Goal: Task Accomplishment & Management: Manage account settings

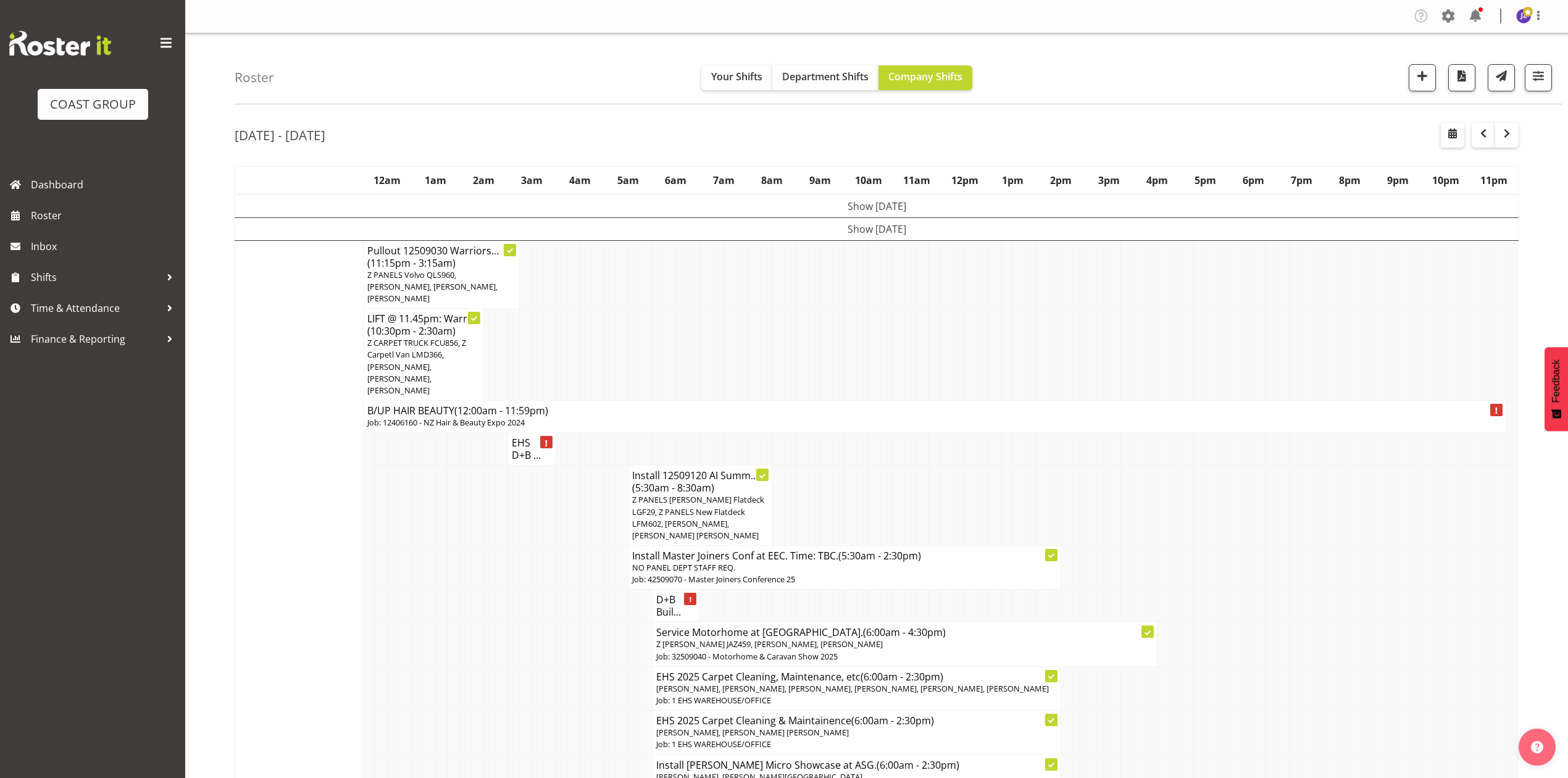
click at [846, 329] on td at bounding box center [851, 355] width 12 height 92
click at [805, 78] on span "Department Shifts" at bounding box center [825, 76] width 86 height 14
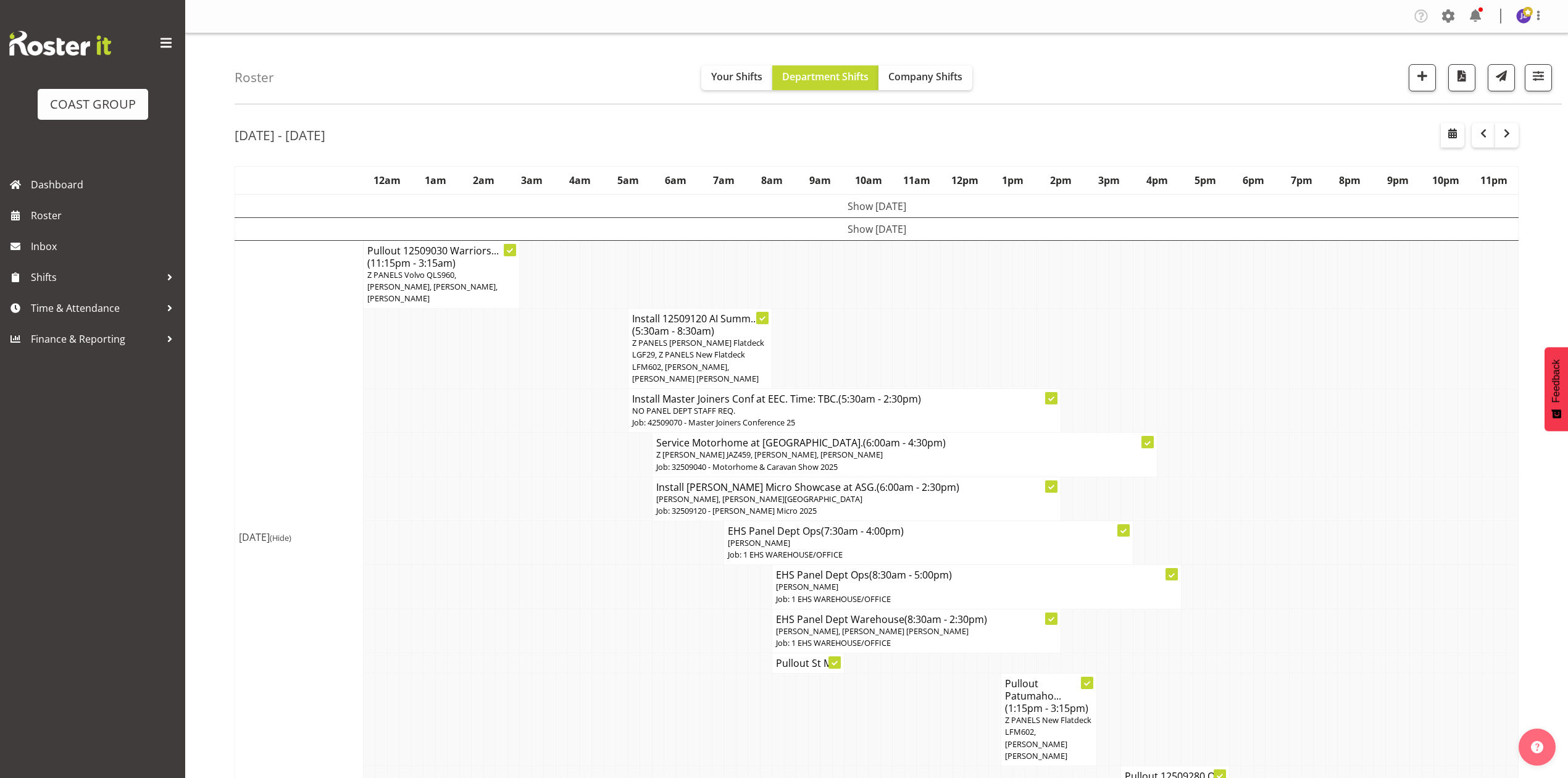
click at [541, 460] on td at bounding box center [538, 455] width 12 height 44
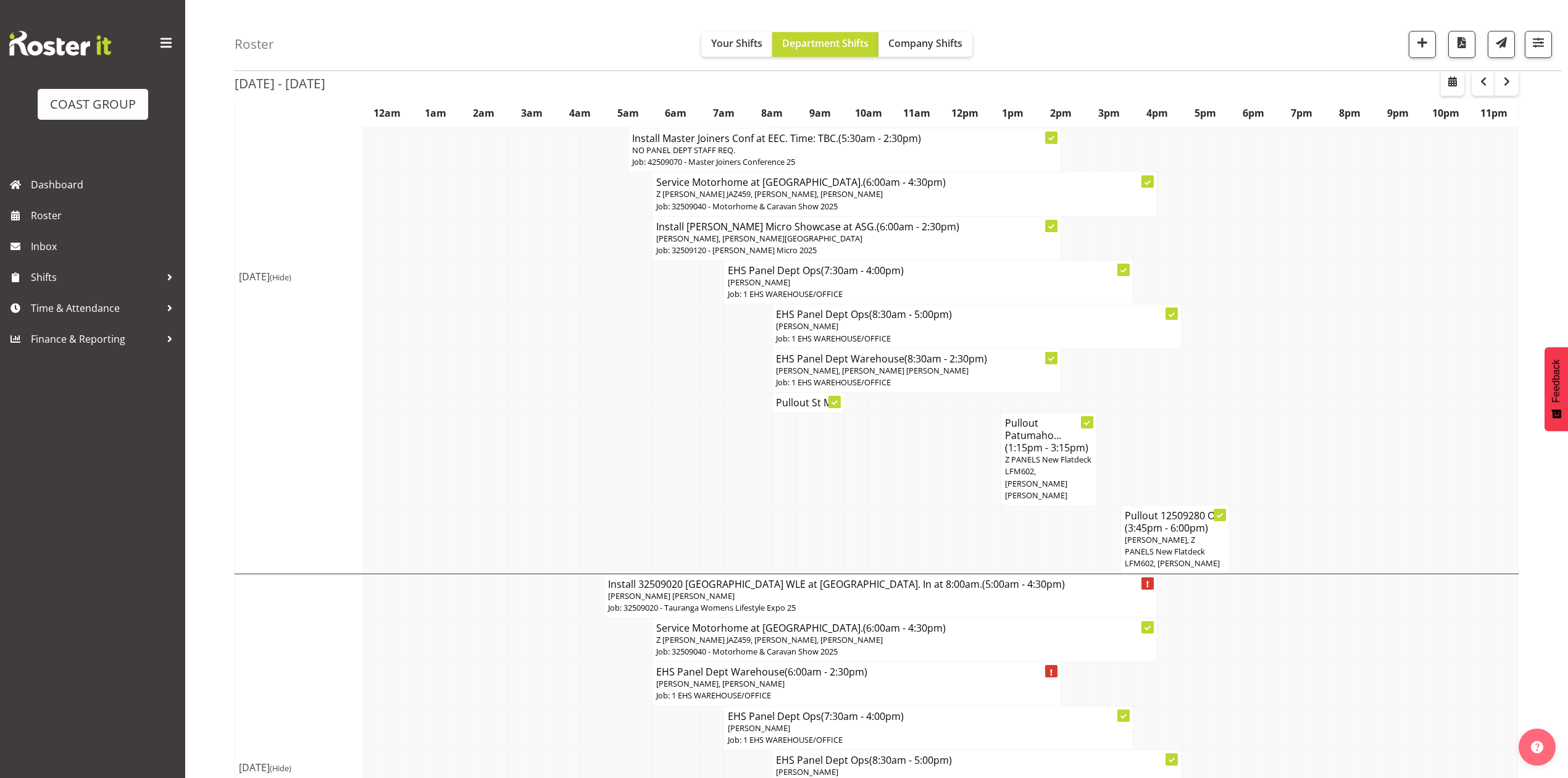
scroll to position [233, 0]
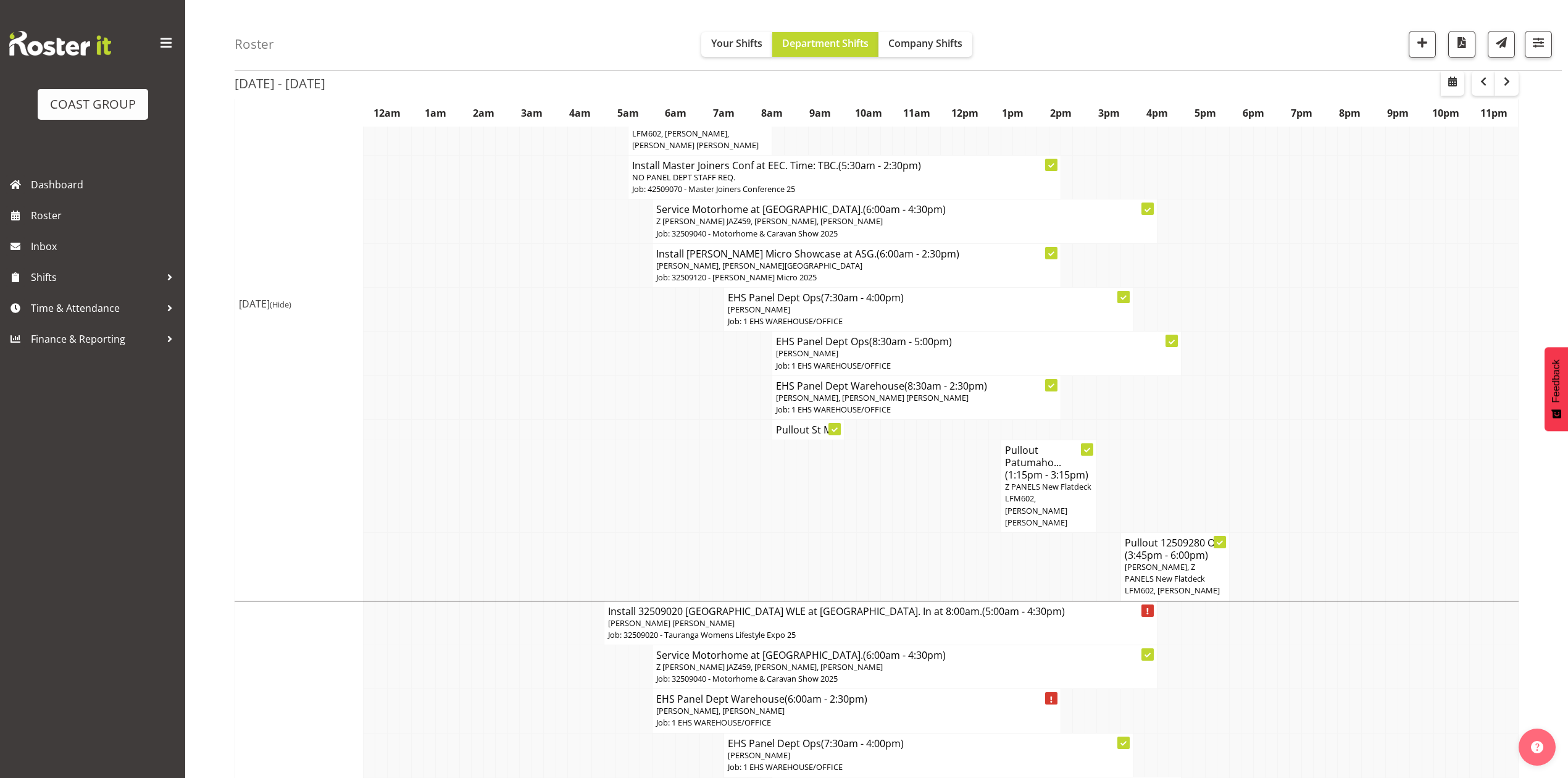
click at [1287, 532] on td at bounding box center [1283, 567] width 12 height 69
click at [1163, 569] on span "[PERSON_NAME], Z PANELS New Flatdeck LFM602, [PERSON_NAME]" at bounding box center [1172, 578] width 95 height 34
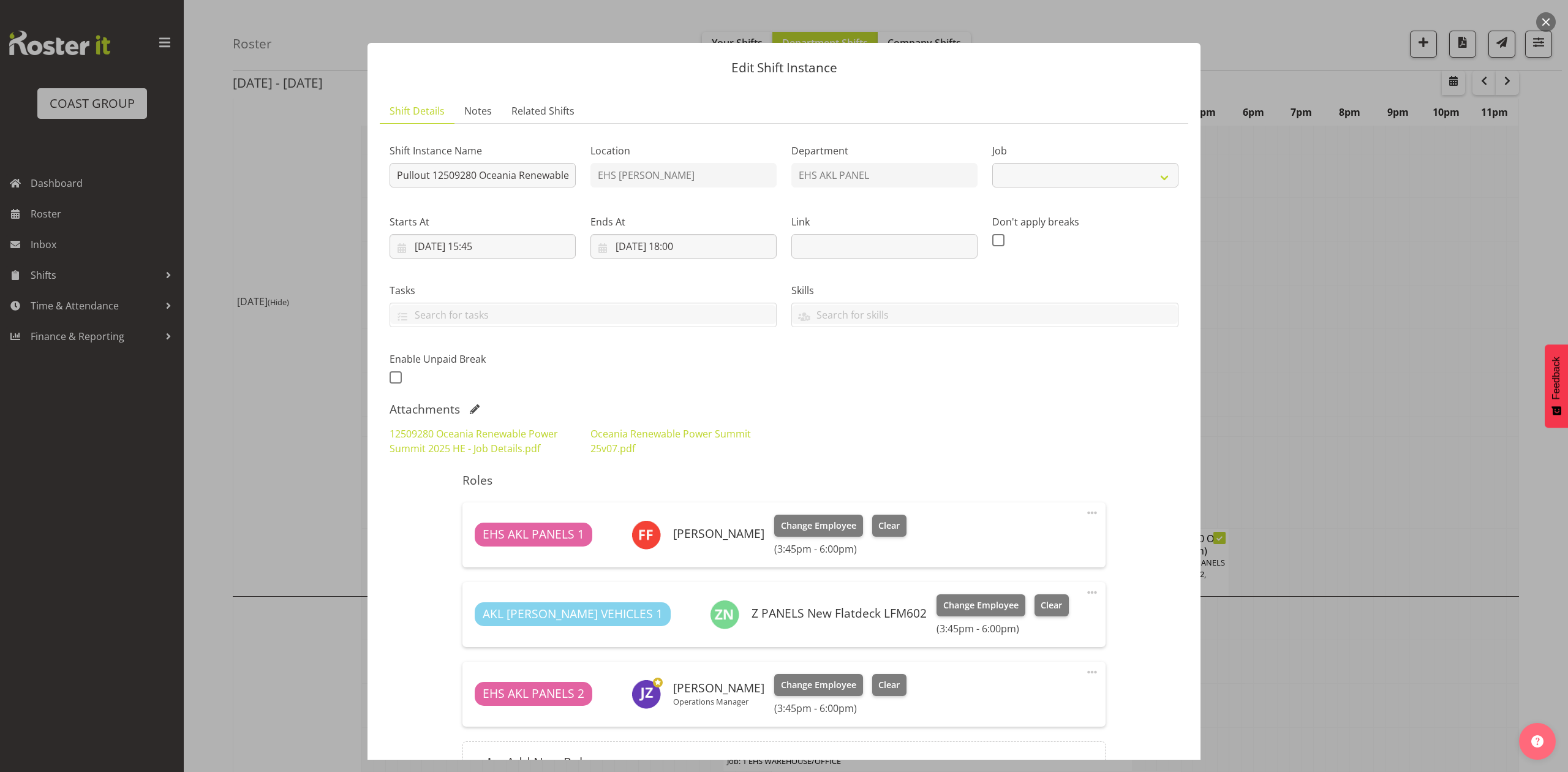
select select "10278"
click at [1061, 432] on div "12509280 Oceania Renewable Power Summit 2025 HE - Job Details.pdf Oceania Renew…" at bounding box center [784, 441] width 803 height 44
click at [1296, 365] on div at bounding box center [784, 386] width 1568 height 772
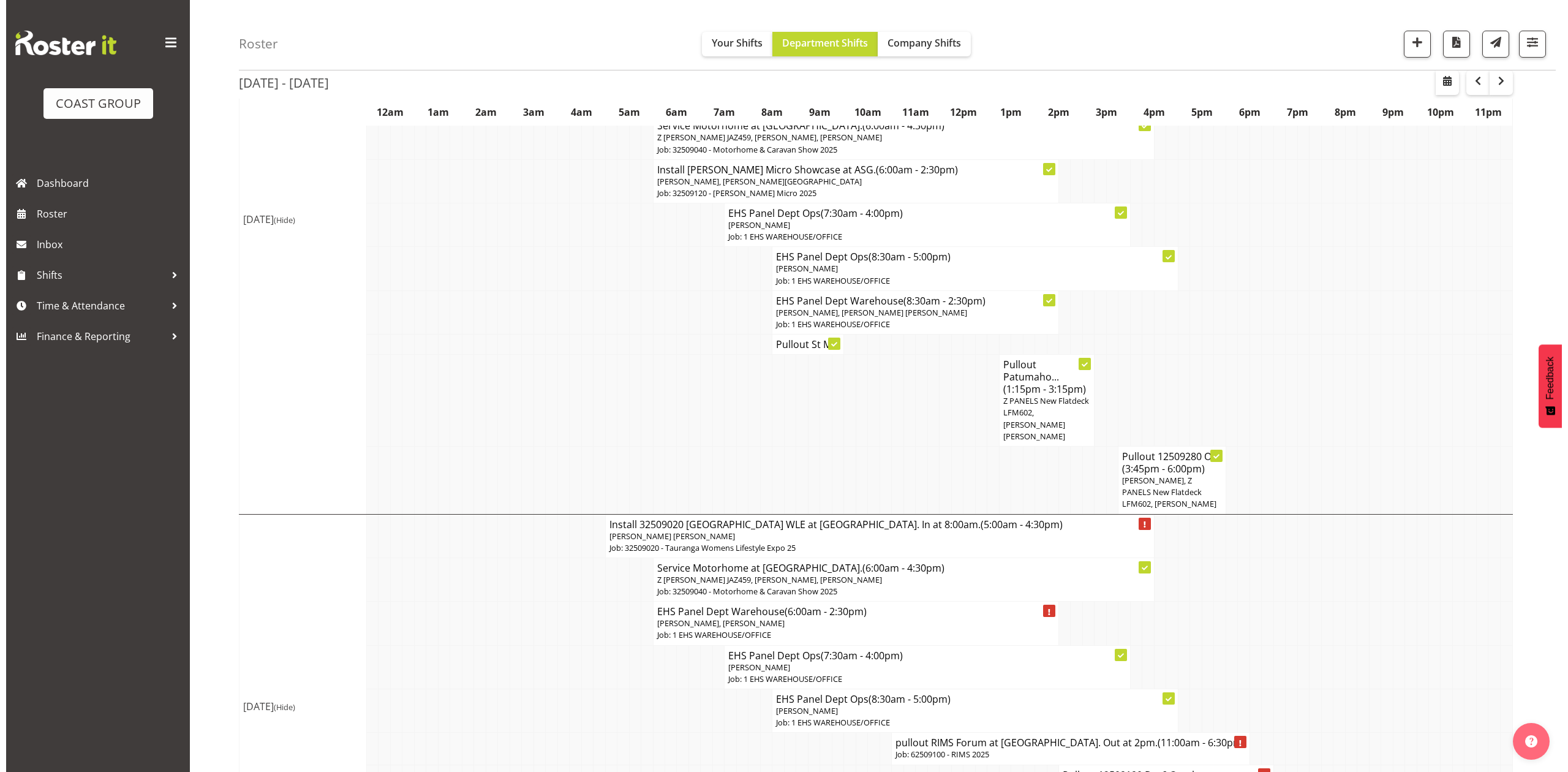
scroll to position [395, 0]
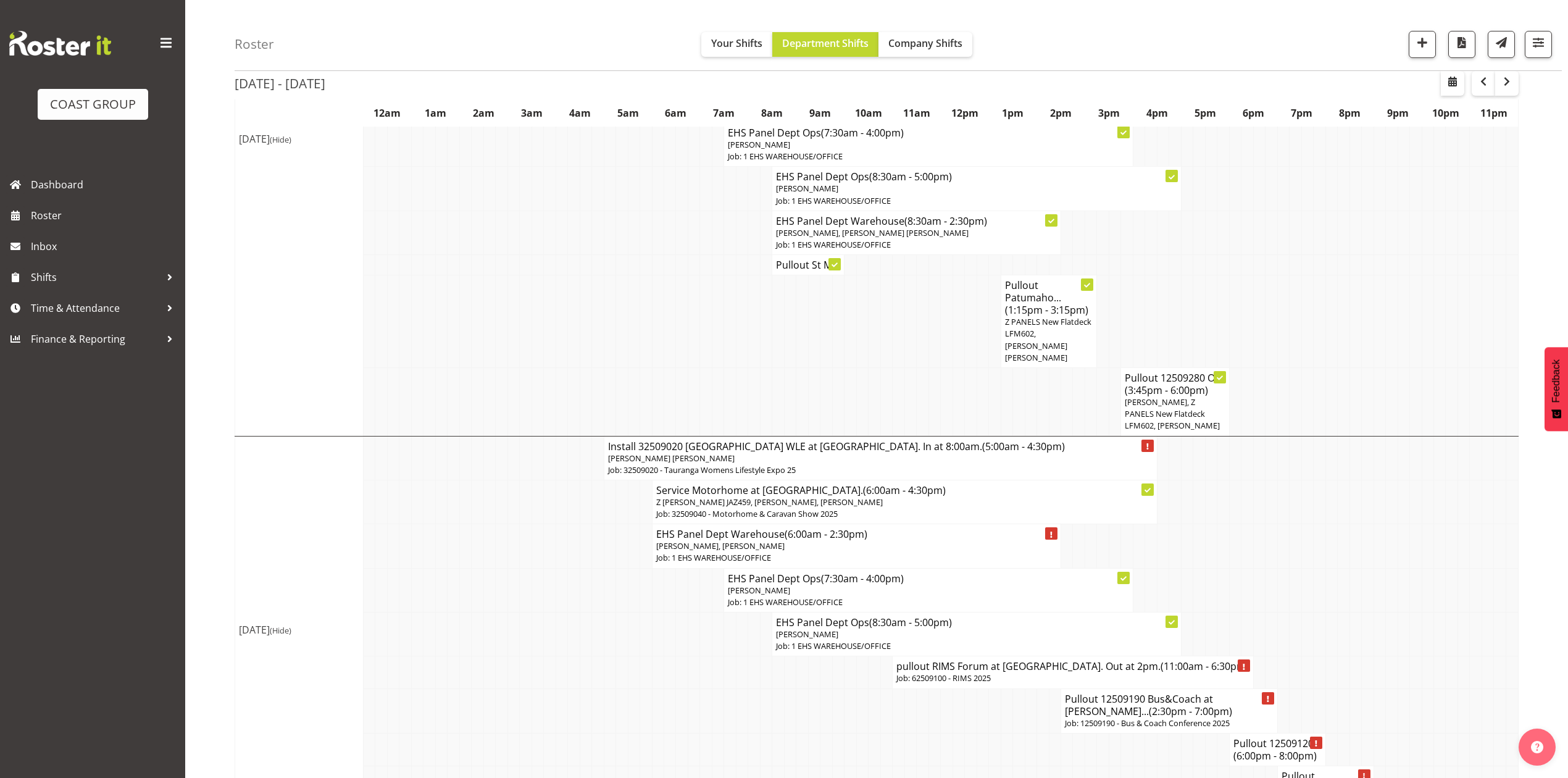
click at [1401, 495] on td at bounding box center [1404, 501] width 12 height 44
click at [530, 568] on td at bounding box center [526, 590] width 12 height 44
click at [982, 443] on span "(5:00am - 4:30pm)" at bounding box center [1024, 446] width 83 height 14
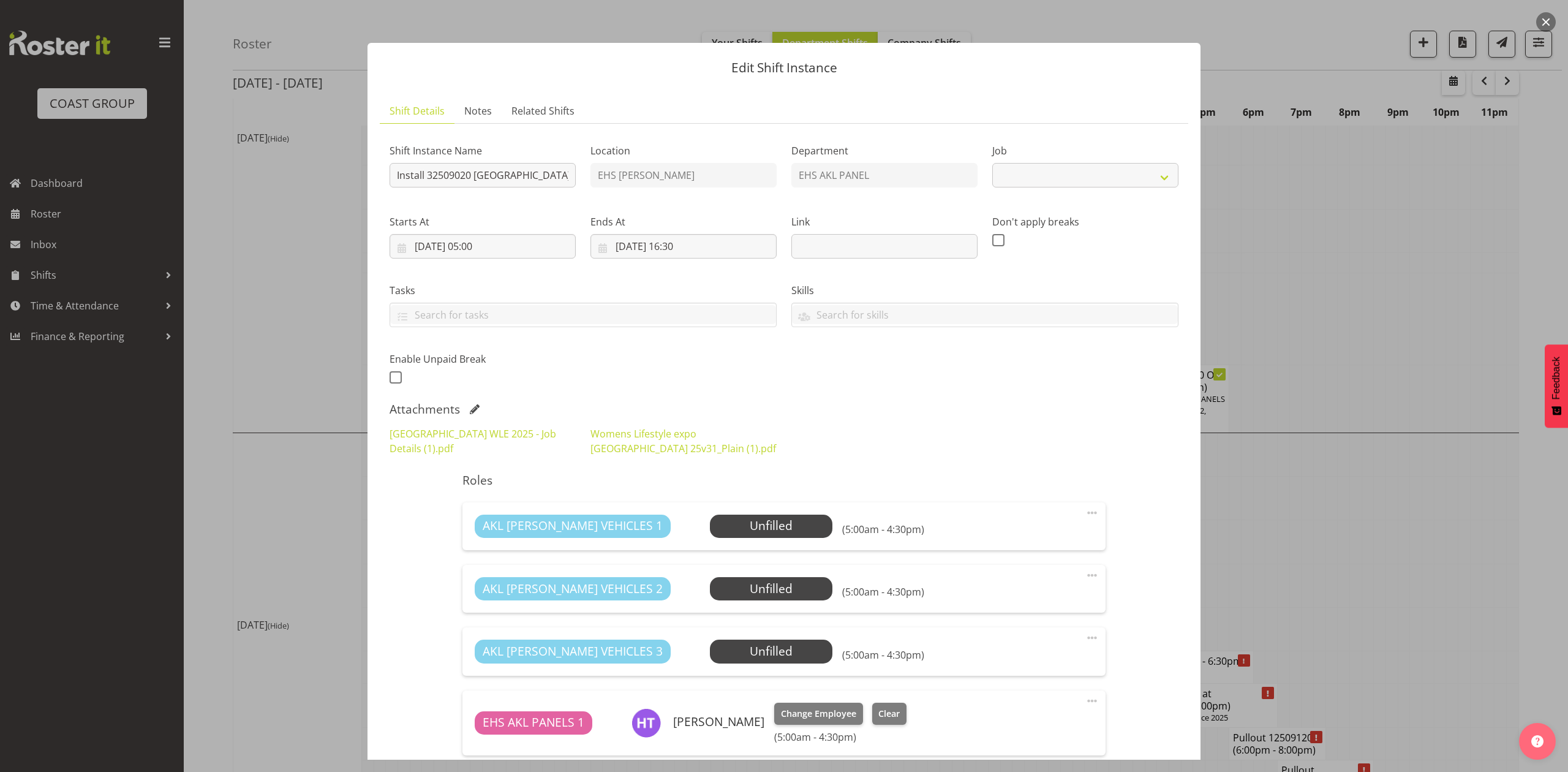
select select "8967"
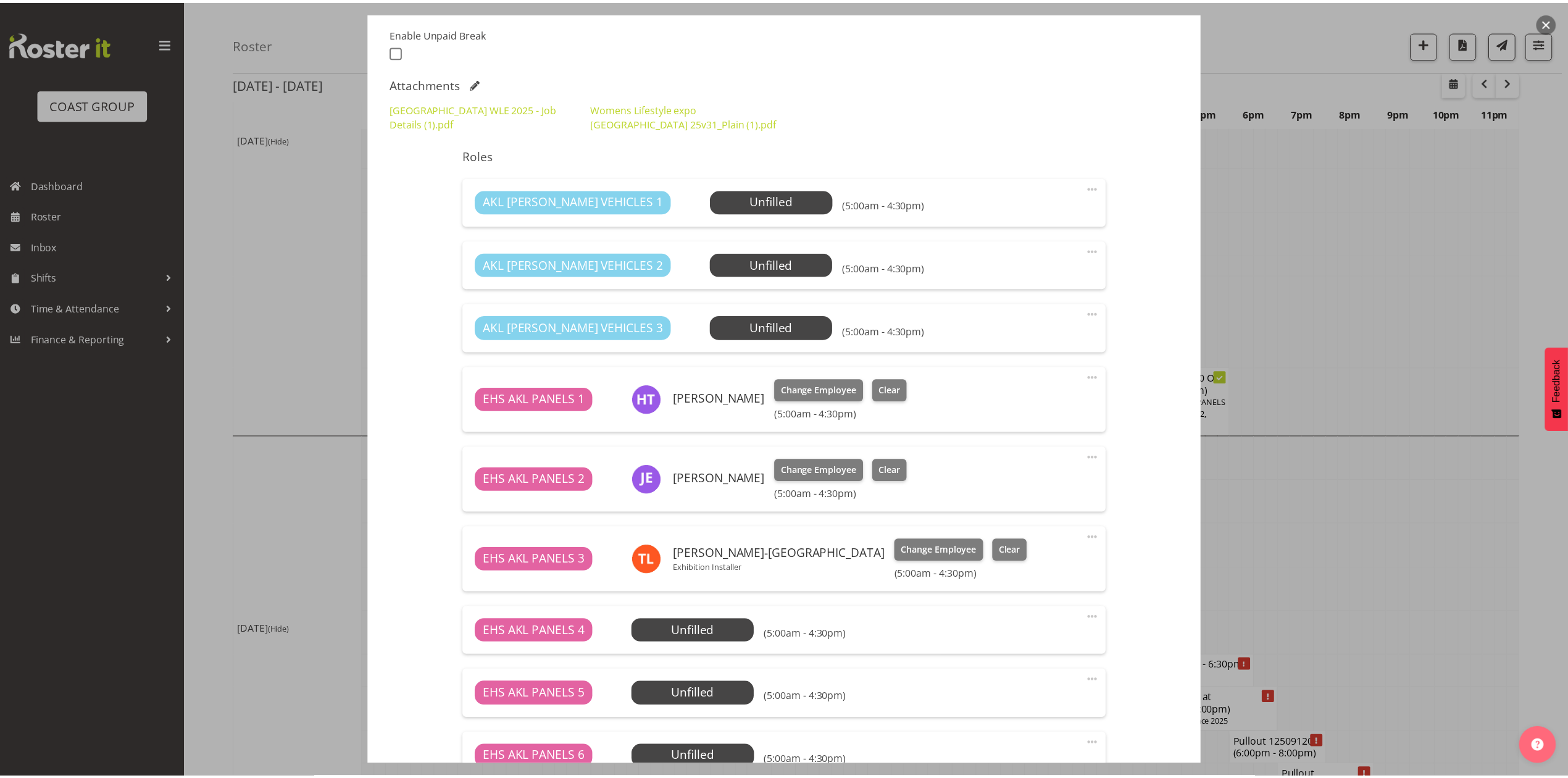
scroll to position [494, 0]
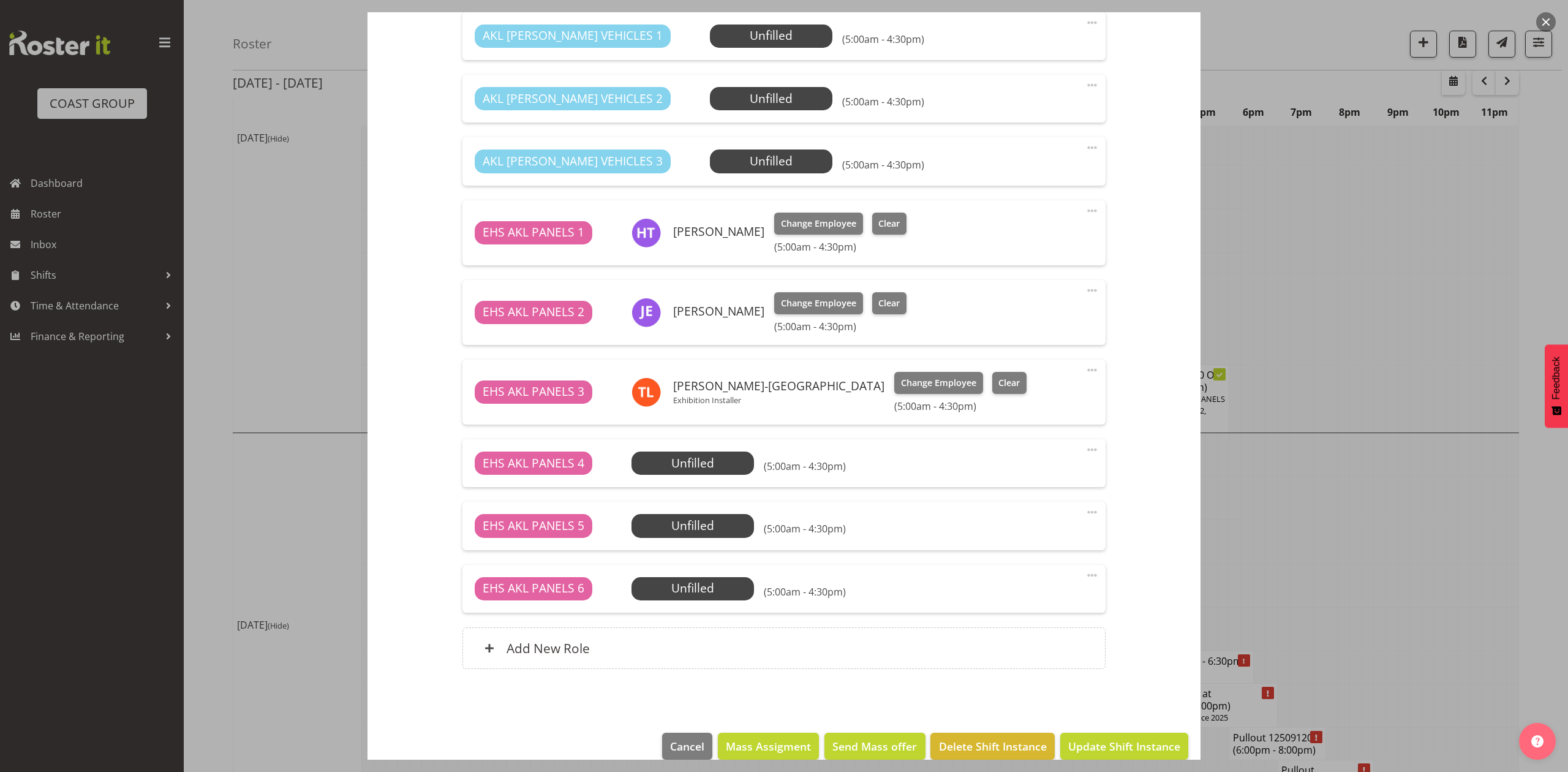
click at [1388, 275] on div at bounding box center [784, 386] width 1568 height 772
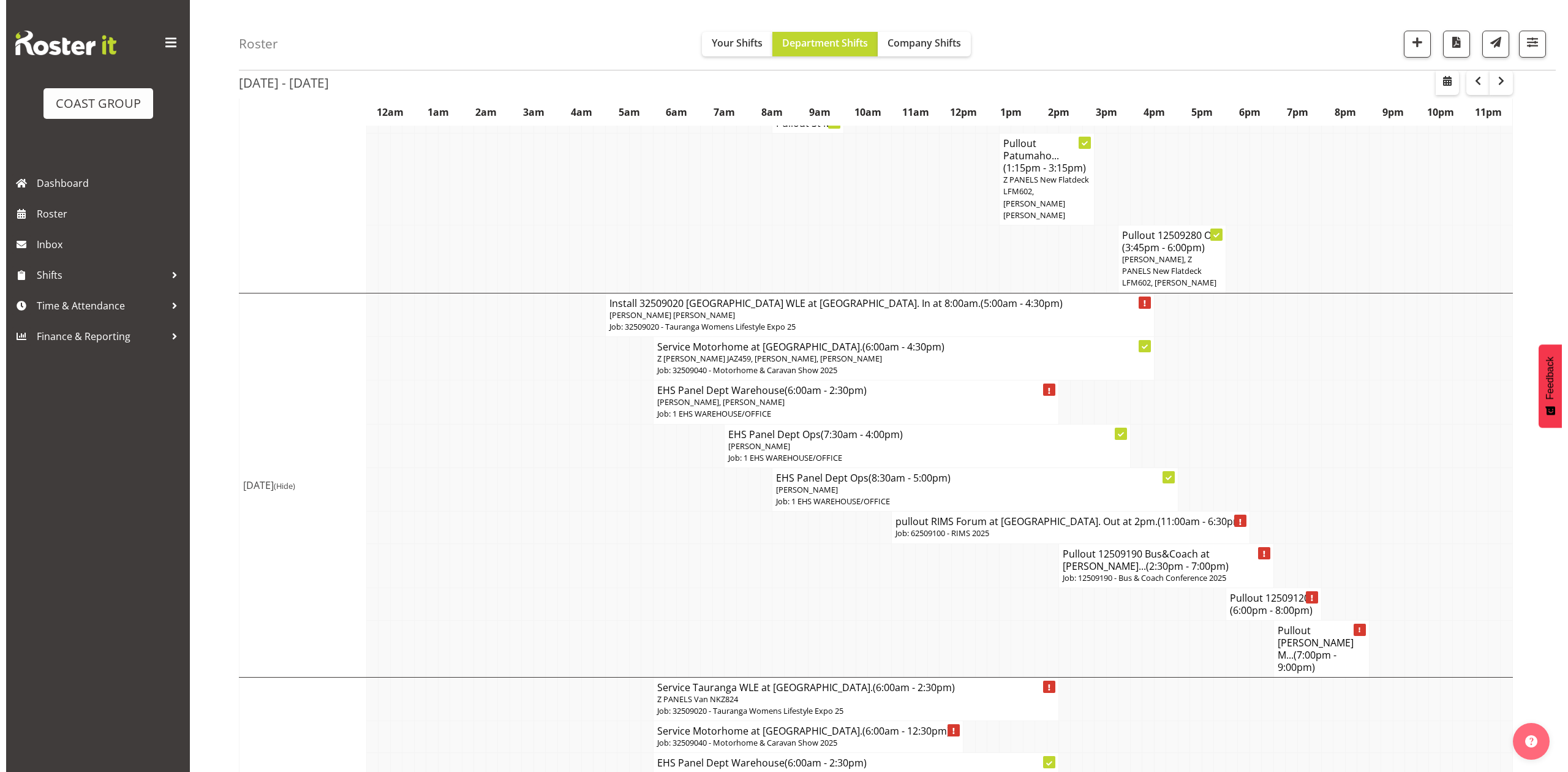
scroll to position [559, 0]
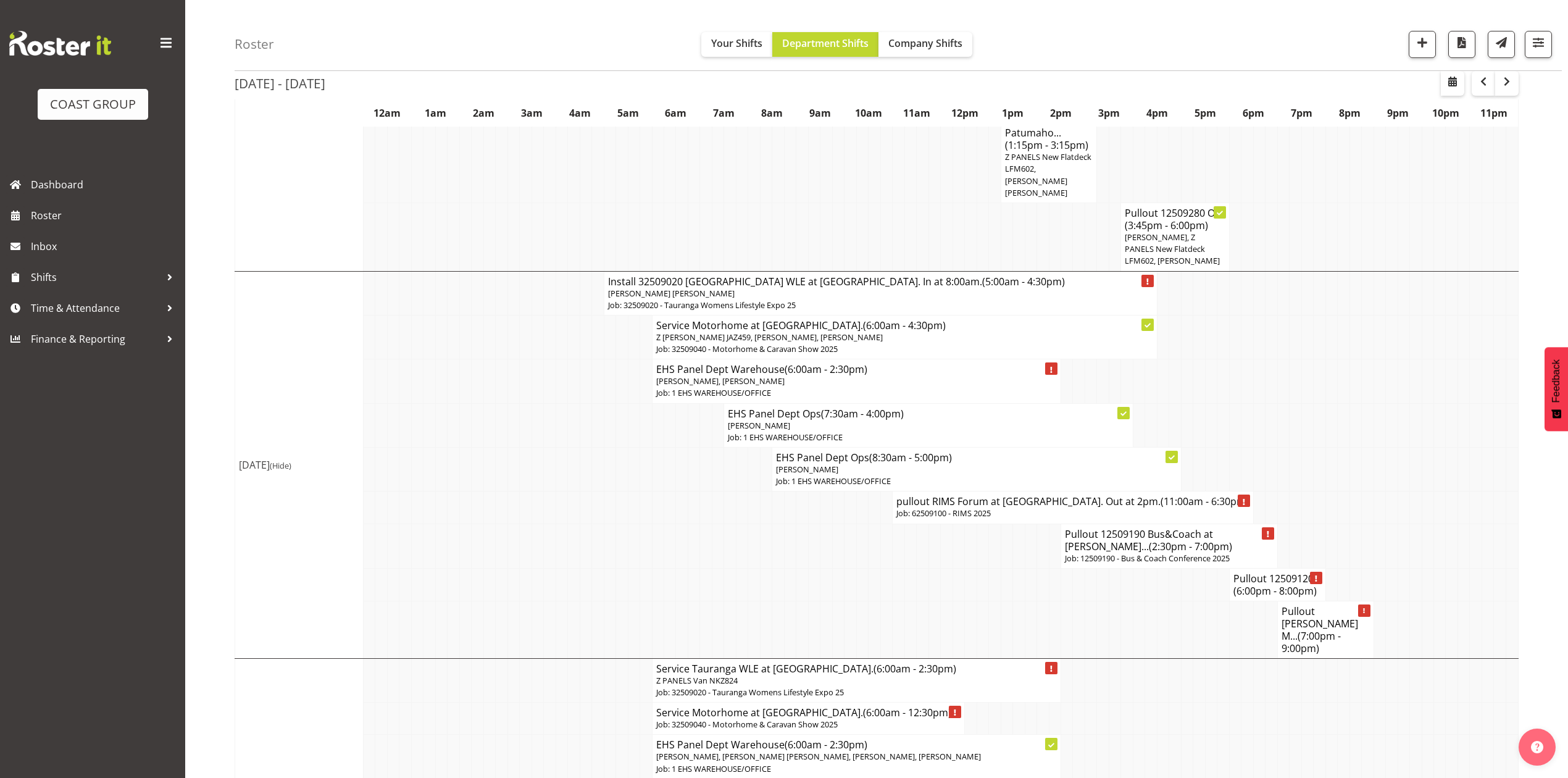
click at [825, 299] on p "Job: 32509020 - Tauranga Womens Lifestyle Expo 25" at bounding box center [880, 305] width 545 height 12
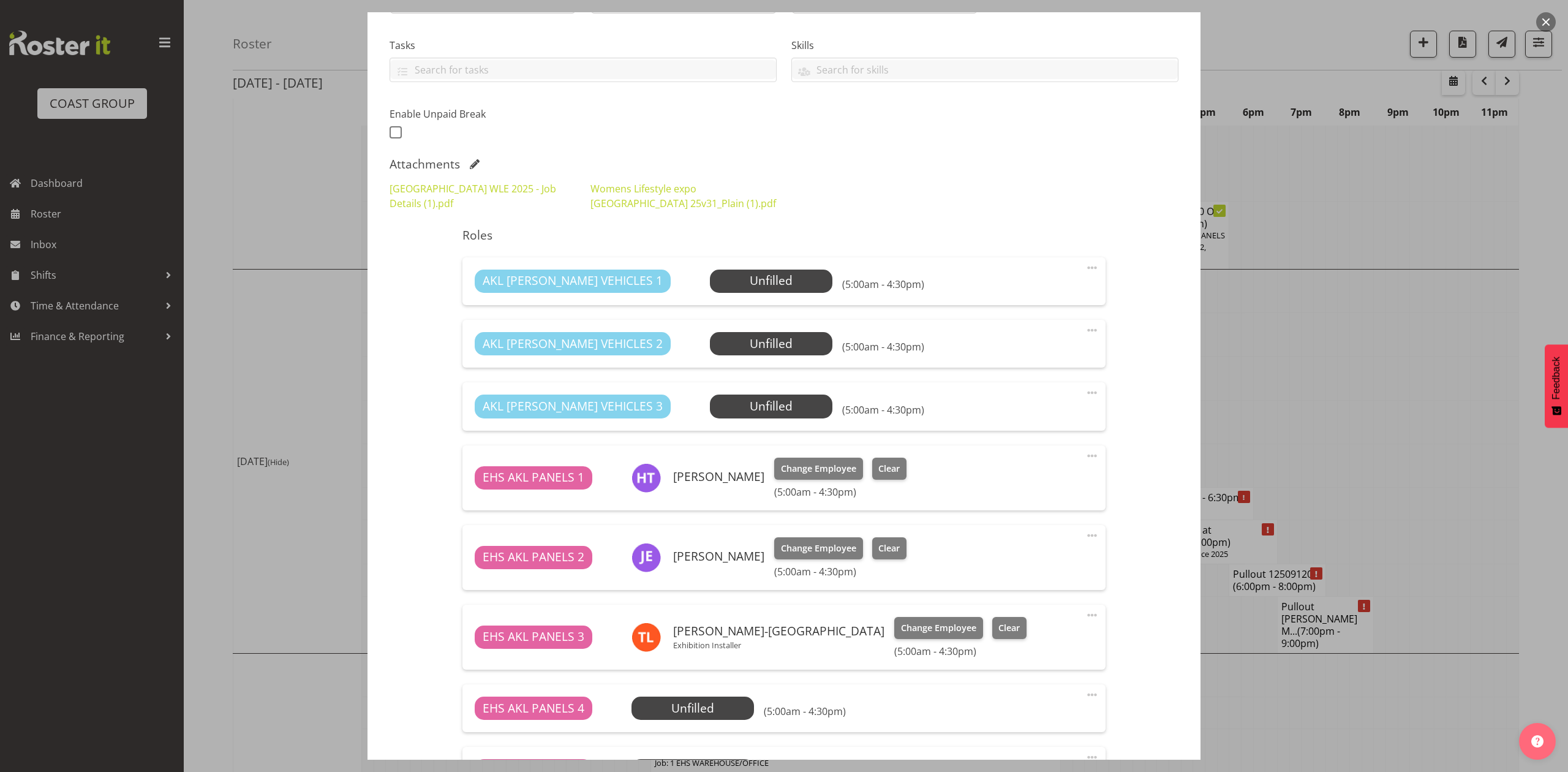
select select "8967"
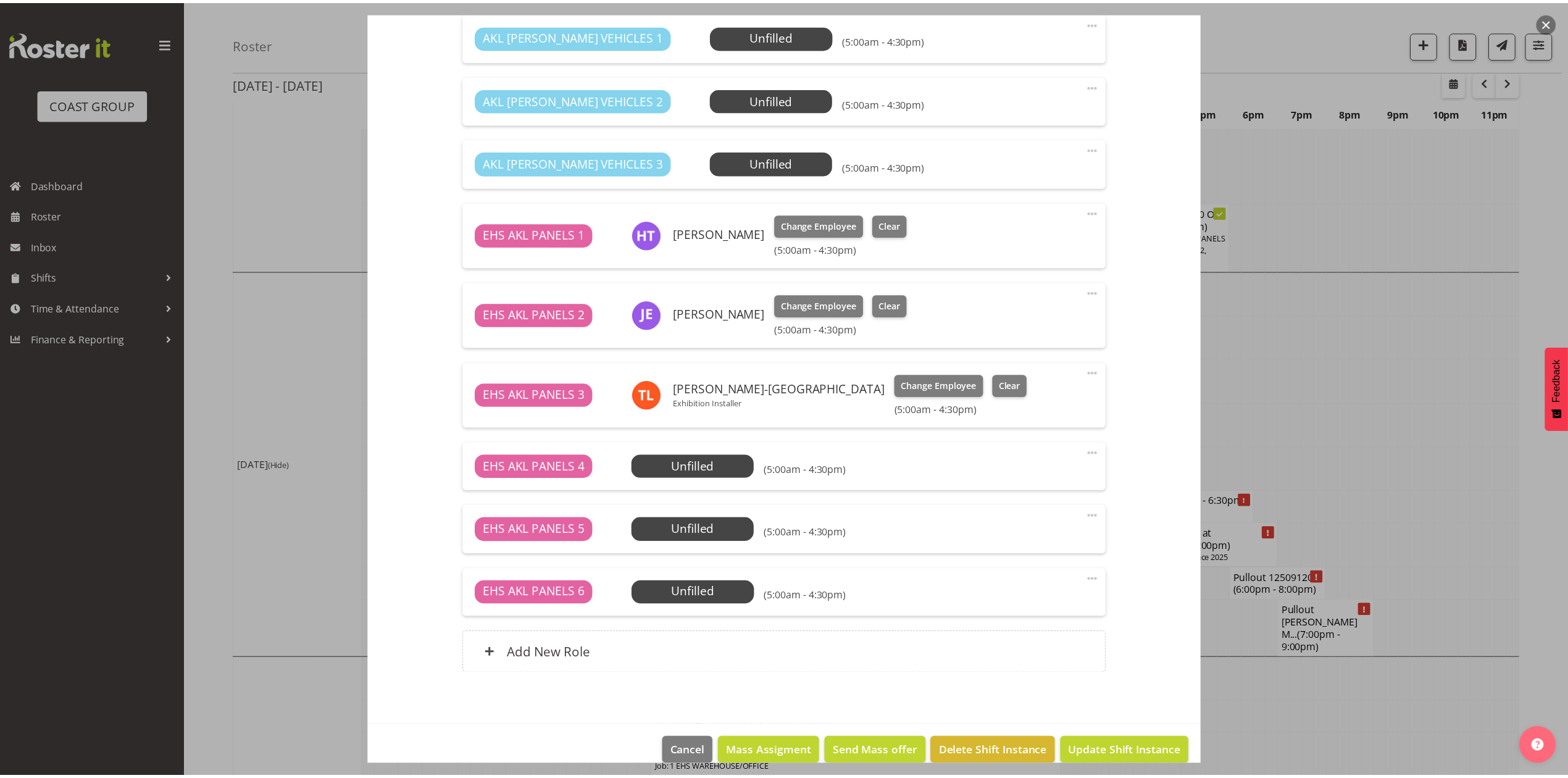
scroll to position [411, 0]
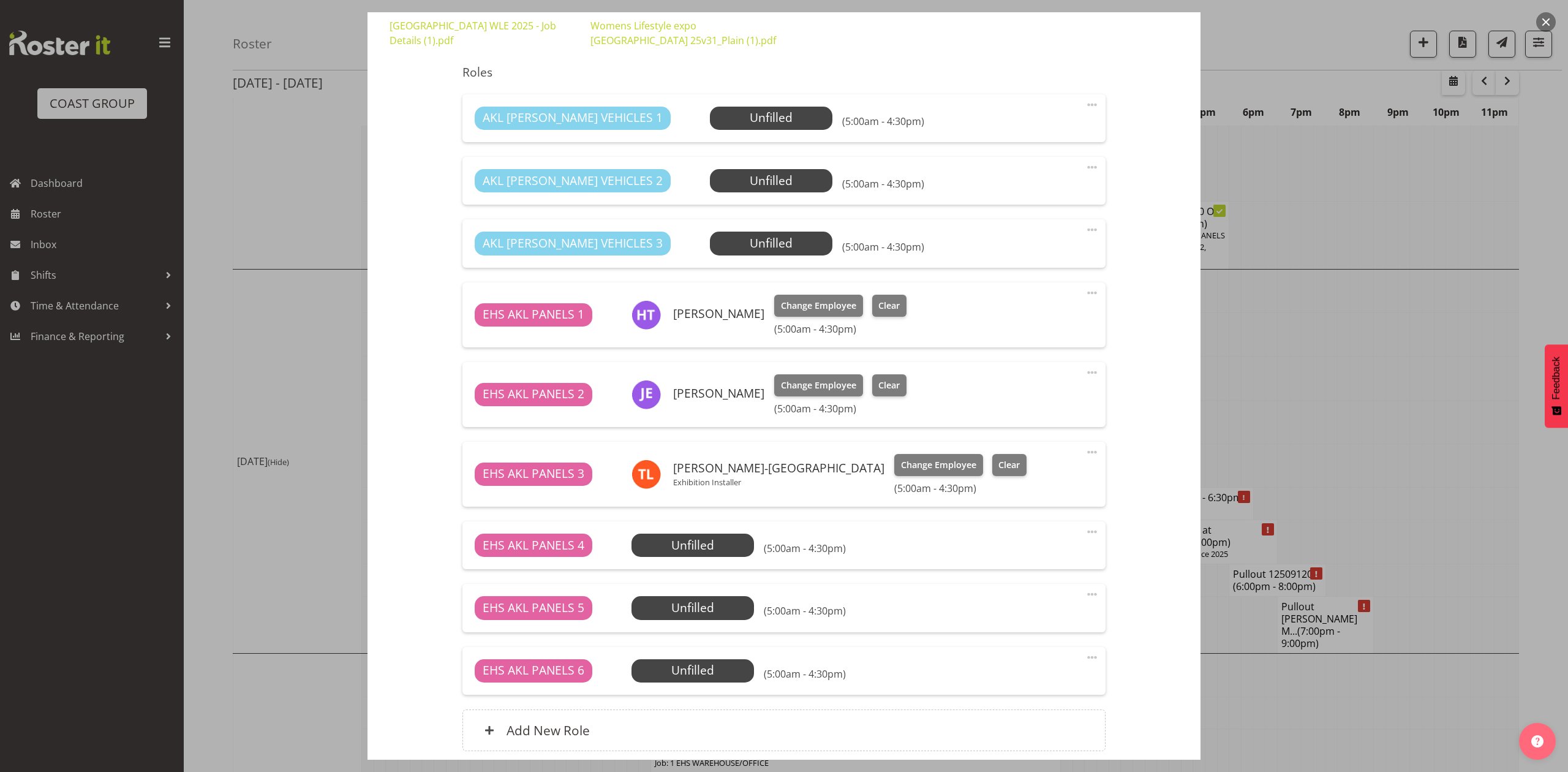
click at [1313, 416] on div at bounding box center [784, 386] width 1568 height 772
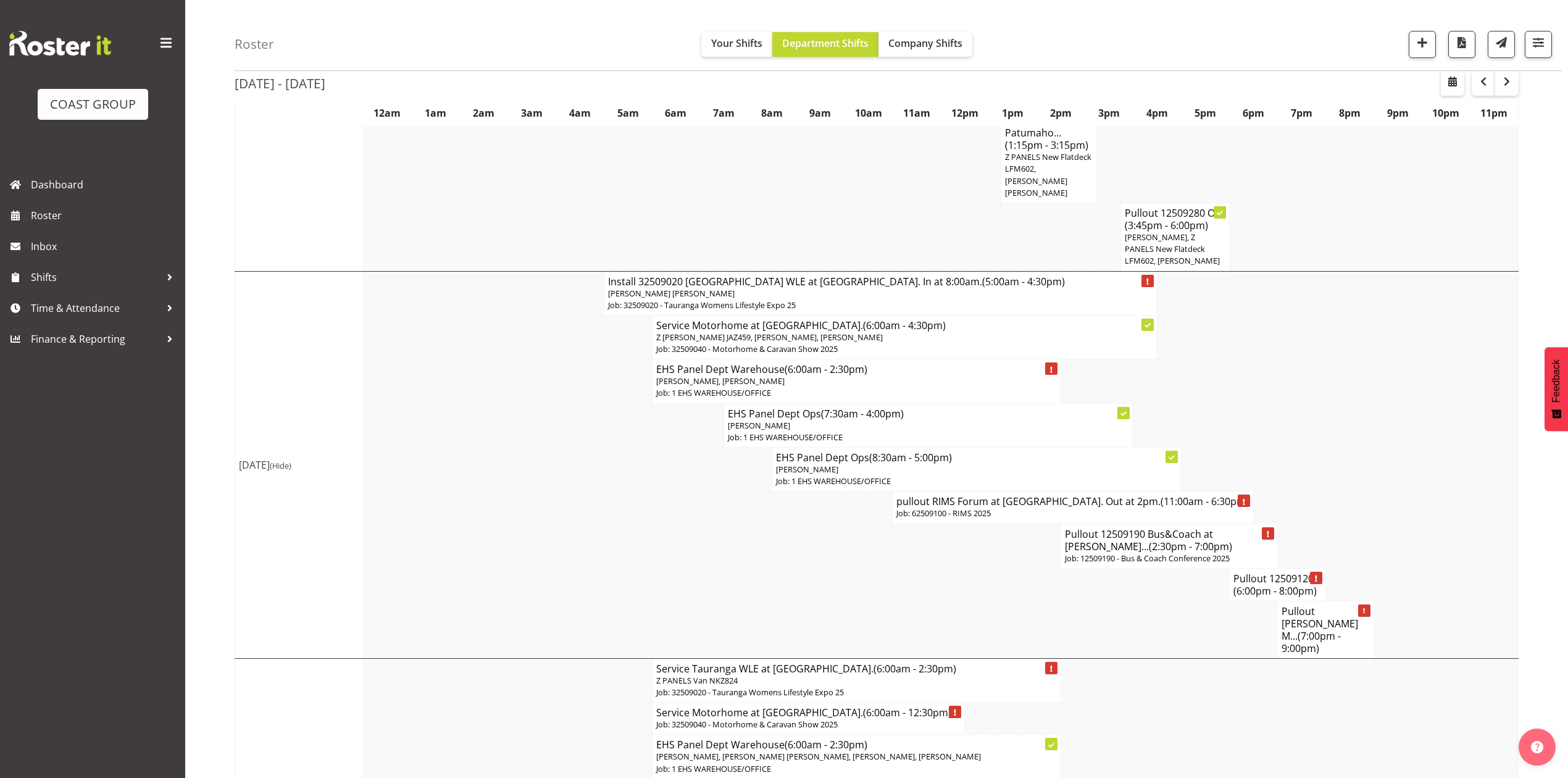
click at [1007, 568] on td at bounding box center [1007, 584] width 12 height 33
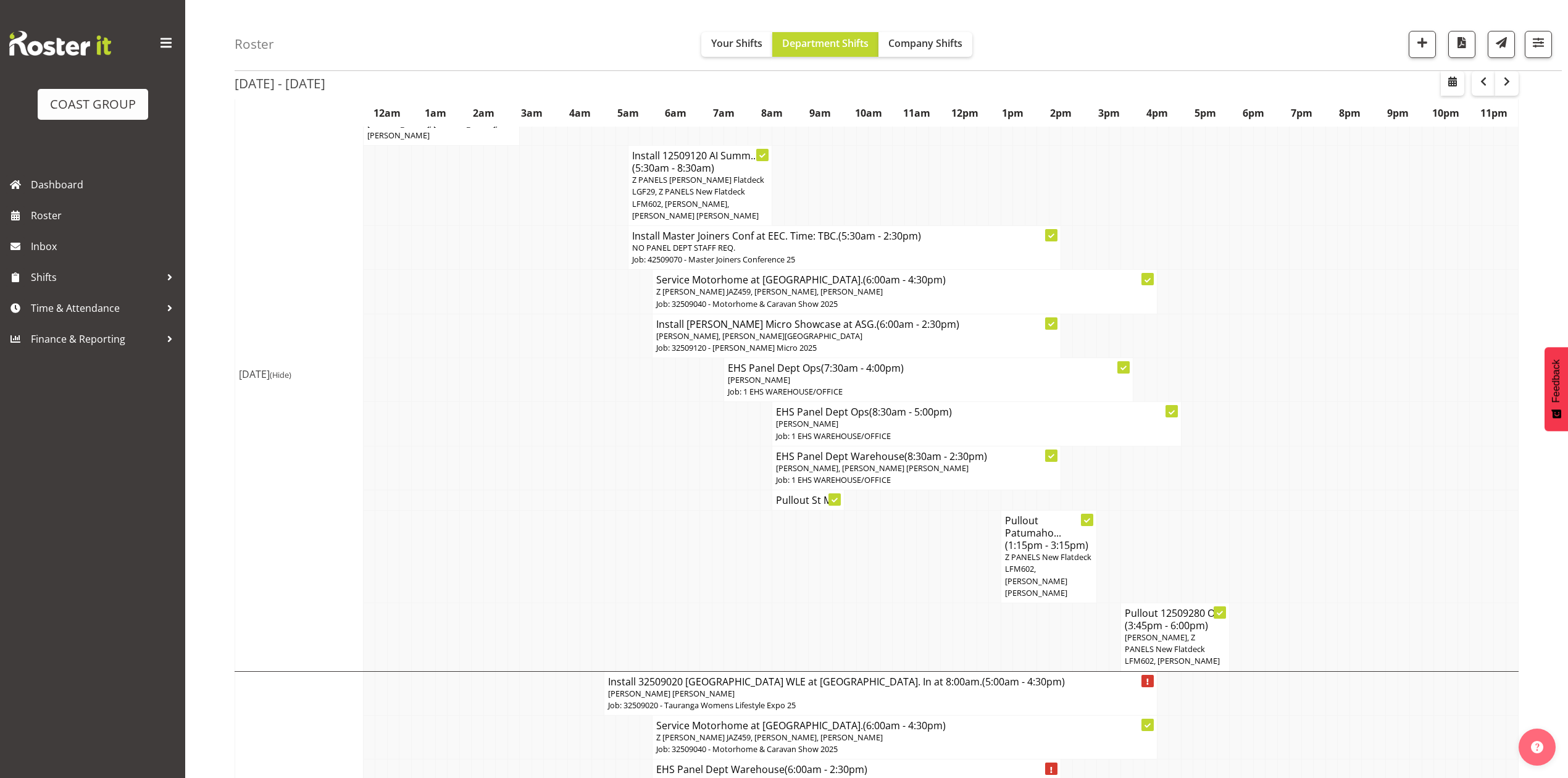
scroll to position [69, 0]
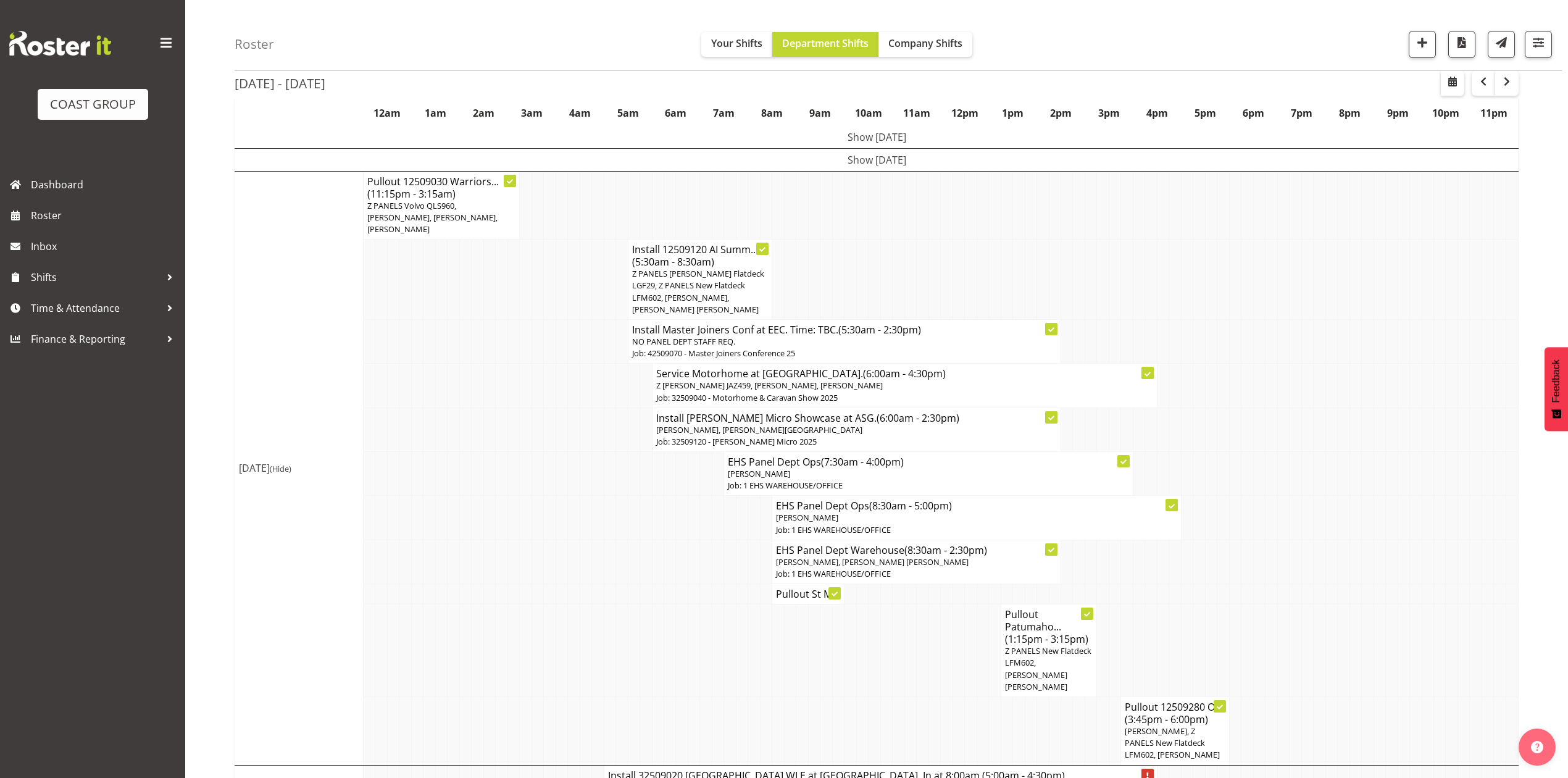
click at [657, 485] on td at bounding box center [658, 474] width 12 height 44
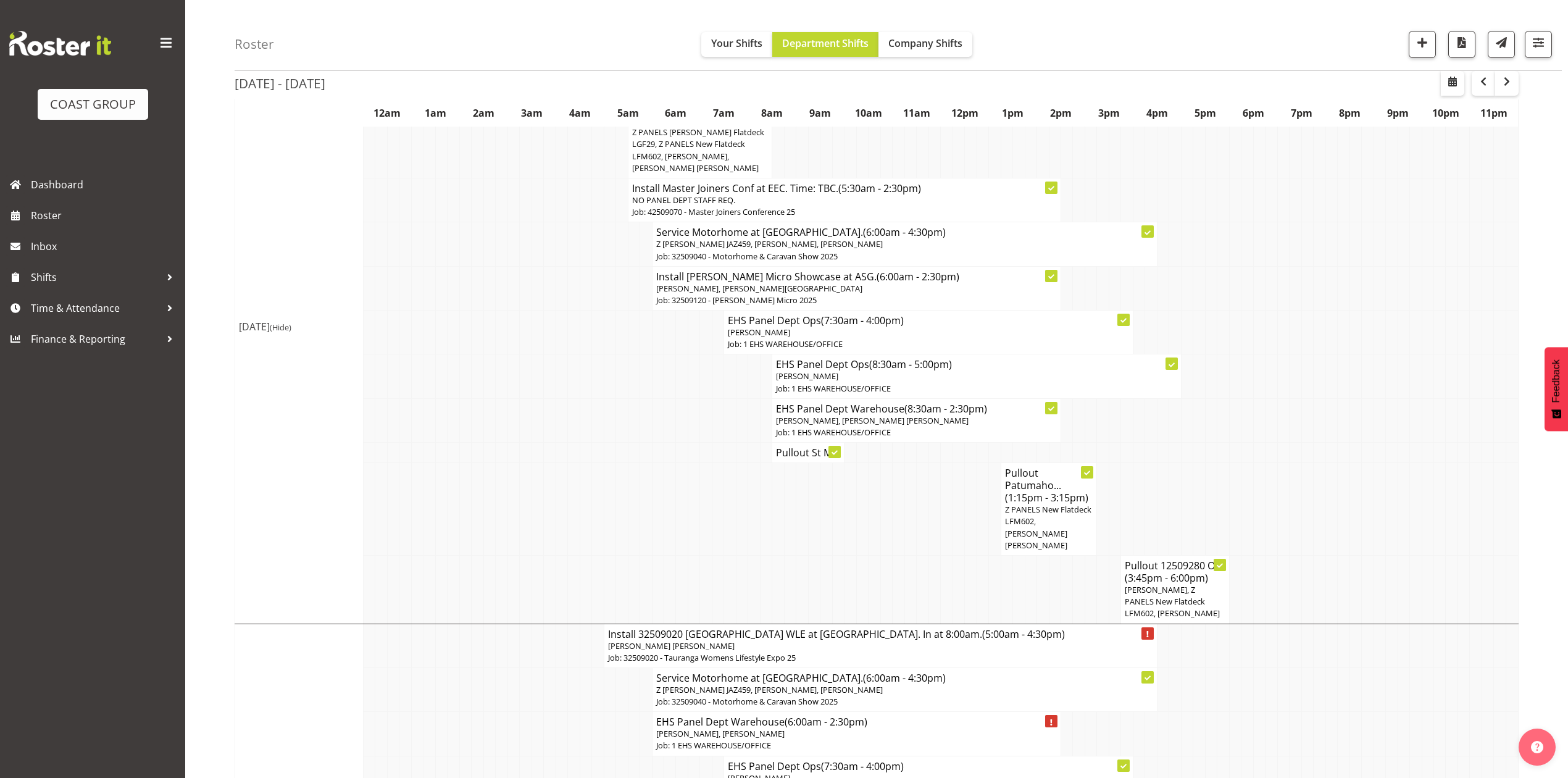
scroll to position [233, 0]
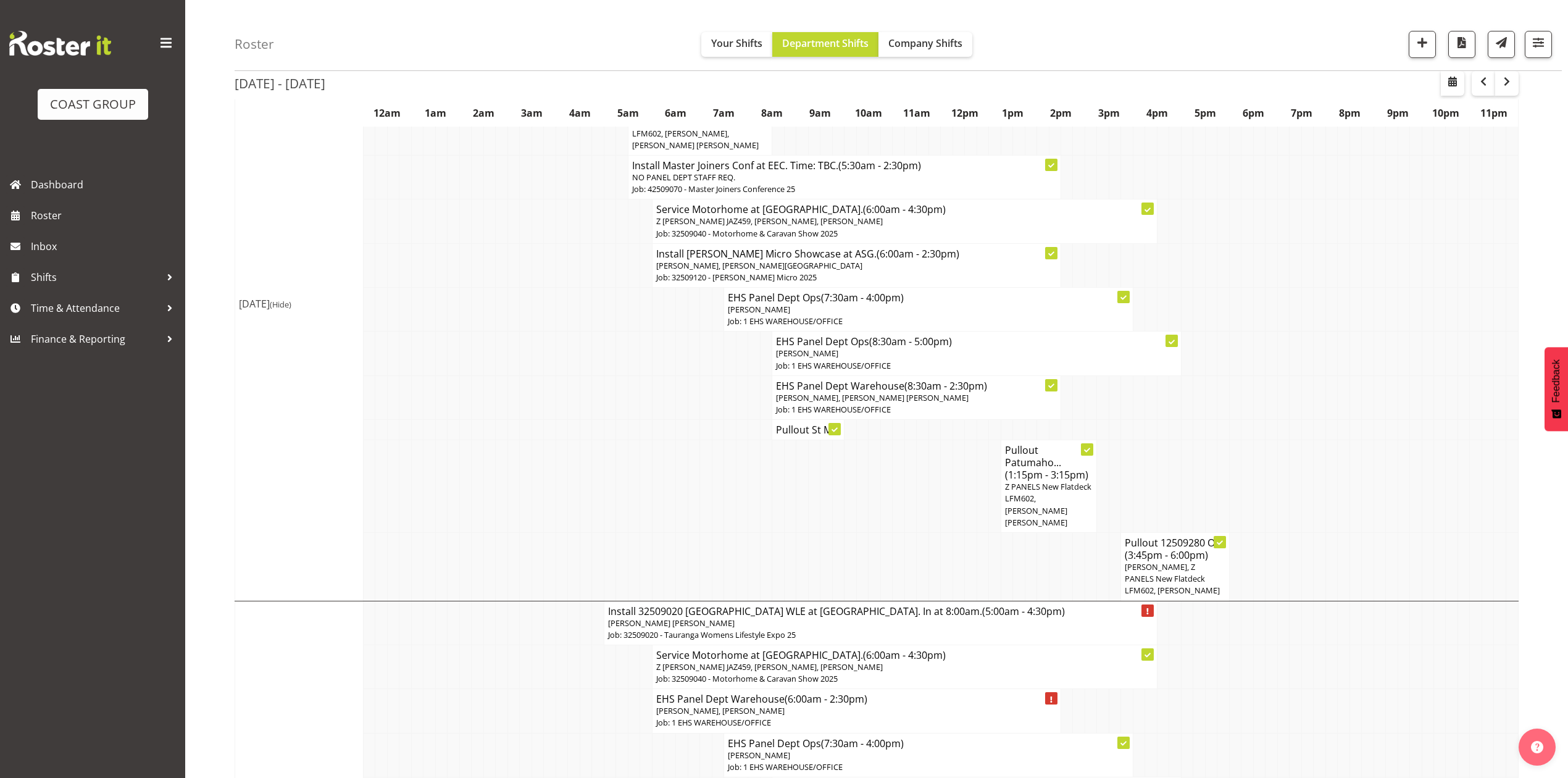
click at [1021, 507] on p "Z PANELS New Flatdeck LFM602, [PERSON_NAME] [PERSON_NAME]" at bounding box center [1050, 505] width 88 height 47
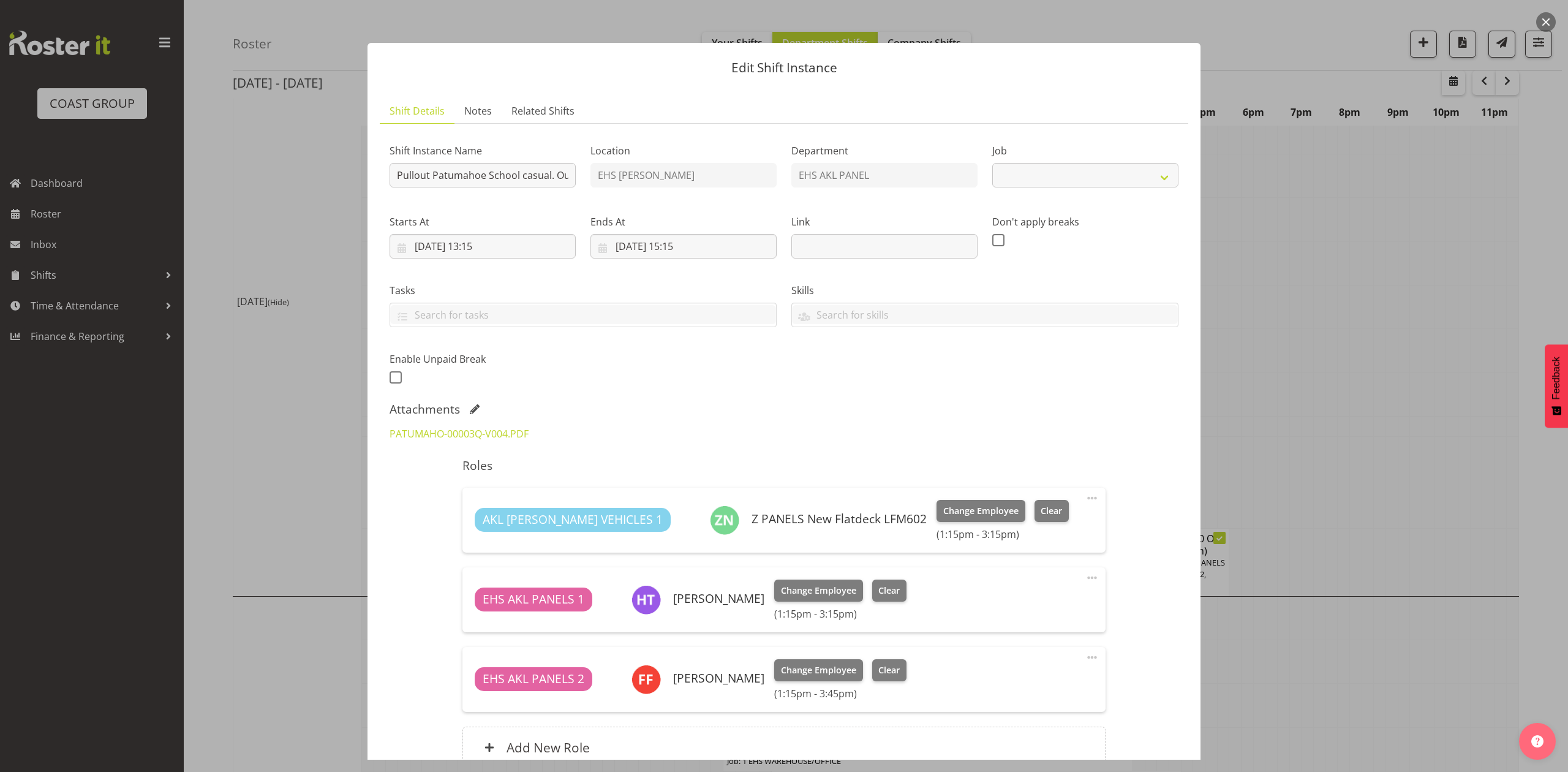
select select "8653"
click at [466, 440] on link "PATUMAHO-00003Q-V004.PDF" at bounding box center [459, 433] width 139 height 14
click at [1336, 376] on div at bounding box center [784, 386] width 1568 height 772
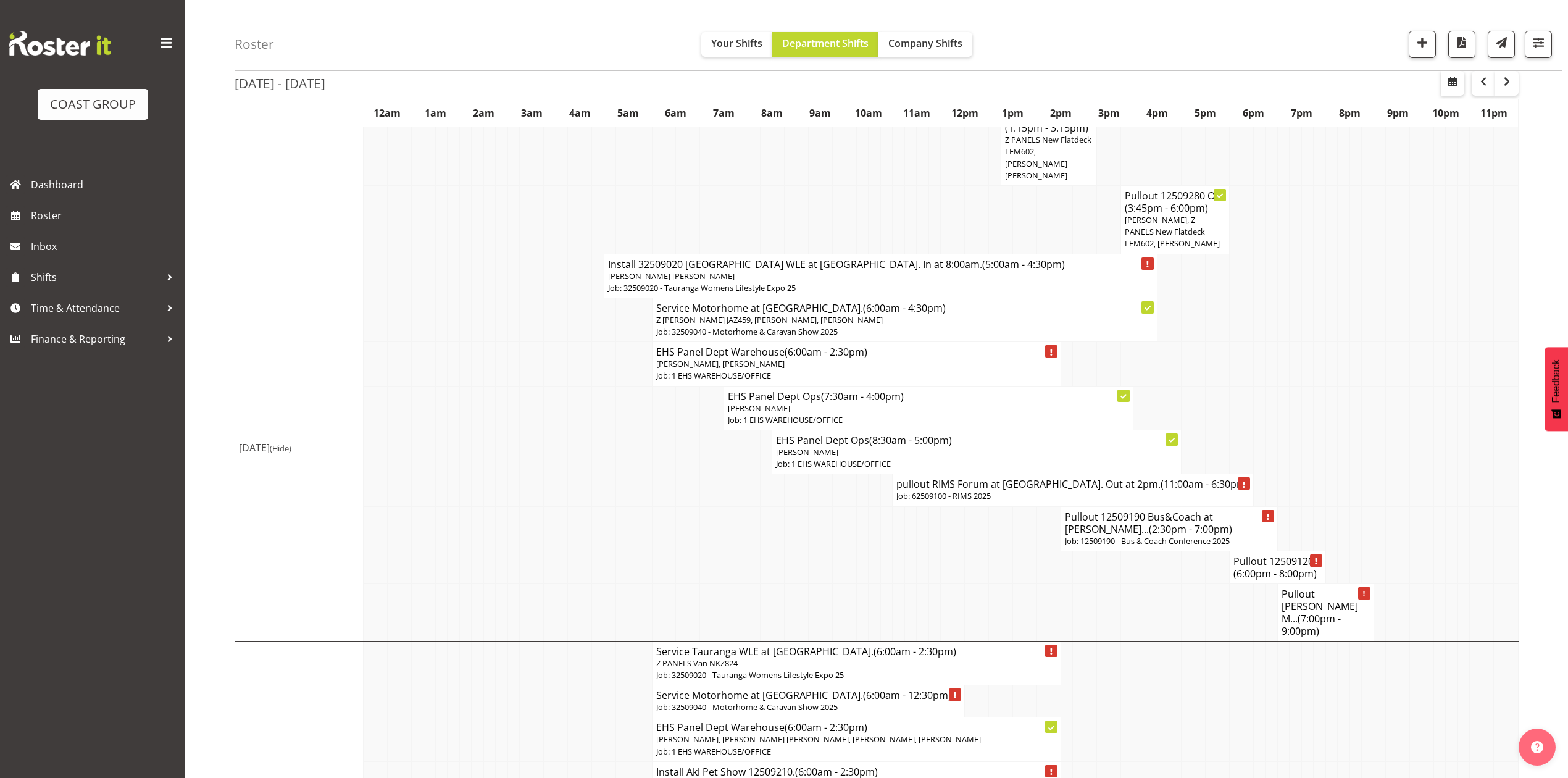
scroll to position [563, 0]
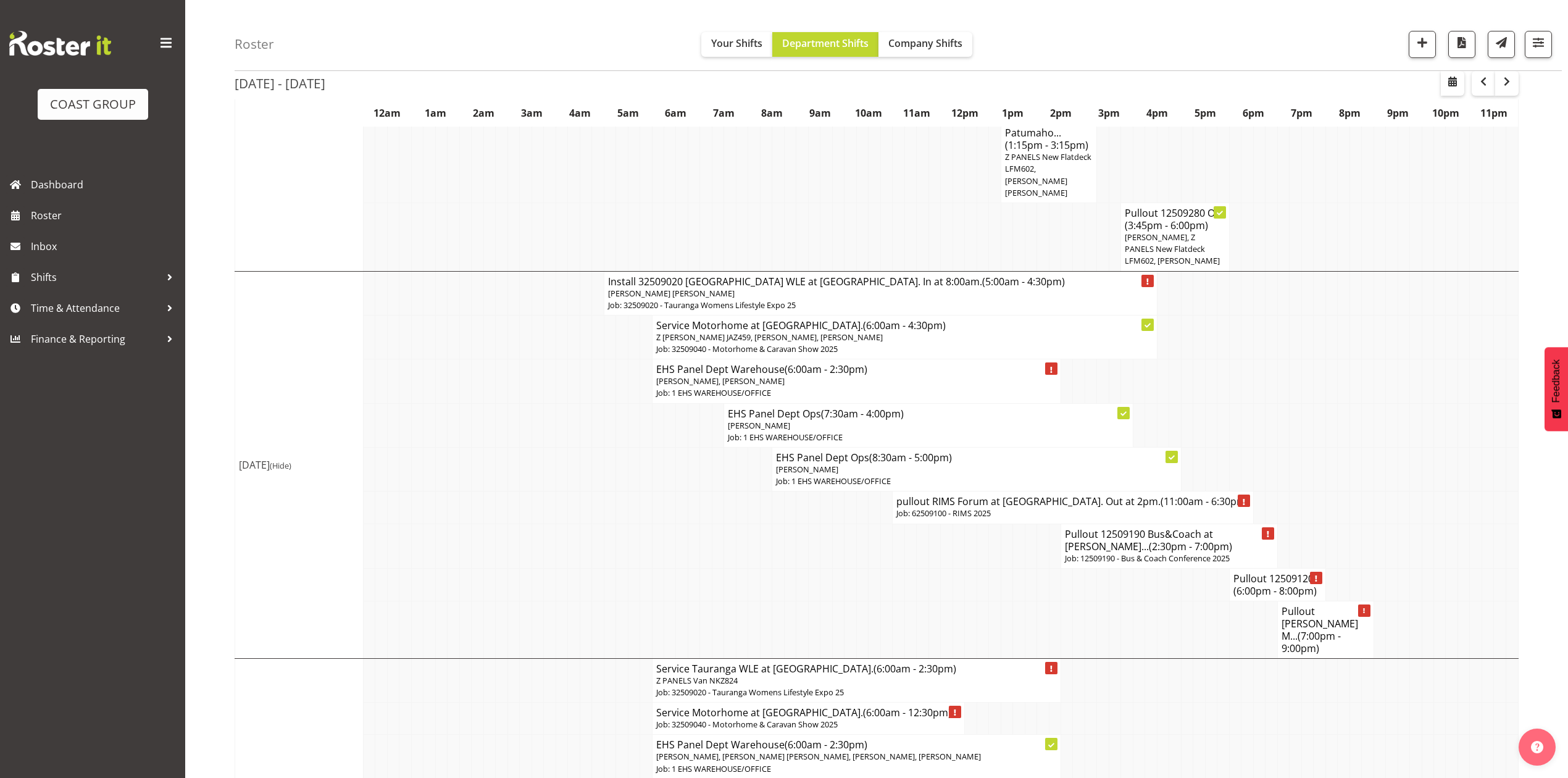
click at [1304, 428] on td at bounding box center [1307, 425] width 12 height 44
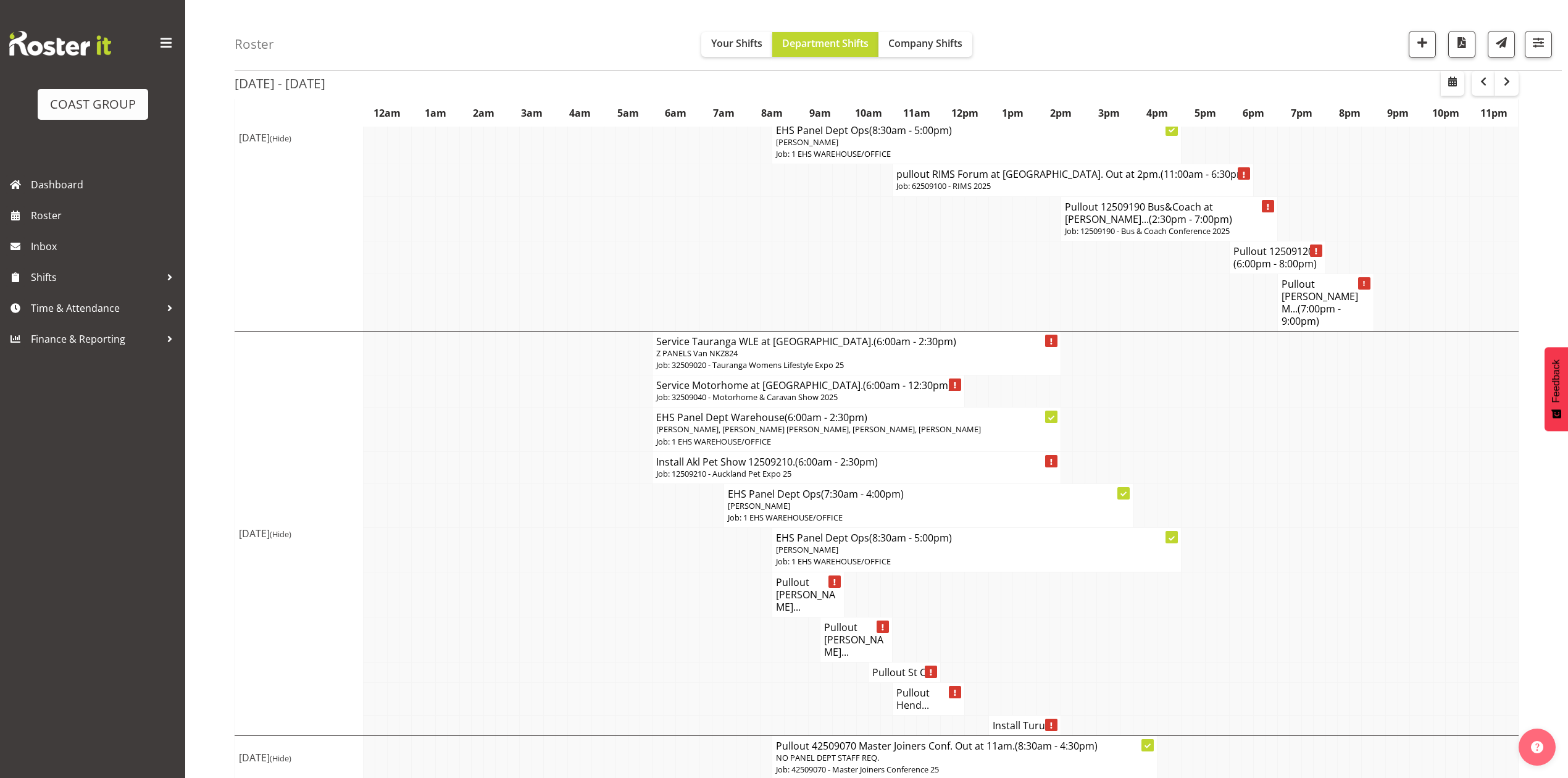
scroll to position [892, 0]
click at [777, 660] on td at bounding box center [778, 670] width 12 height 20
click at [1267, 660] on td at bounding box center [1272, 670] width 12 height 20
click at [1509, 84] on span "button" at bounding box center [1507, 81] width 14 height 14
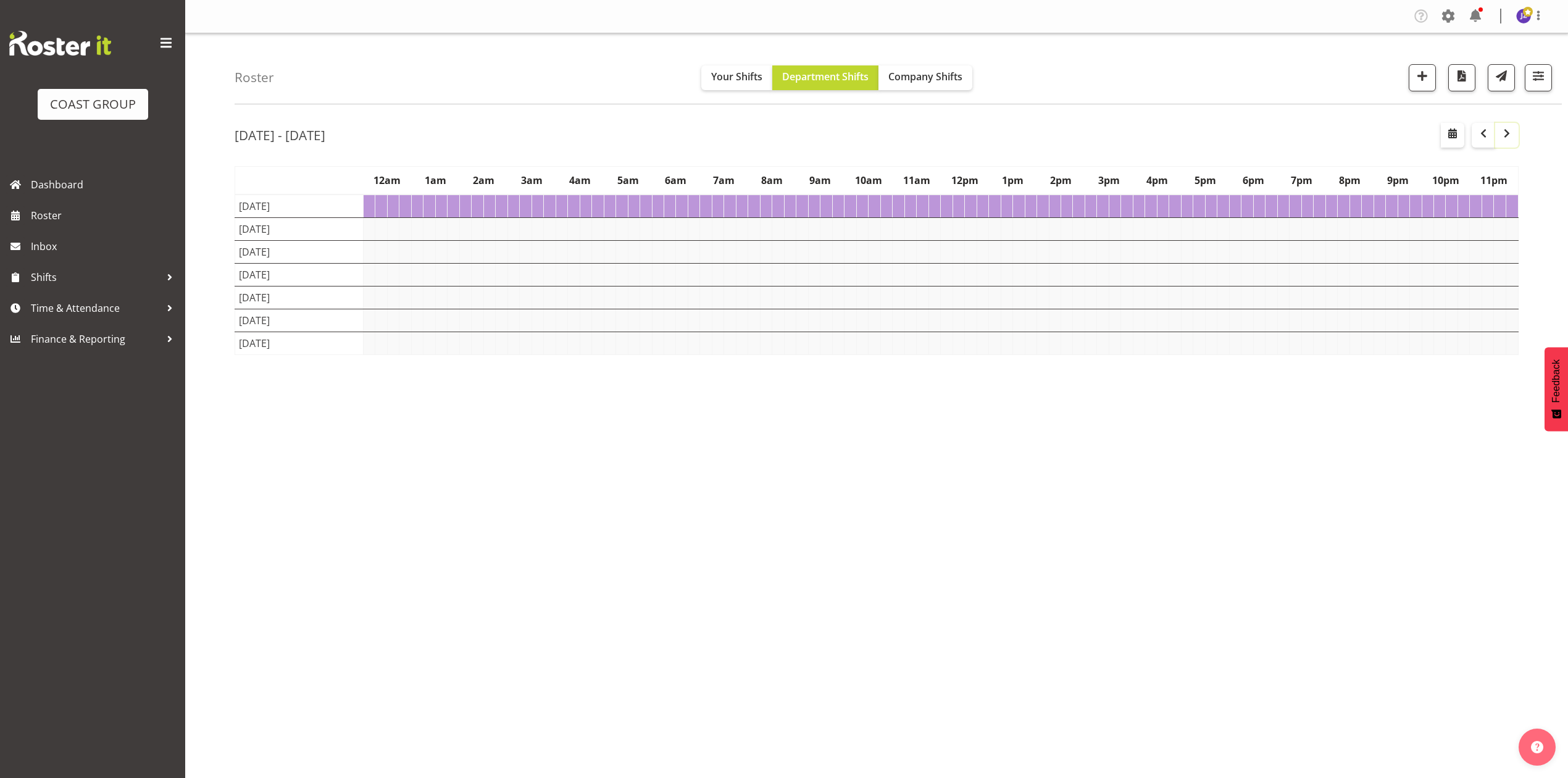
scroll to position [0, 0]
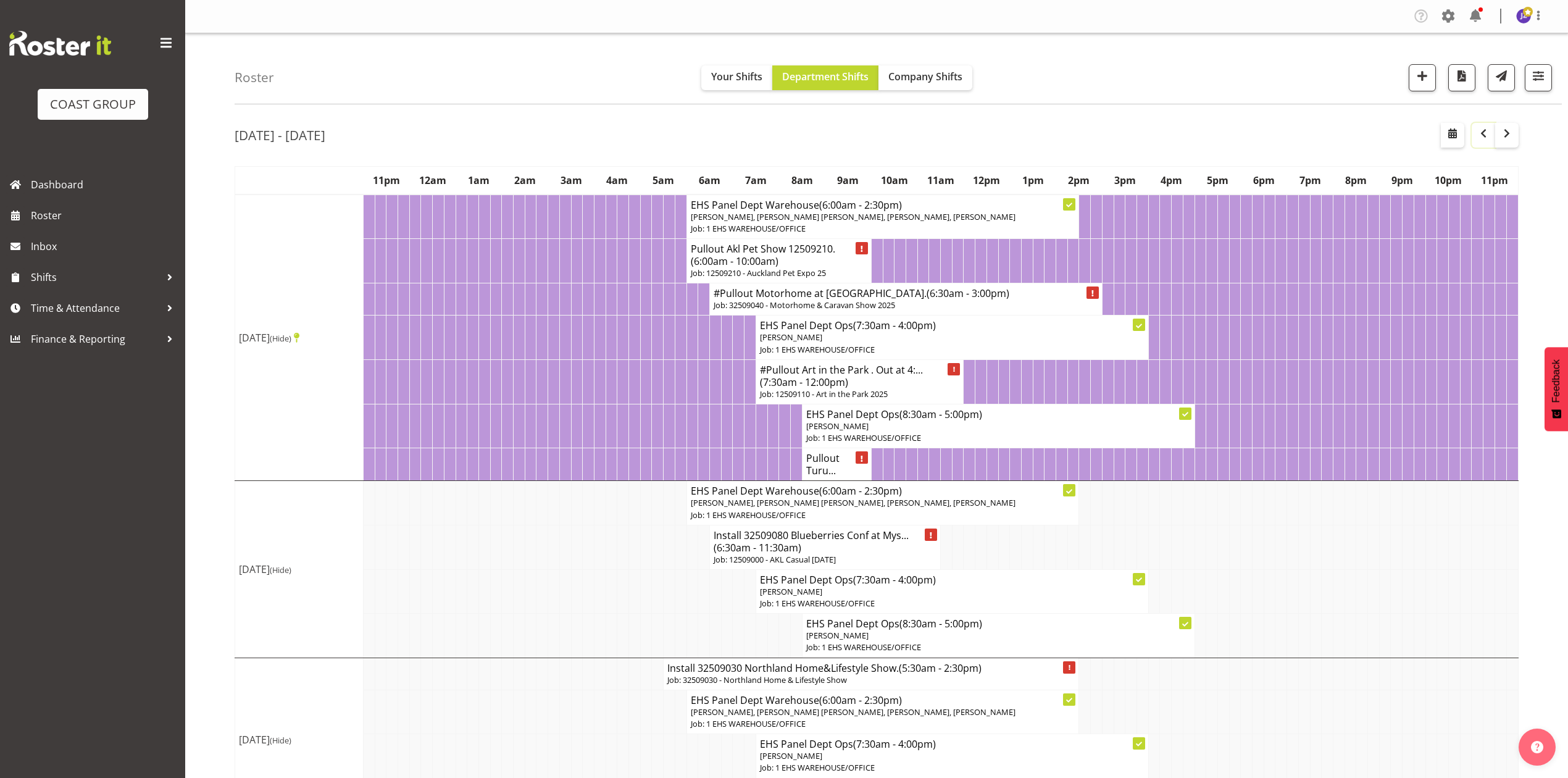
click at [1478, 142] on button "button" at bounding box center [1484, 134] width 24 height 24
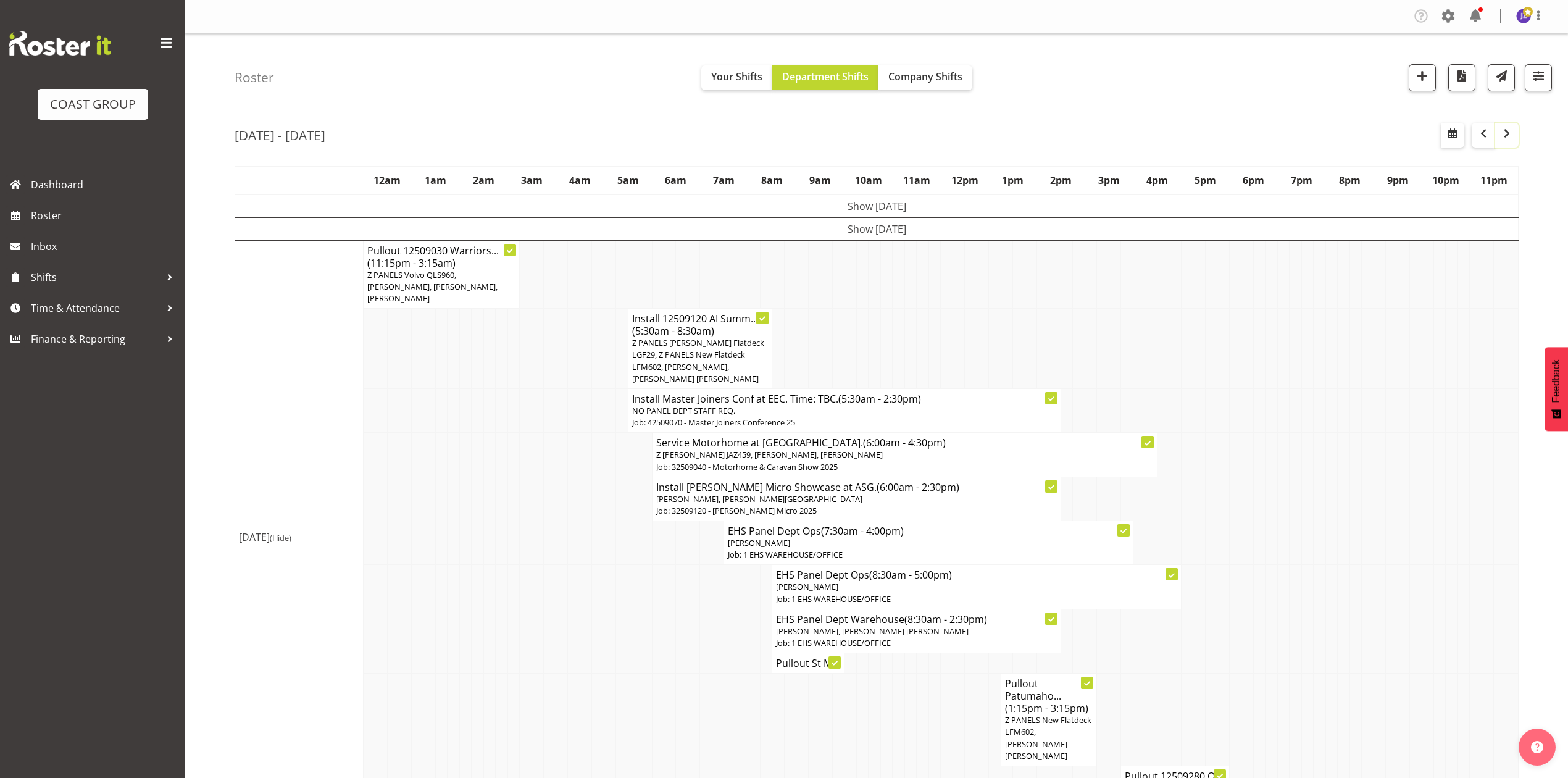
click at [1503, 132] on span "button" at bounding box center [1507, 133] width 14 height 14
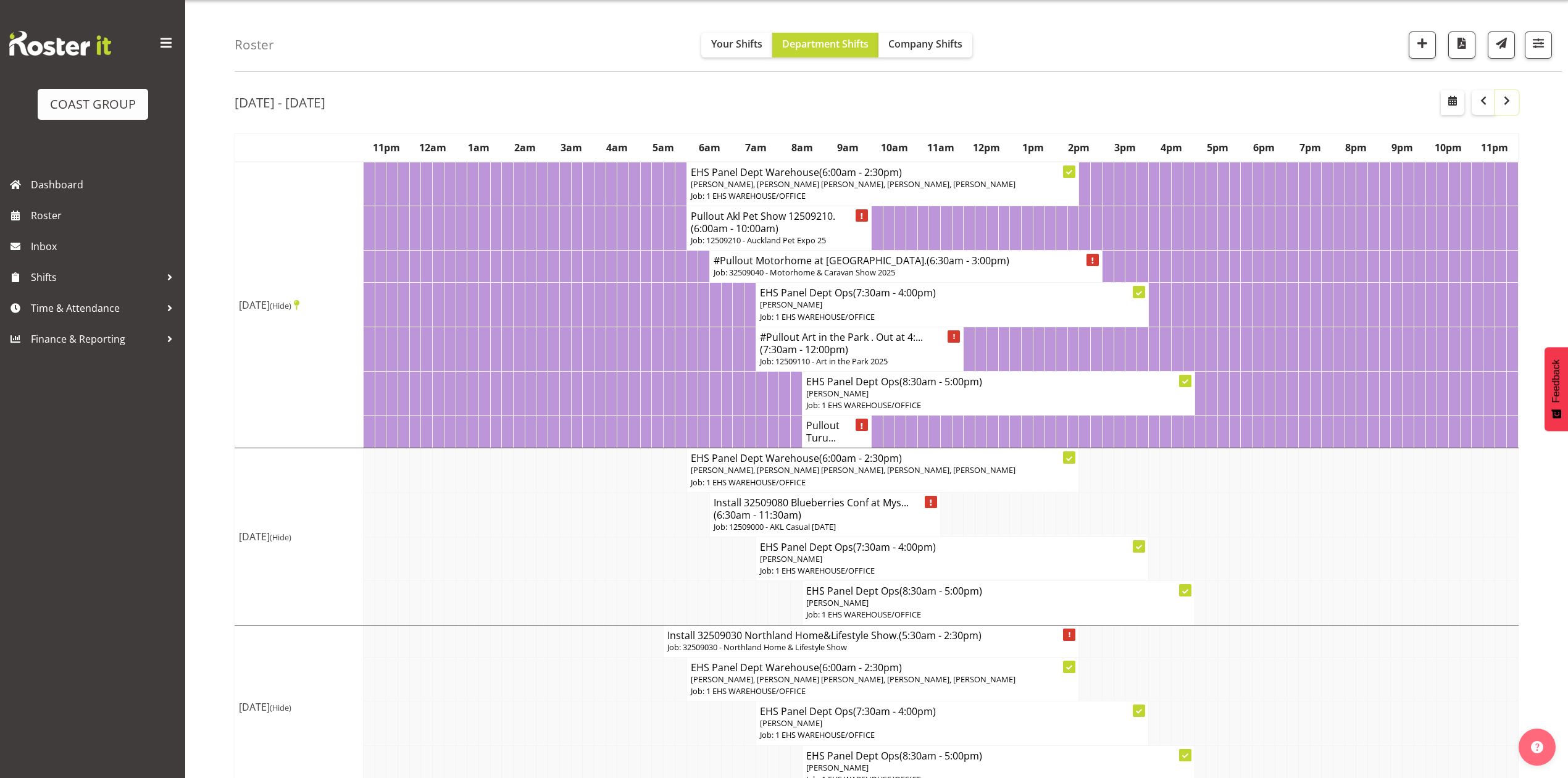
scroll to position [82, 0]
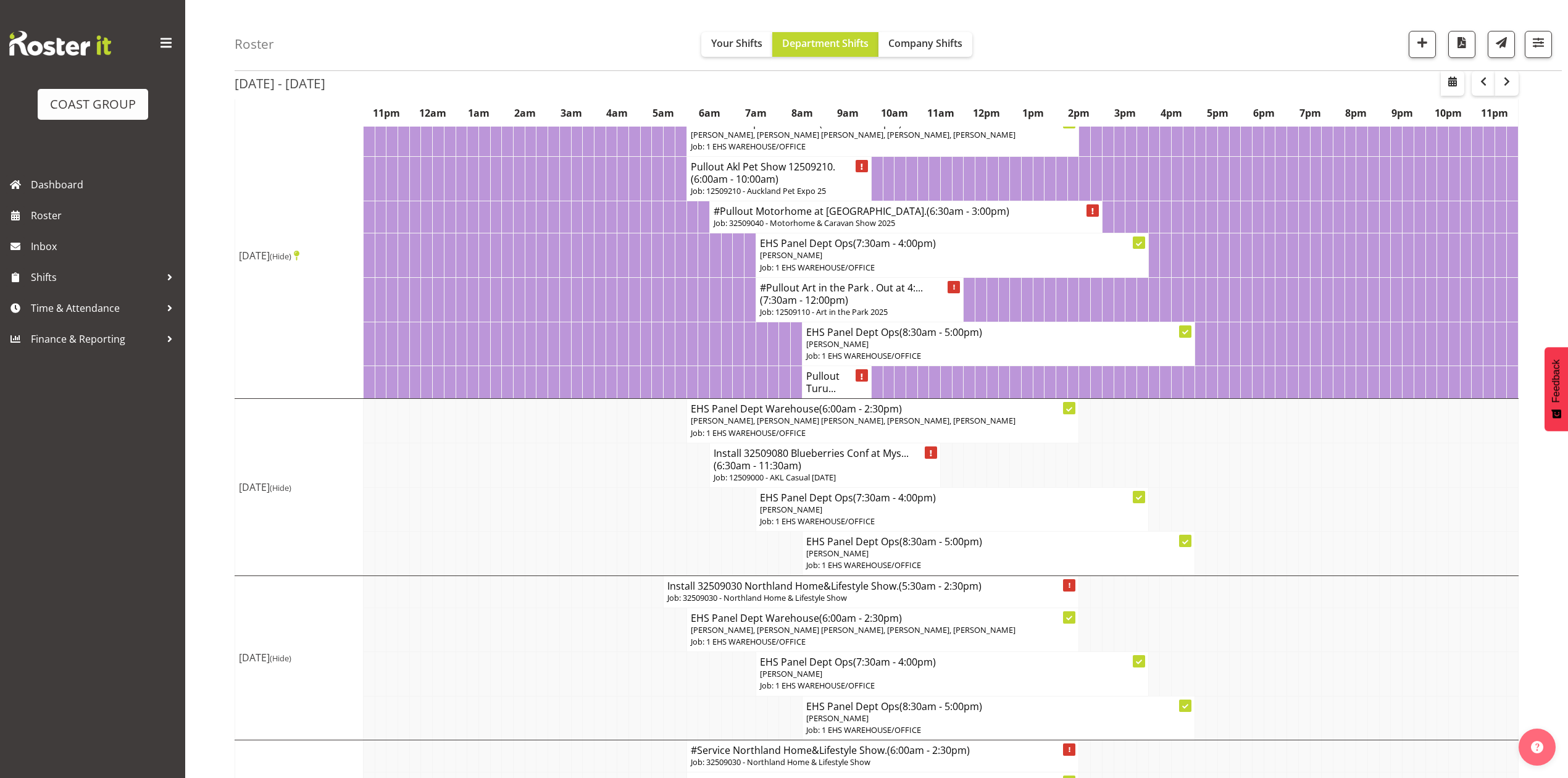
click at [862, 472] on h4 "Install 32509080 Blueberries Conf at Mys... (6:30am - 11:30am)" at bounding box center [825, 458] width 223 height 24
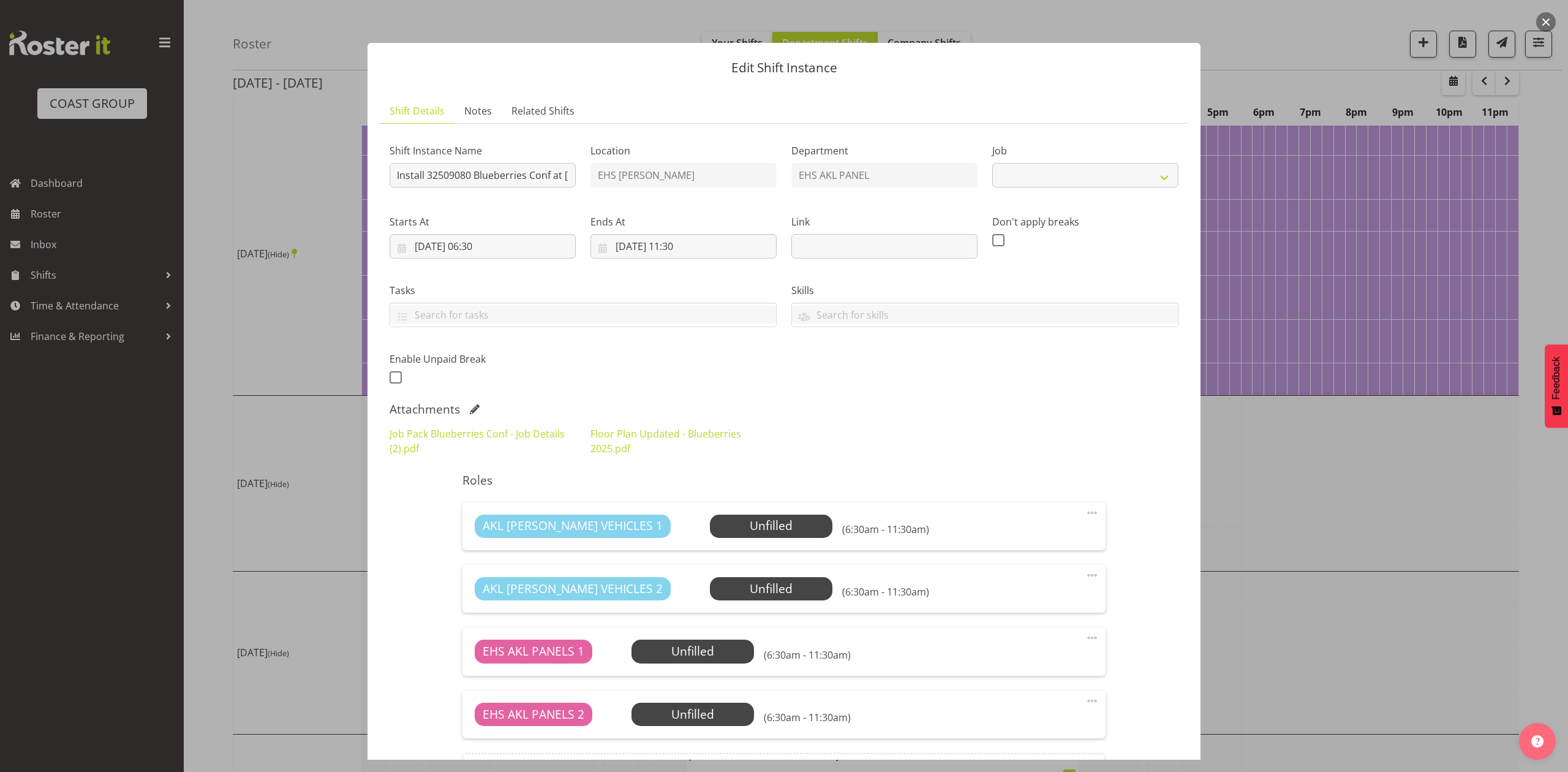
select select "8653"
click at [612, 437] on link "Floor Plan Updated - Blueberries 2025.pdf" at bounding box center [665, 441] width 151 height 28
click at [1436, 571] on div at bounding box center [784, 386] width 1568 height 772
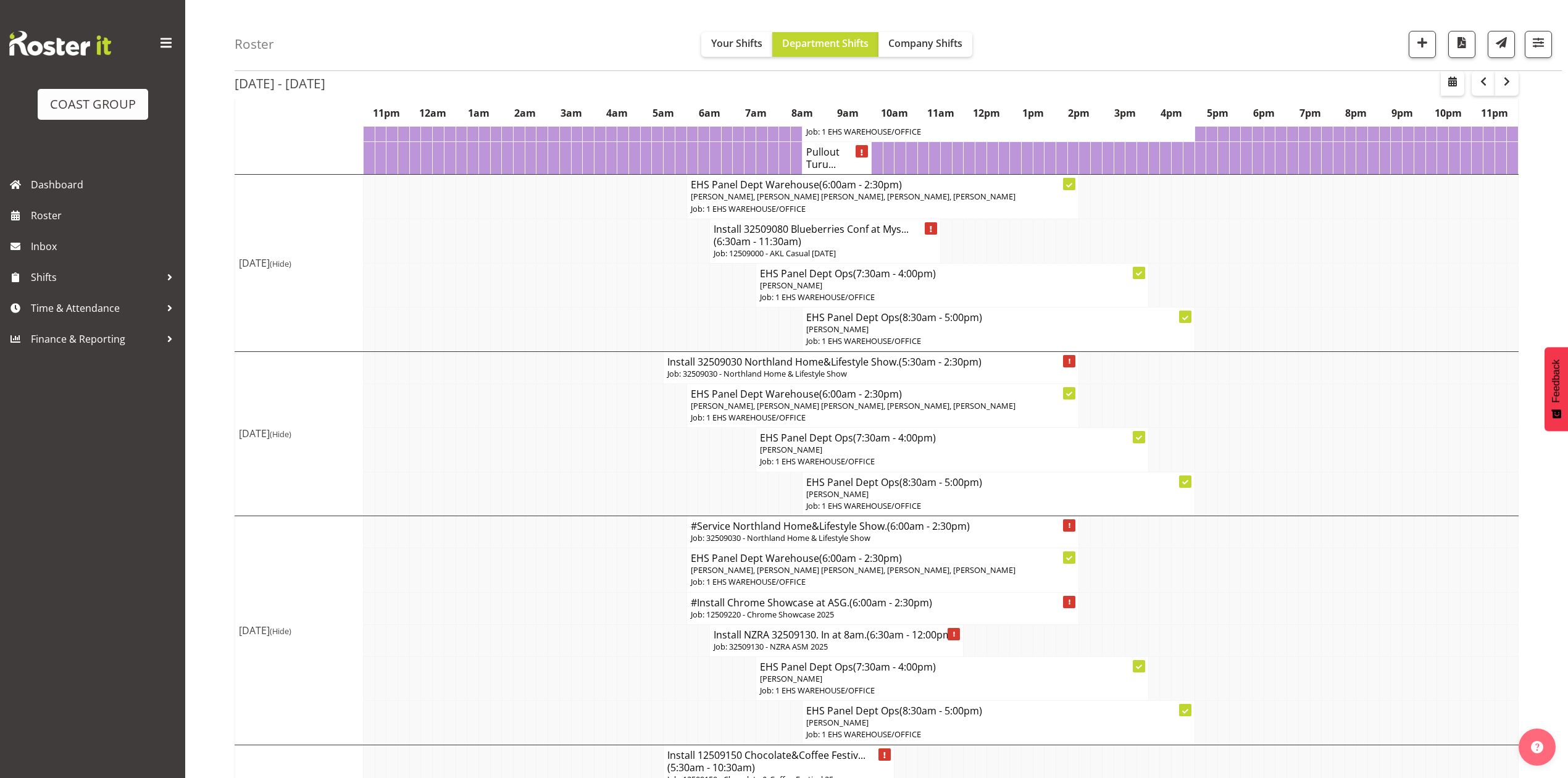
scroll to position [329, 0]
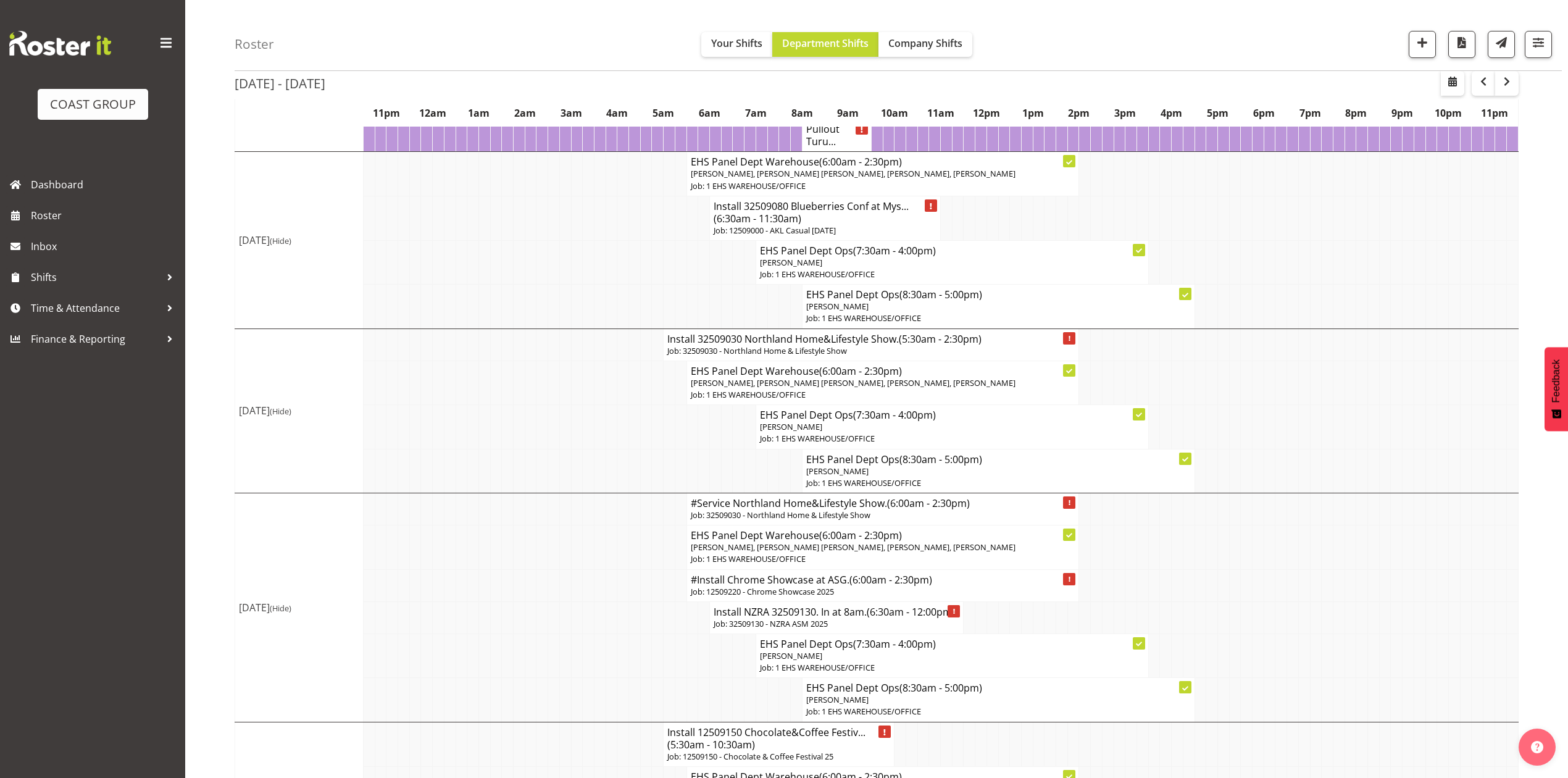
click at [863, 345] on h4 "Install 32509030 Northland Home&Lifestyle Show. (5:30am - 2:30pm)" at bounding box center [871, 339] width 407 height 13
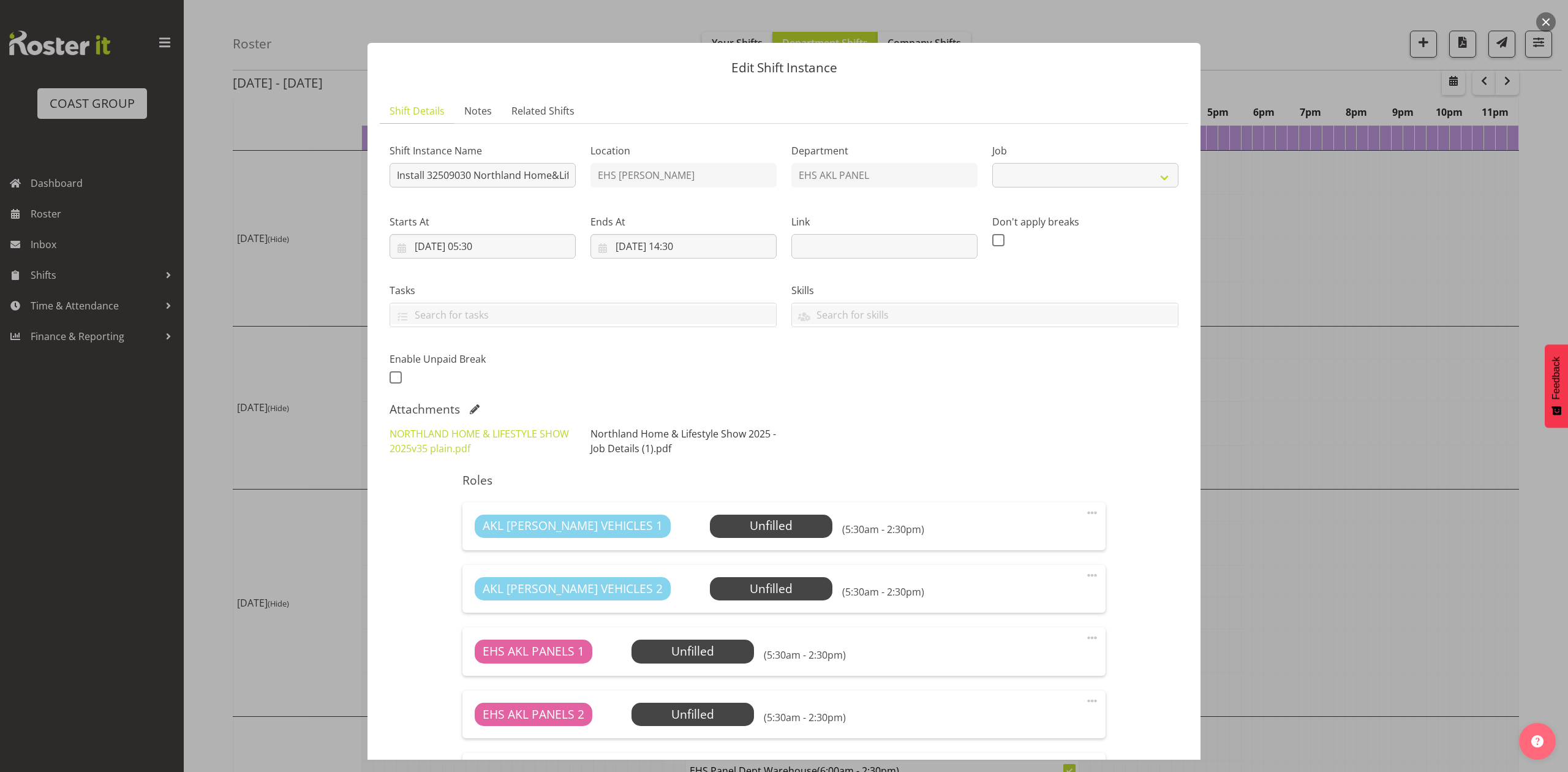
select select "9082"
click at [463, 433] on link "NORTHLAND HOME & LIFESTYLE SHOW 2025v35 plain.pdf" at bounding box center [479, 441] width 180 height 28
click at [1255, 410] on div at bounding box center [784, 386] width 1568 height 772
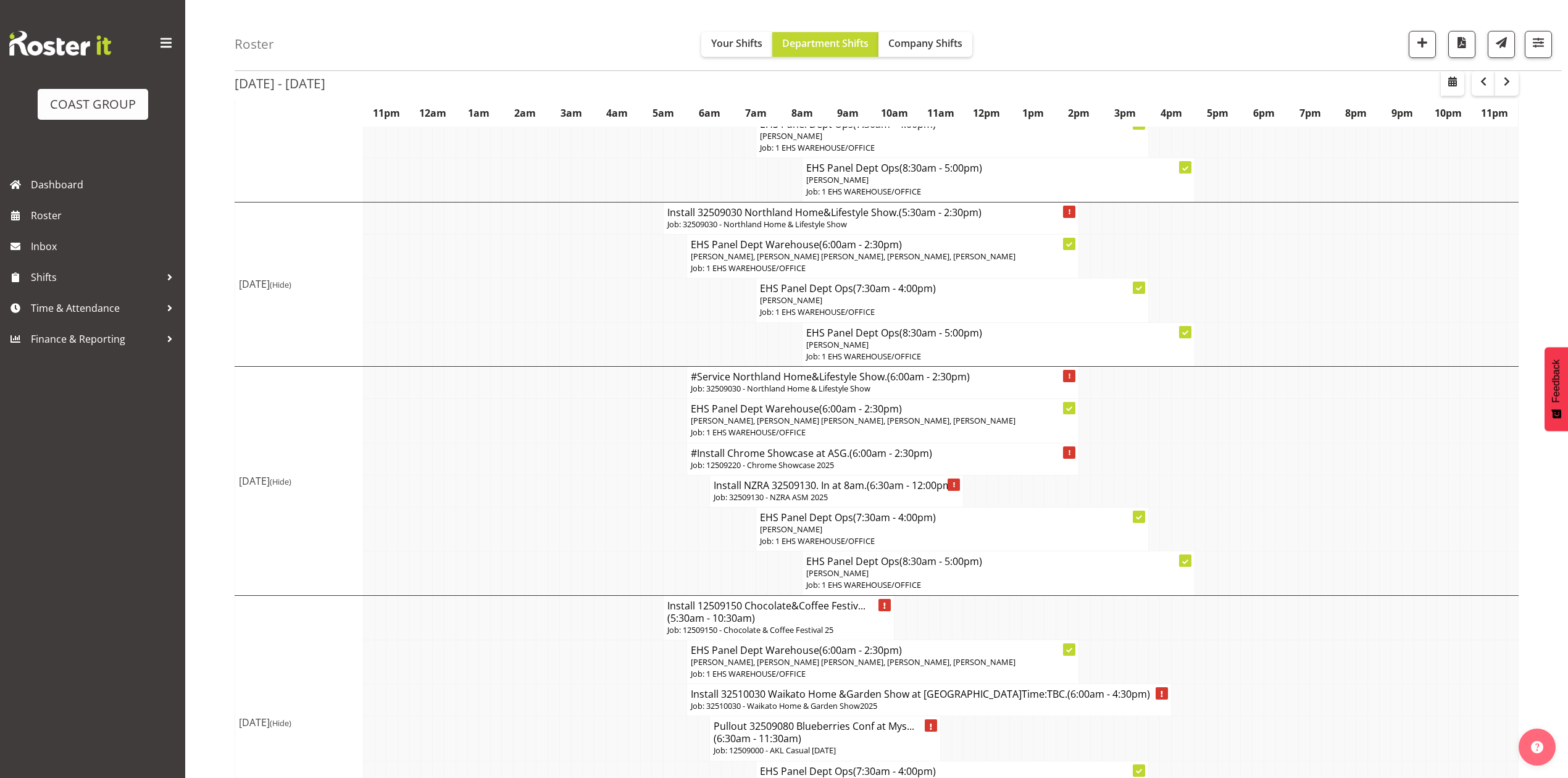
scroll to position [576, 0]
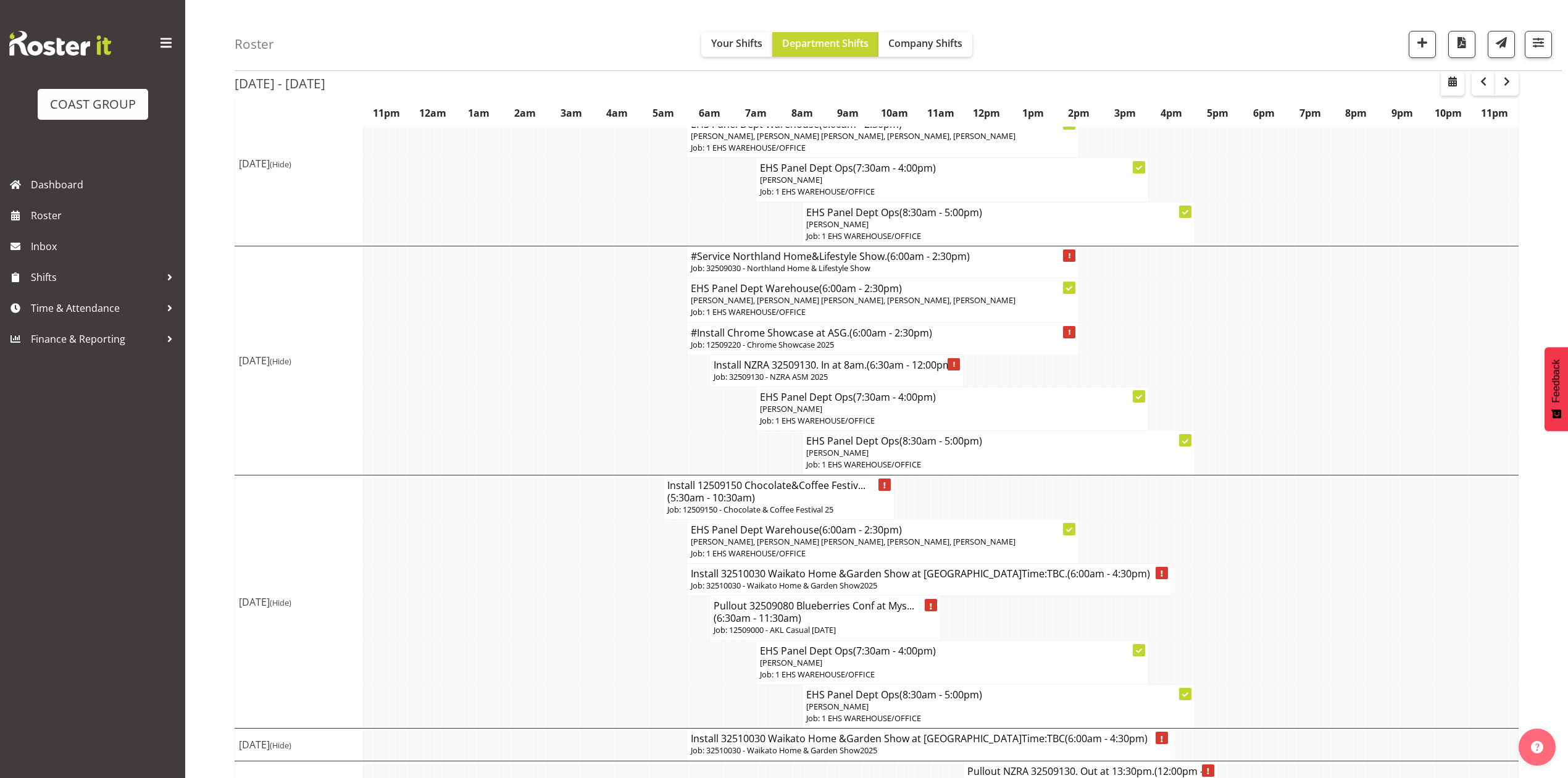
click at [759, 350] on p "Job: 12509220 - Chrome Showcase 2025" at bounding box center [883, 345] width 385 height 12
select select
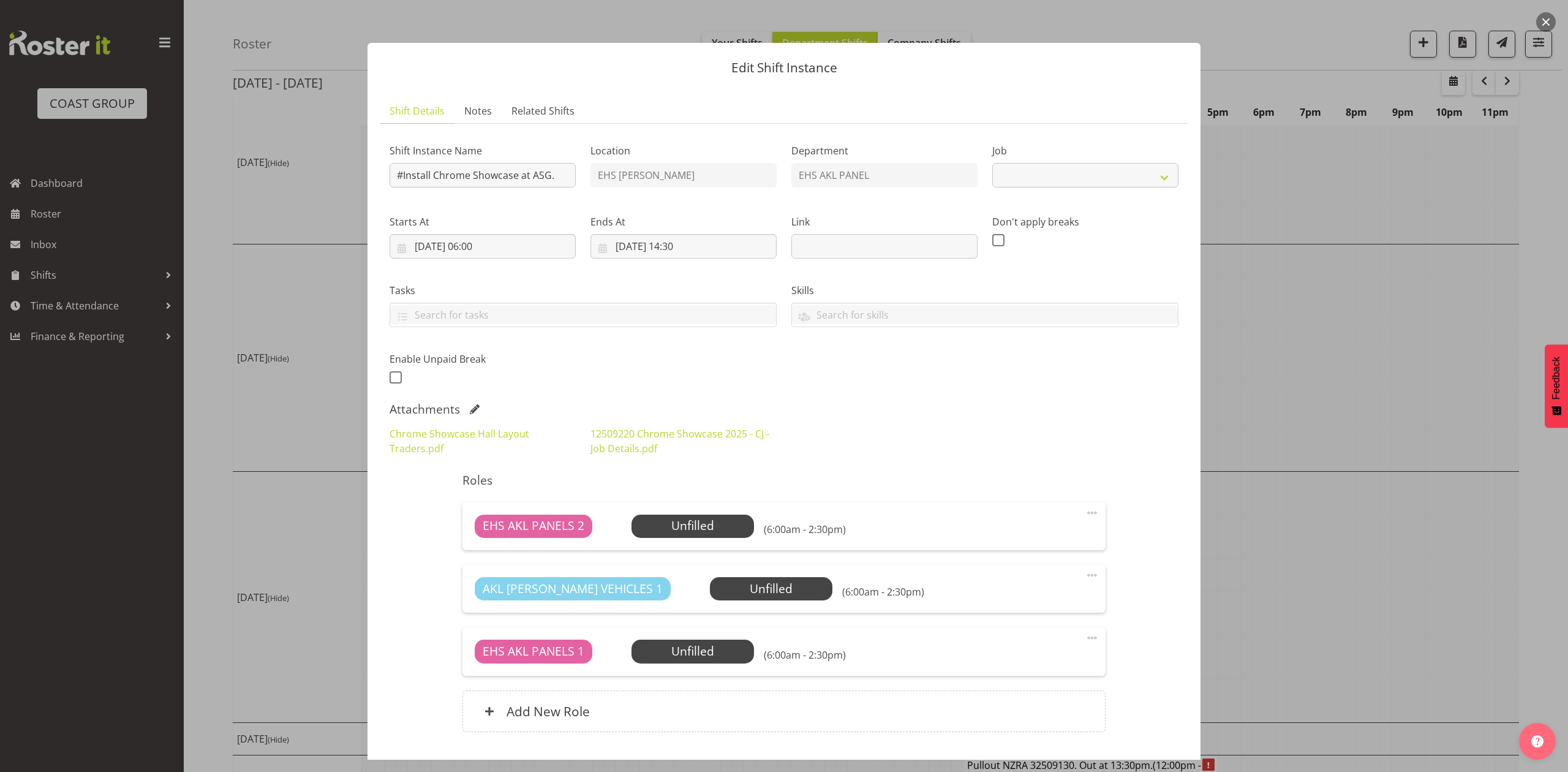
click at [1427, 407] on div at bounding box center [784, 386] width 1568 height 772
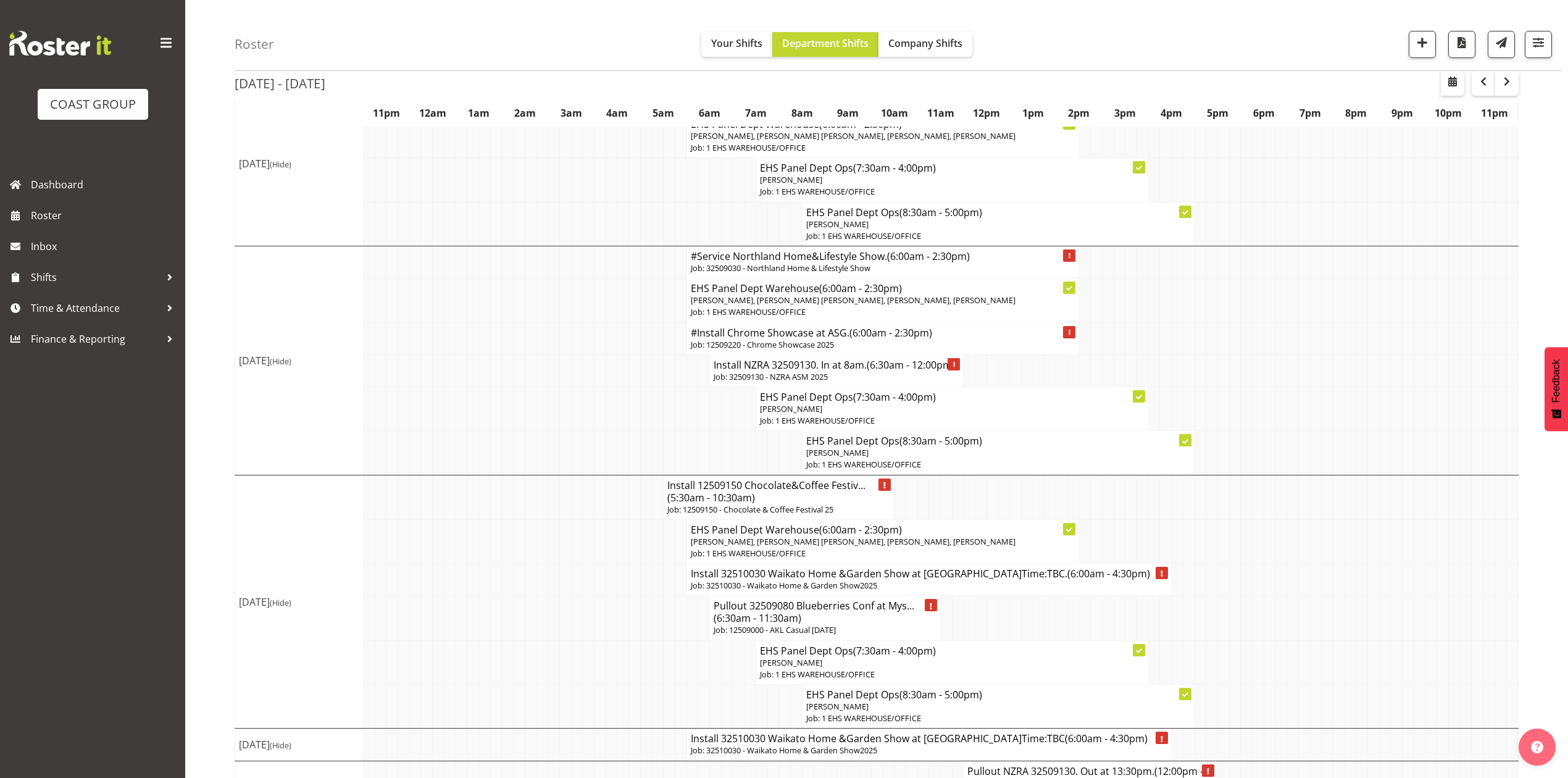
click at [781, 371] on h4 "Install NZRA 32509130. In at 8am. (6:30am - 12:00pm)" at bounding box center [836, 364] width 246 height 13
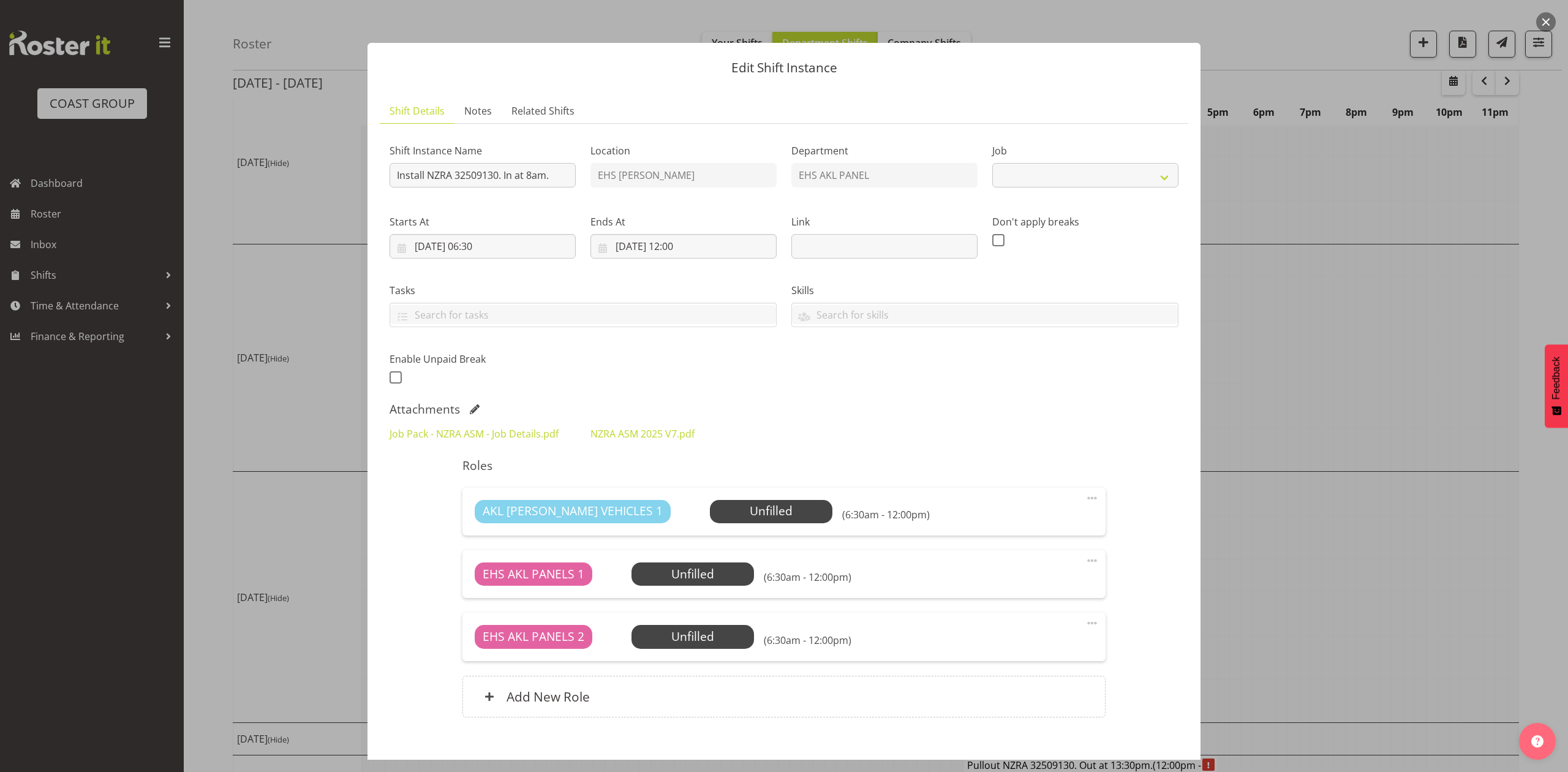
select select "10300"
click at [610, 439] on link "NZRA ASM 2025 V7.pdf" at bounding box center [642, 433] width 104 height 14
click at [1336, 420] on div at bounding box center [784, 386] width 1568 height 772
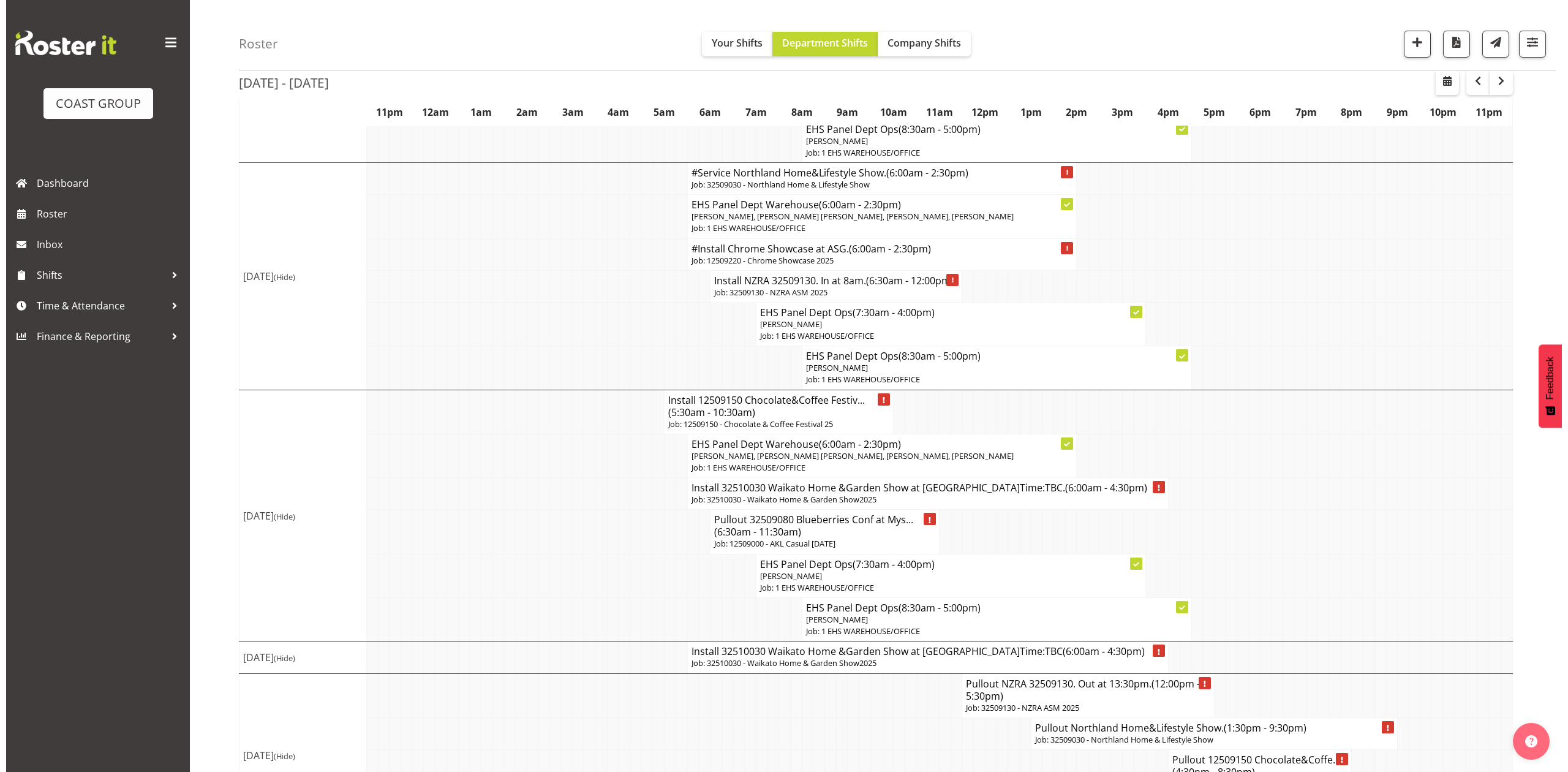
scroll to position [735, 0]
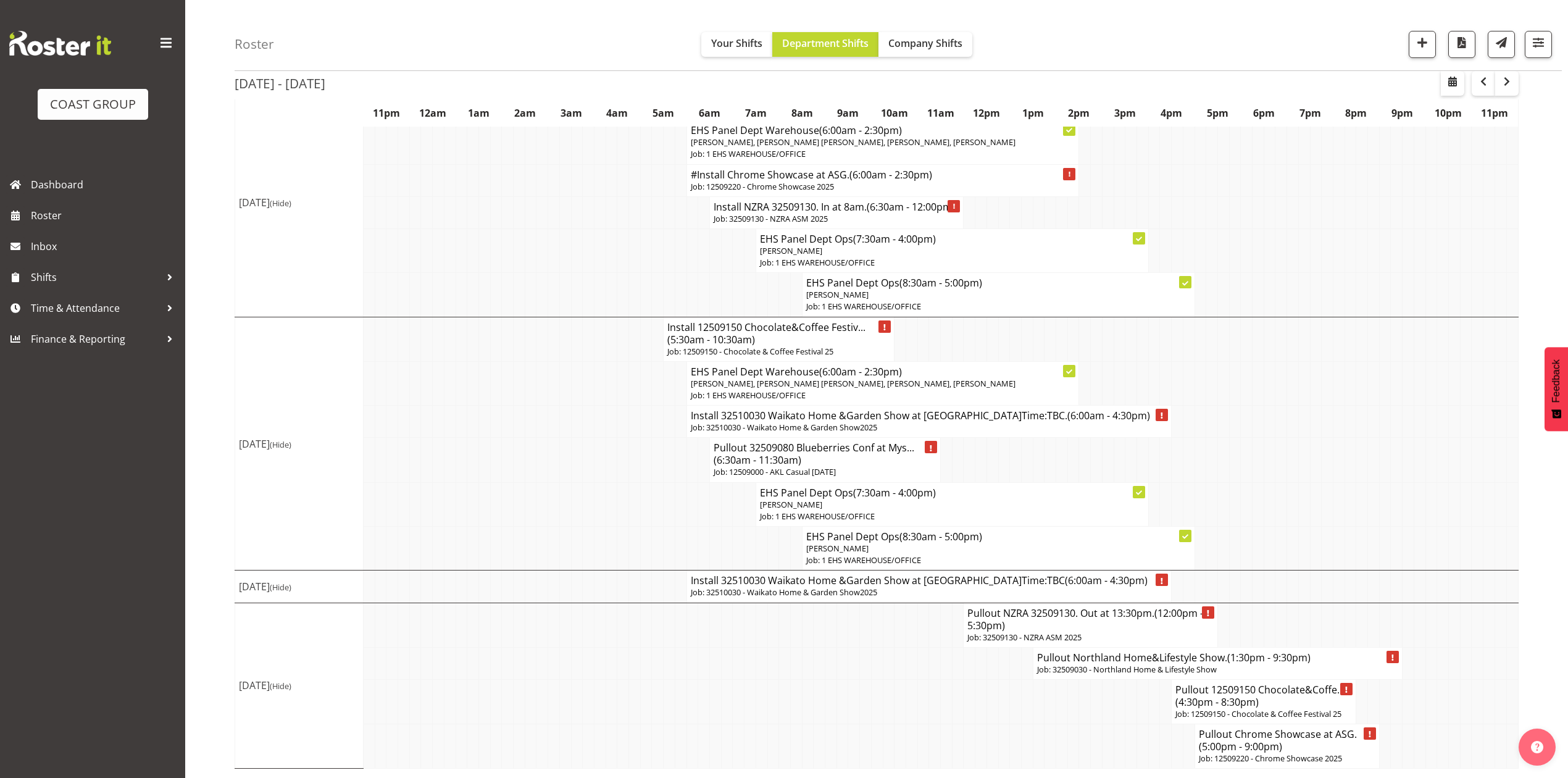
click at [779, 358] on p "Job: 12509150 - Chocolate & Coffee Festival 25" at bounding box center [779, 352] width 223 height 12
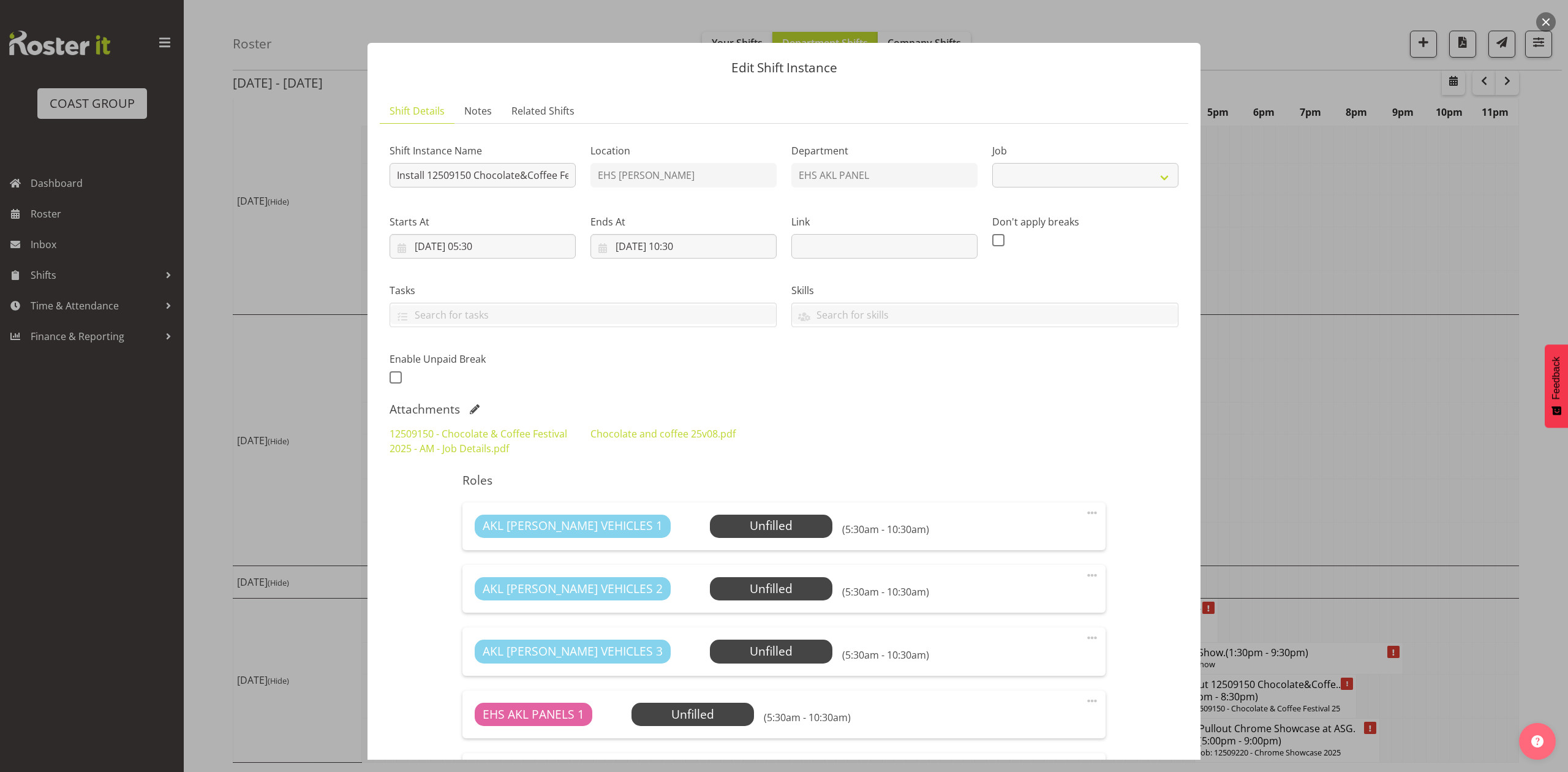
select select "9735"
click at [695, 443] on div "Chocolate and coffee 25v08.pdf" at bounding box center [683, 441] width 201 height 44
click at [693, 434] on link "Chocolate and coffee 25v08.pdf" at bounding box center [663, 433] width 145 height 14
click at [1380, 412] on div at bounding box center [784, 386] width 1568 height 772
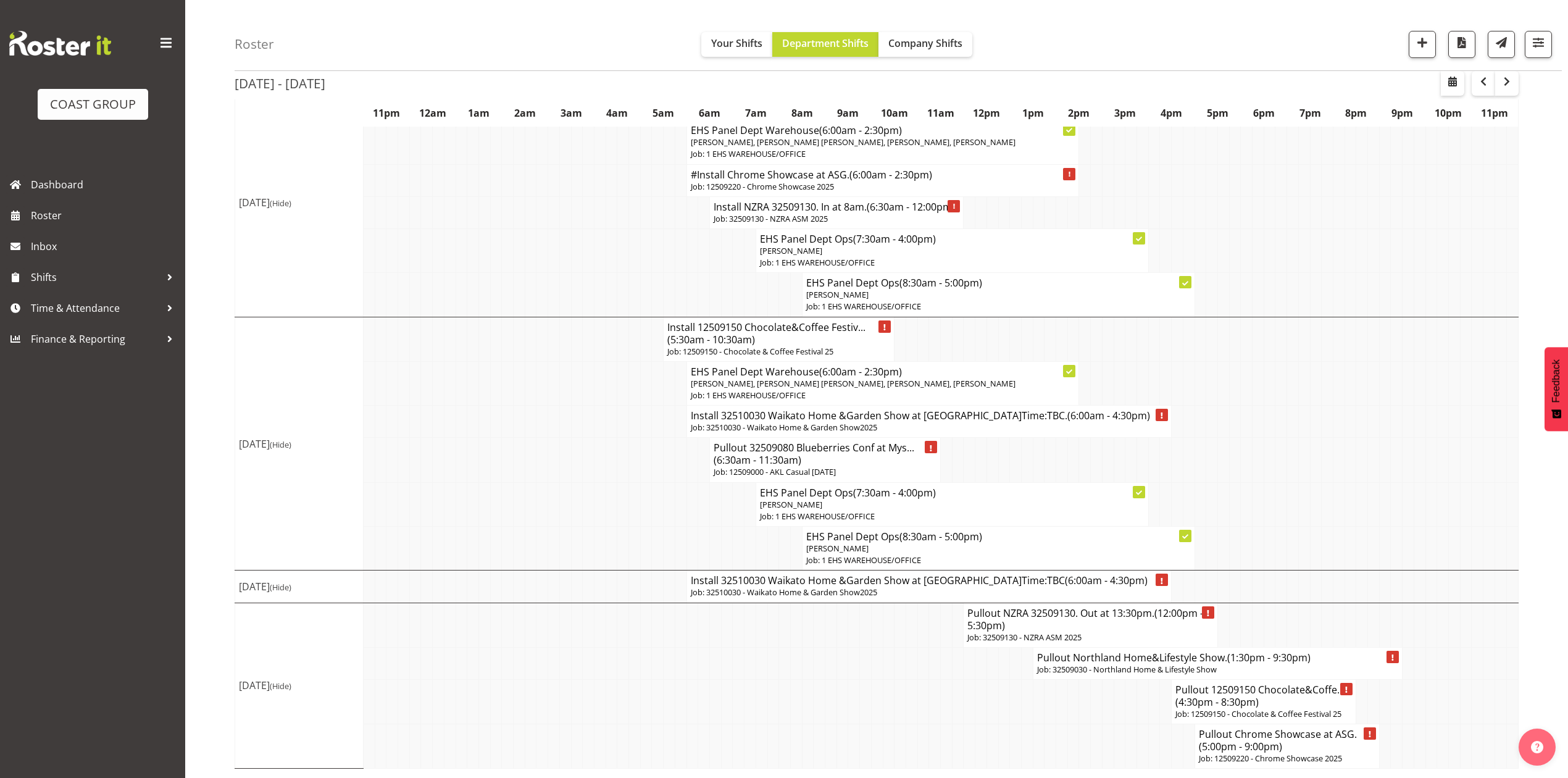
click at [786, 433] on p "Job: 32510030 - Waikato Home & Garden Show2025" at bounding box center [930, 428] width 477 height 12
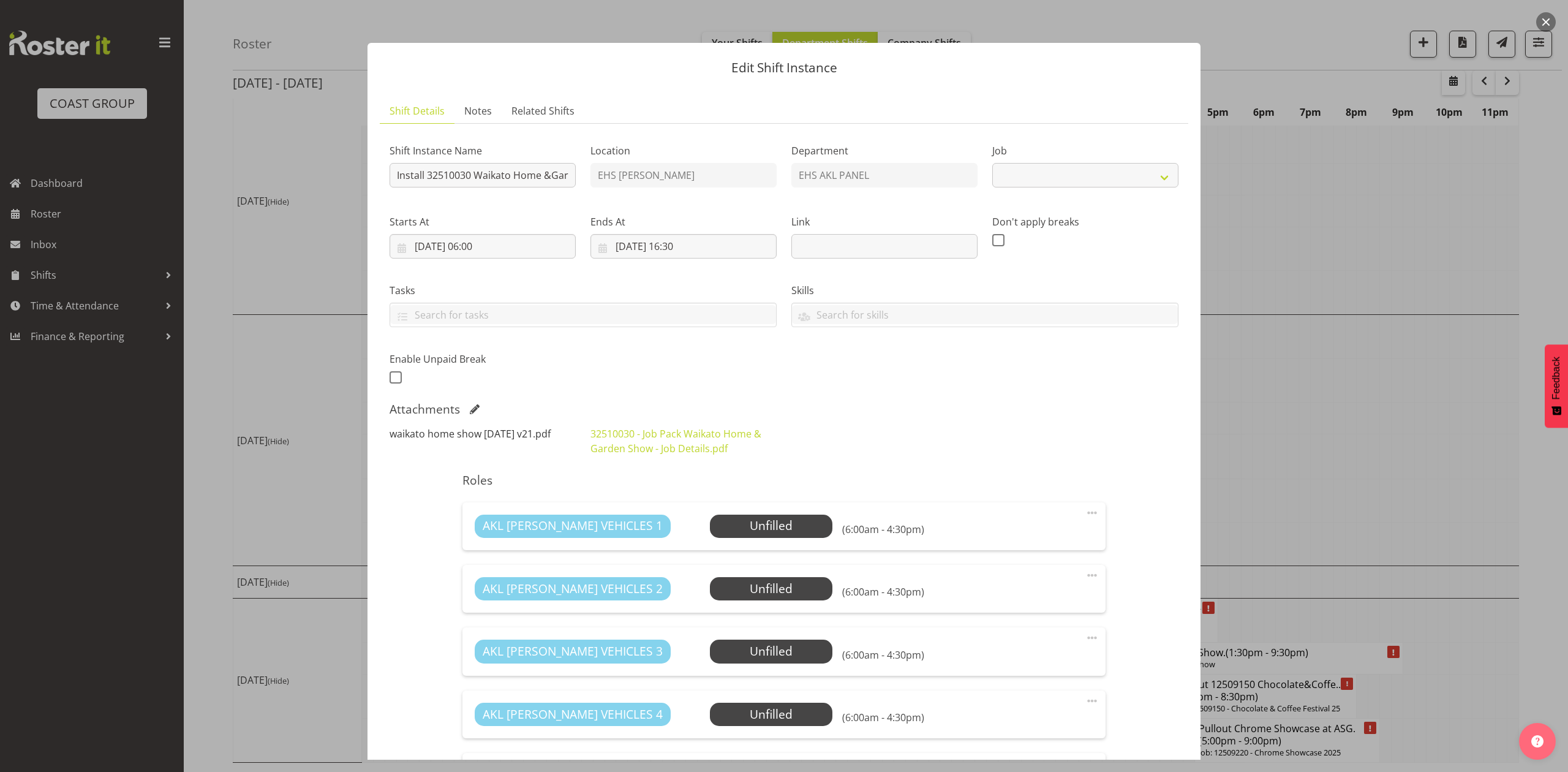
select select "9140"
click at [534, 433] on link "waikato home show 25 October v21.pdf" at bounding box center [470, 433] width 161 height 14
click at [1269, 447] on div at bounding box center [784, 386] width 1568 height 772
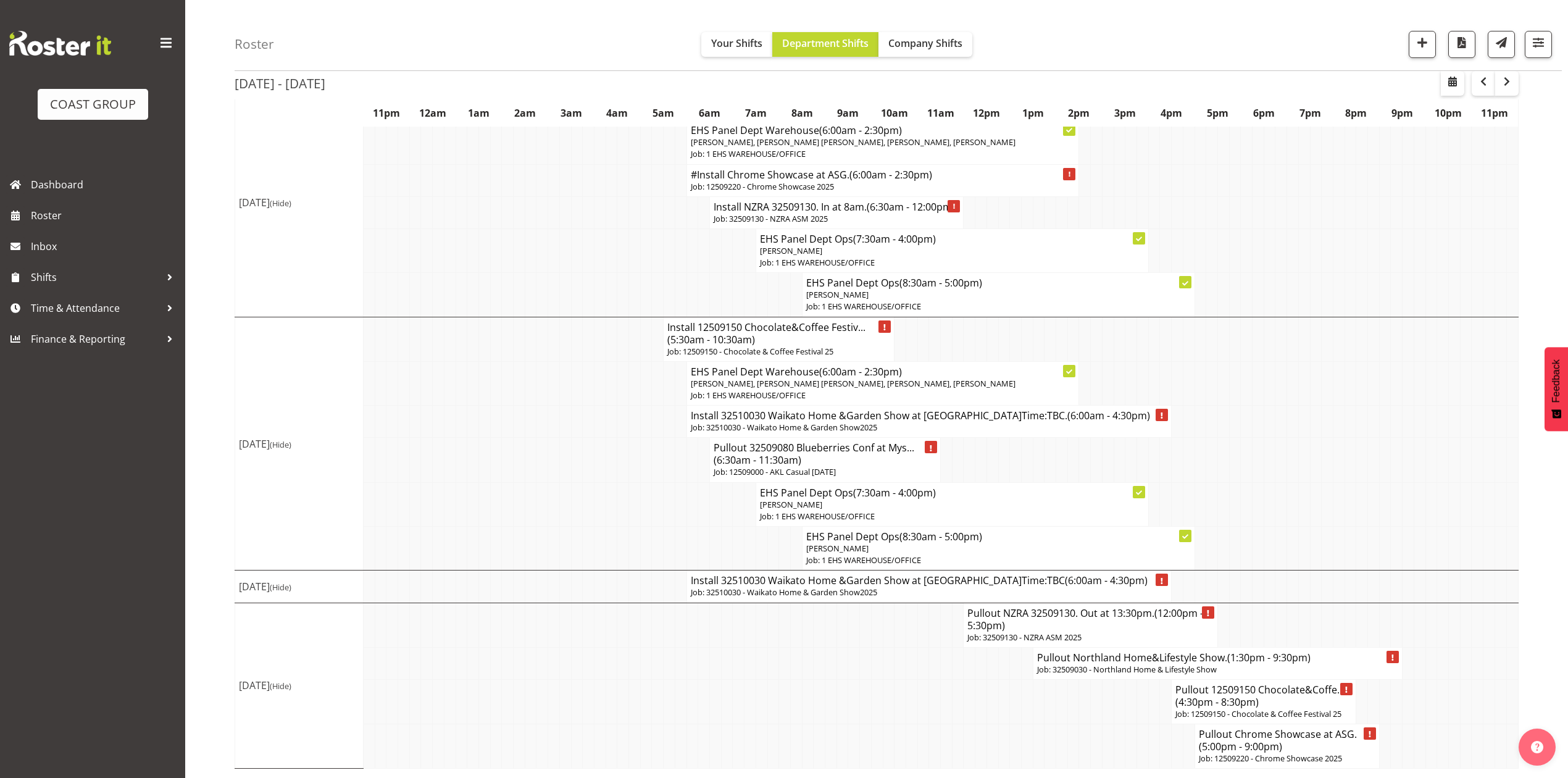
click at [996, 433] on p "Job: 32510030 - Waikato Home & Garden Show2025" at bounding box center [930, 428] width 477 height 12
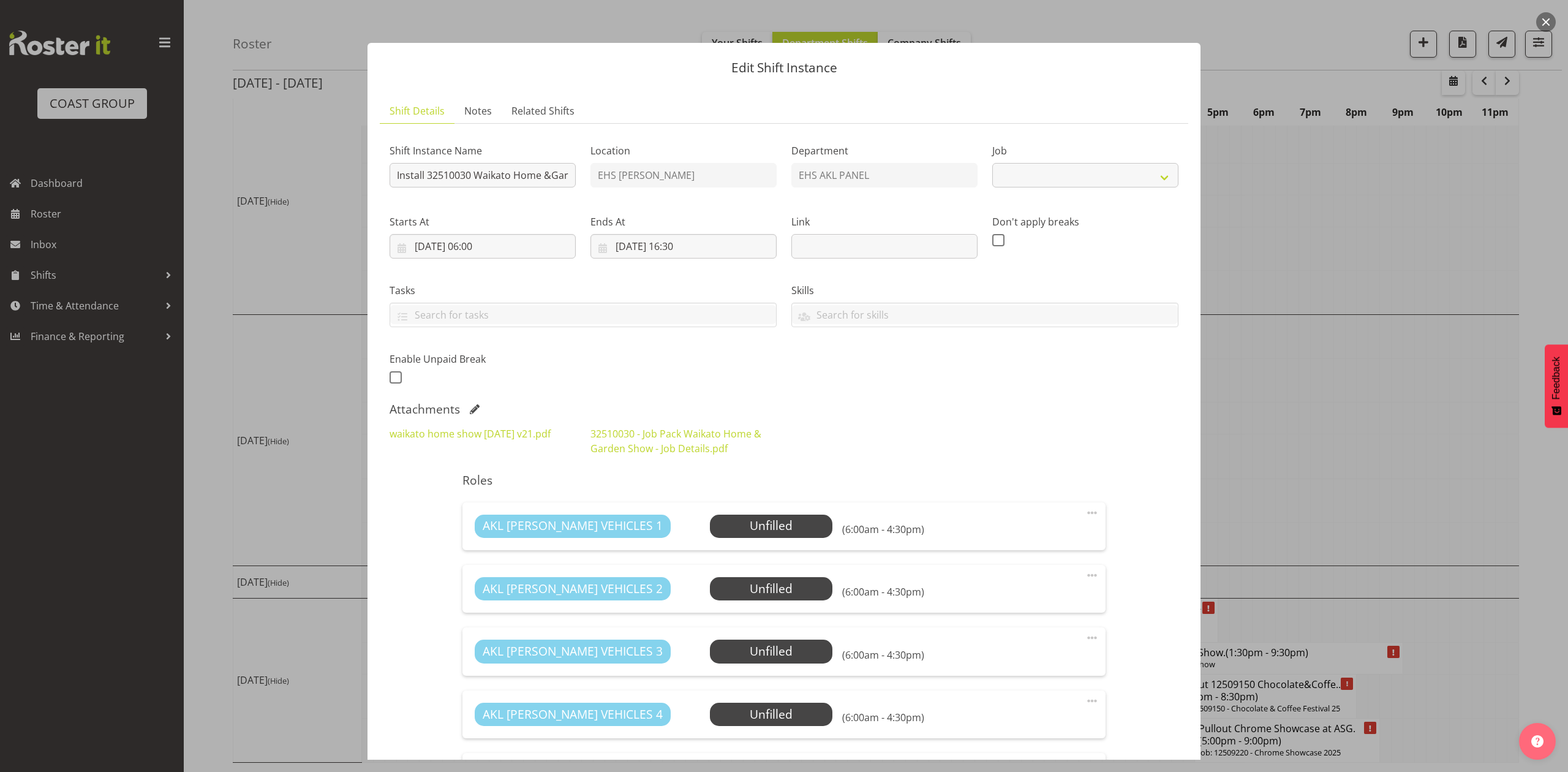
select select "9140"
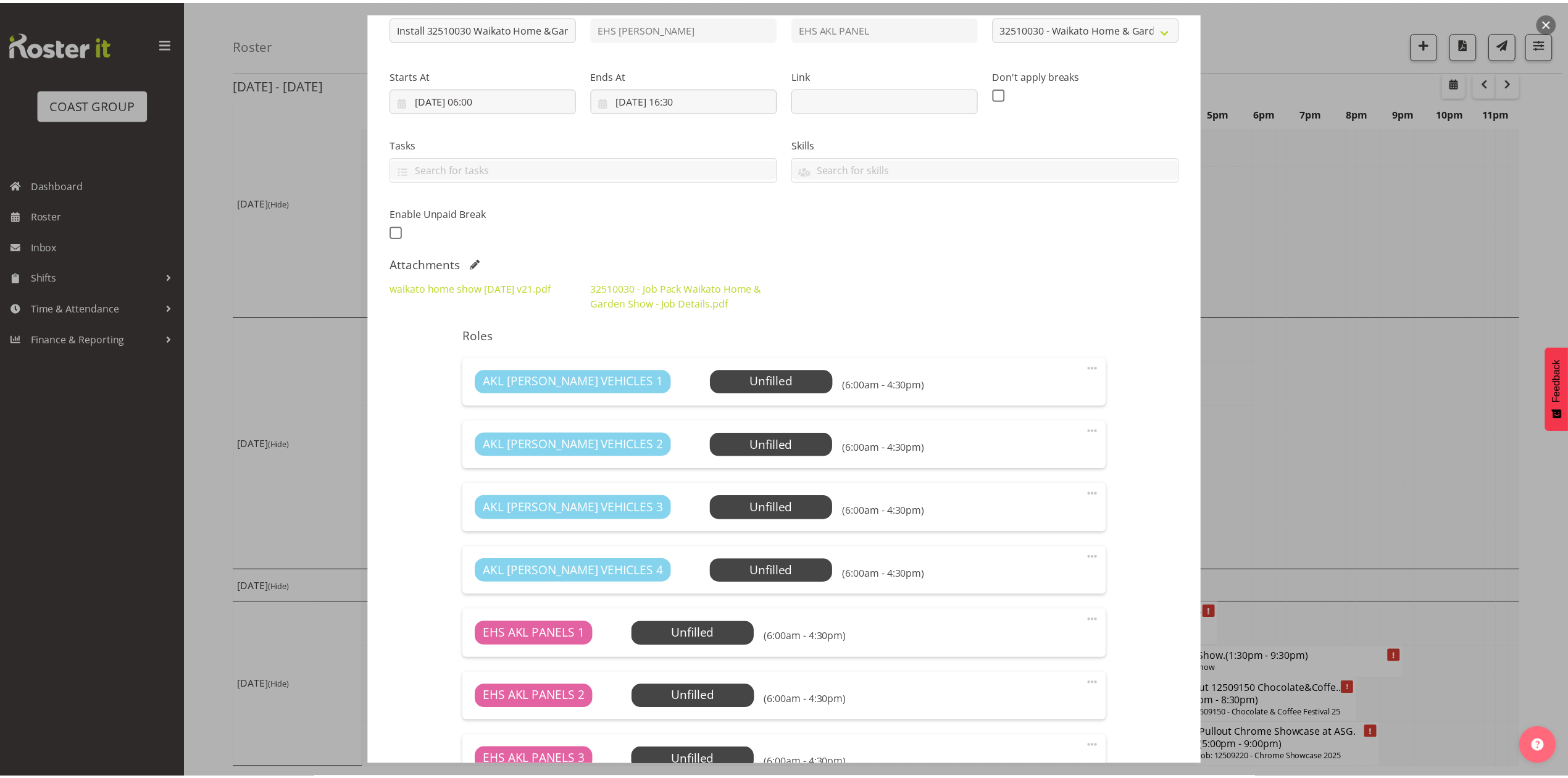
scroll to position [82, 0]
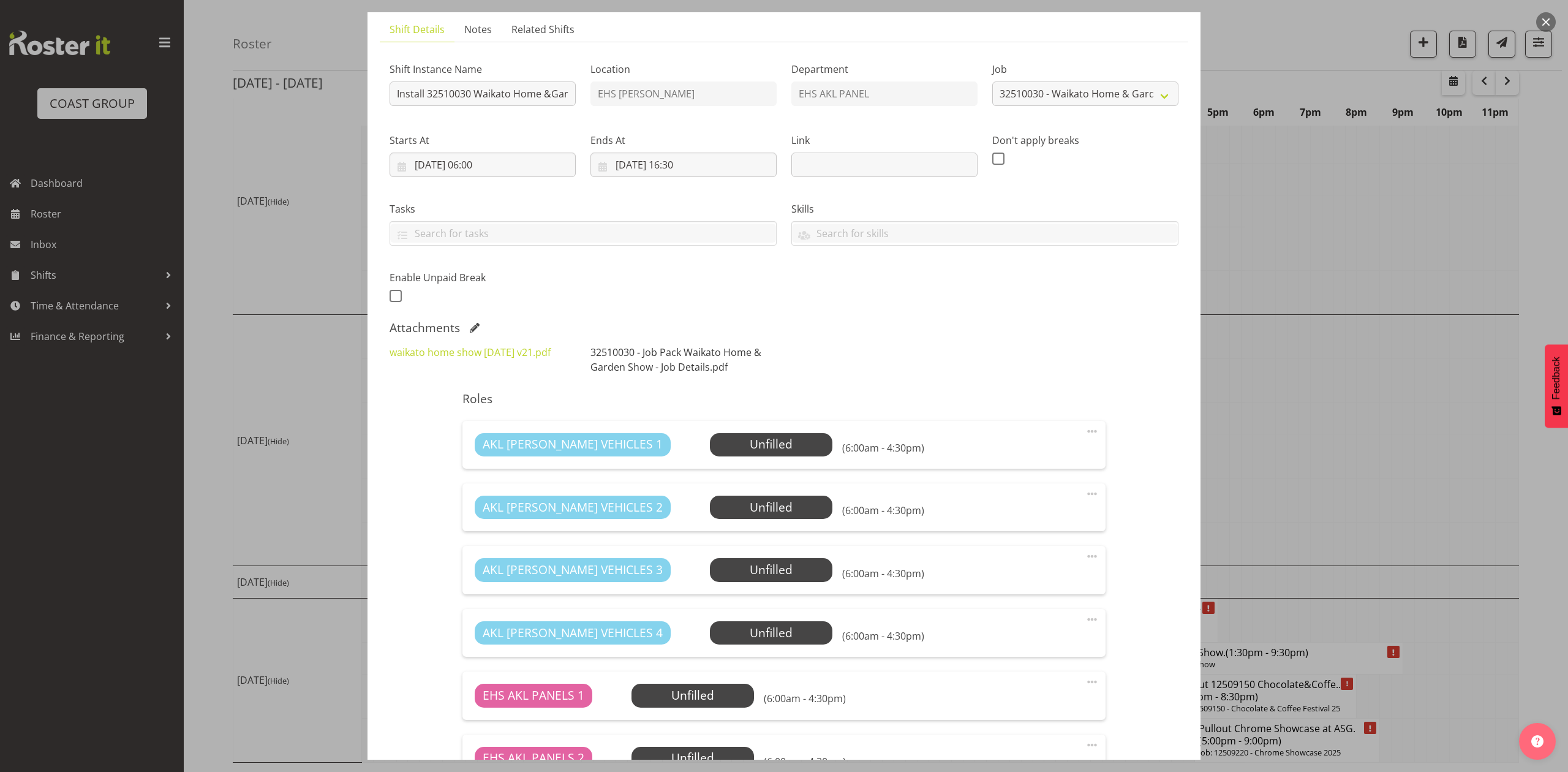
click at [632, 354] on link "32510030 - Job Pack Waikato Home & Garden Show - Job Details.pdf" at bounding box center [675, 360] width 171 height 28
click at [1380, 423] on div at bounding box center [784, 386] width 1568 height 772
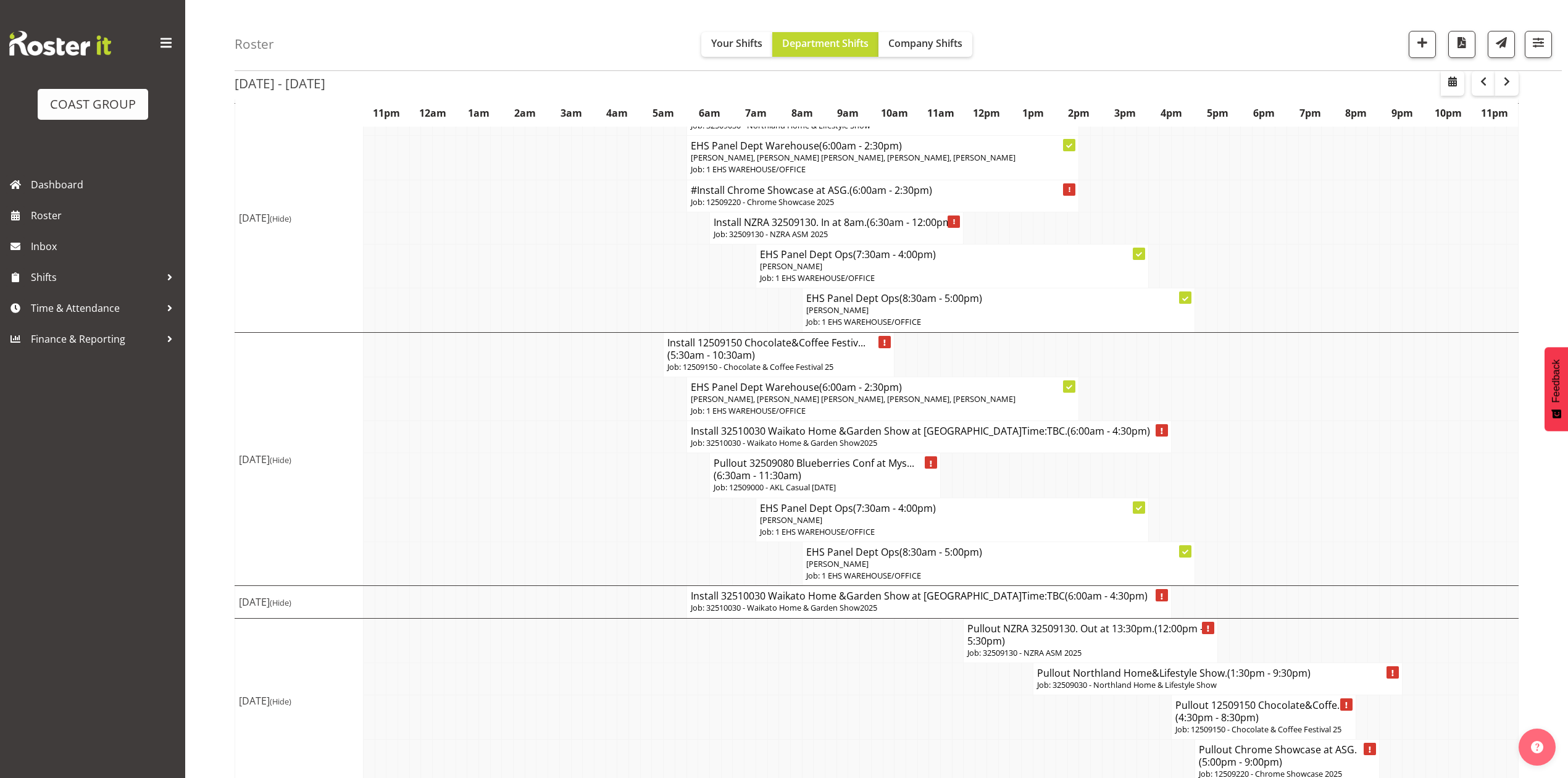
scroll to position [800, 0]
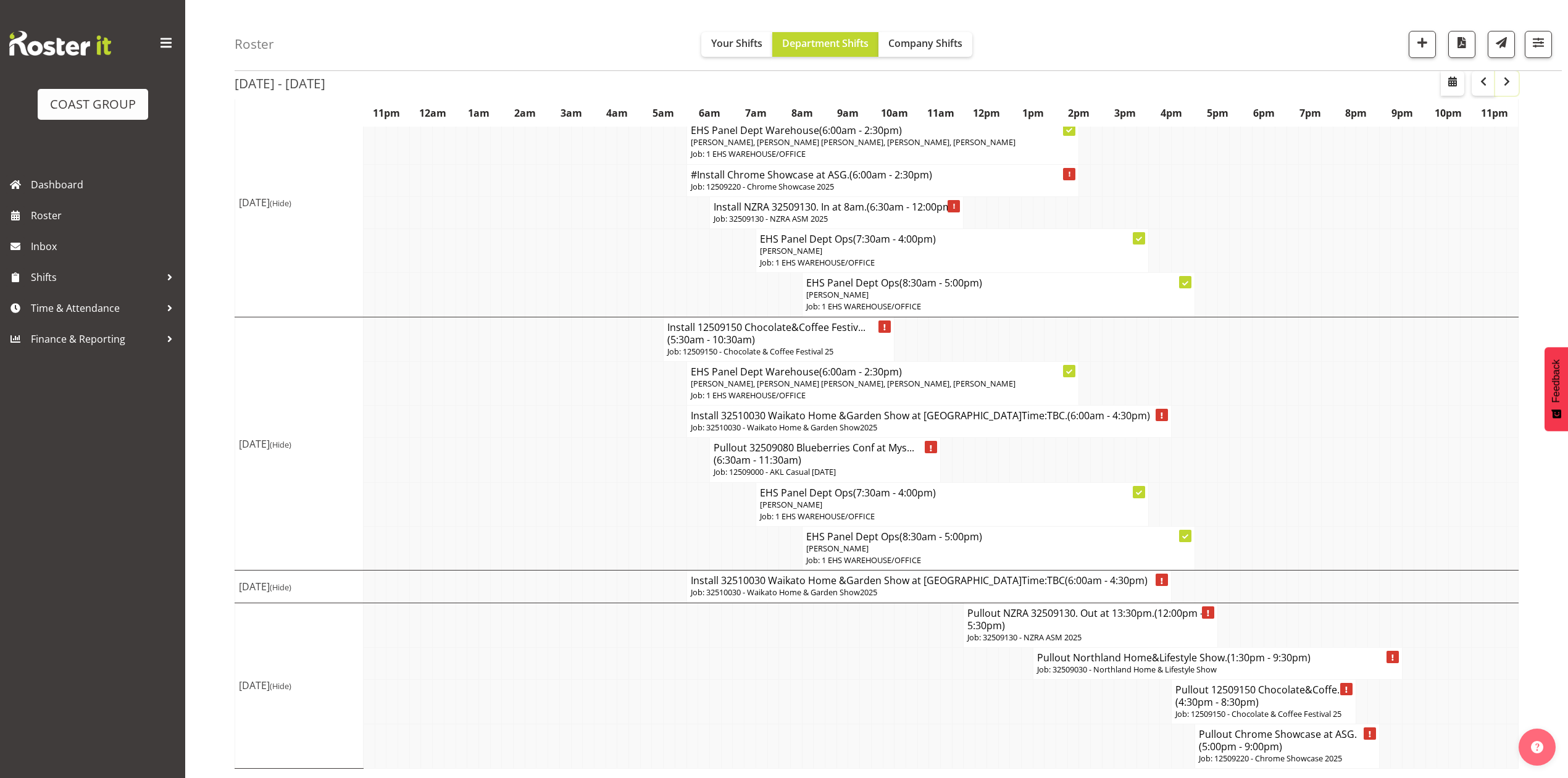
click at [1504, 86] on span "button" at bounding box center [1507, 81] width 14 height 14
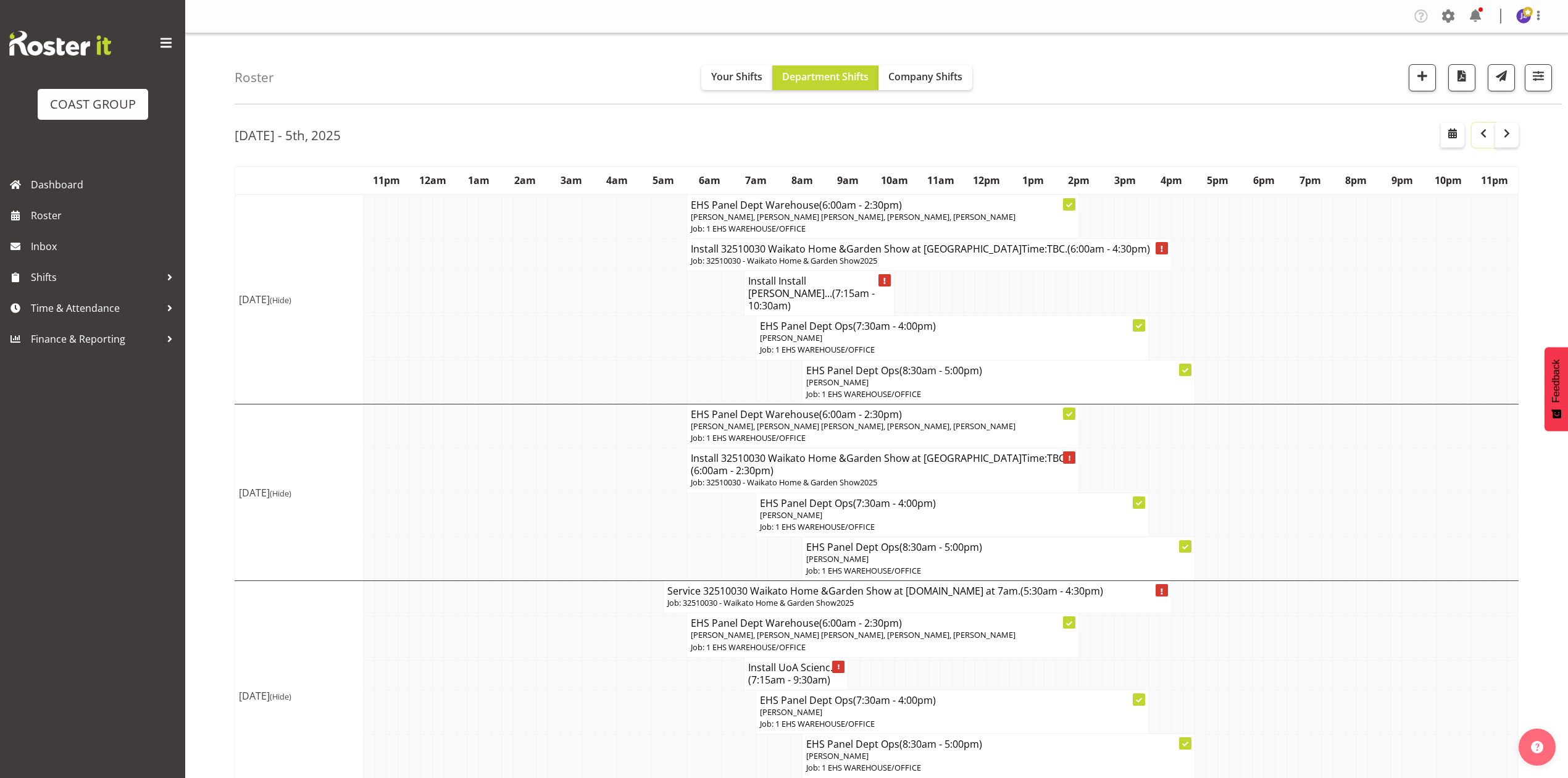
click at [1480, 136] on span "button" at bounding box center [1484, 133] width 14 height 14
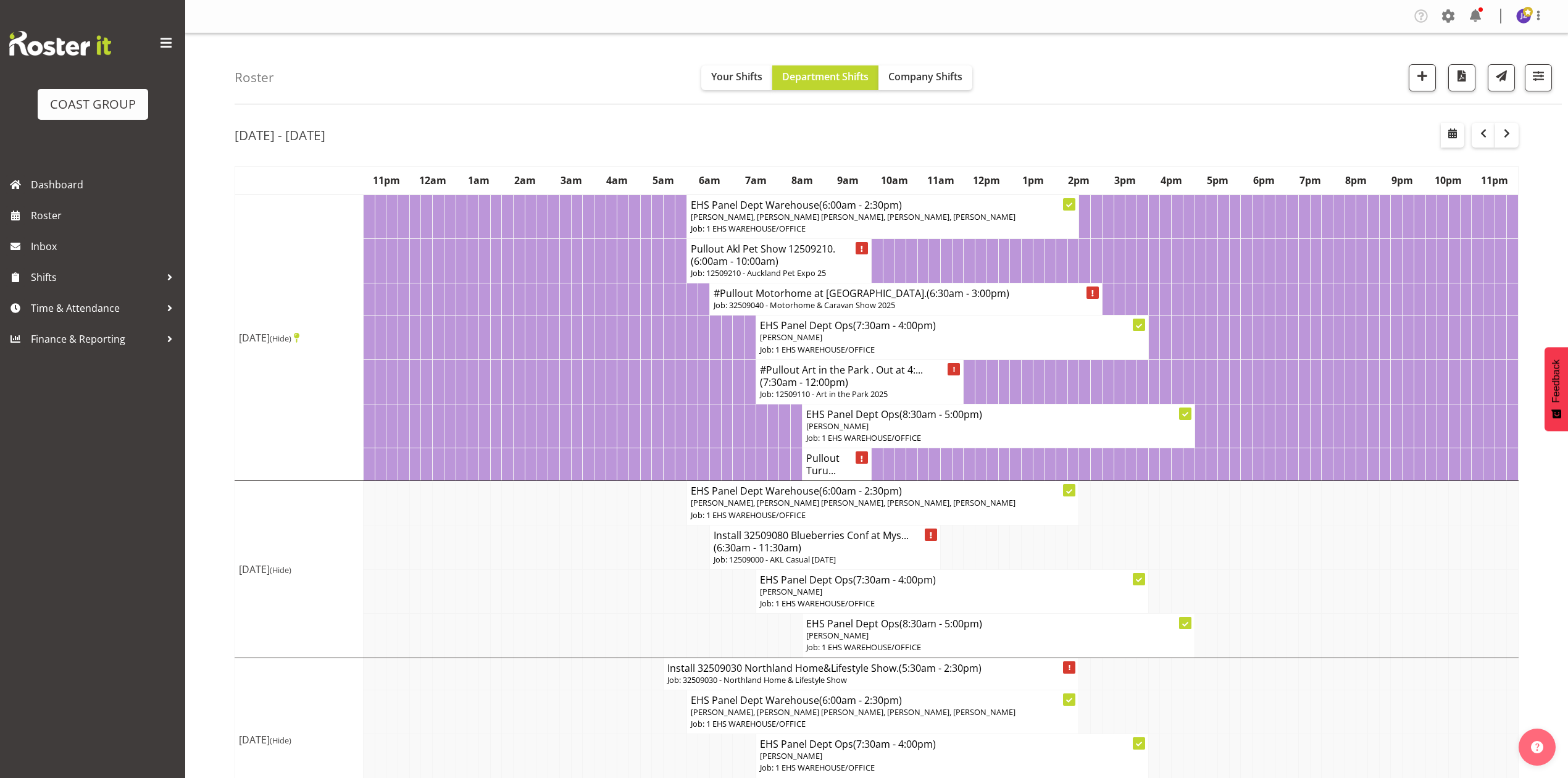
click at [1273, 563] on td at bounding box center [1270, 547] width 12 height 44
click at [1480, 132] on span "button" at bounding box center [1484, 133] width 14 height 14
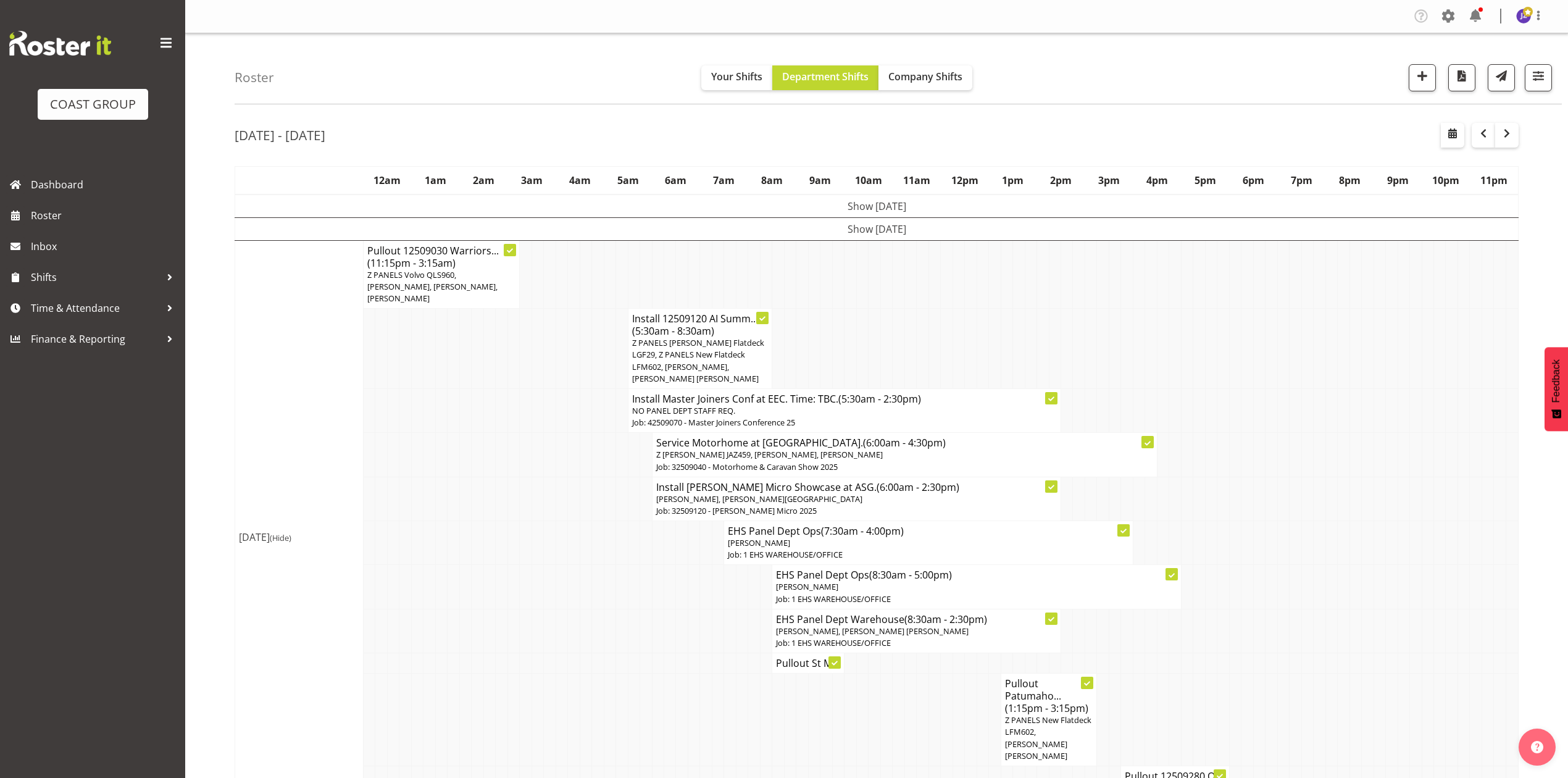
click at [1218, 521] on td at bounding box center [1223, 543] width 12 height 44
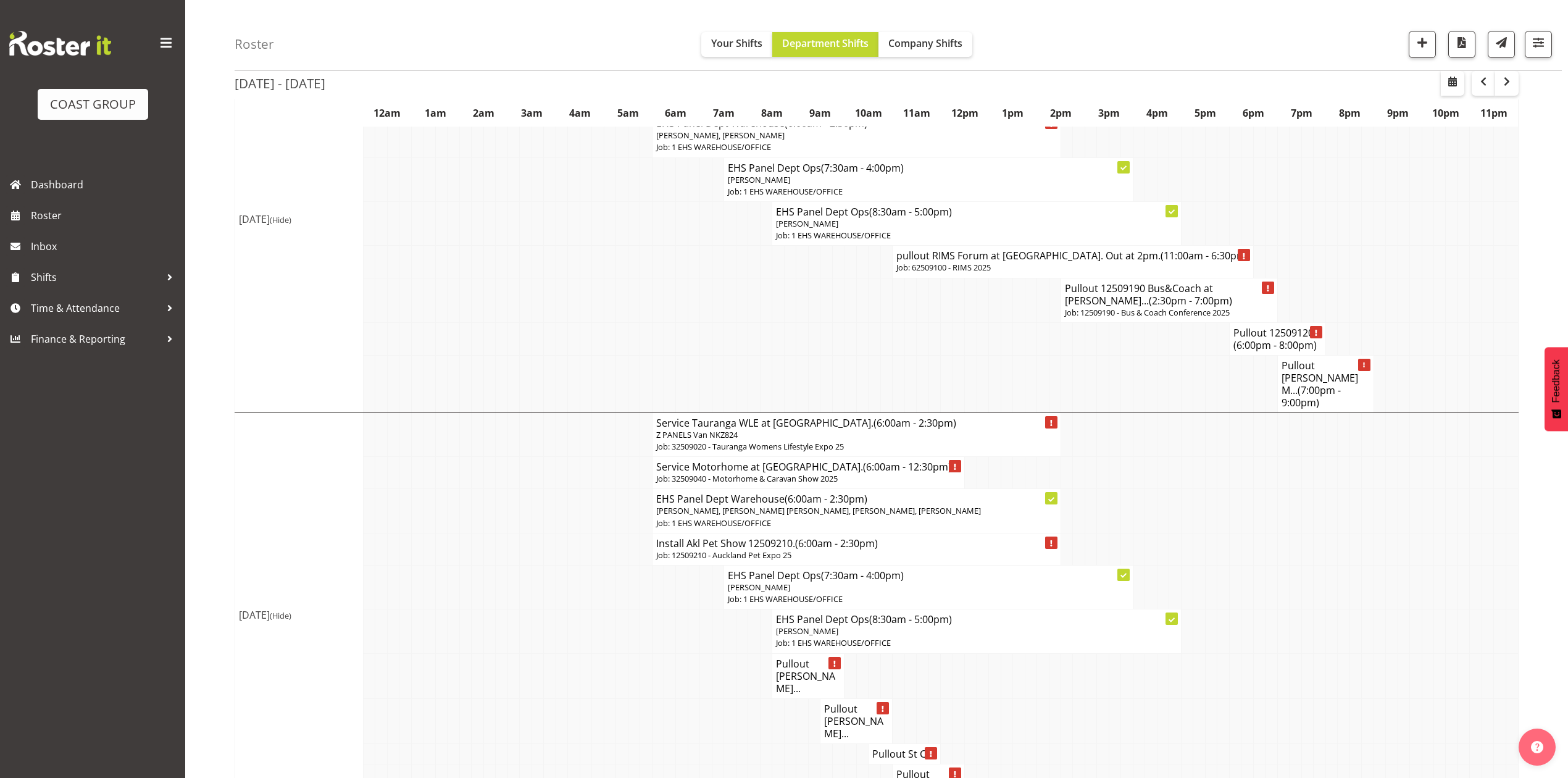
scroll to position [892, 0]
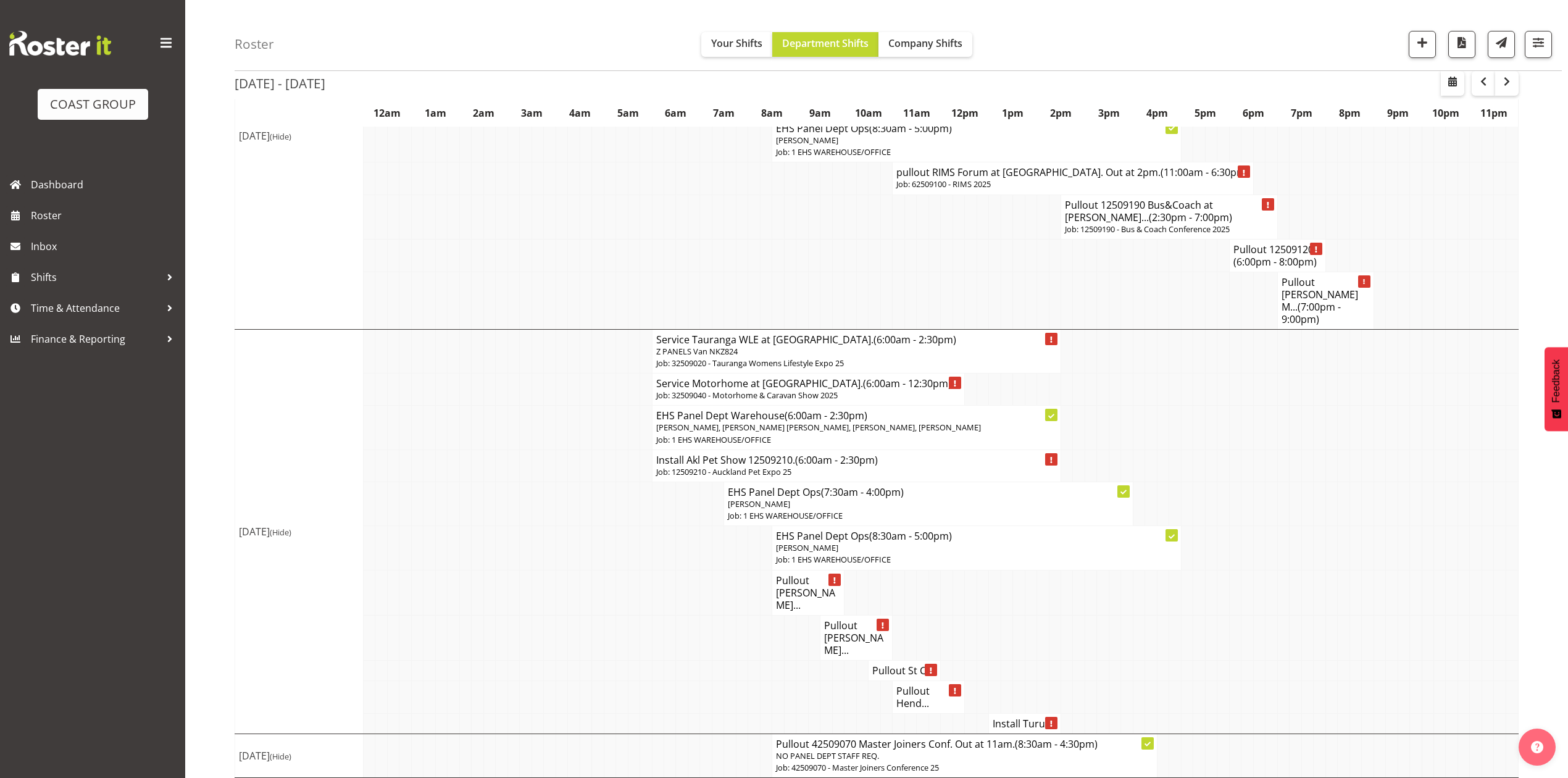
click at [1317, 585] on td at bounding box center [1320, 592] width 12 height 45
click at [1254, 575] on td at bounding box center [1259, 592] width 12 height 45
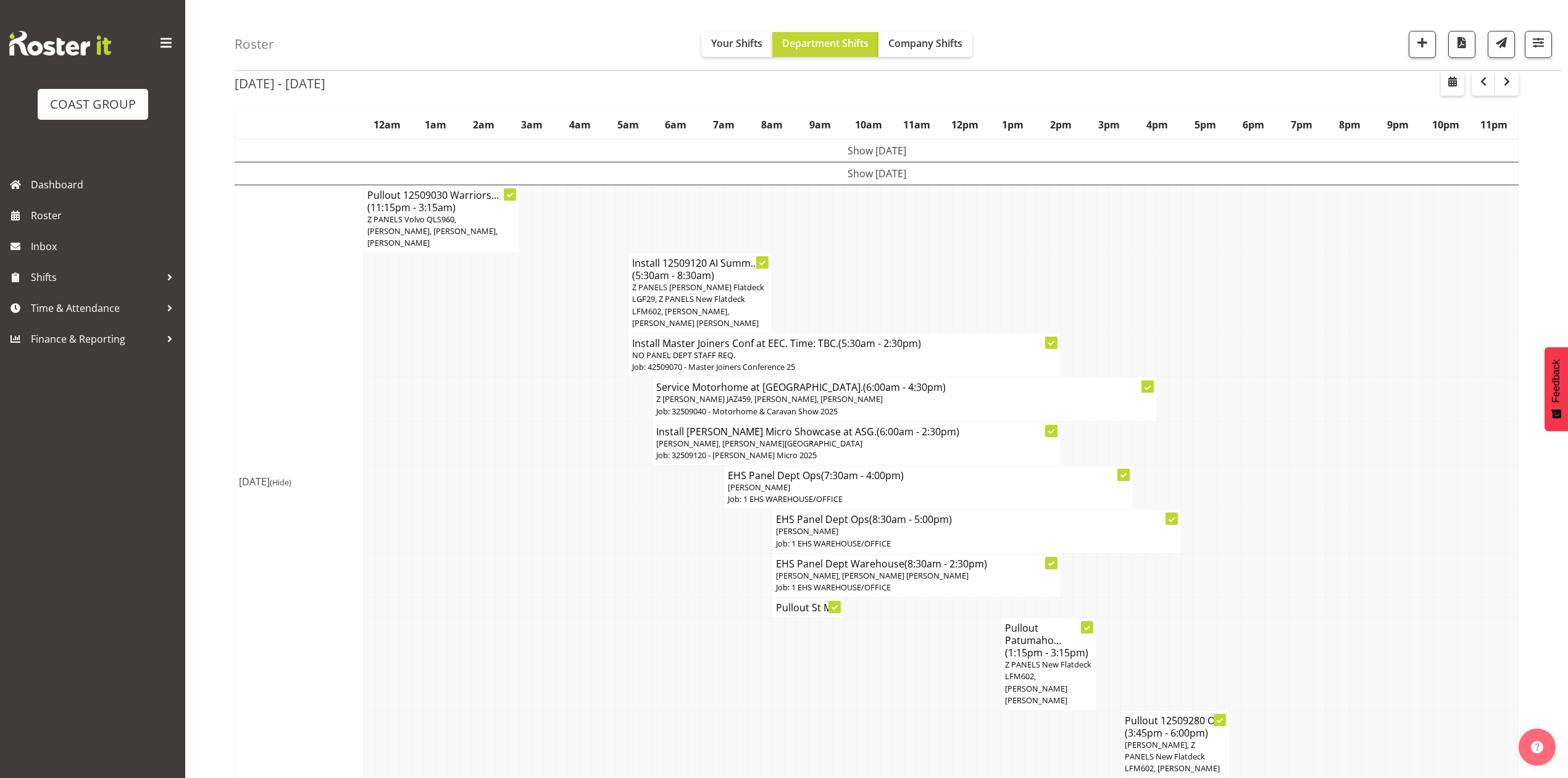
scroll to position [82, 0]
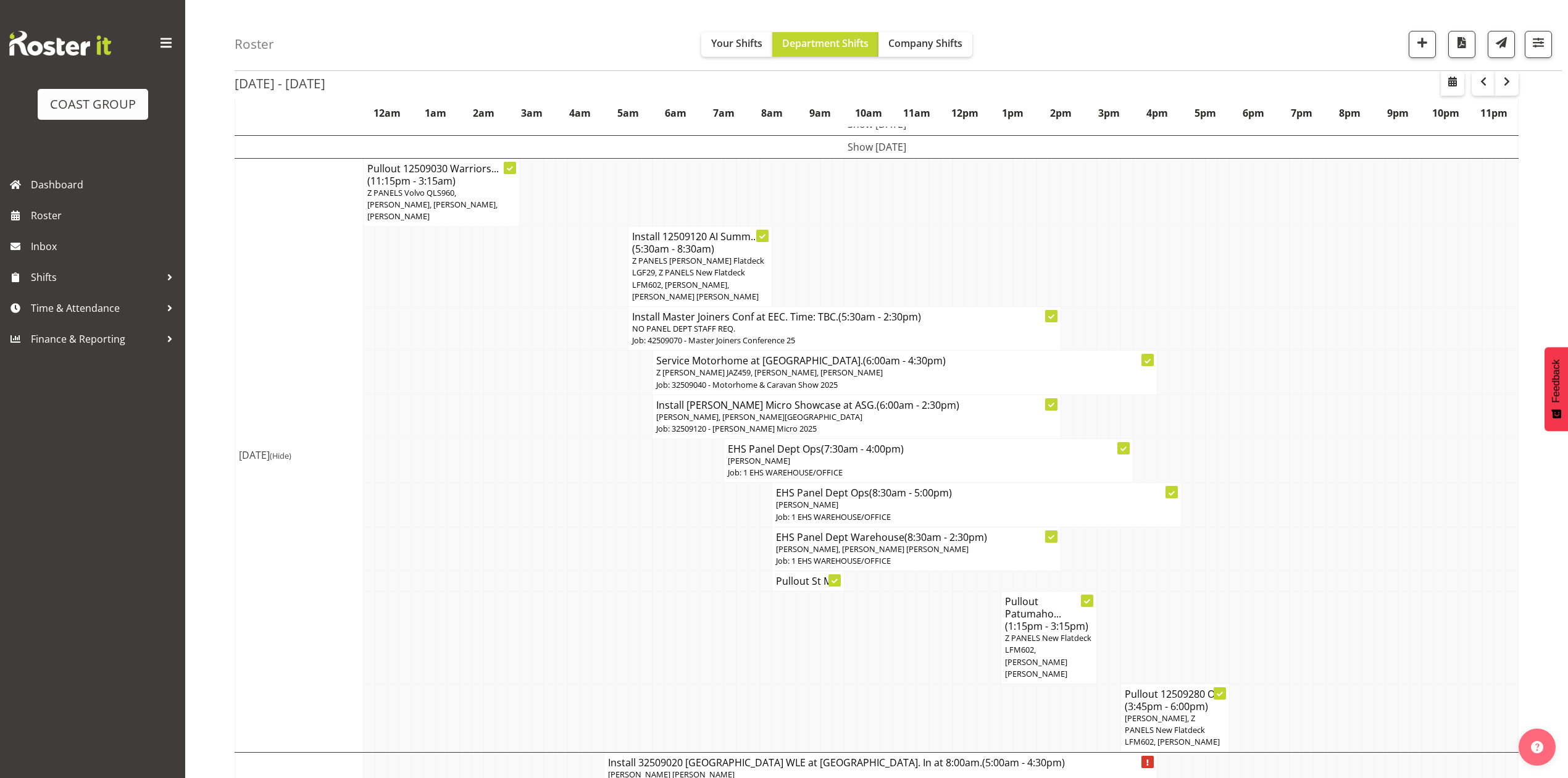
click at [798, 258] on td at bounding box center [802, 267] width 12 height 80
click at [653, 455] on td at bounding box center [658, 460] width 12 height 44
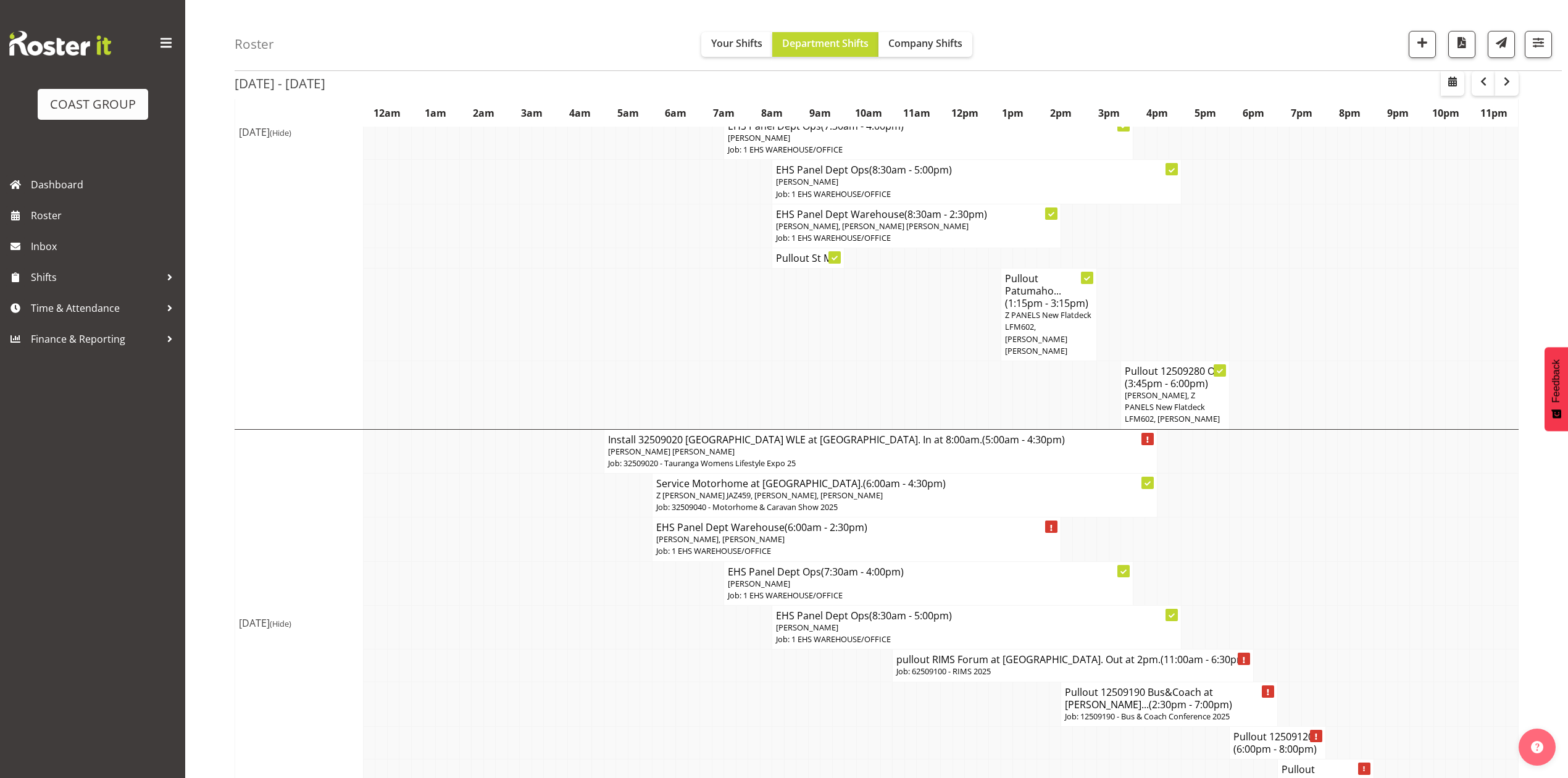
scroll to position [316, 0]
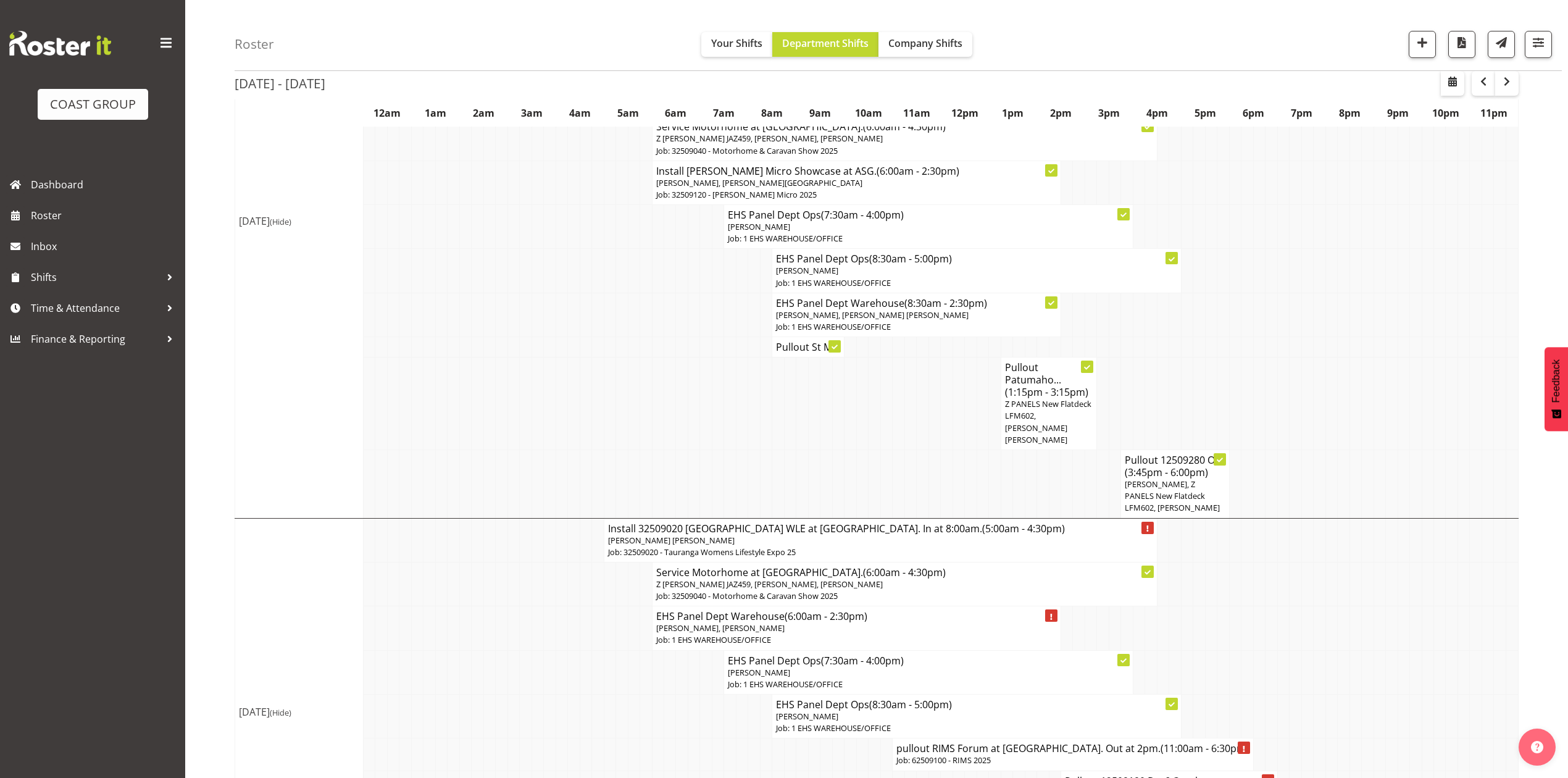
click at [1312, 637] on td at bounding box center [1307, 628] width 12 height 44
click at [82, 305] on span "Time & Attendance" at bounding box center [96, 308] width 130 height 18
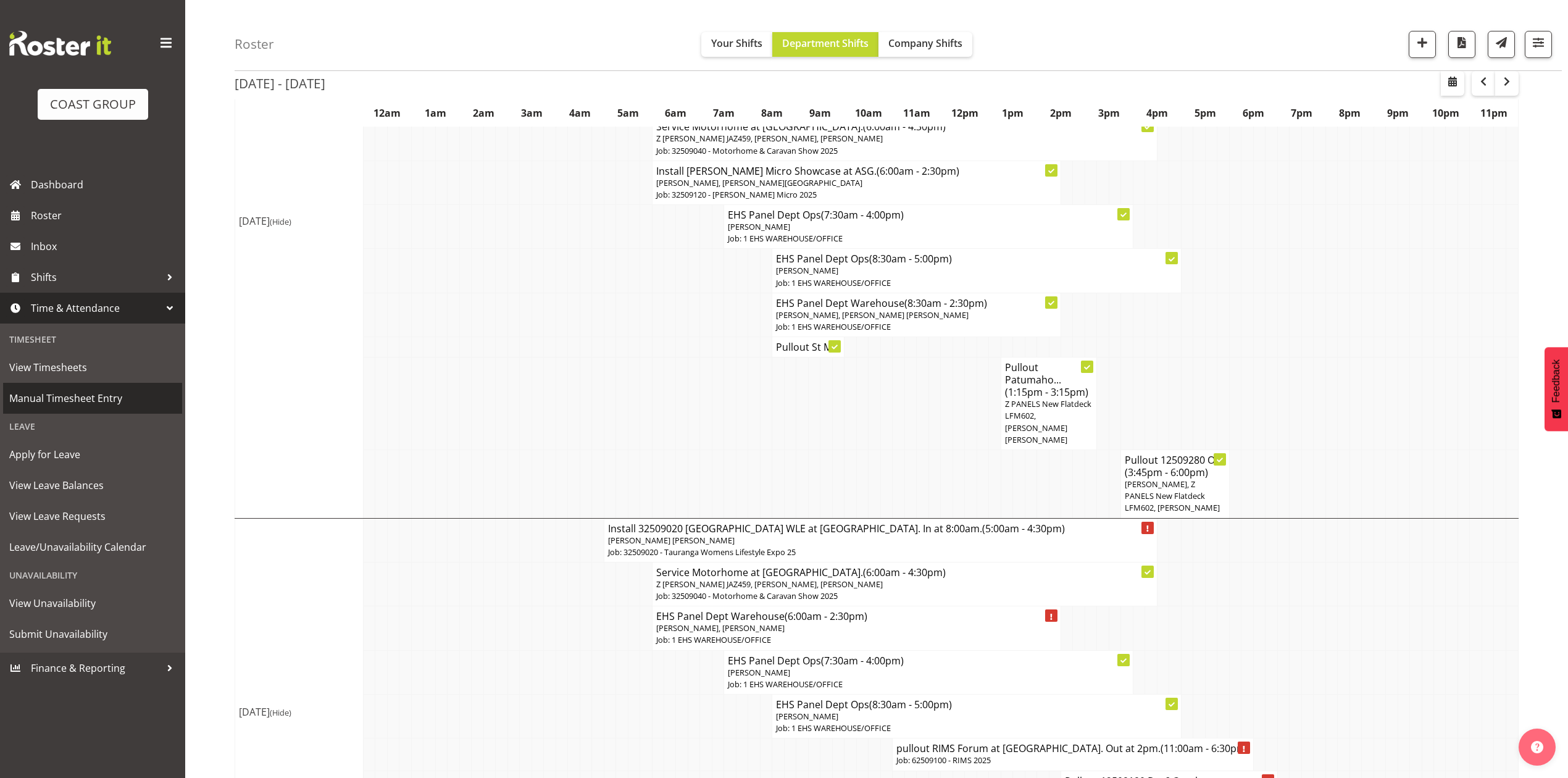
click at [103, 399] on span "Manual Timesheet Entry" at bounding box center [92, 398] width 167 height 18
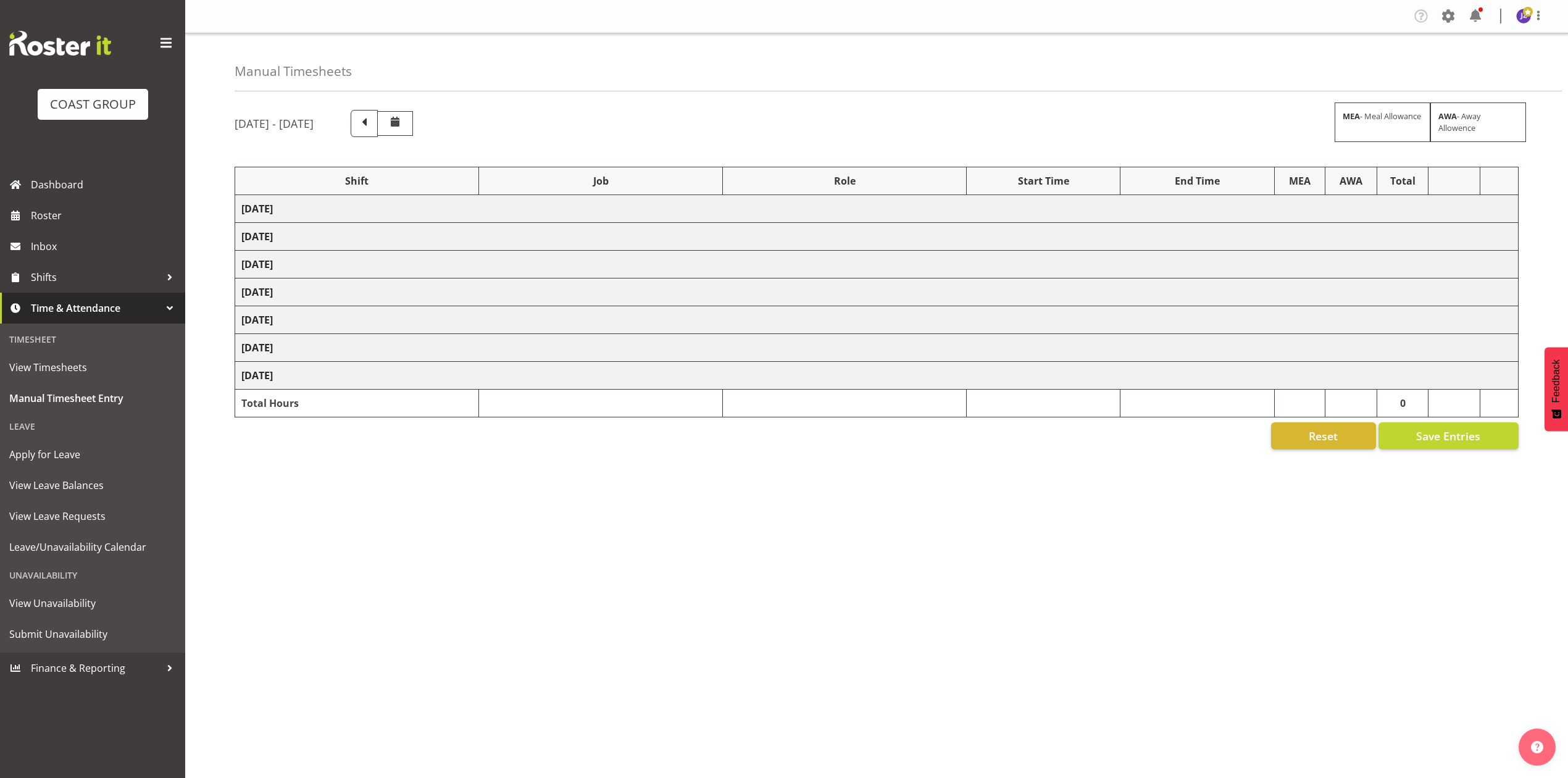
select select "68034"
select select "69"
select select "198"
select select "80859"
select select "10278"
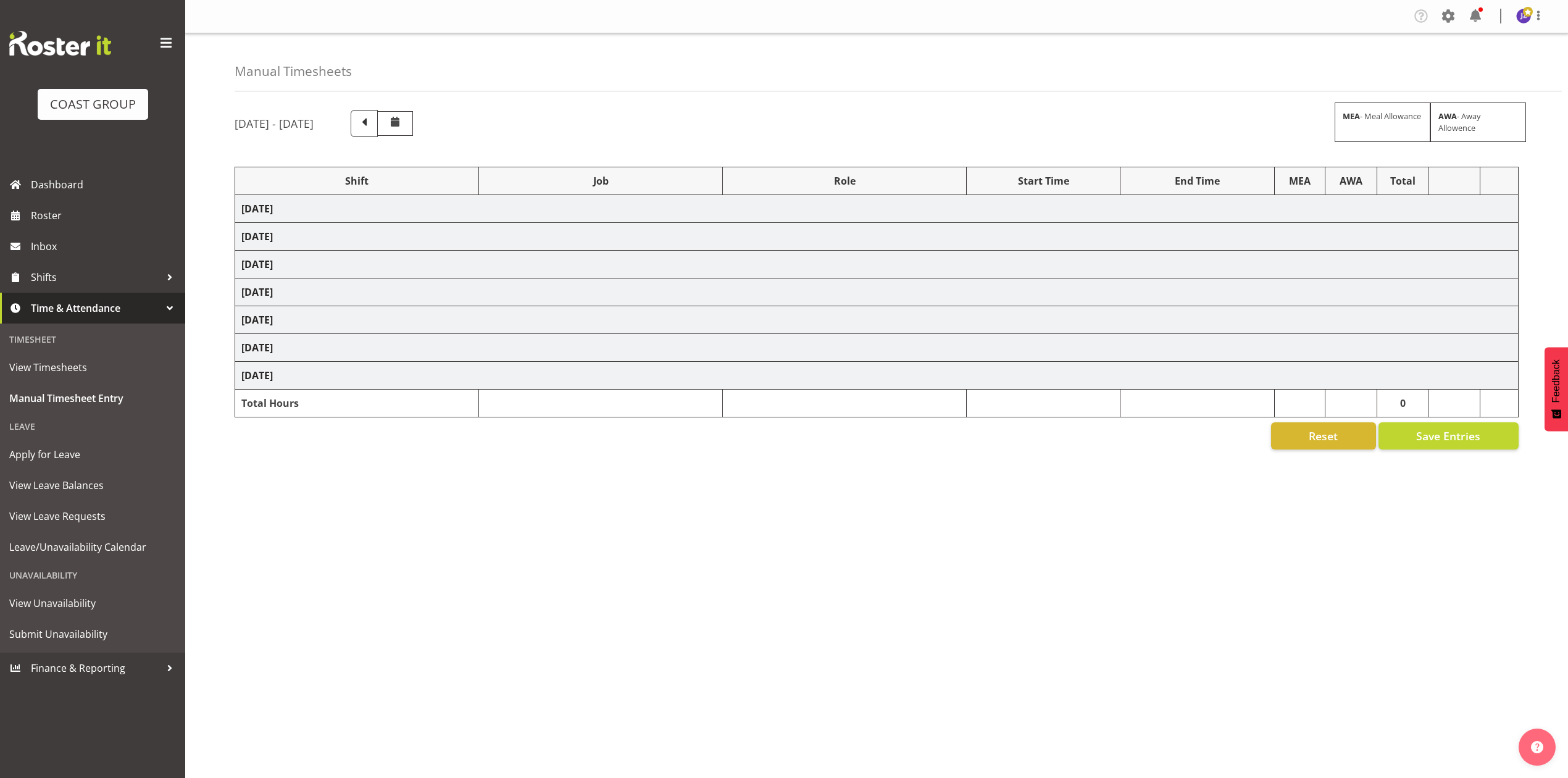
select select "68034"
select select "69"
select select "198"
select select "68034"
select select "69"
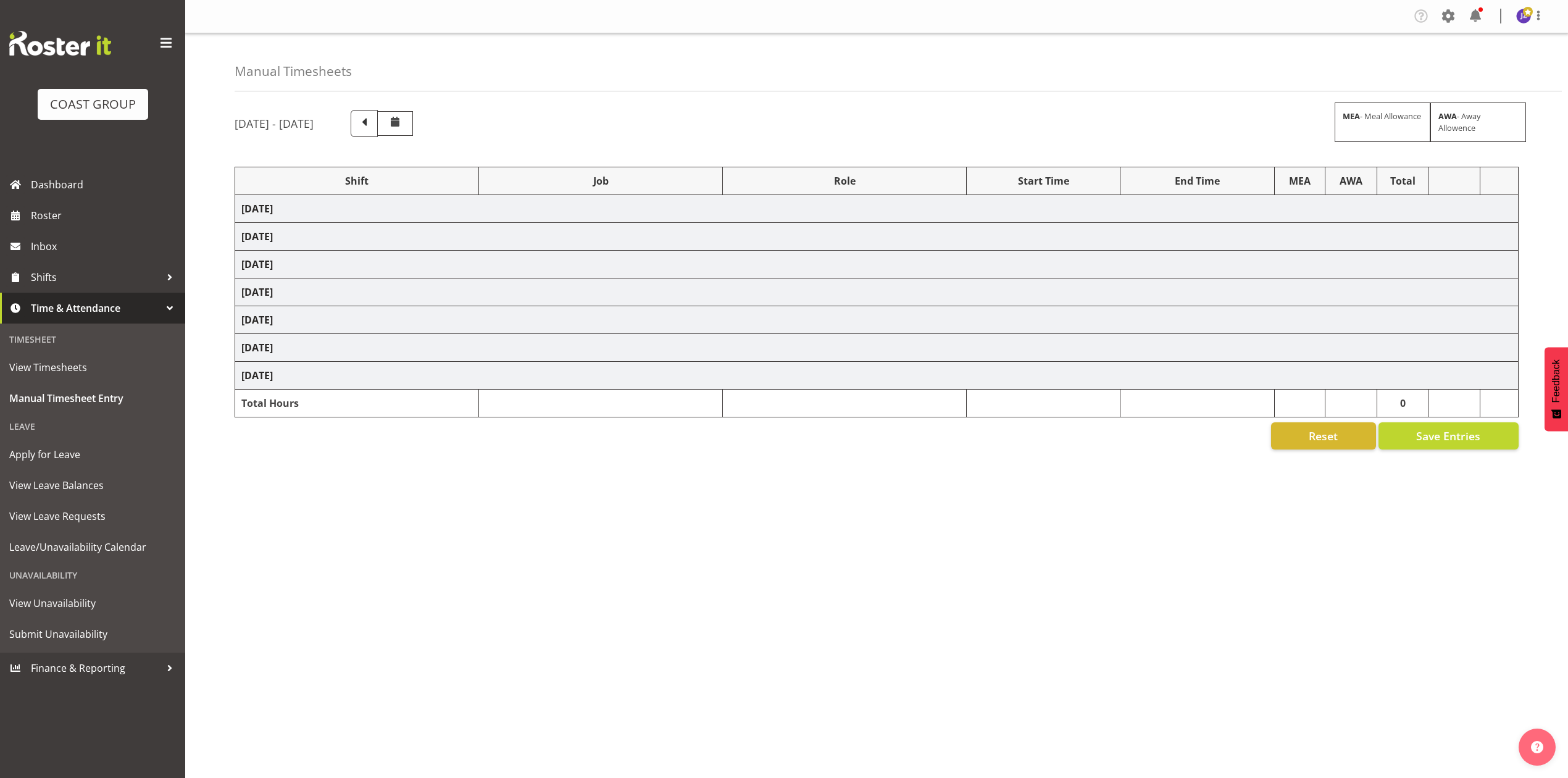
select select "198"
select select "68034"
select select "69"
select select "198"
select select "68034"
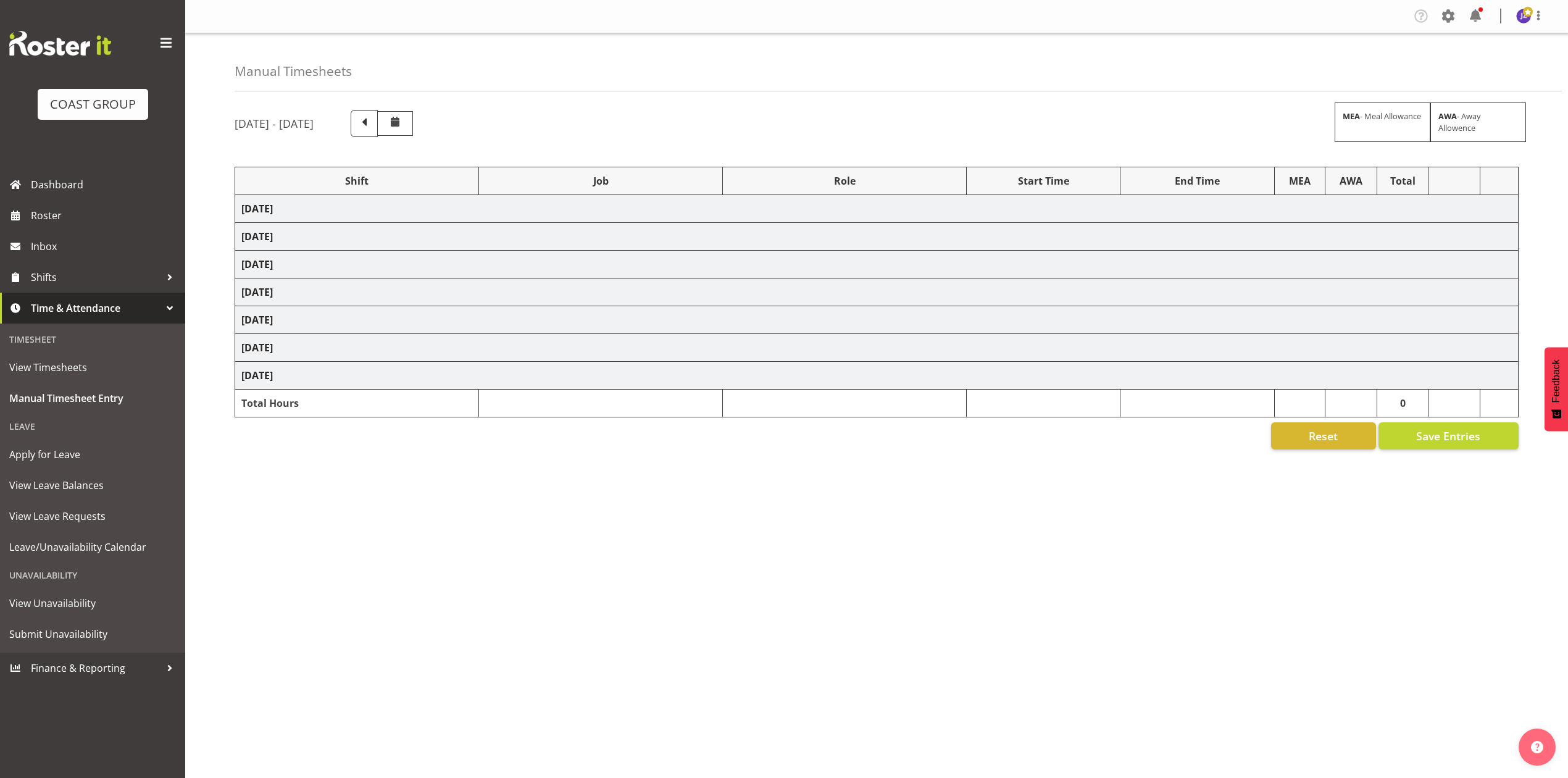
select select "69"
select select "198"
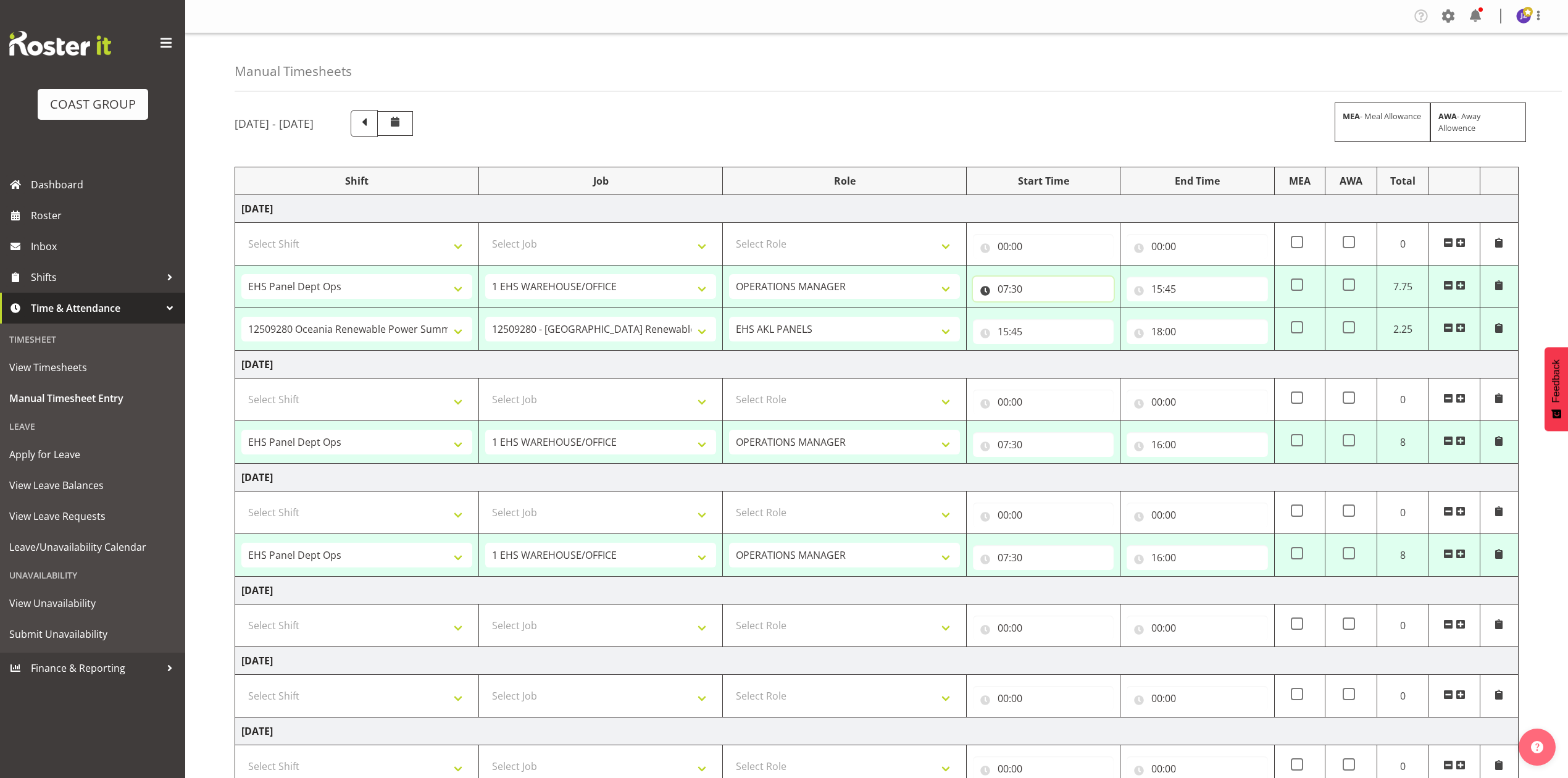
click at [1003, 294] on input "07:30" at bounding box center [1044, 289] width 141 height 24
click at [1059, 314] on select "00 01 02 03 04 05 06 07 08 09 10 11 12 13 14 15 16 17 18 19 20 21 22 23" at bounding box center [1057, 321] width 28 height 24
select select "8"
click at [1044, 310] on select "00 01 02 03 04 05 06 07 08 09 10 11 12 13 14 15 16 17 18 19 20 21 22 23" at bounding box center [1057, 321] width 28 height 24
type input "08:30"
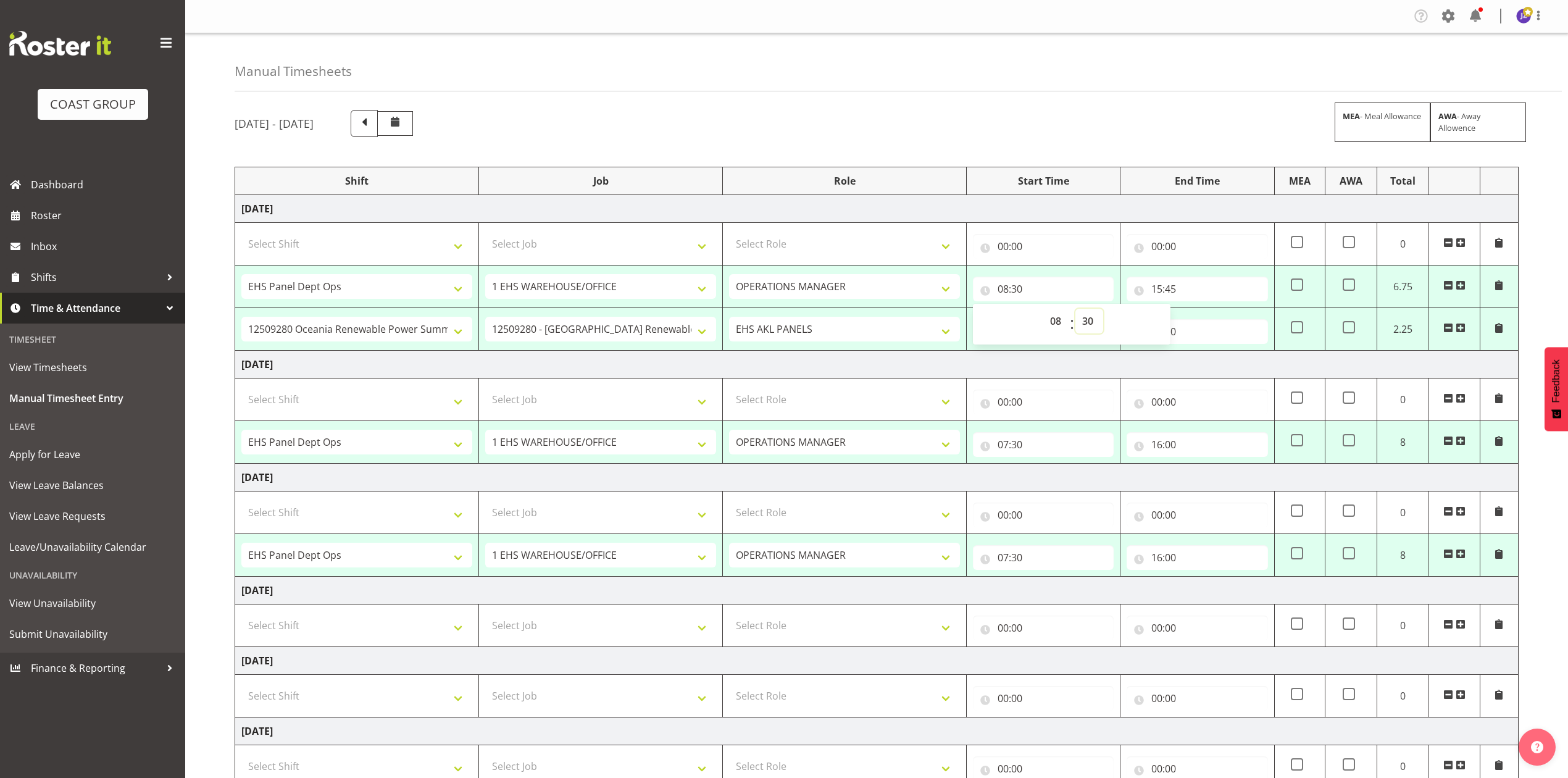
click at [1092, 321] on select "00 01 02 03 04 05 06 07 08 09 10 11 12 13 14 15 16 17 18 19 20 21 22 23 24 25 2…" at bounding box center [1089, 321] width 28 height 24
select select "0"
click at [1075, 310] on select "00 01 02 03 04 05 06 07 08 09 10 11 12 13 14 15 16 17 18 19 20 21 22 23 24 25 2…" at bounding box center [1089, 321] width 28 height 24
type input "08:00"
click at [944, 354] on td "Thursday 18th September 2025" at bounding box center [877, 364] width 1283 height 28
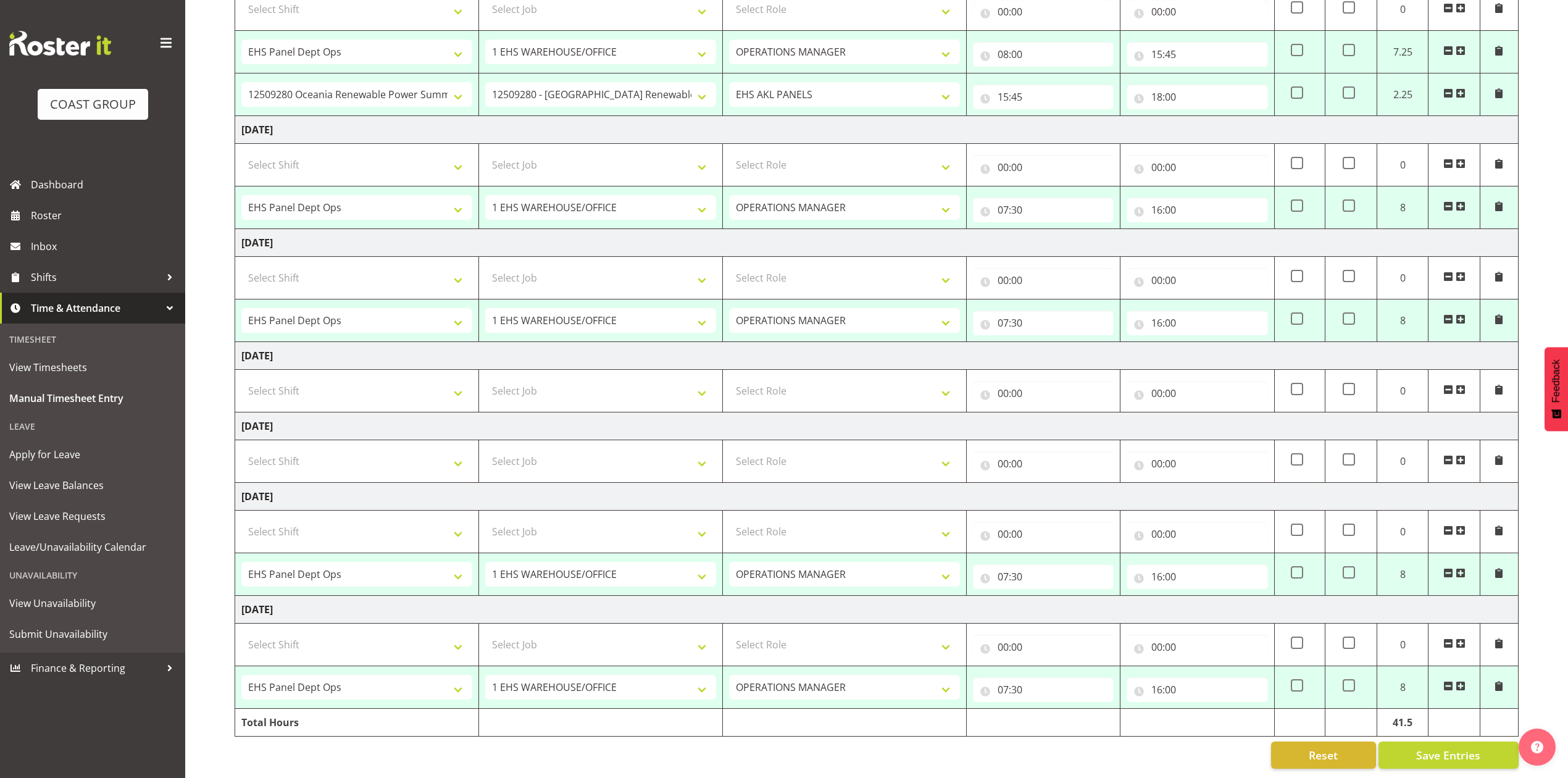
scroll to position [252, 0]
click at [1438, 747] on span "Save Entries" at bounding box center [1448, 755] width 64 height 16
select select "68034"
select select "69"
select select "198"
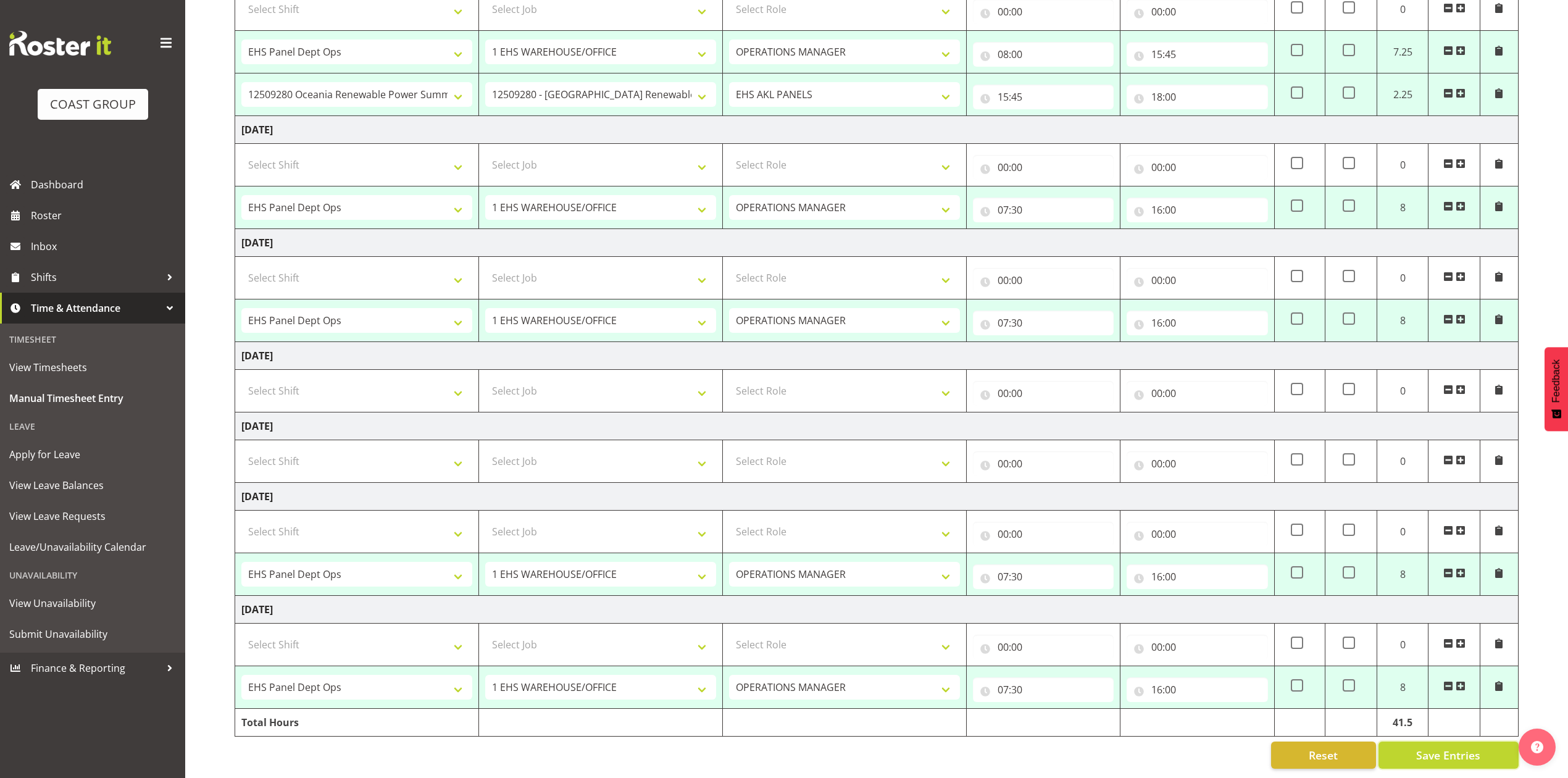
type input "08:00"
type input "15:45"
select select "80859"
select select "10278"
select select "188"
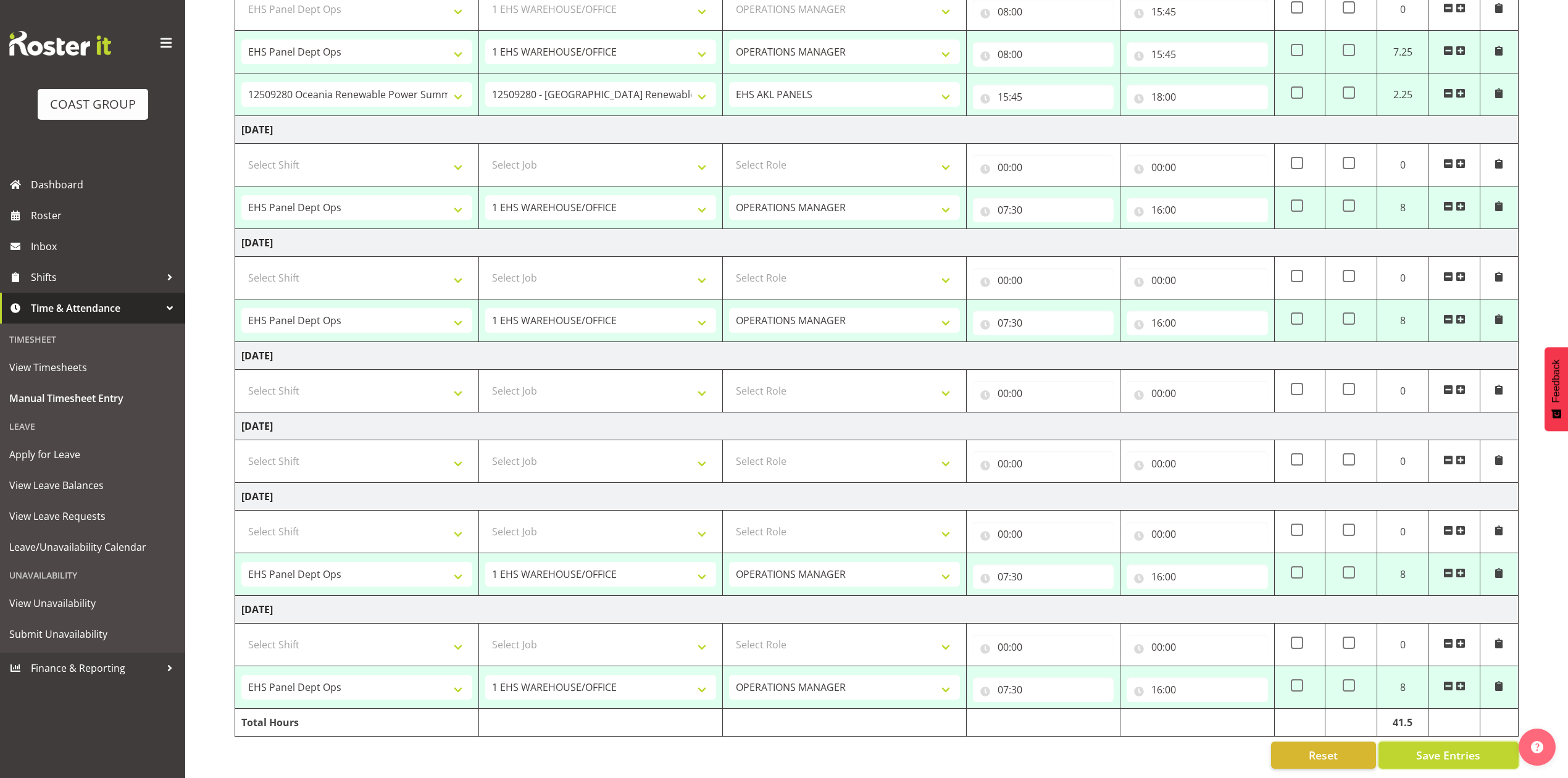
type input "15:45"
type input "18:00"
select select "68034"
select select "69"
select select "198"
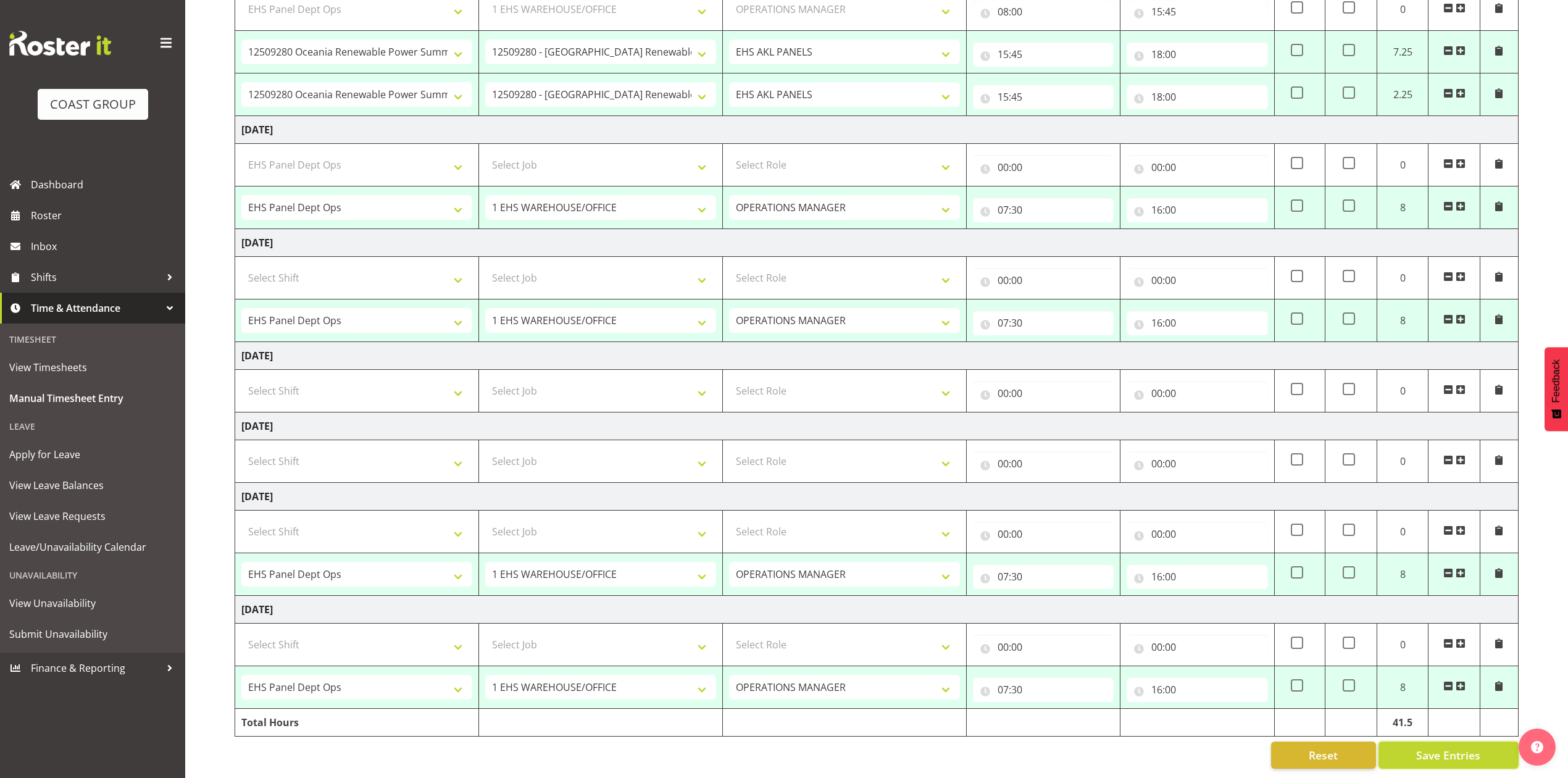
type input "07:30"
type input "16:00"
select select "68034"
select select "69"
select select "198"
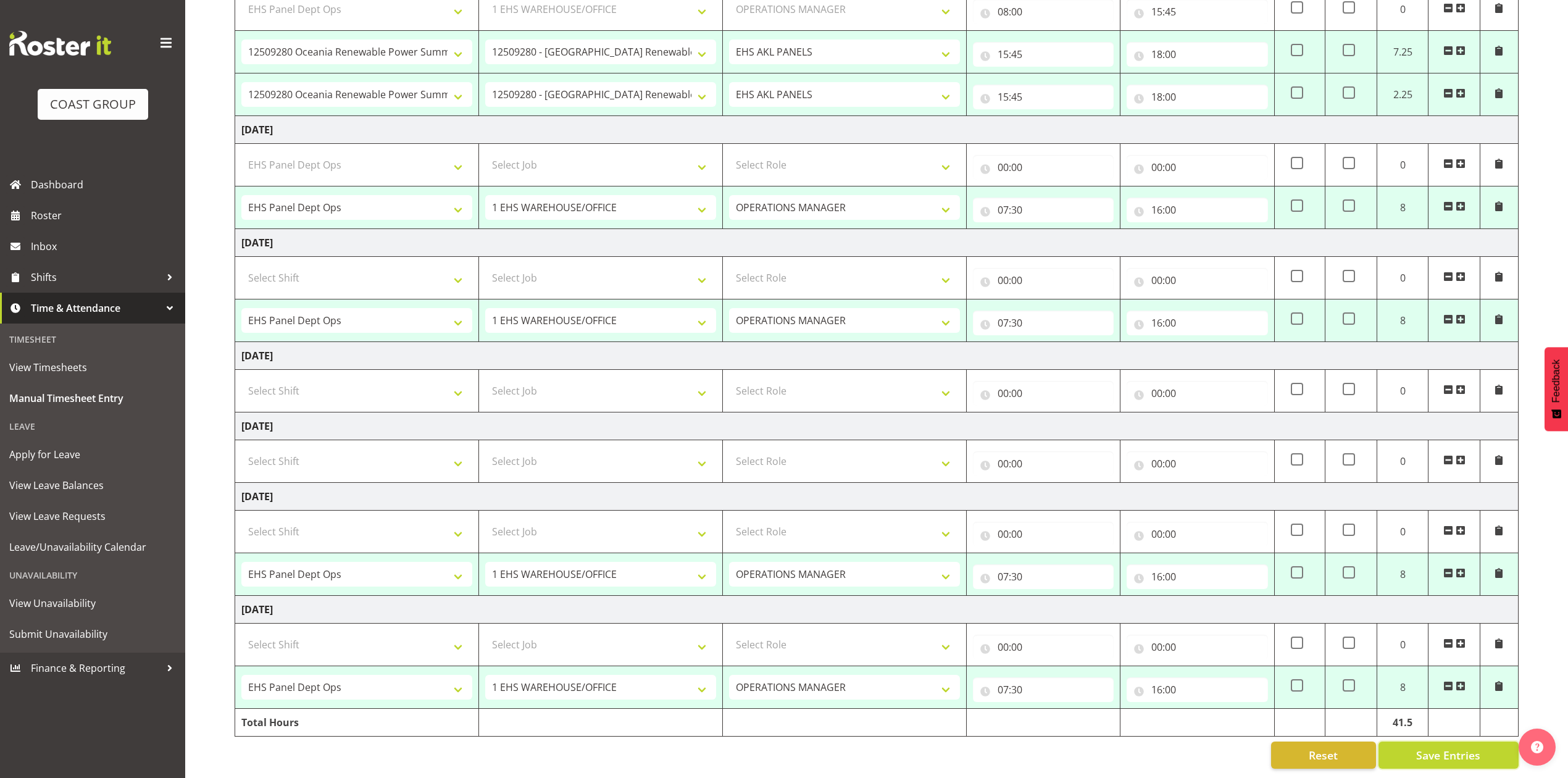
type input "07:30"
type input "16:00"
select select "68034"
select select "69"
select select "198"
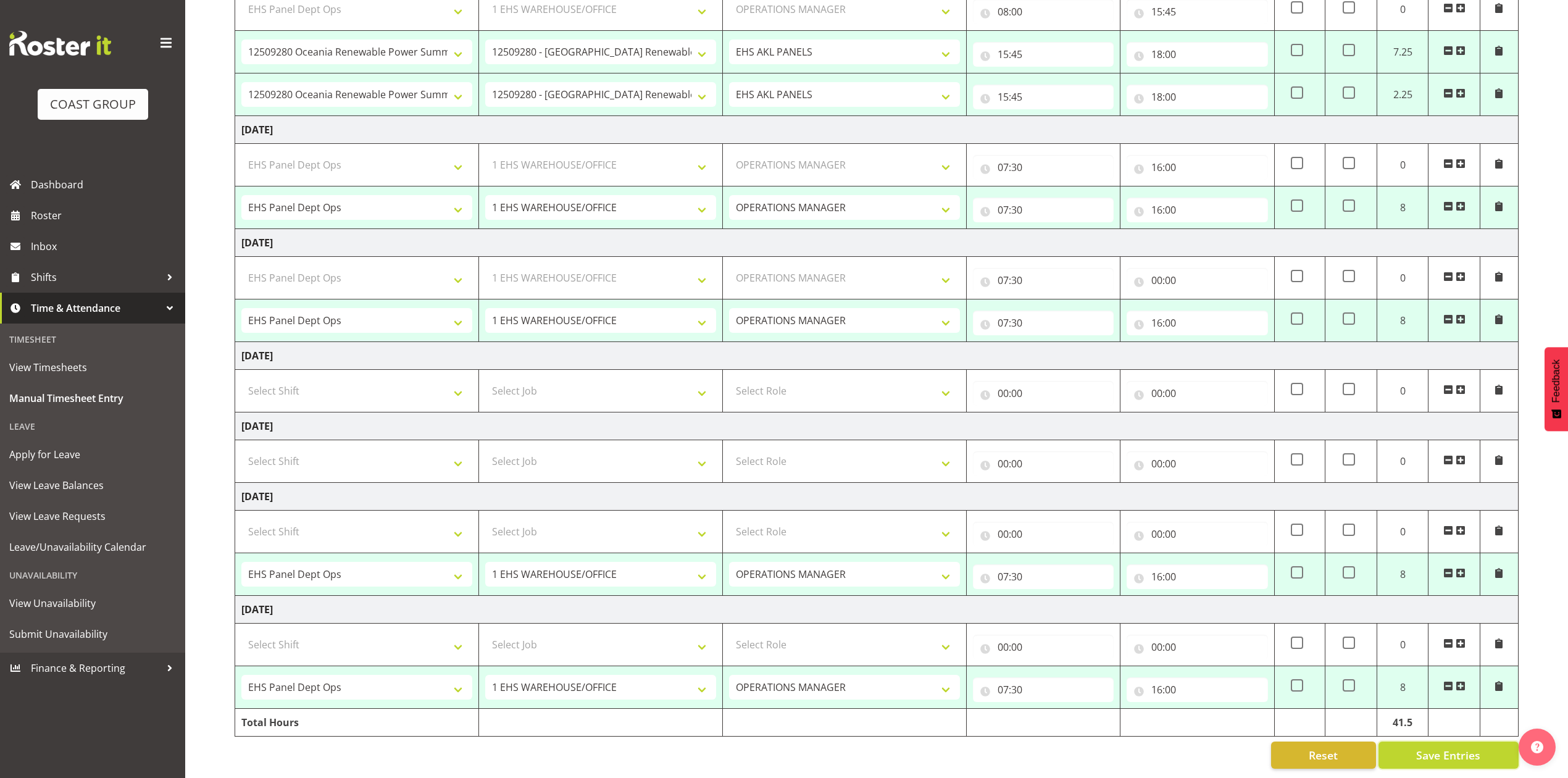
type input "07:30"
type input "16:00"
select select "68034"
select select "69"
select select "198"
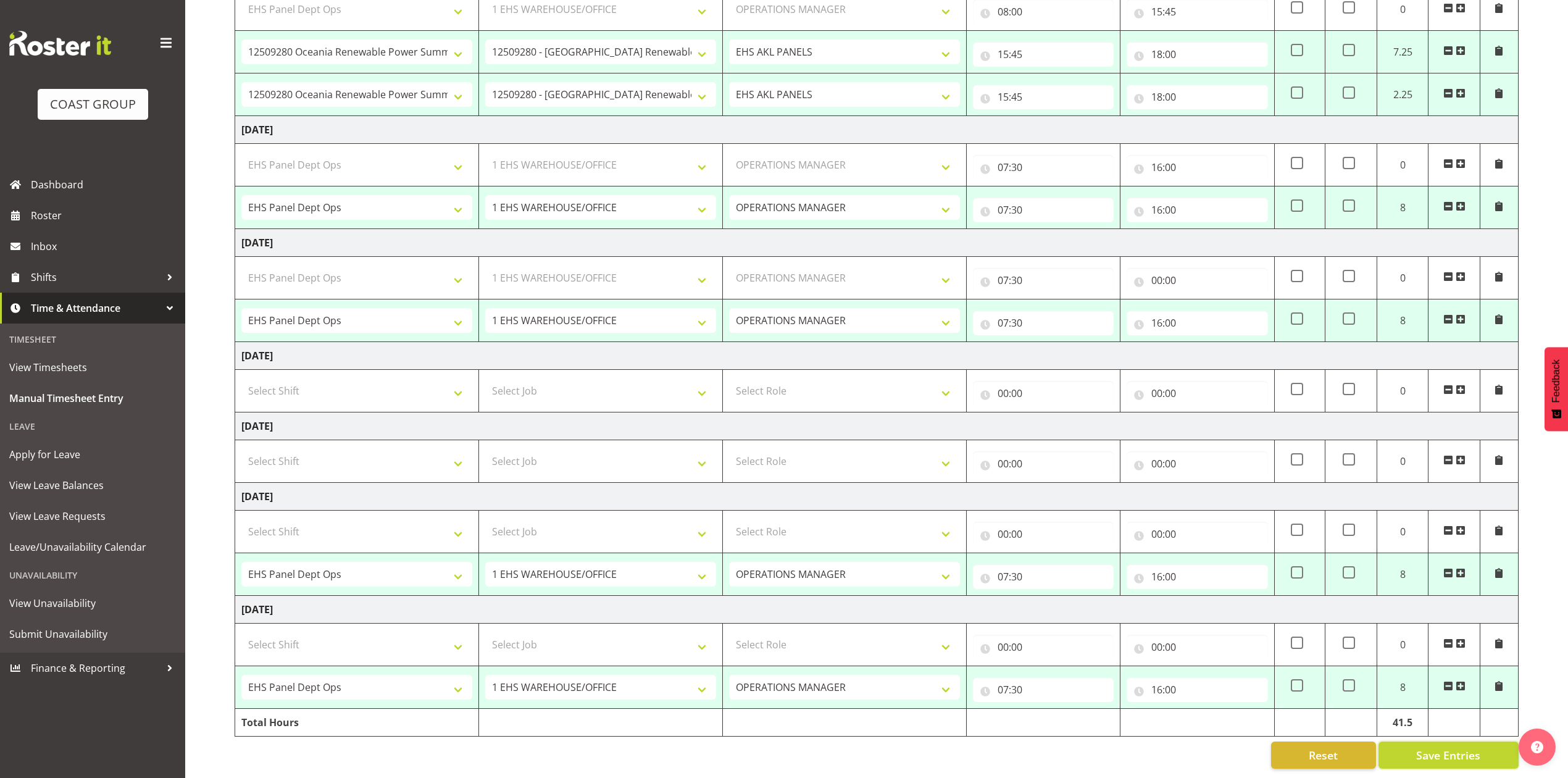
type input "07:30"
type input "16:00"
select select "68034"
select select "69"
select select "198"
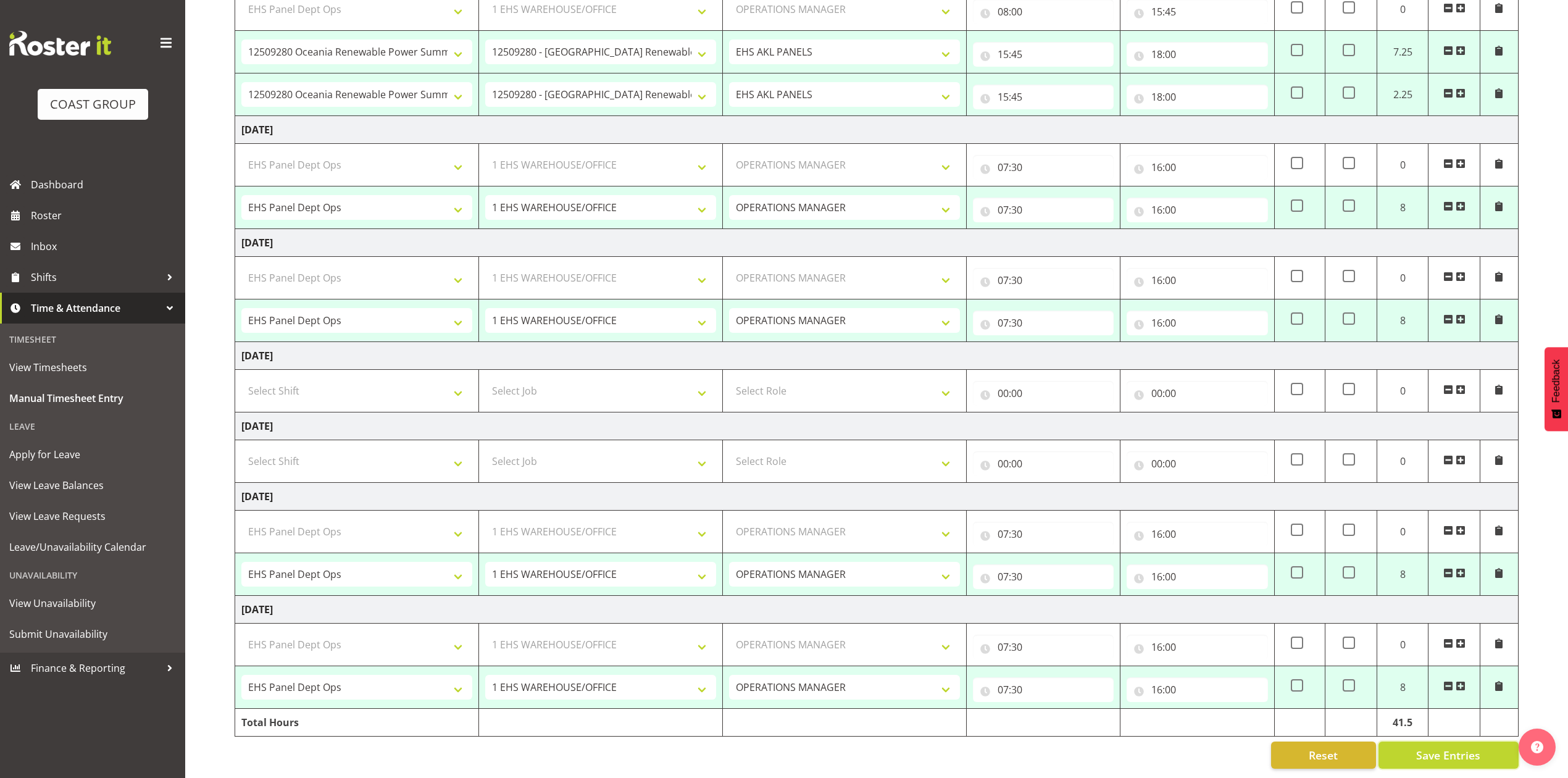
select select "68034"
select select "69"
select select "198"
select select "68034"
select select "69"
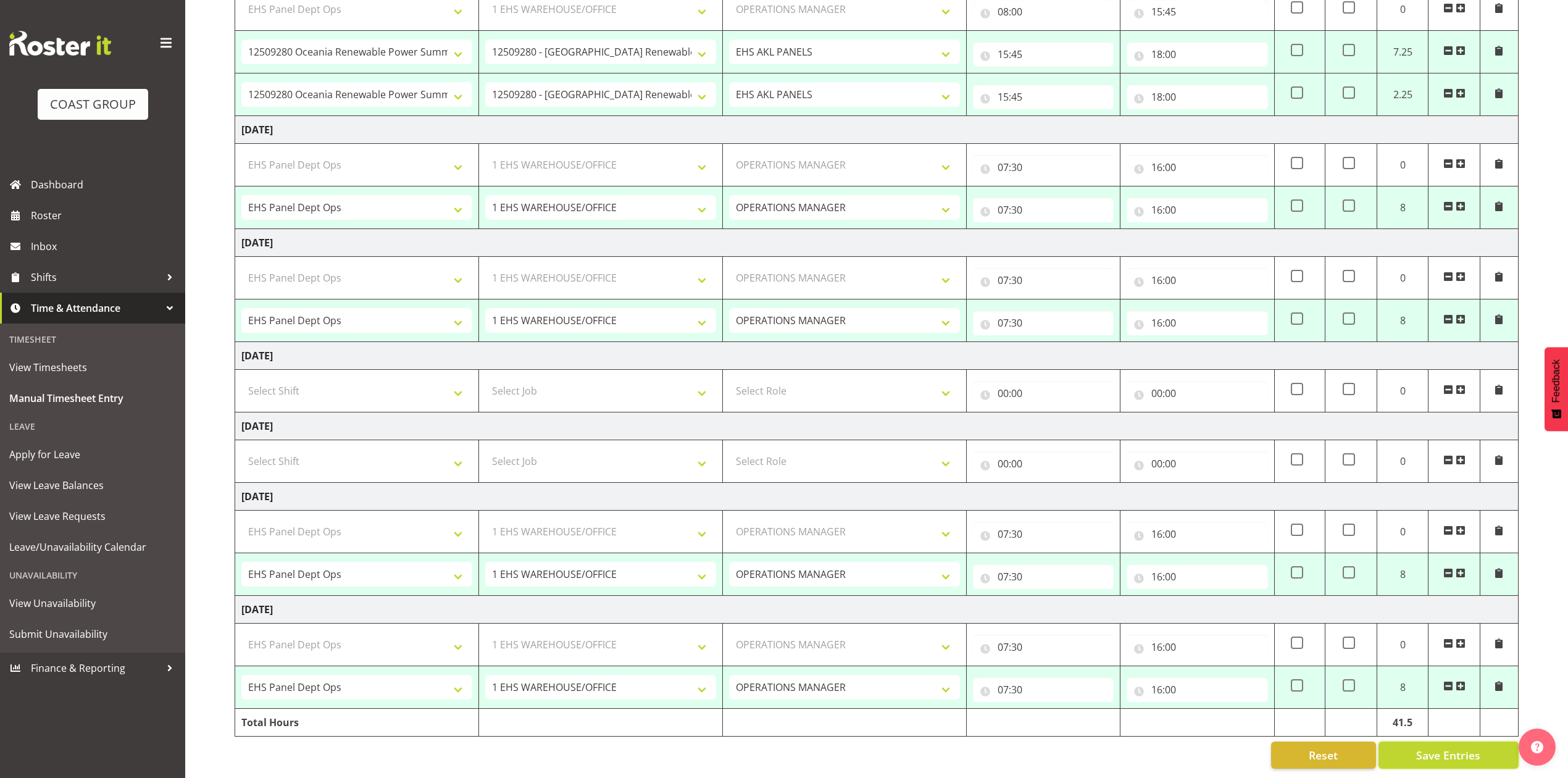
select select "198"
select select "68034"
select select "69"
select select "198"
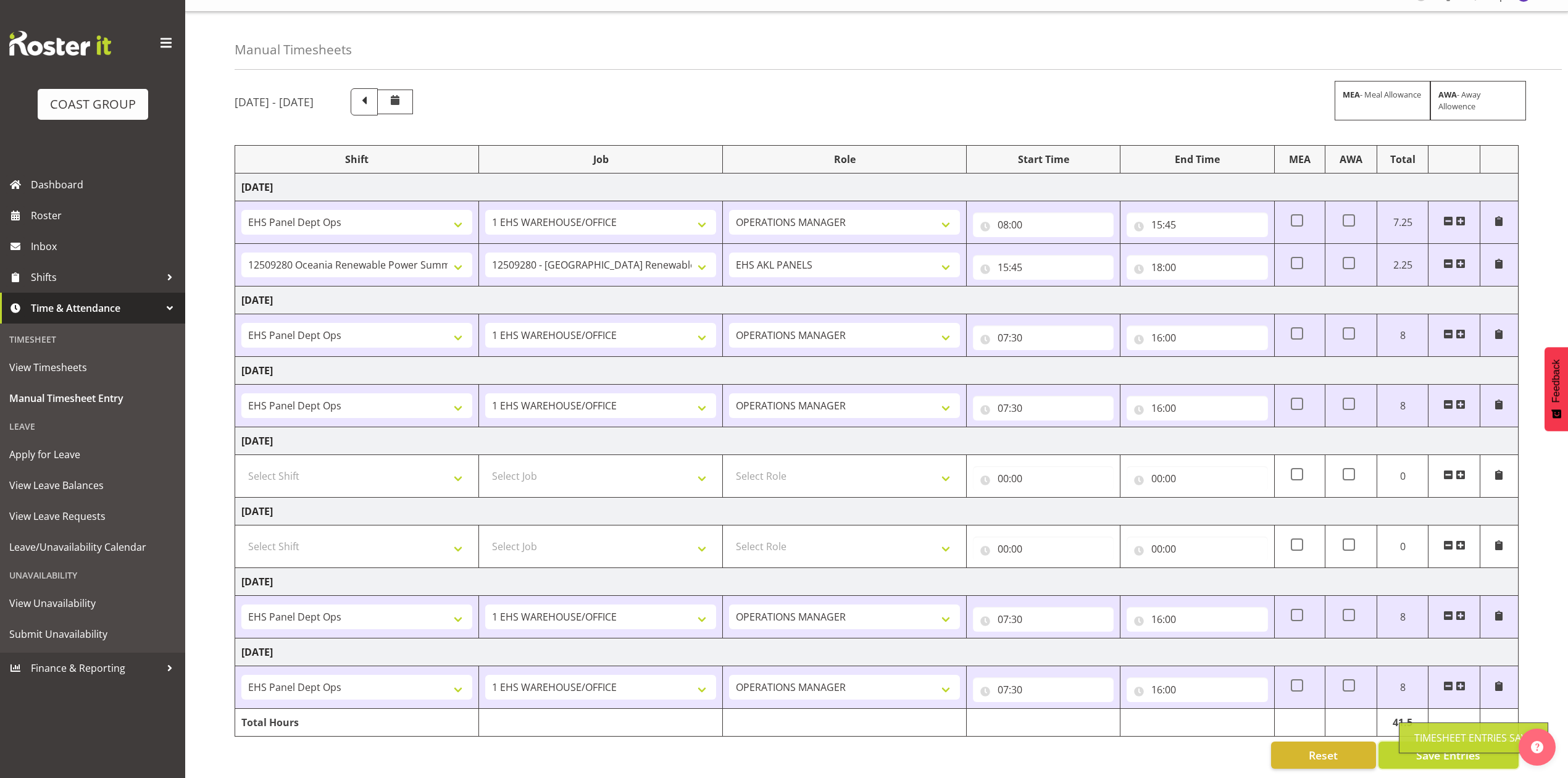
scroll to position [0, 0]
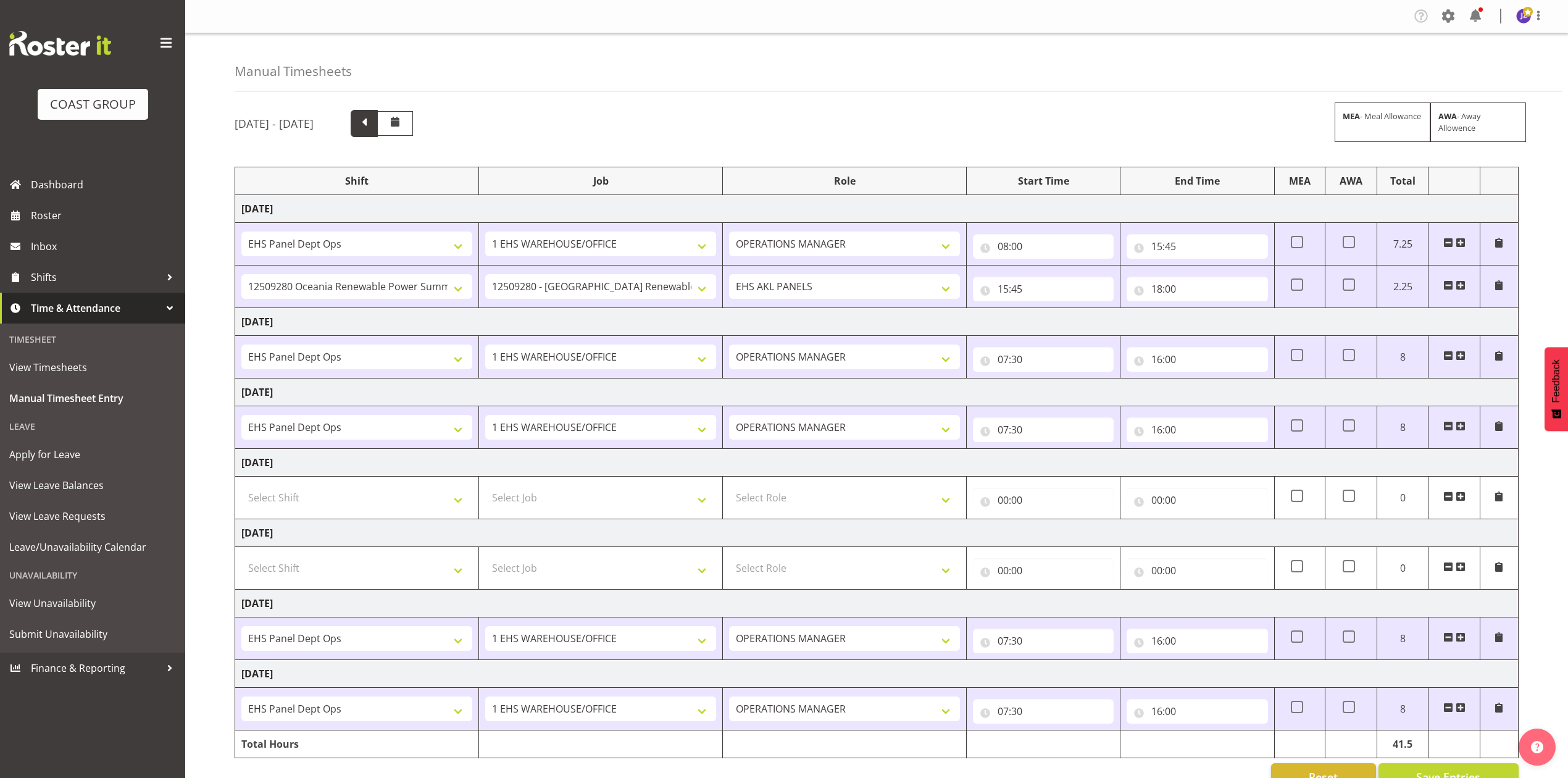
click at [372, 121] on span at bounding box center [364, 122] width 16 height 16
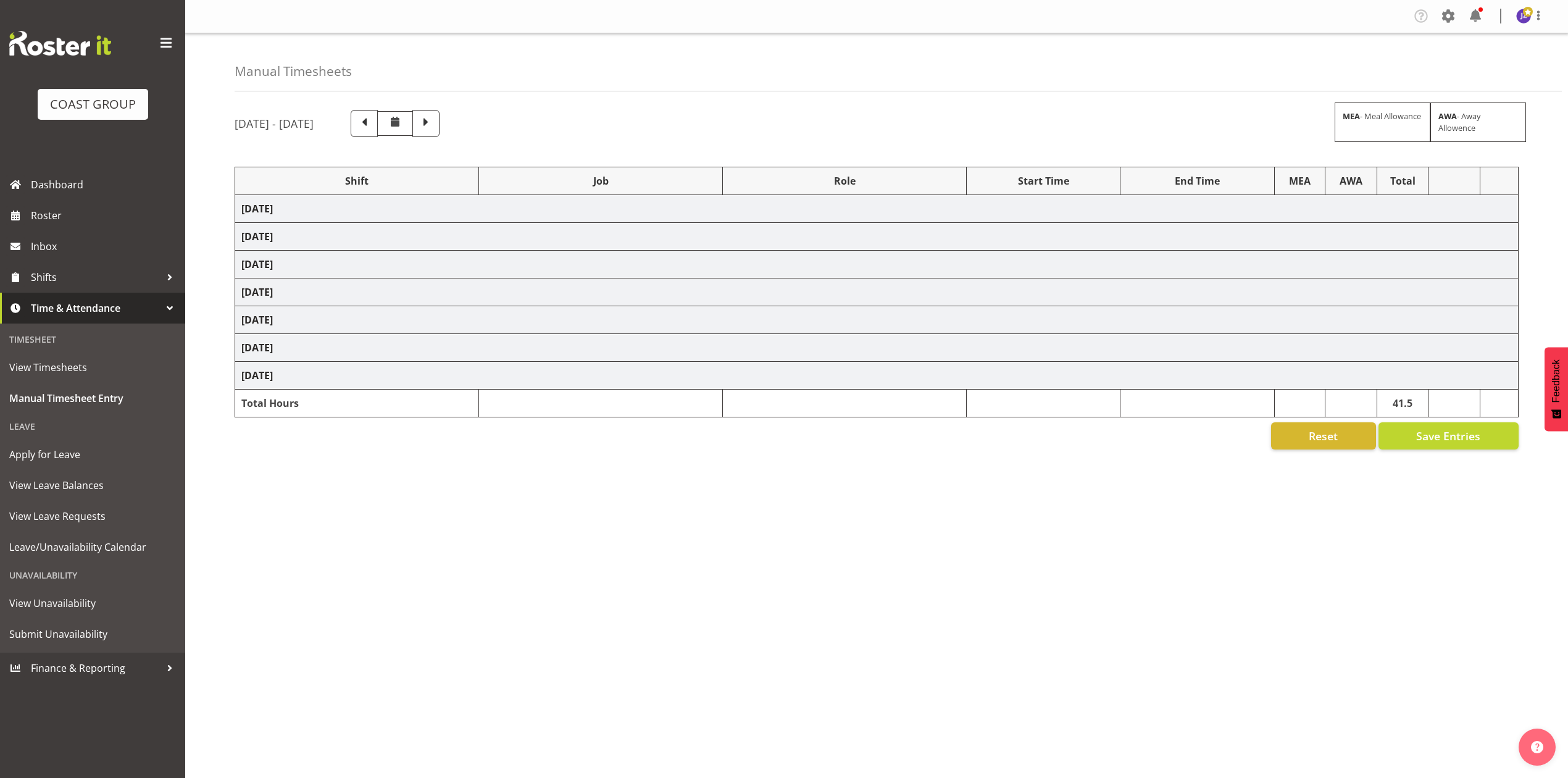
select select "73883"
select select "8653"
select select "79662"
select select "8653"
select select "68034"
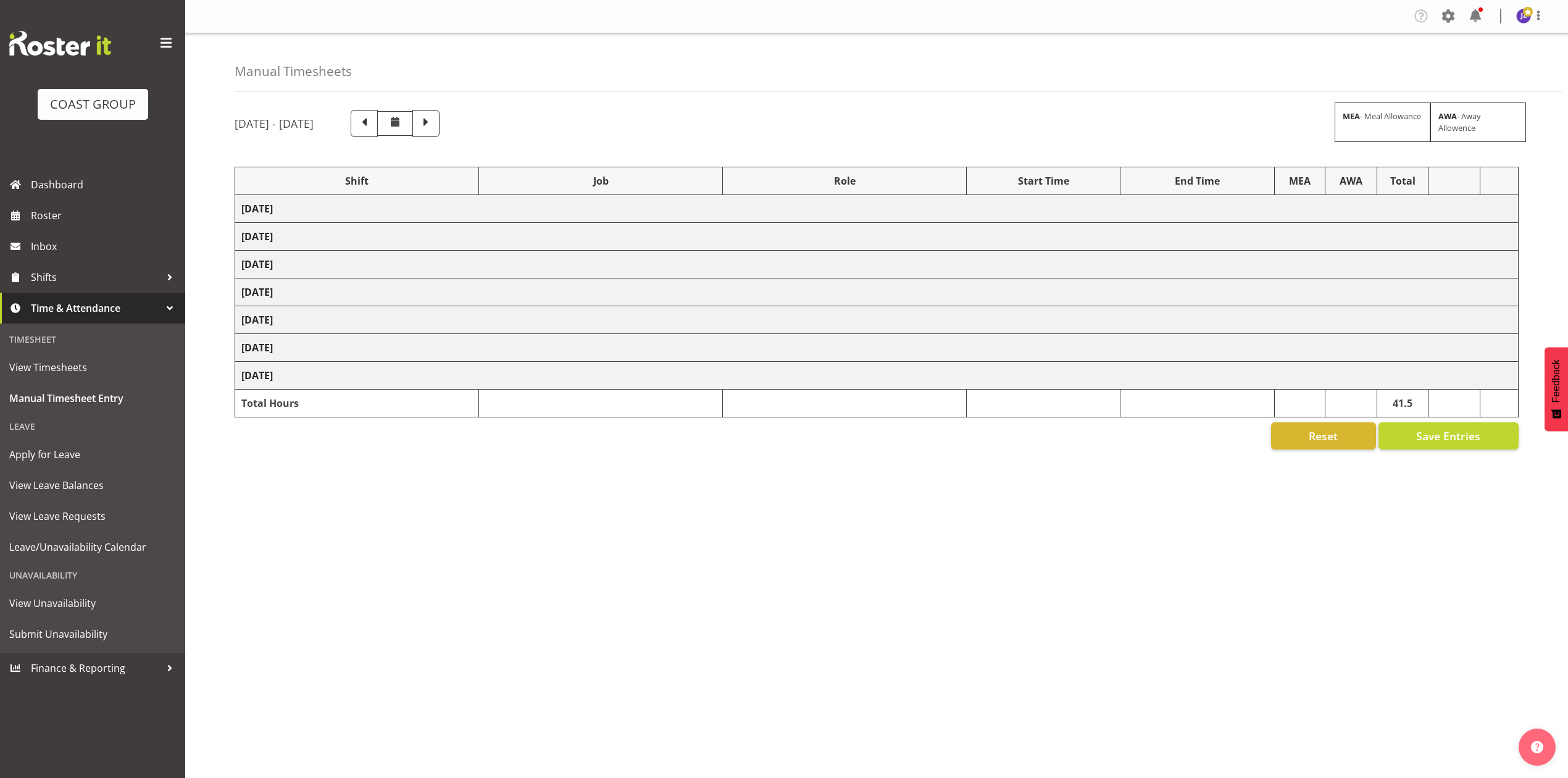
select select "69"
select select "198"
select select "68034"
select select "69"
select select "198"
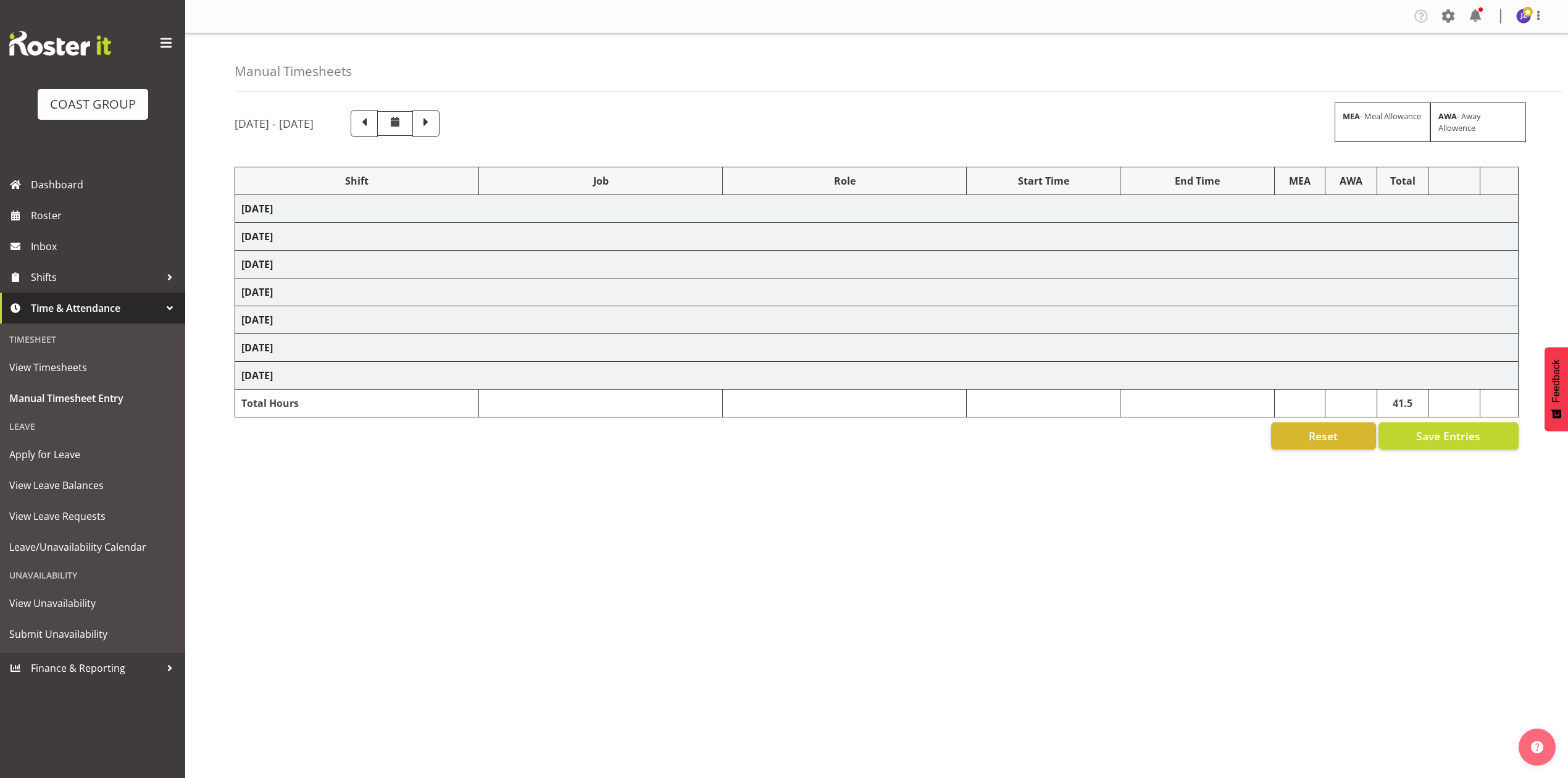
select select "79662"
select select "8653"
select select "80033"
select select "8653"
select select "68034"
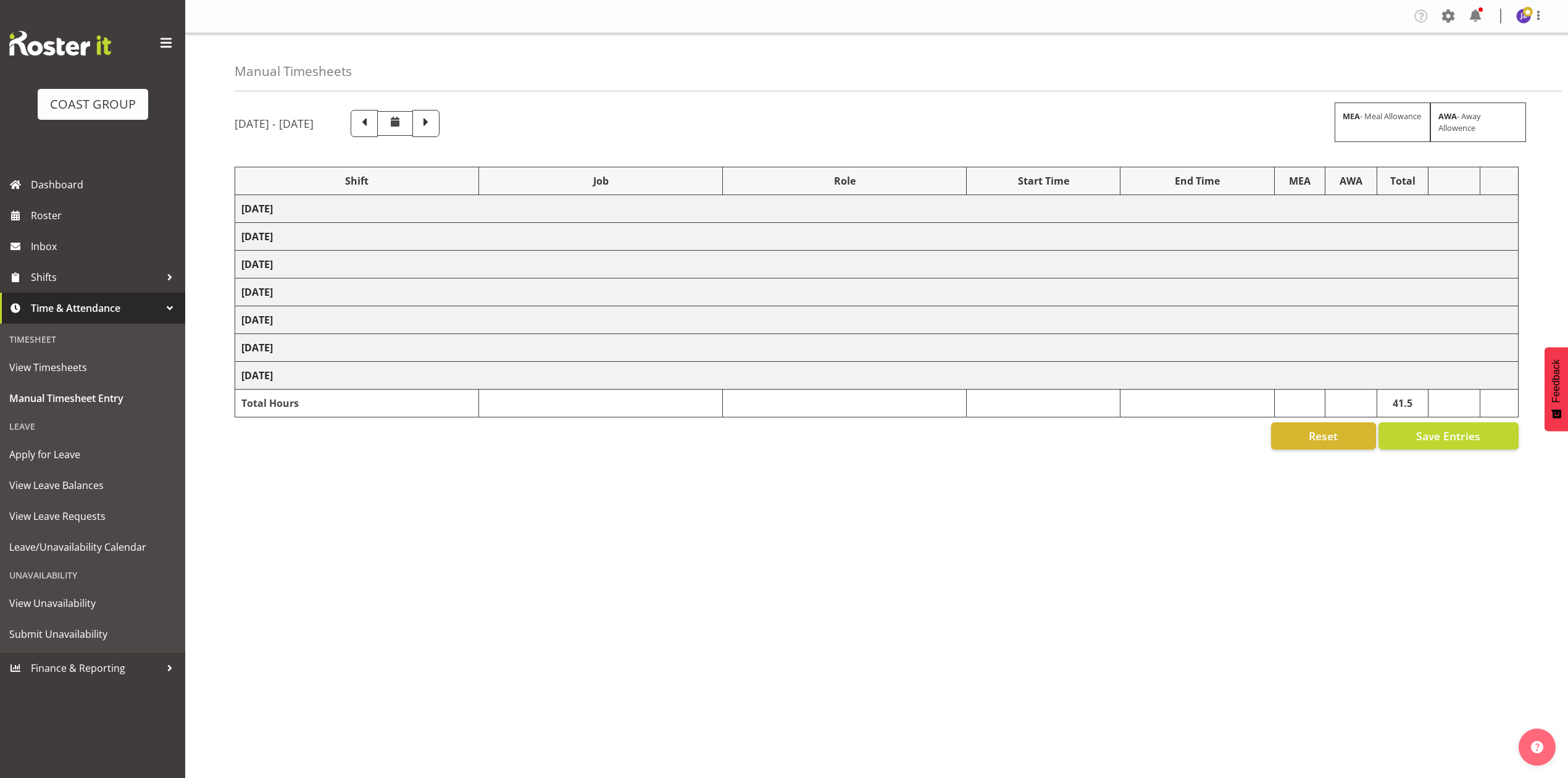
select select "69"
select select "198"
select select "80858"
select select "9861"
select select "79714"
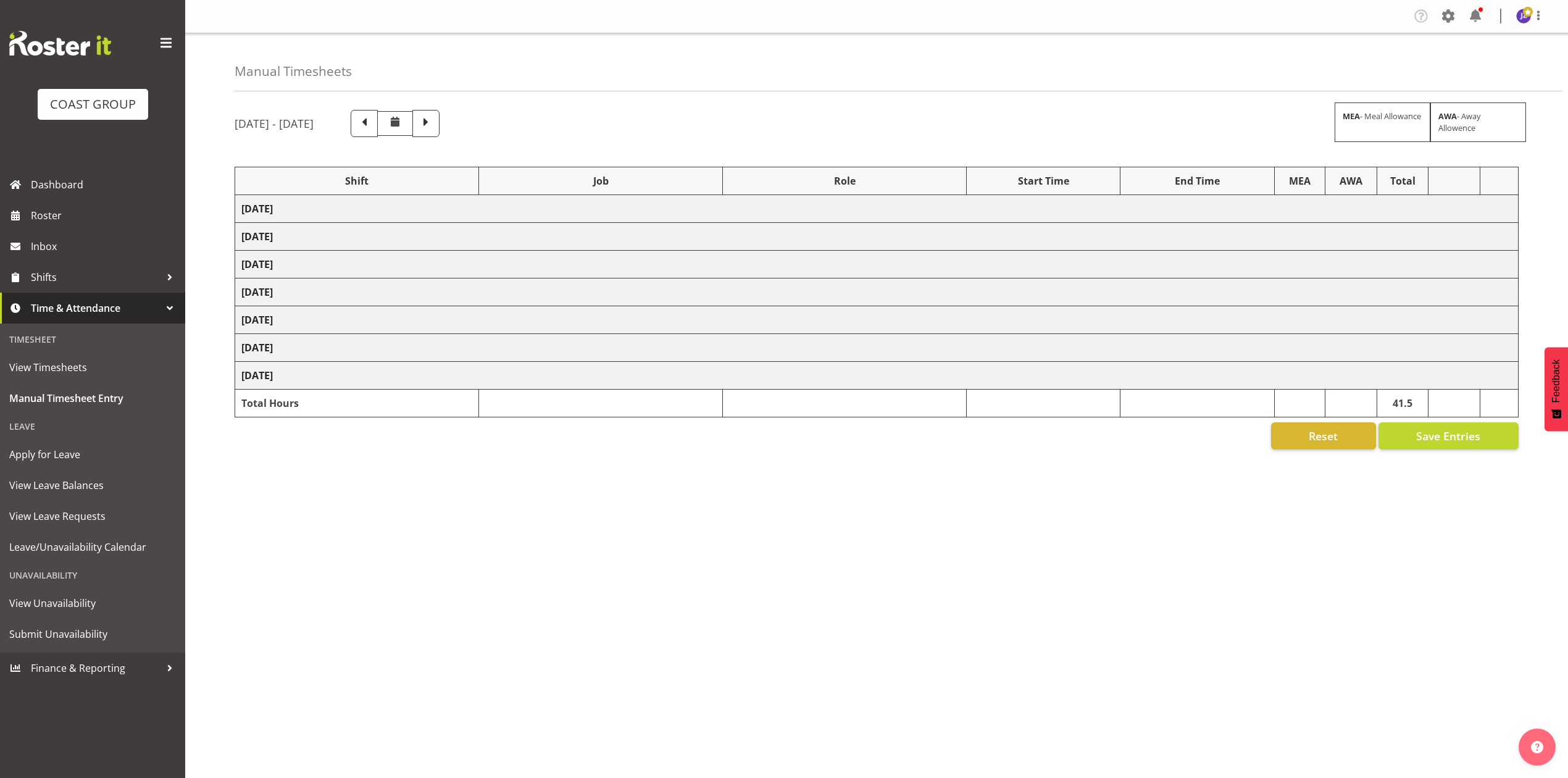
select select "9050"
select select "82067"
select select "9050"
select select "79714"
select select "9050"
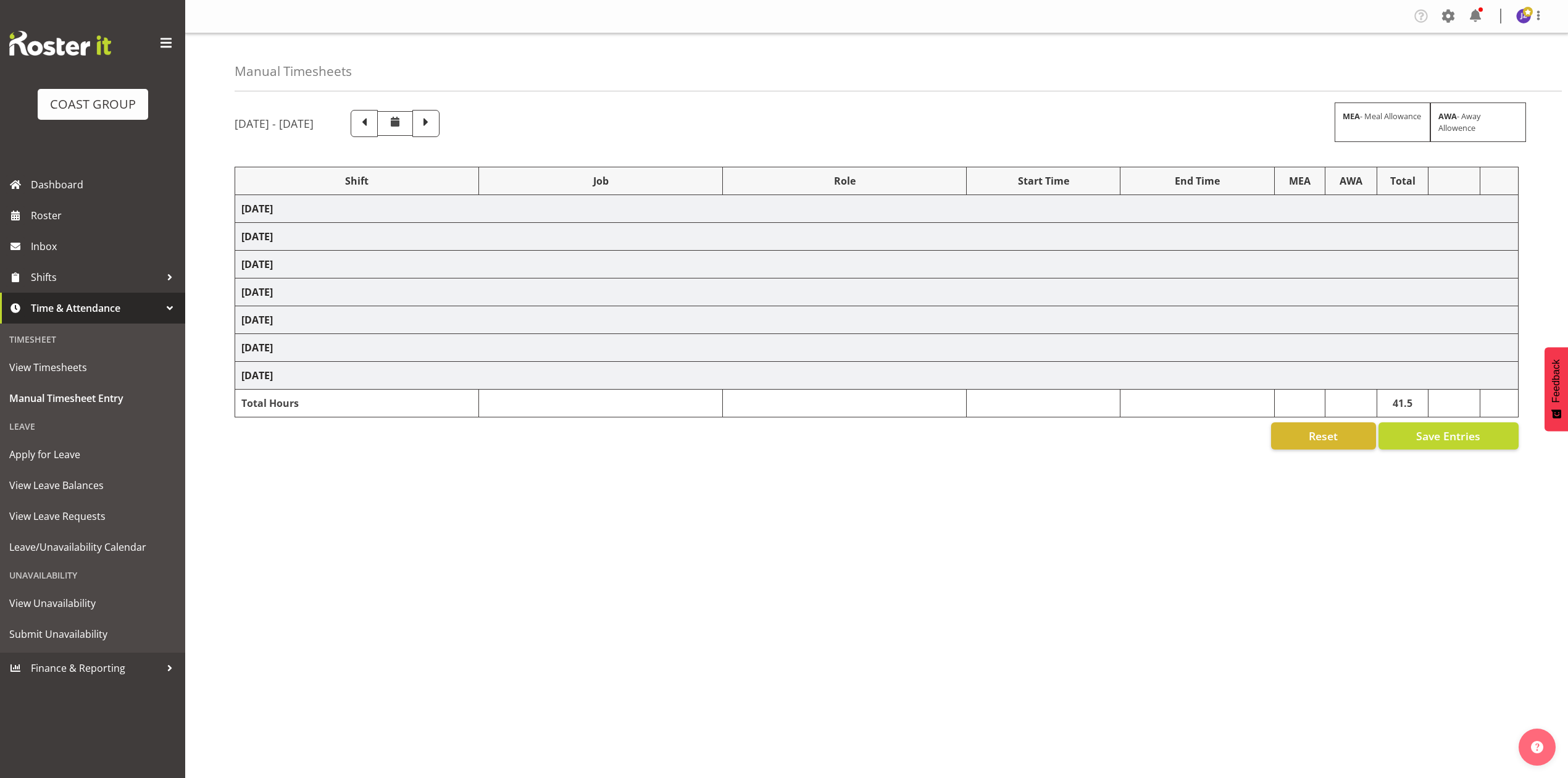
select select "80859"
select select "10278"
select select "74310"
select select "9448"
select select "80774"
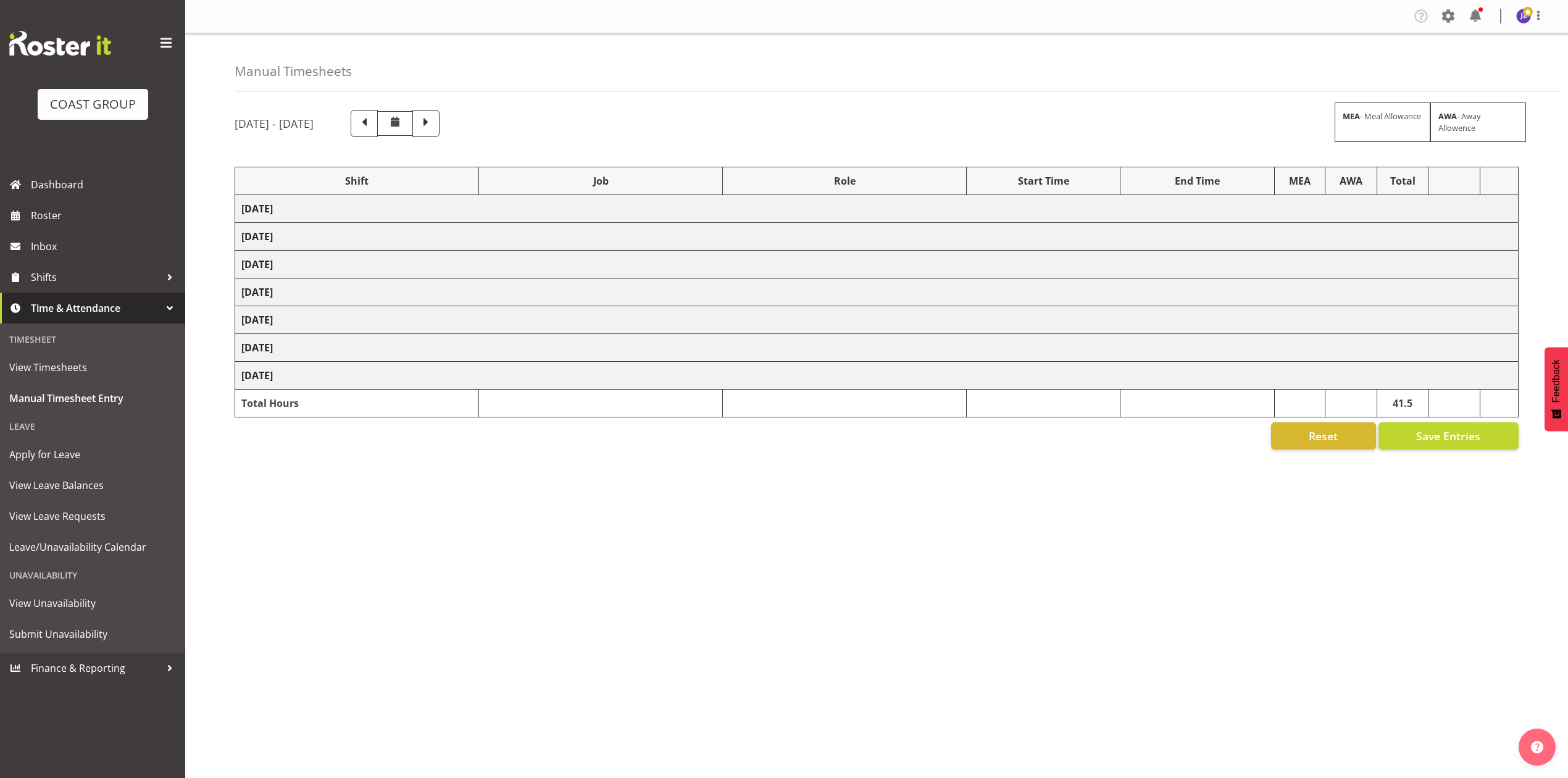
select select "8653"
select select "74310"
select select "9448"
select select "68034"
select select "69"
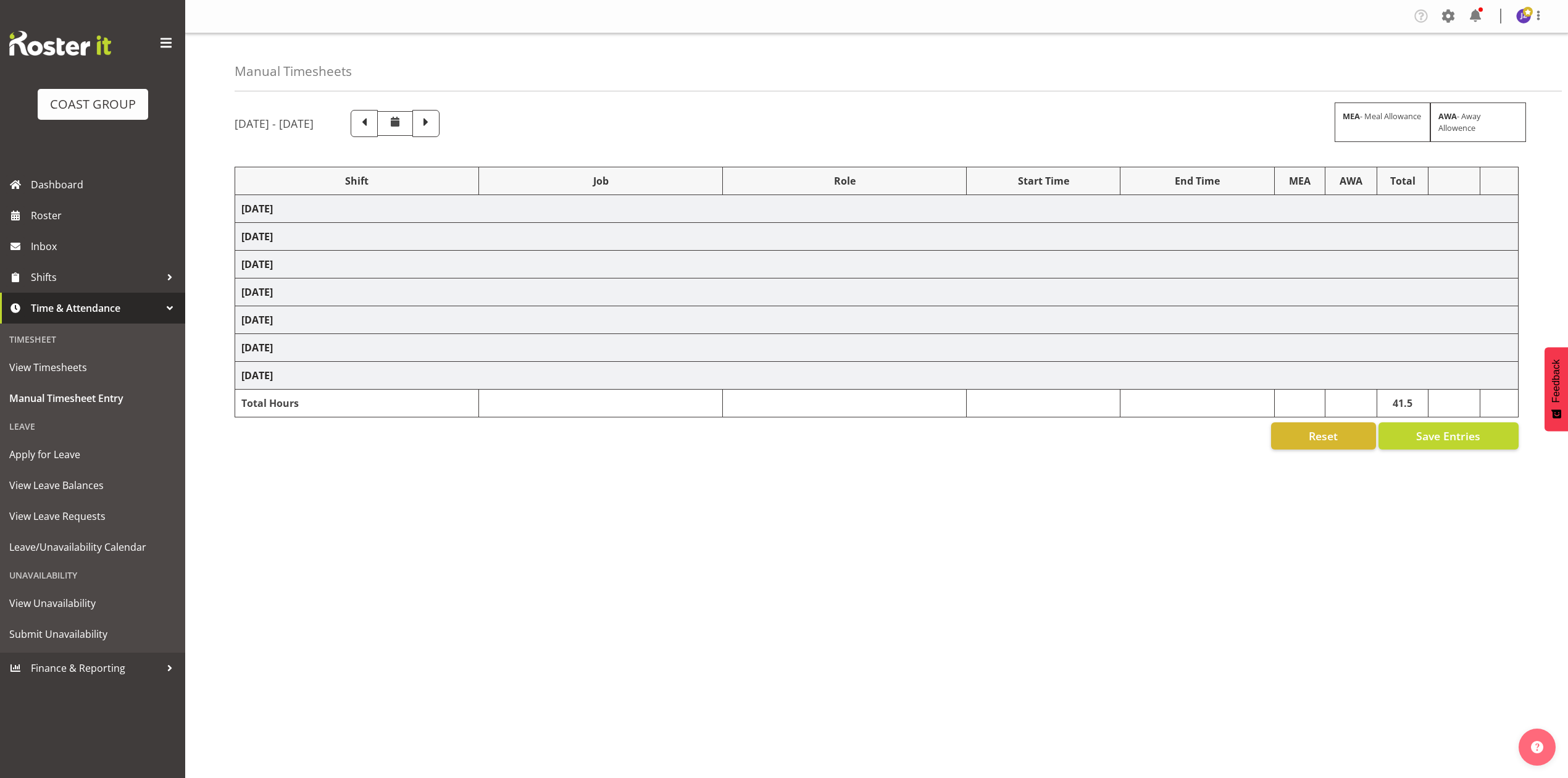
select select "198"
select select "74394"
select select "9899"
select select "68034"
select select "69"
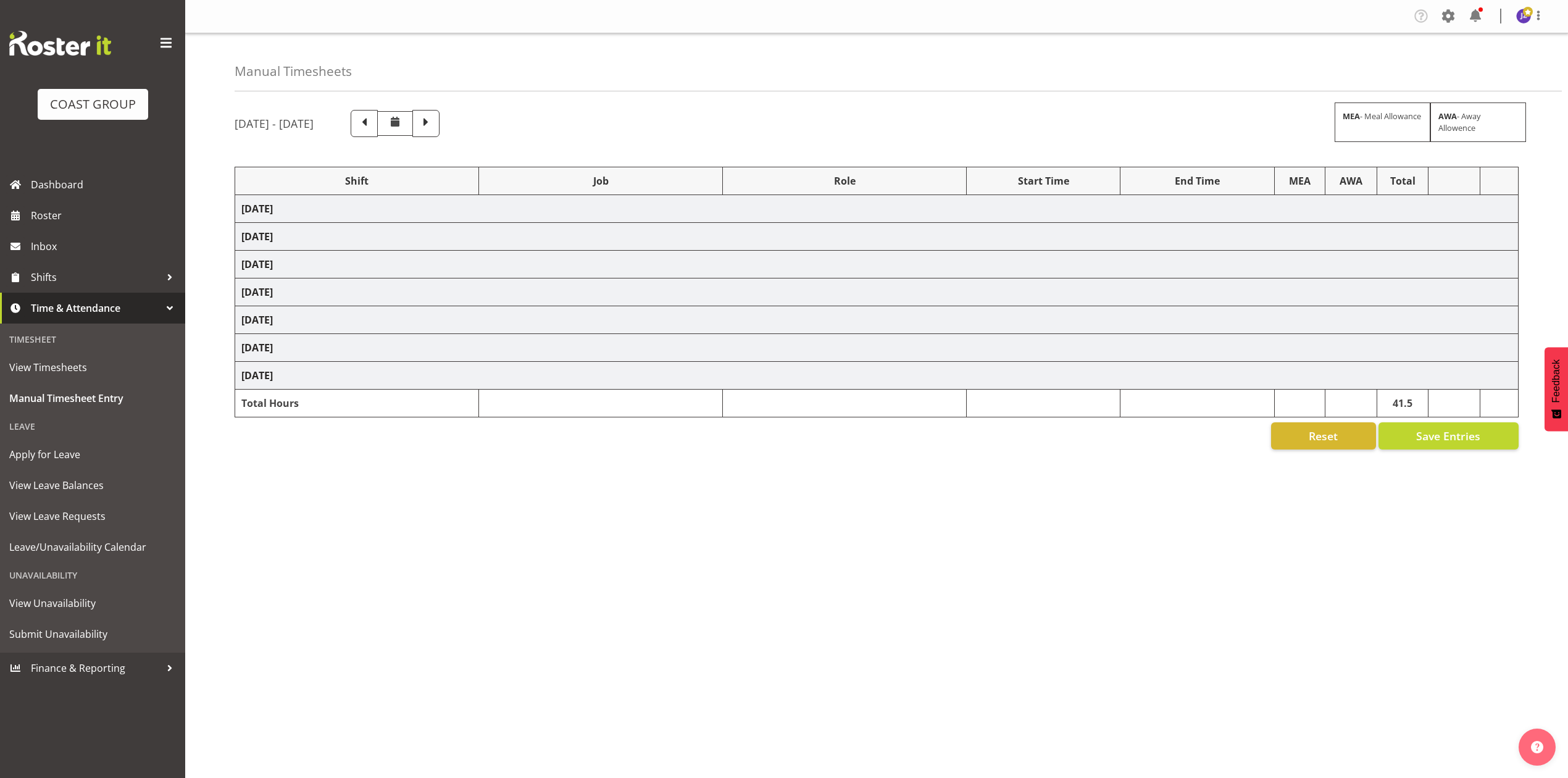
select select "198"
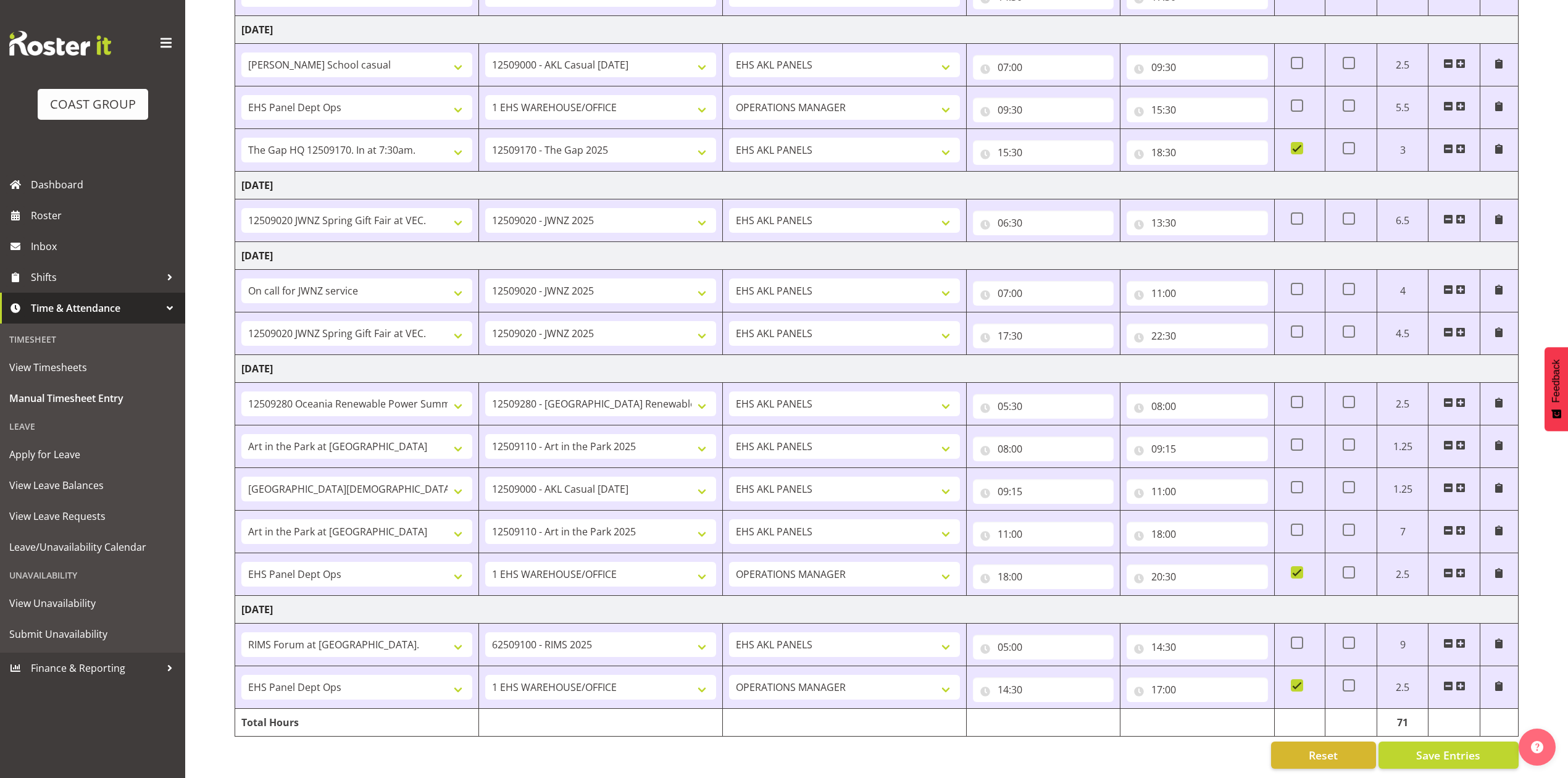
scroll to position [466, 0]
click at [1227, 754] on div "Reset Save Entries" at bounding box center [876, 754] width 1284 height 27
click at [55, 215] on span "Roster" at bounding box center [105, 215] width 148 height 18
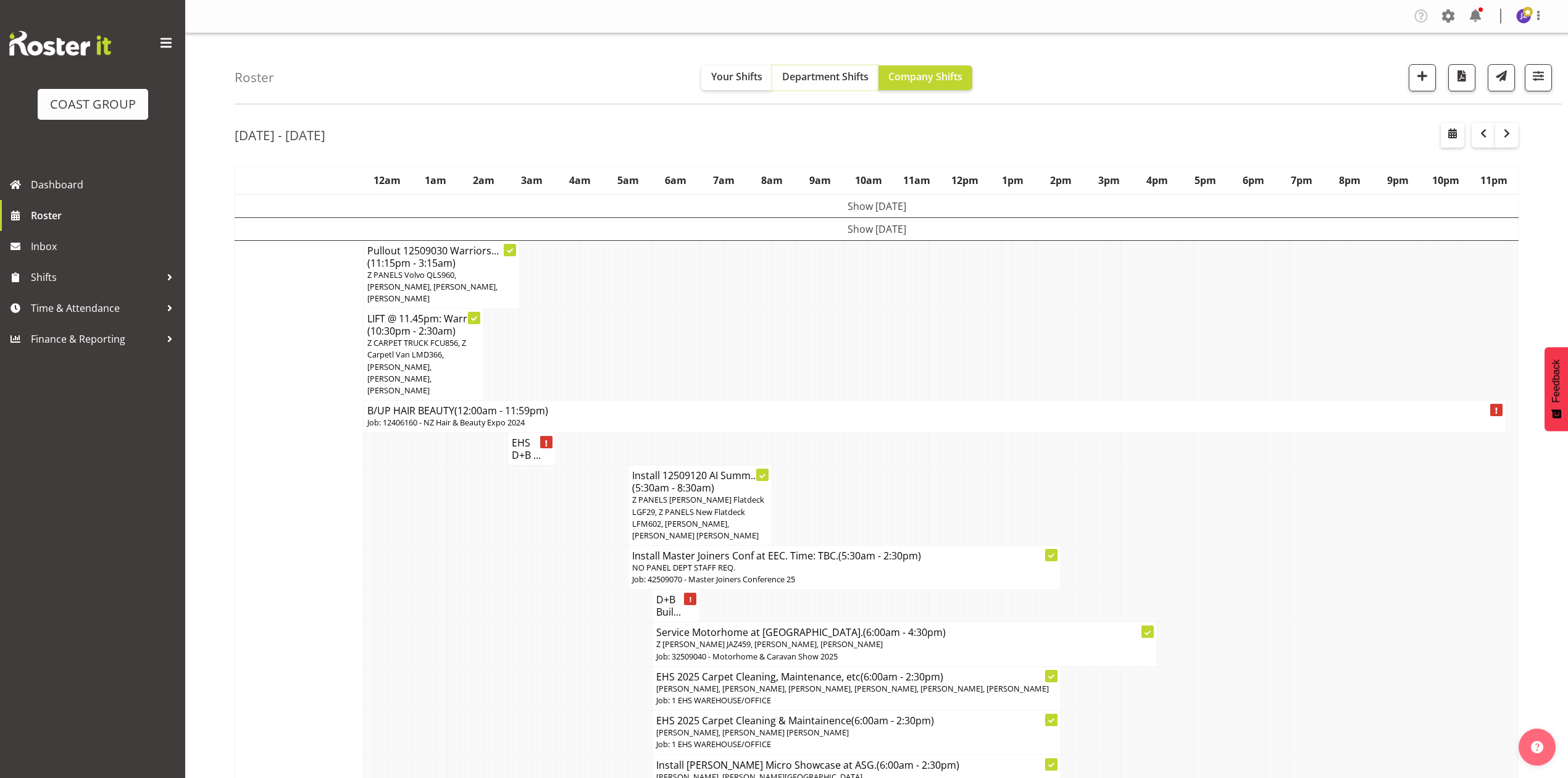
click at [829, 74] on span "Department Shifts" at bounding box center [825, 76] width 86 height 14
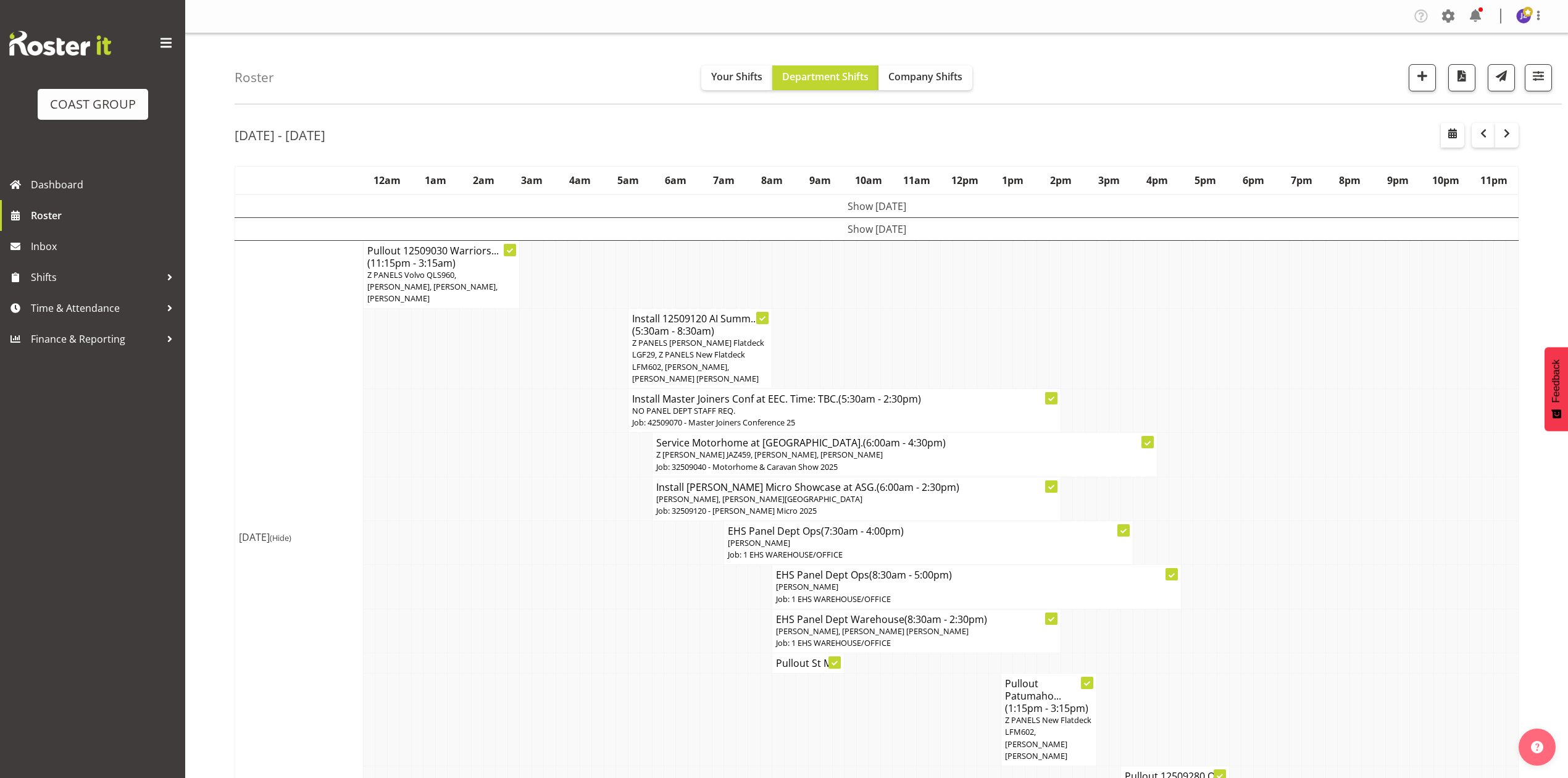
click at [1095, 361] on td at bounding box center [1090, 349] width 12 height 80
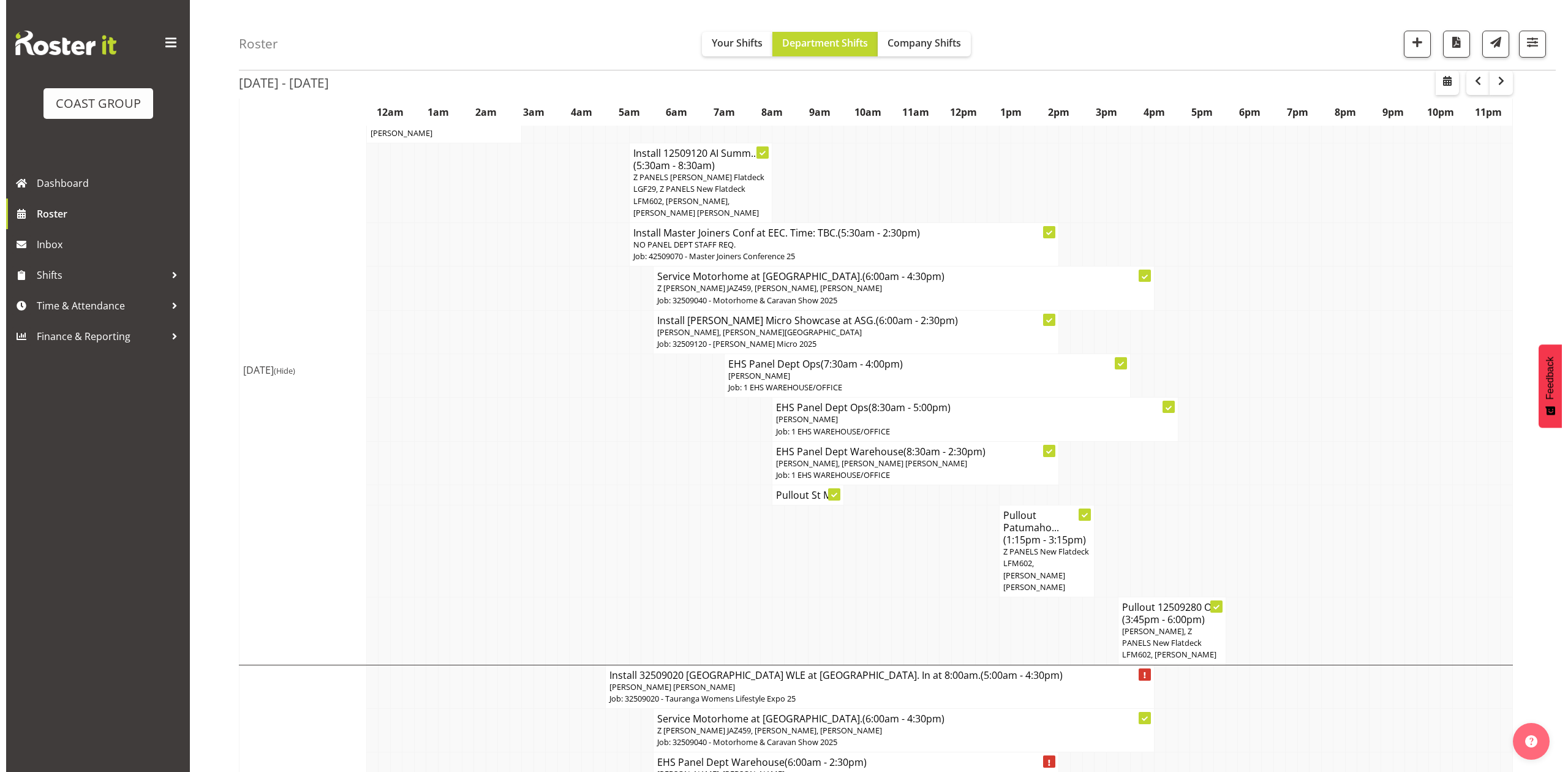
scroll to position [82, 0]
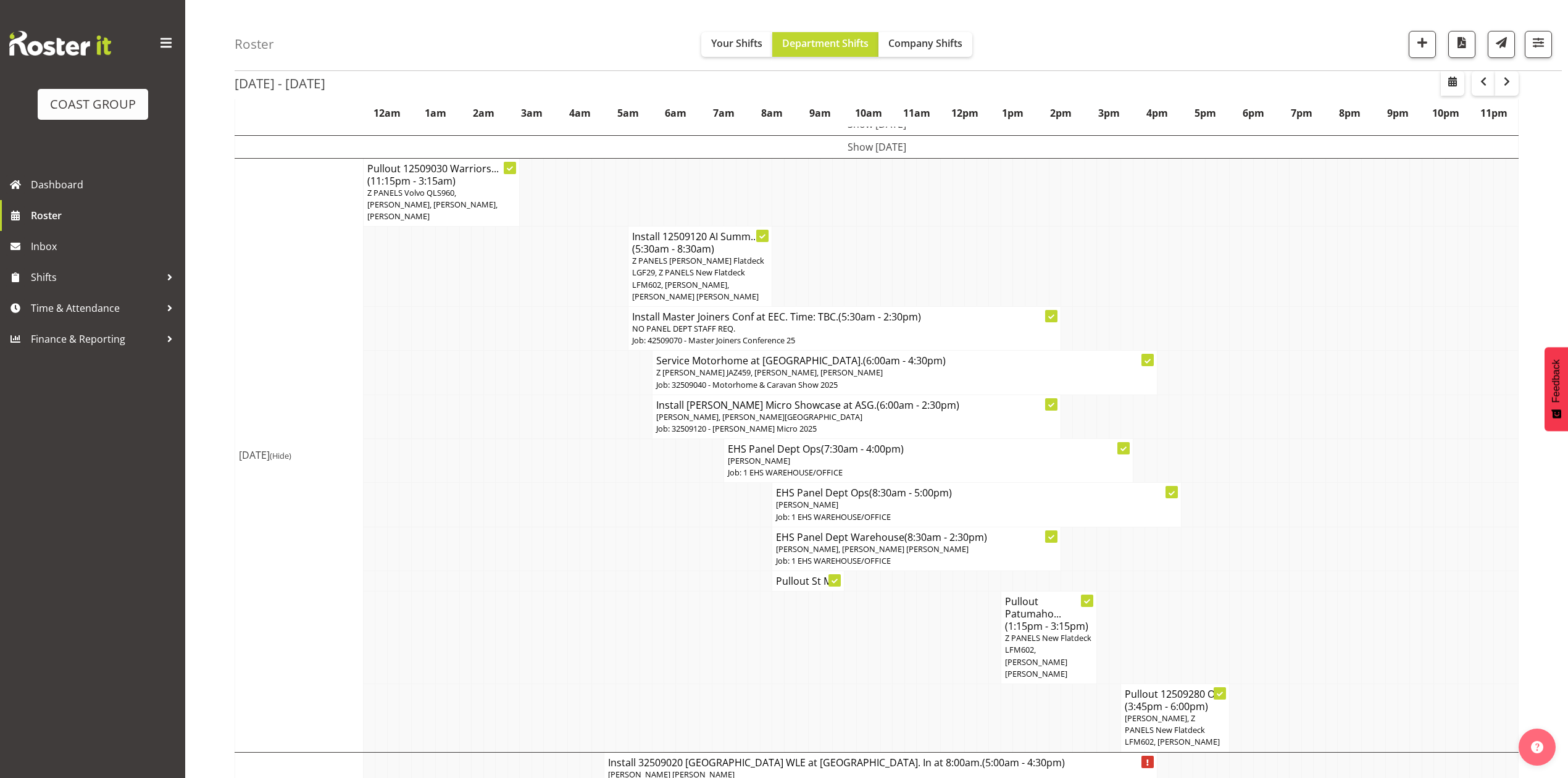
click at [1164, 271] on td at bounding box center [1163, 267] width 12 height 80
click at [1245, 230] on td at bounding box center [1247, 267] width 12 height 80
click at [1447, 78] on span "button" at bounding box center [1453, 81] width 14 height 14
select select "8"
select select "2025"
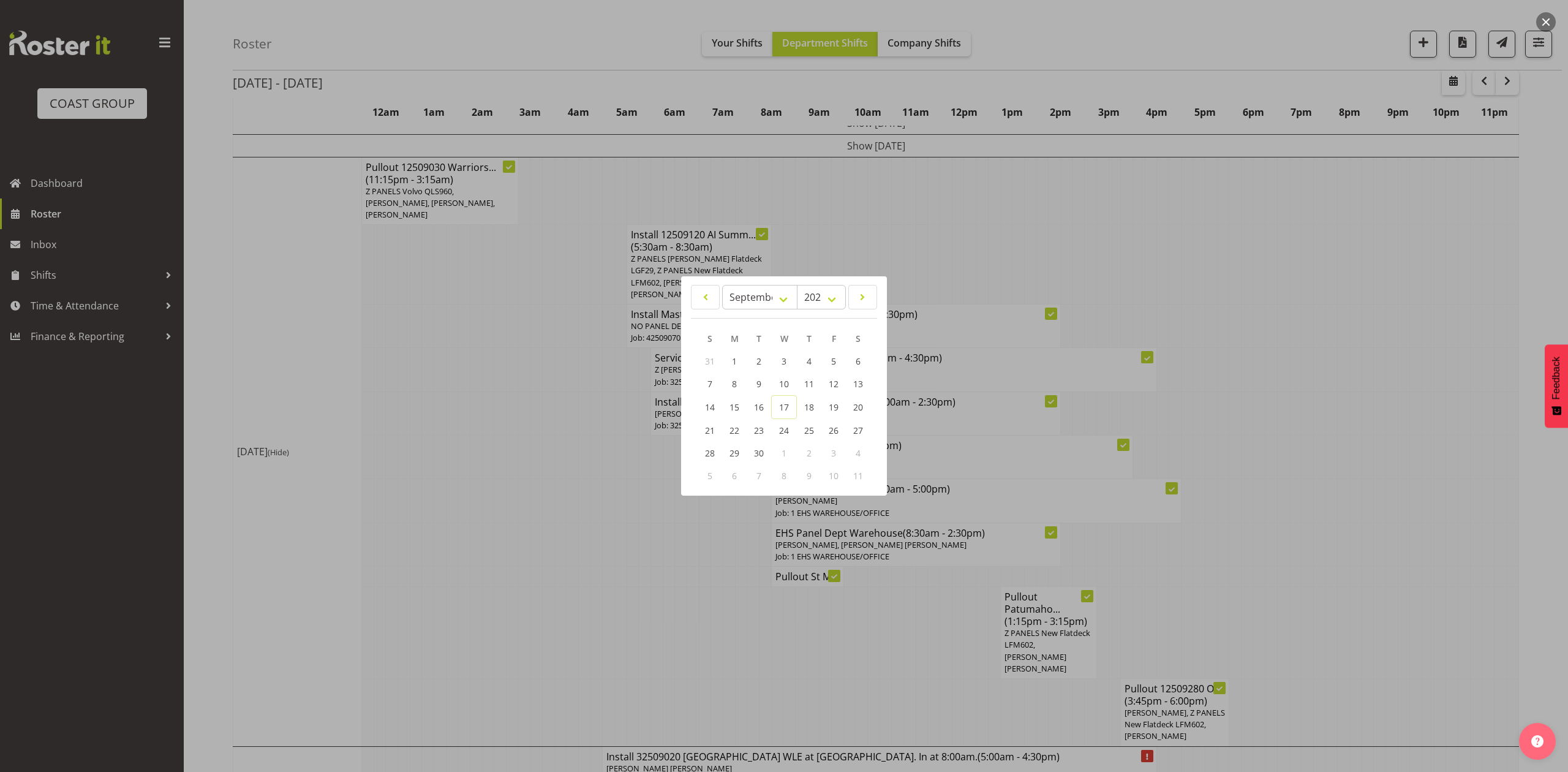
click at [763, 278] on div "January February March April May June July August September October November [D…" at bounding box center [784, 386] width 206 height 219
click at [761, 281] on div "January February March April May June July August September October November [D…" at bounding box center [784, 386] width 206 height 209
click at [754, 293] on select "January February March April May June July August September October November De…" at bounding box center [759, 297] width 75 height 24
select select "10"
click at [722, 285] on select "January February March April May June July August September October November De…" at bounding box center [759, 297] width 75 height 24
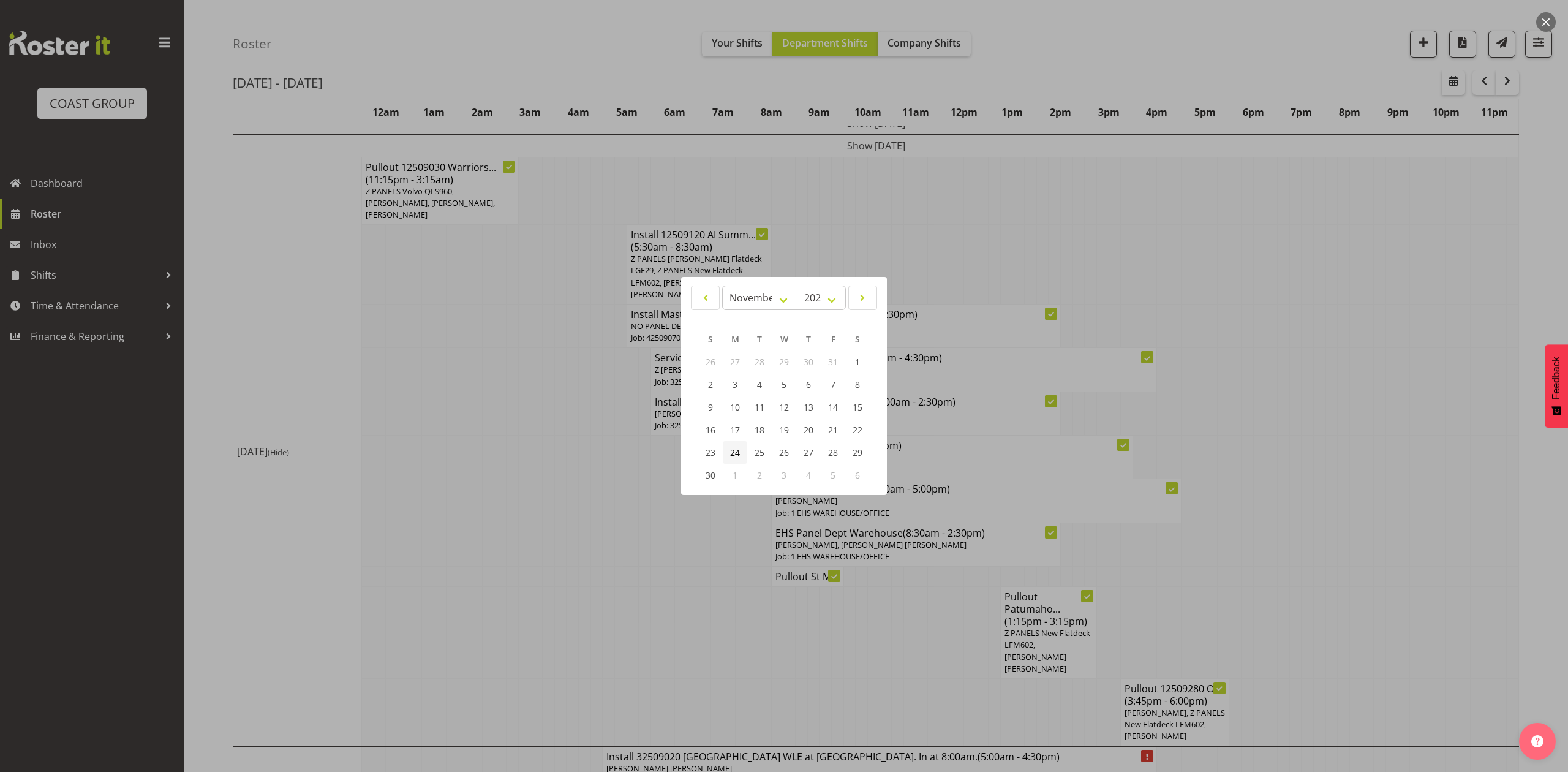
click at [735, 453] on span "24" at bounding box center [735, 452] width 10 height 12
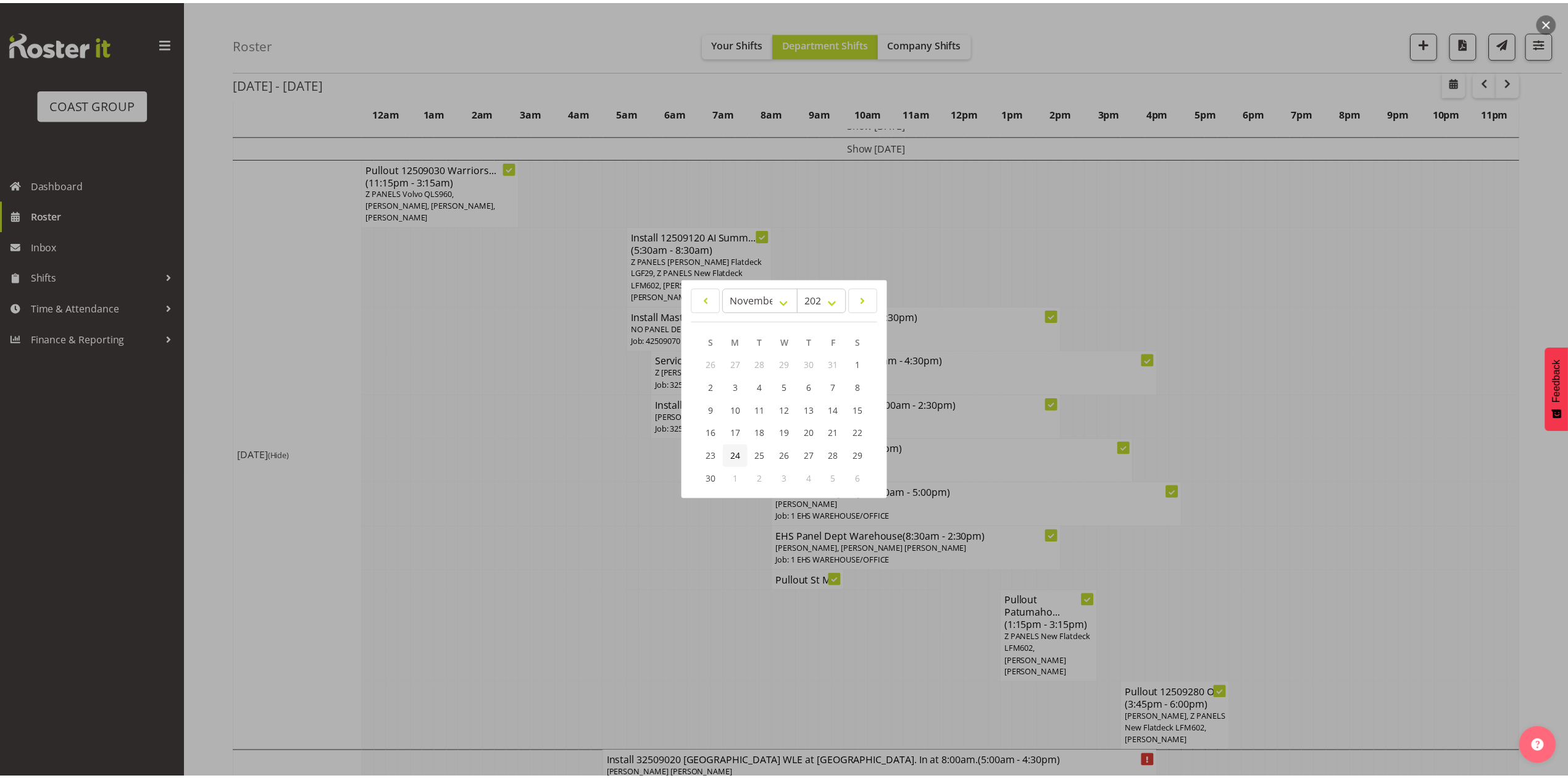
scroll to position [0, 0]
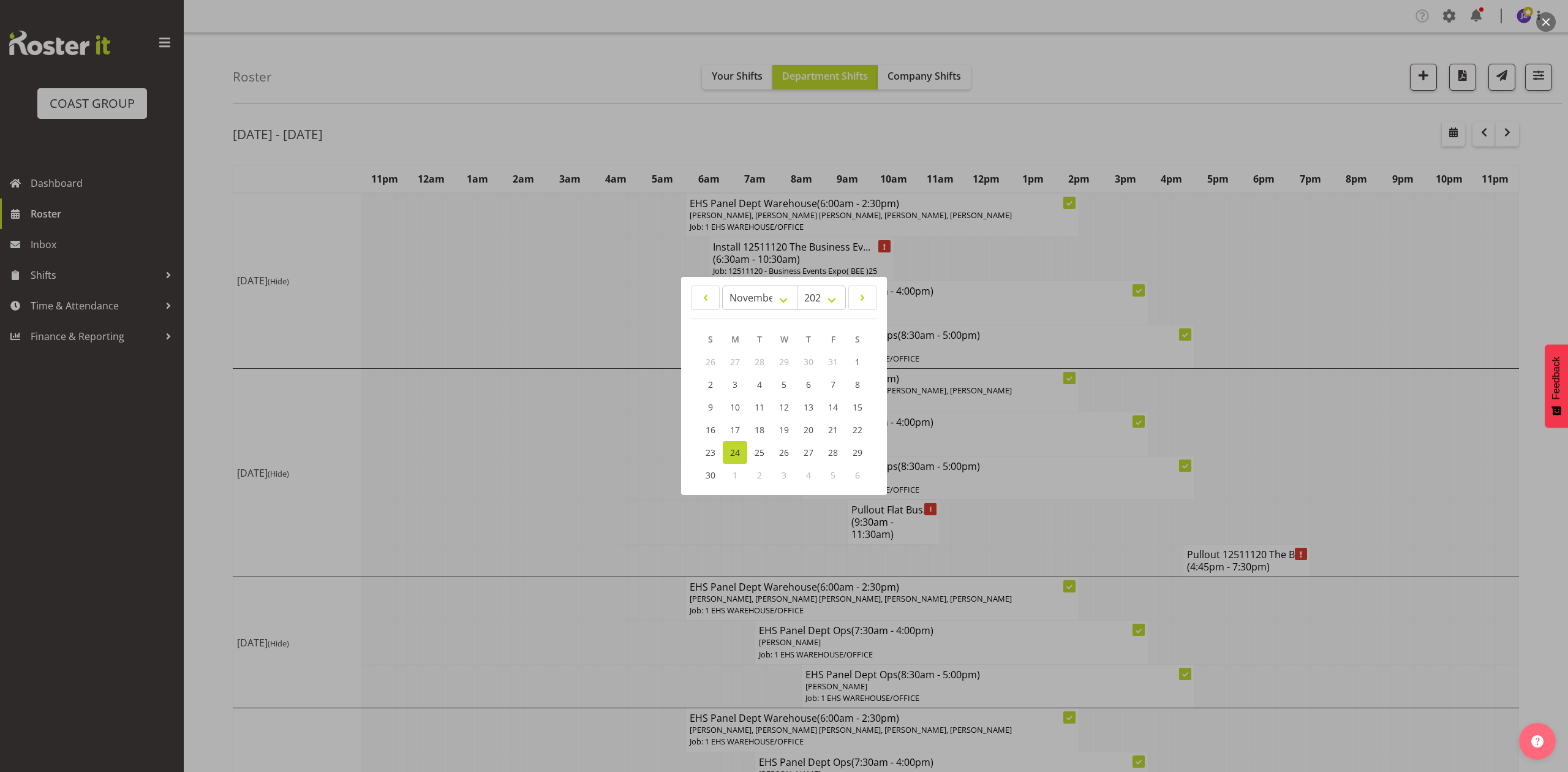
click at [1302, 339] on div at bounding box center [784, 386] width 1568 height 772
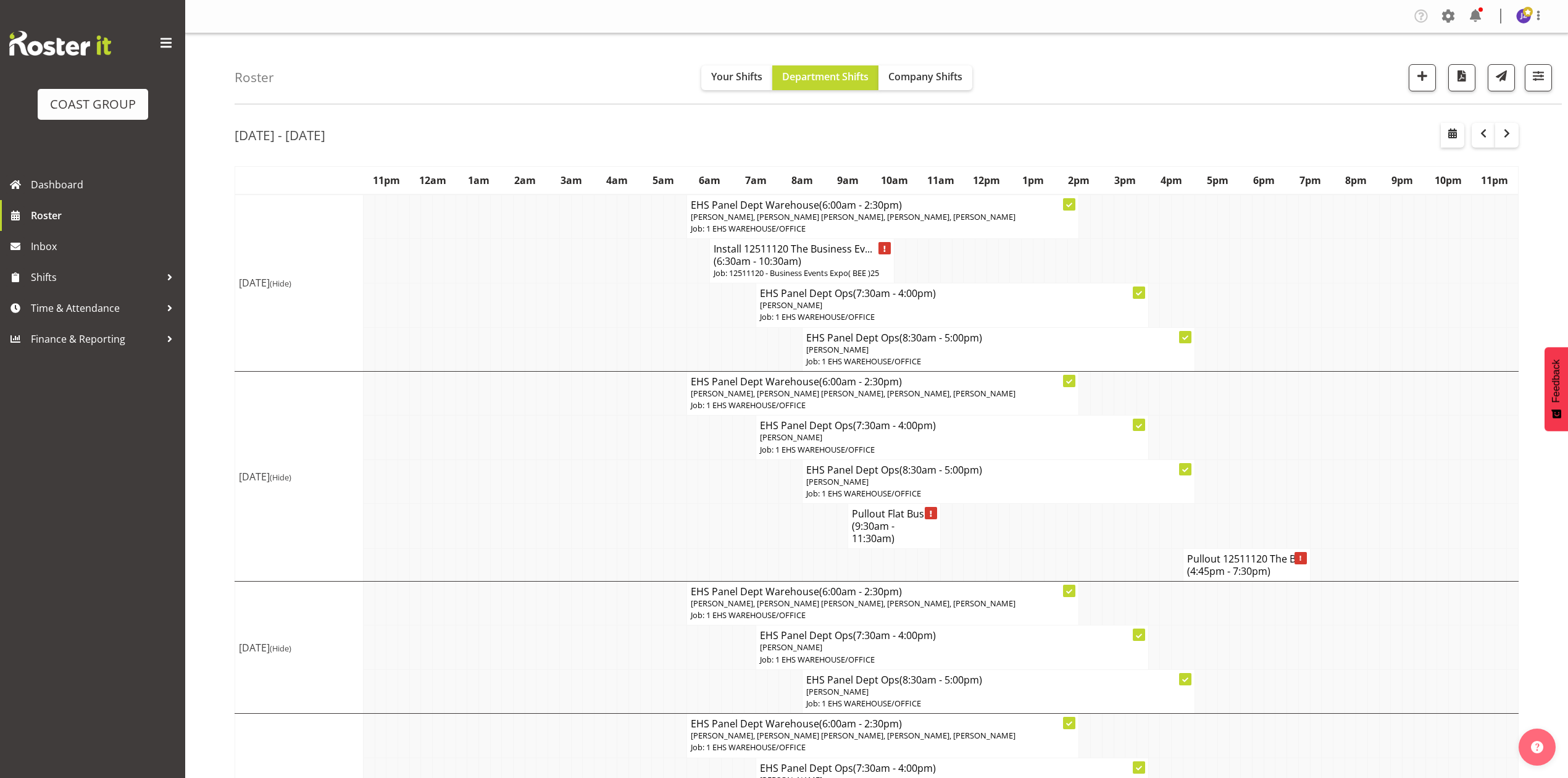
click at [777, 265] on h4 "Install 12511120 The Business Ev... (6:30am - 10:30am)" at bounding box center [802, 254] width 177 height 24
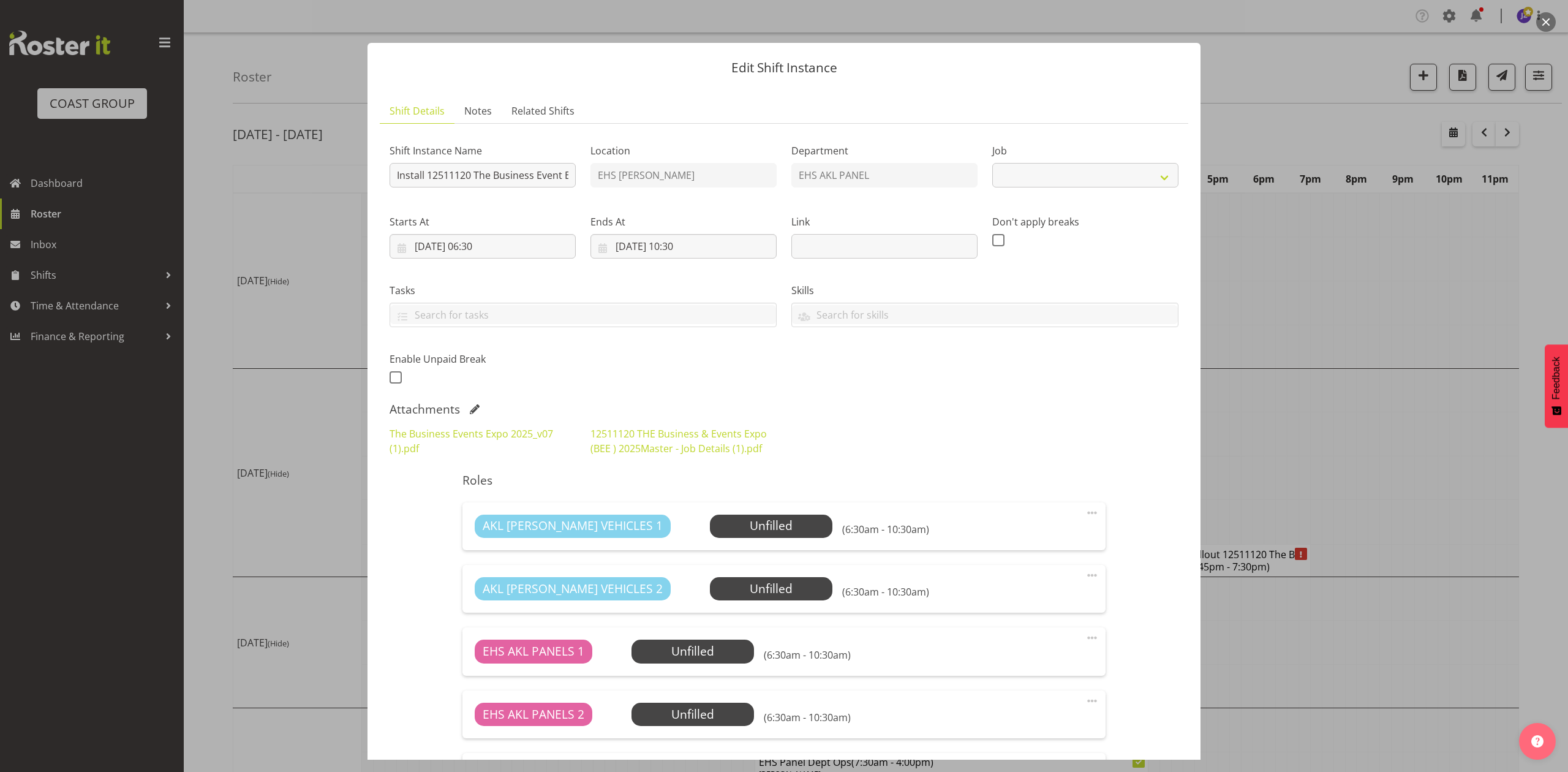
select select "10290"
click at [1317, 388] on div at bounding box center [784, 386] width 1568 height 772
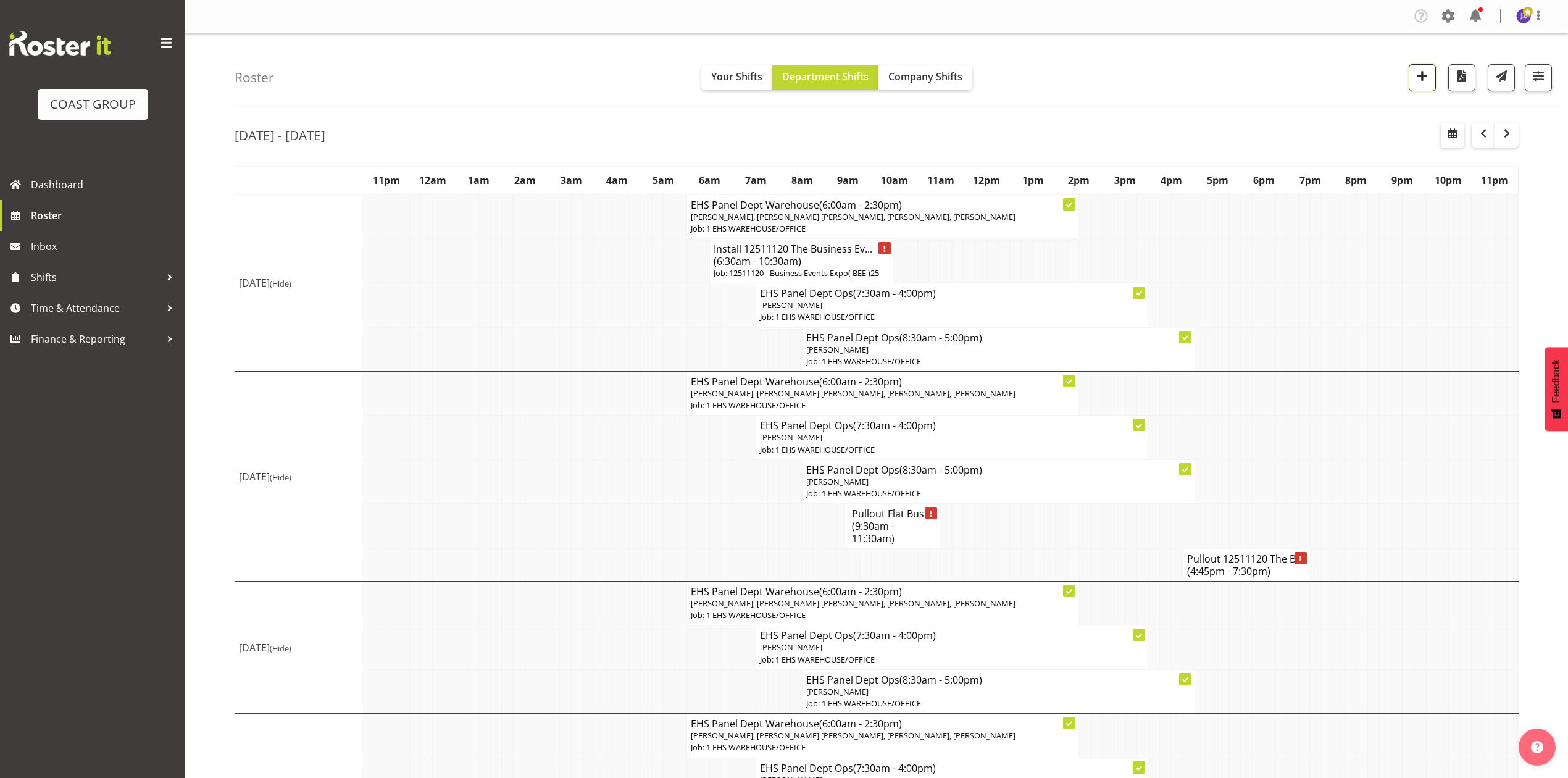
click at [1428, 82] on span "button" at bounding box center [1422, 76] width 16 height 16
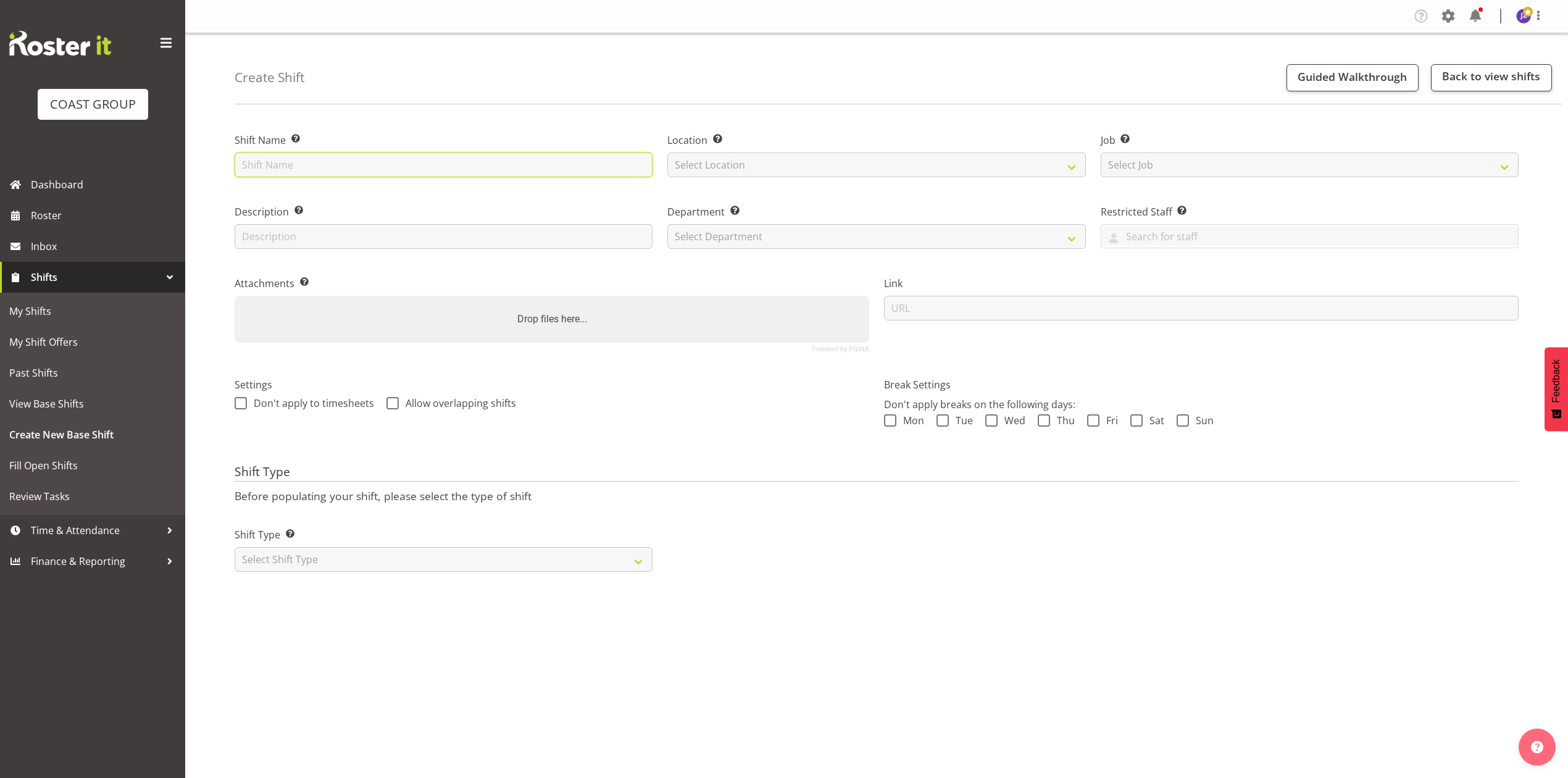
click at [461, 167] on input "text" at bounding box center [443, 164] width 418 height 24
click at [243, 165] on input "Geoscience Society NZ Conf." at bounding box center [443, 164] width 418 height 24
type input "12511010 Geoscience Society NZ Conf."
drag, startPoint x: 766, startPoint y: 159, endPoint x: 773, endPoint y: 172, distance: 14.8
click at [766, 159] on select "Select Location EHS RYMER" at bounding box center [876, 164] width 418 height 24
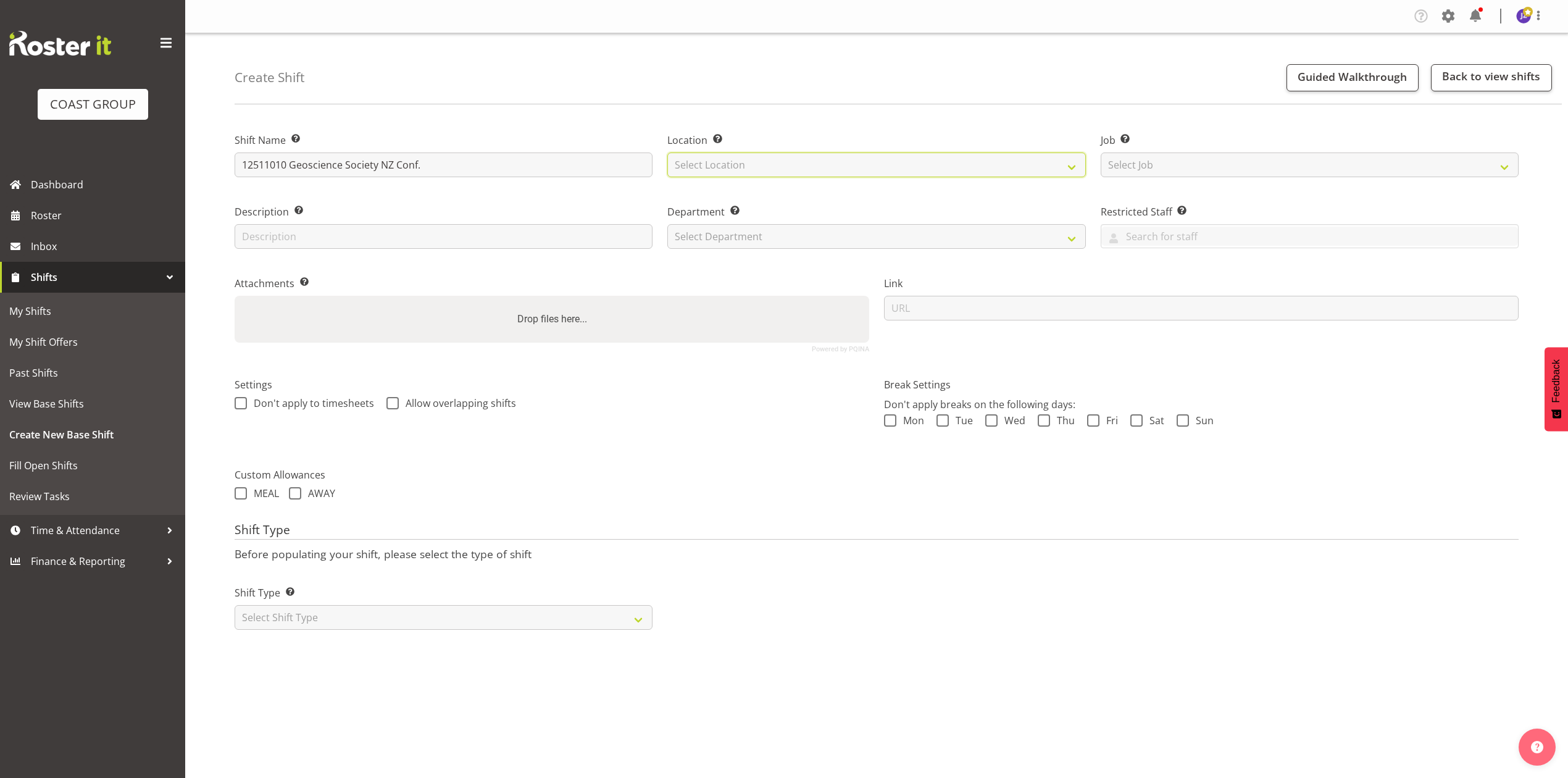
select select "35"
click at [667, 152] on select "Select Location EHS RYMER" at bounding box center [876, 164] width 418 height 24
click at [1174, 163] on select "Select Job Create new job 1 Carlton Events 1 Carlton Hamilton 1 Carlton Welling…" at bounding box center [1310, 164] width 418 height 24
select select "9051"
click at [1101, 152] on select "Select Job Create new job 1 Carlton Events 1 Carlton Hamilton 1 Carlton Welling…" at bounding box center [1310, 164] width 418 height 24
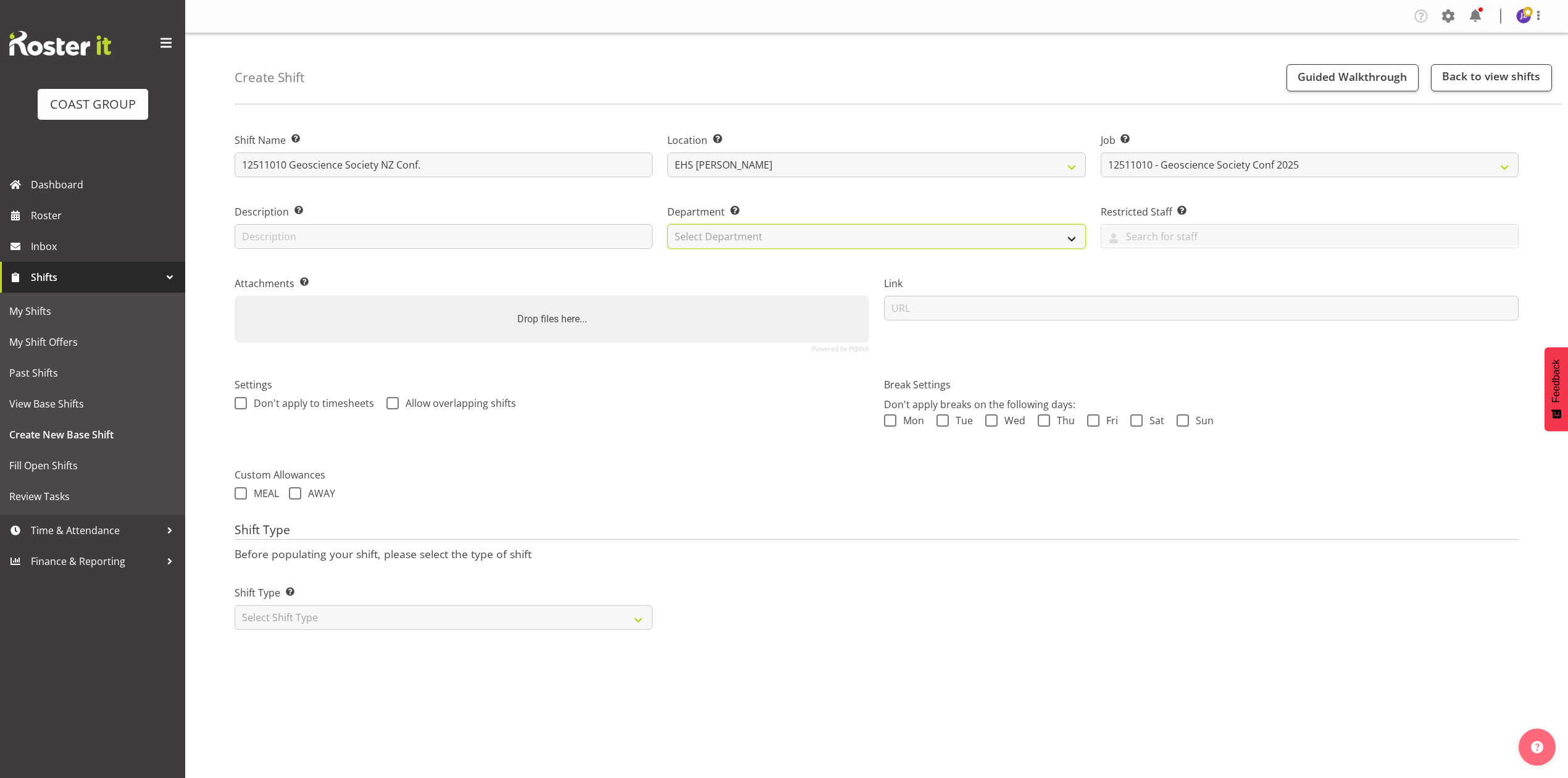
drag, startPoint x: 820, startPoint y: 231, endPoint x: 830, endPoint y: 240, distance: 13.5
click at [820, 231] on select "Select Department EHS AKL PANEL EHS AKL PANEL" at bounding box center [876, 236] width 418 height 24
select select "39"
click at [667, 224] on select "Select Department EHS AKL PANEL EHS AKL PANEL" at bounding box center [876, 236] width 418 height 24
click at [779, 317] on div "Drop files here..." at bounding box center [551, 319] width 634 height 47
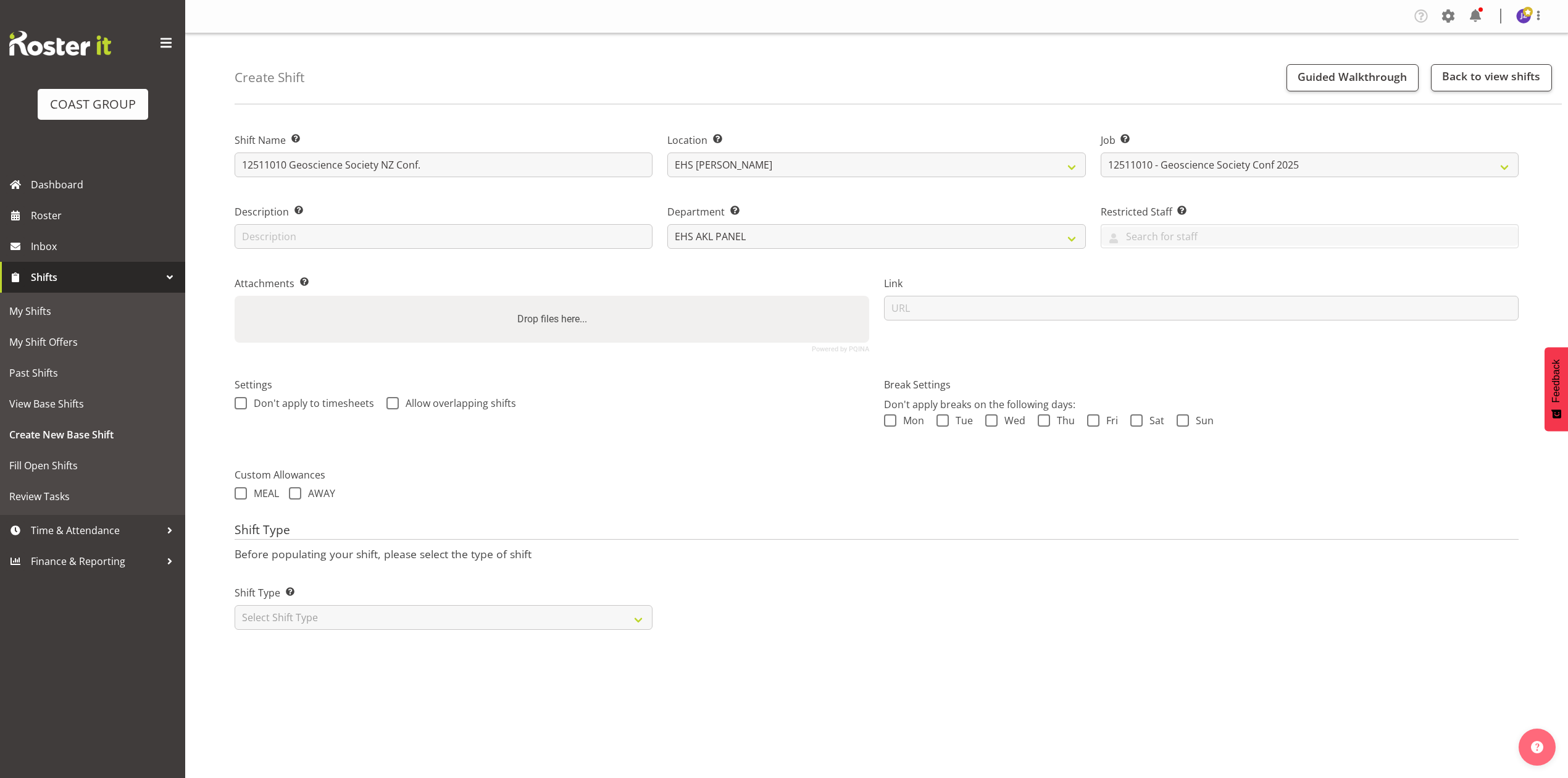
click at [235, 296] on input "Drop files here..." at bounding box center [551, 298] width 634 height 4
type input "C:\fakepath\GSNZ 2025v04 (1).pdf"
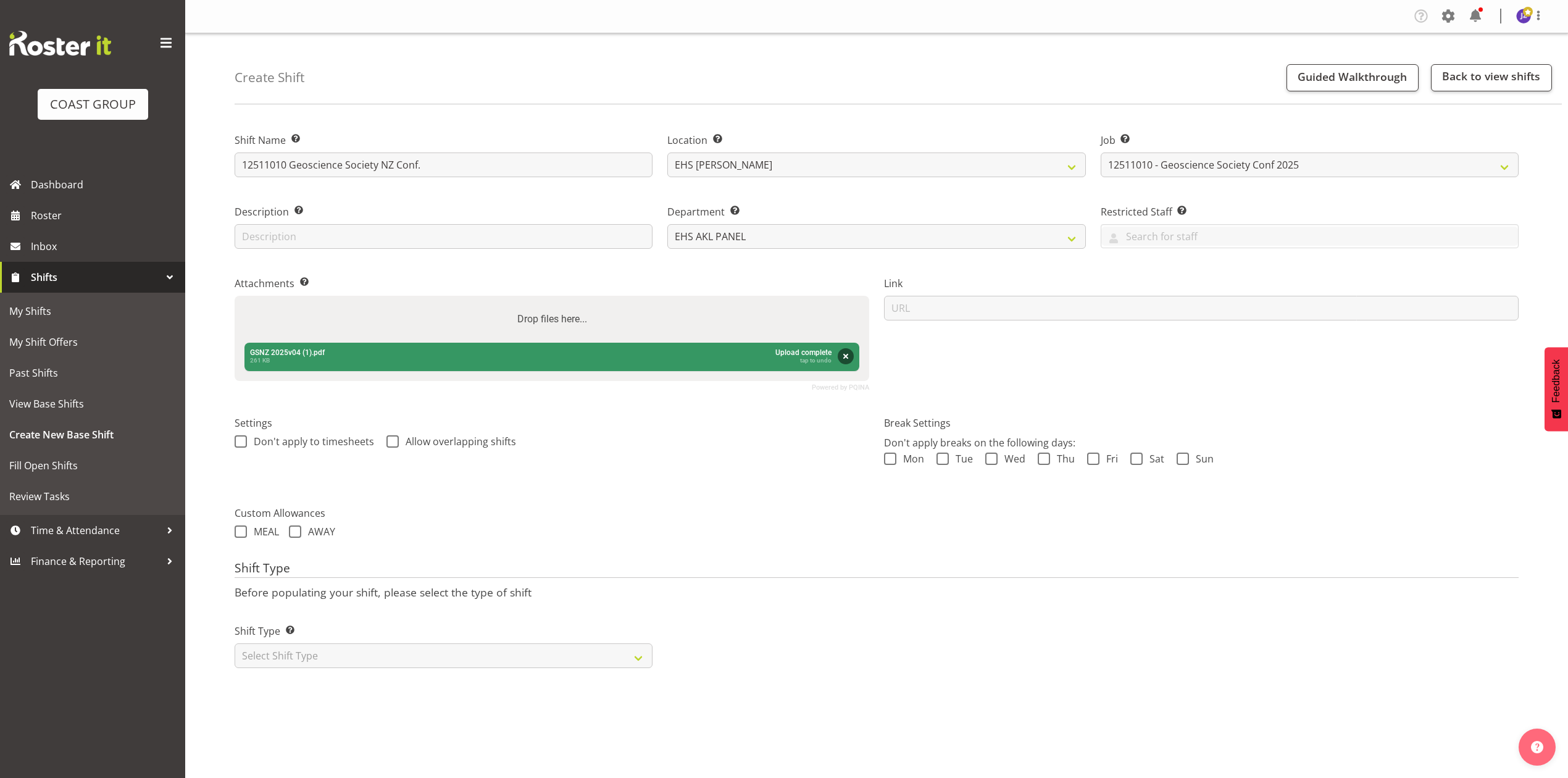
click at [598, 329] on div "Drop files here..." at bounding box center [551, 319] width 634 height 47
click at [235, 296] on input "Drop files here..." at bounding box center [551, 298] width 634 height 4
type input "C:\fakepath\12511010 - GSNZ (Geoscience Society) - CJ - Job Details.pdf"
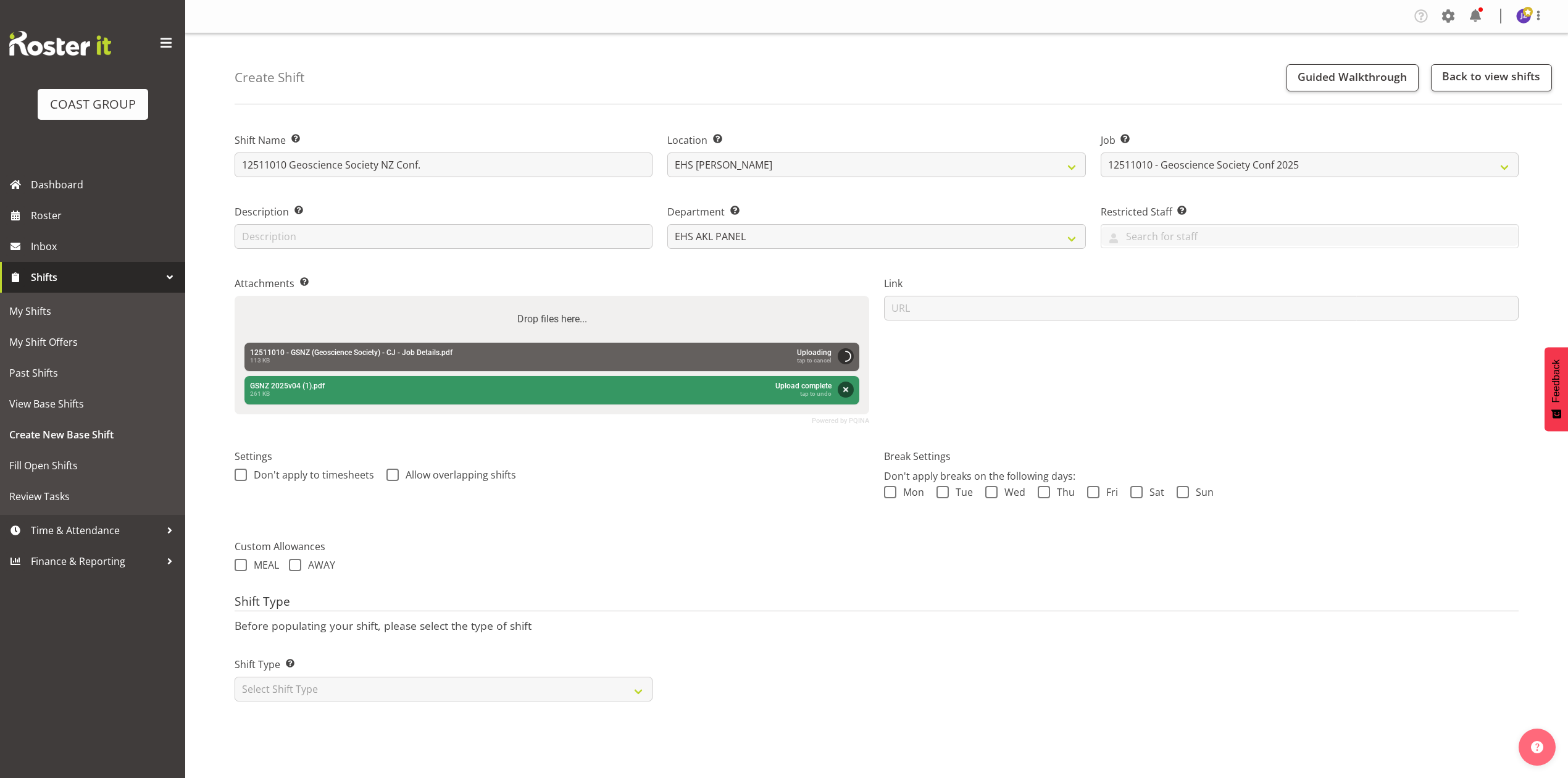
click at [685, 491] on div "Settings Don't apply to timesheets Allow overlapping shifts" at bounding box center [552, 480] width 650 height 97
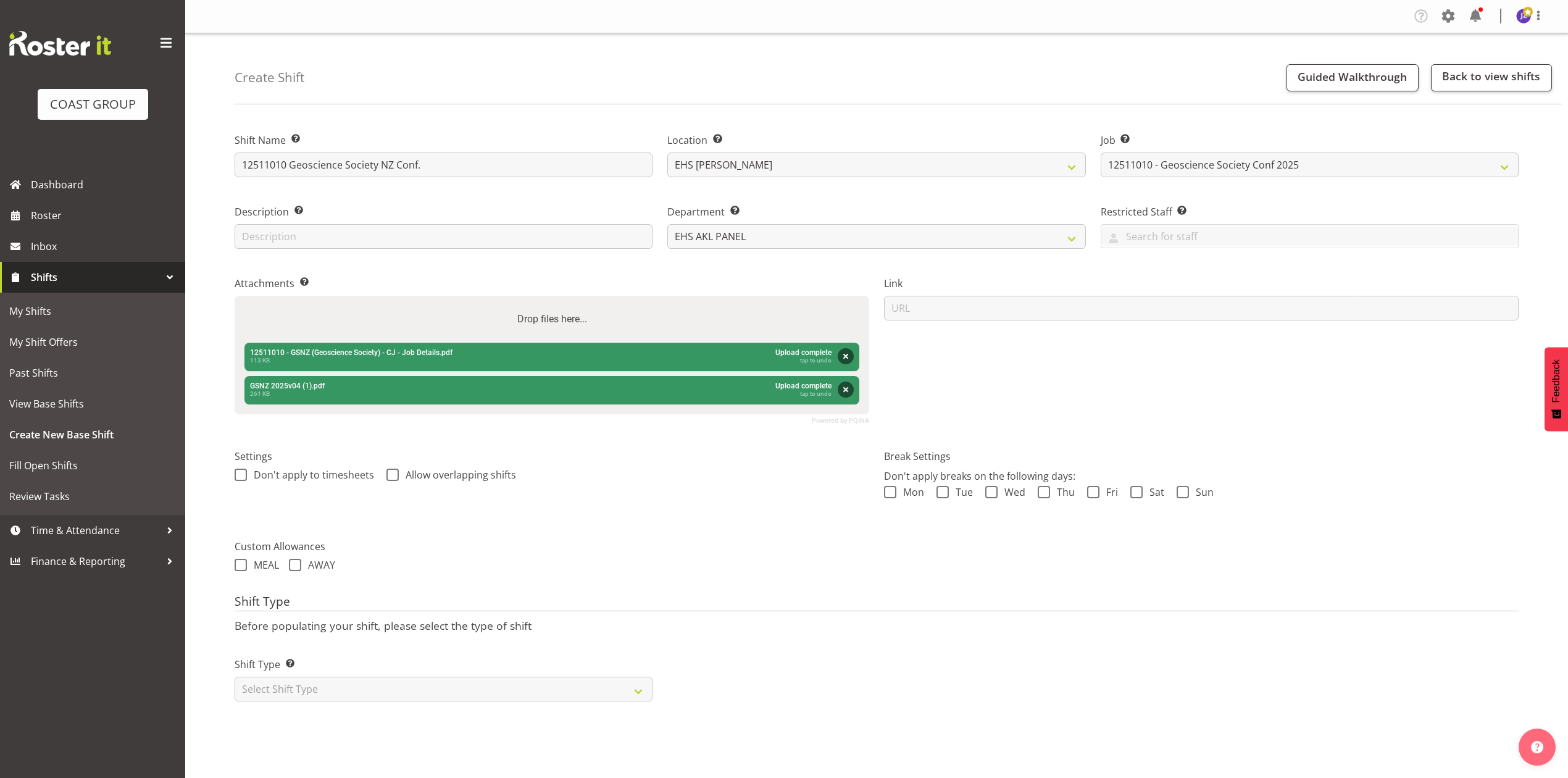
click at [710, 495] on div "Settings Don't apply to timesheets Allow overlapping shifts" at bounding box center [552, 480] width 650 height 97
click at [511, 690] on select "Select Shift Type One Off Shift Recurring Shift Rotating Shift" at bounding box center [443, 688] width 418 height 24
select select "recurring"
click at [235, 679] on select "Select Shift Type One Off Shift Recurring Shift Rotating Shift" at bounding box center [443, 688] width 418 height 24
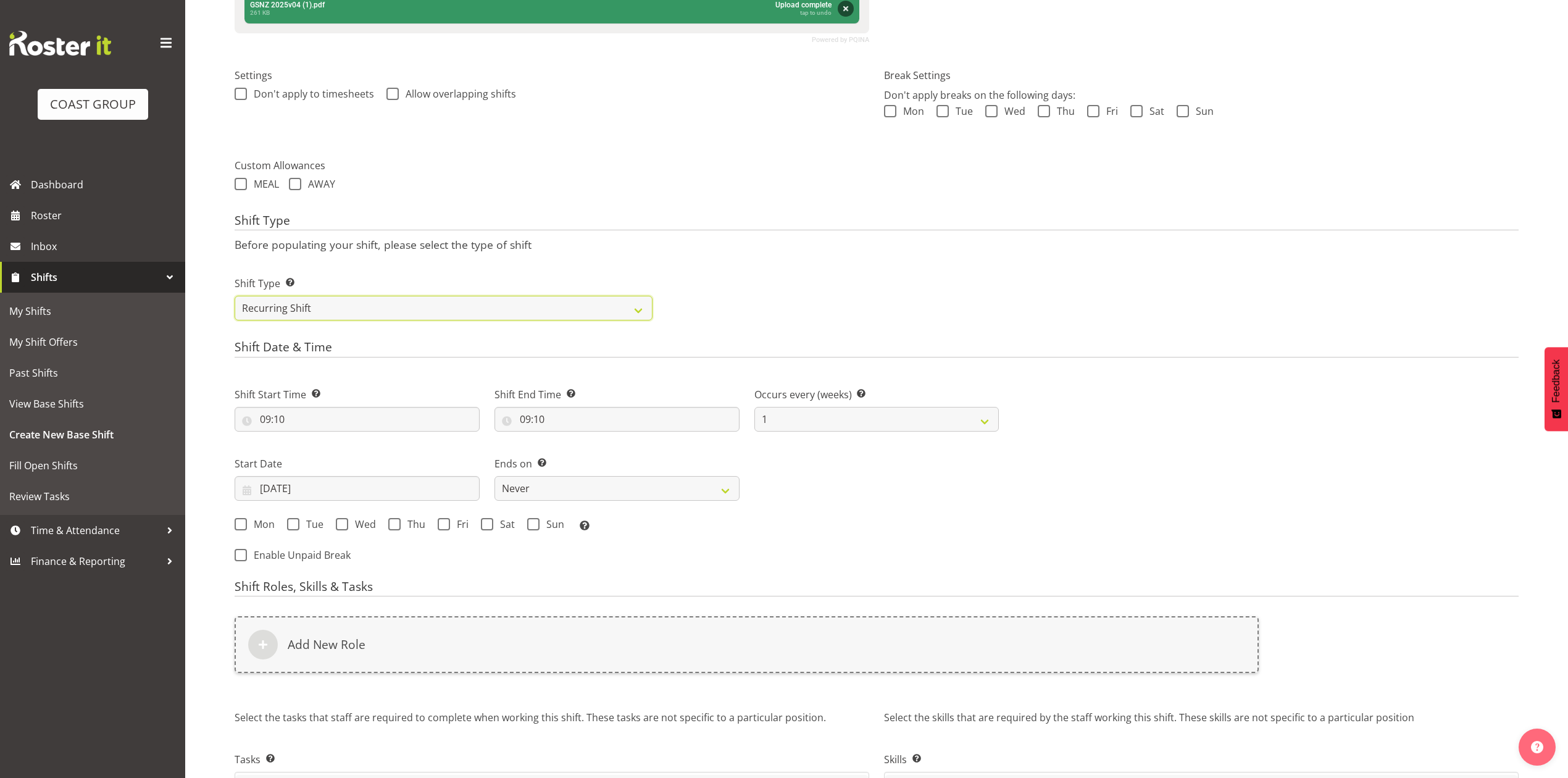
scroll to position [411, 0]
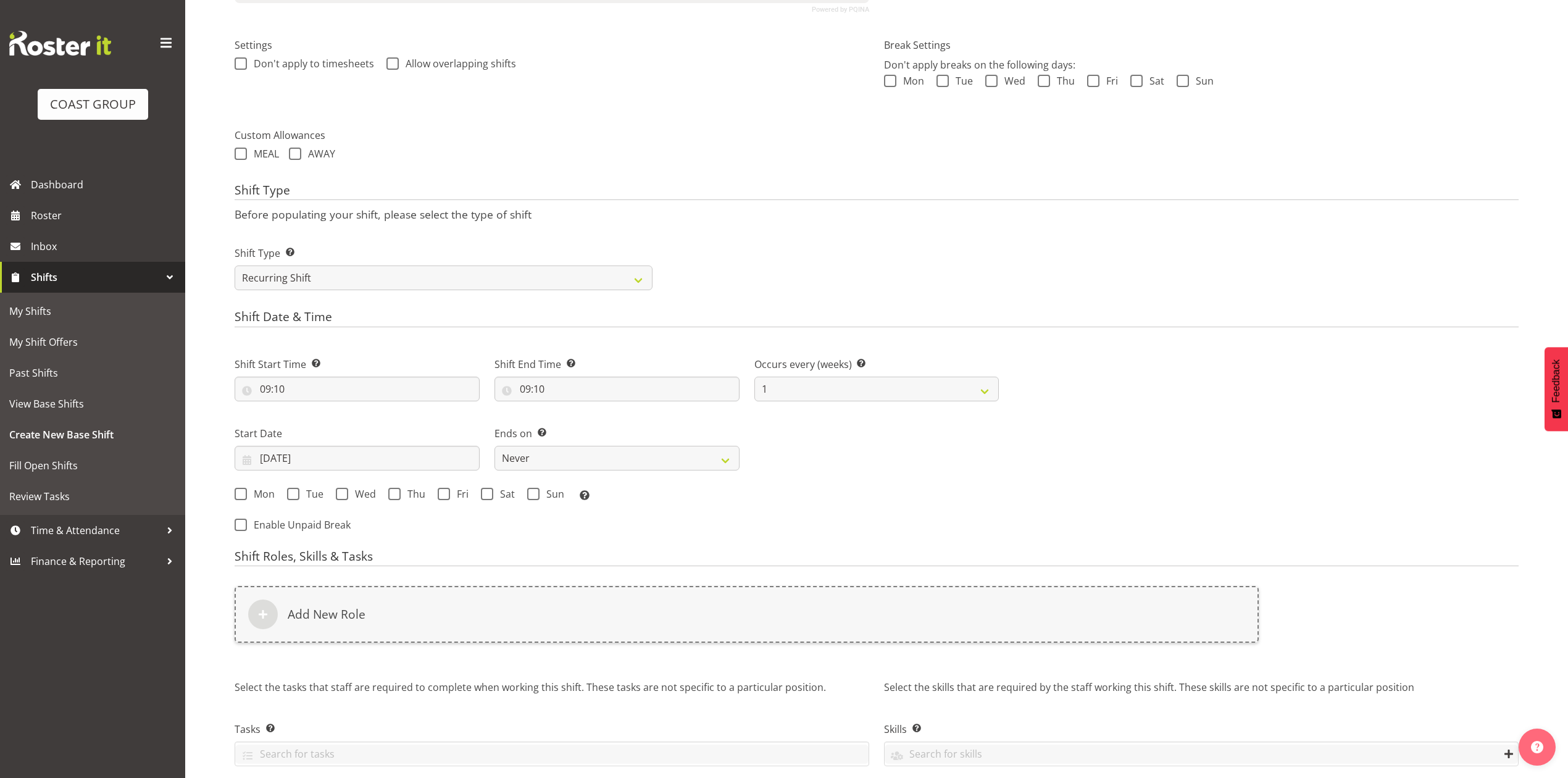
click at [526, 538] on div "Shift Start Time Set the time of the day you wish this shift to start 09:10 00 …" at bounding box center [617, 440] width 779 height 202
click at [605, 462] on select "Never On Date" at bounding box center [617, 458] width 245 height 24
select select "date"
click at [495, 447] on select "Never On Date" at bounding box center [617, 458] width 245 height 24
click at [277, 456] on input "17/09/2025" at bounding box center [357, 458] width 245 height 24
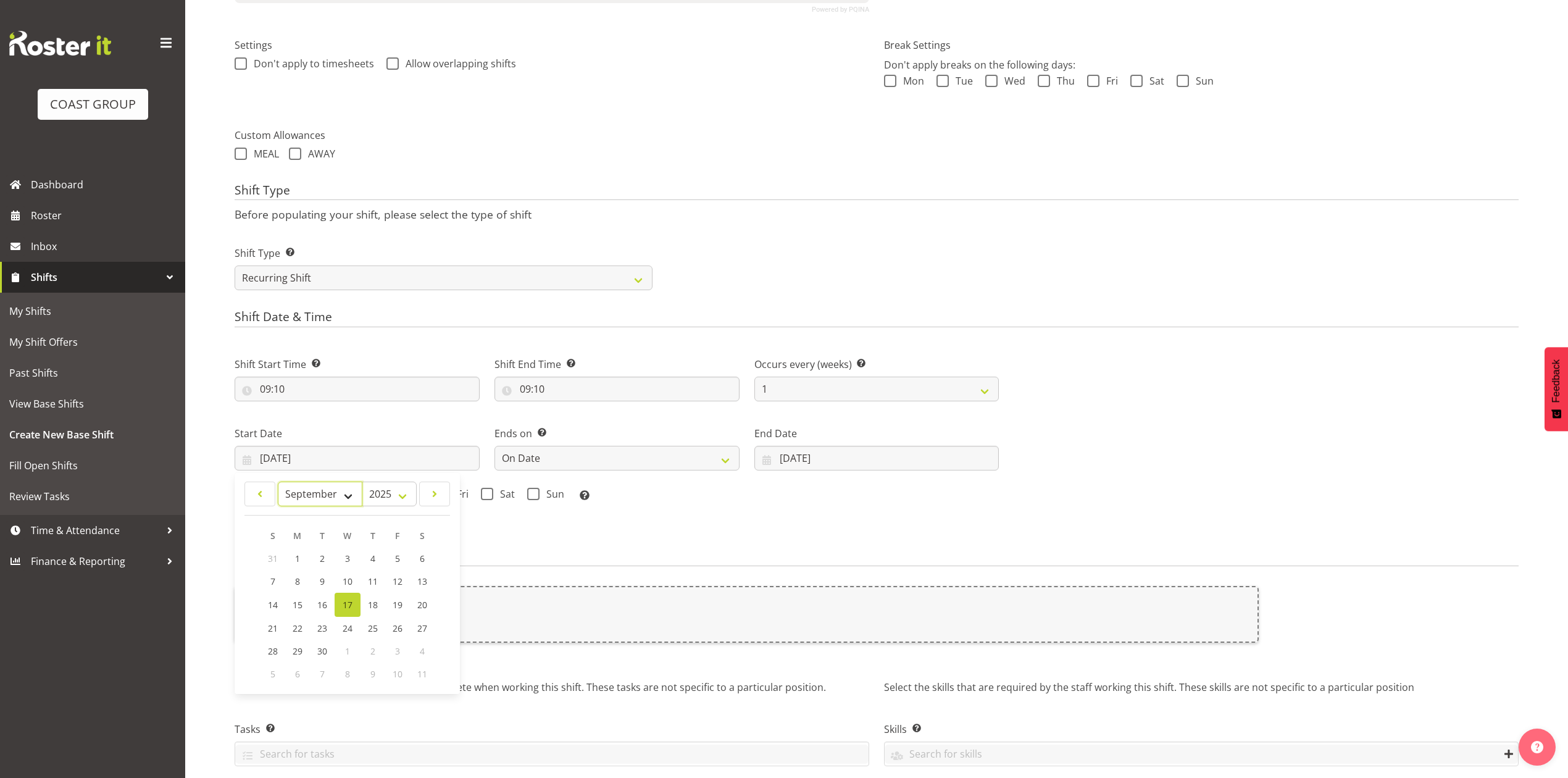
click at [299, 483] on select "January February March April May June July August September October November De…" at bounding box center [320, 493] width 84 height 24
select select "10"
click at [278, 483] on select "January February March April May June July August September October November De…" at bounding box center [320, 493] width 84 height 24
click at [300, 653] on span "24" at bounding box center [298, 650] width 10 height 12
type input "24/11/2025"
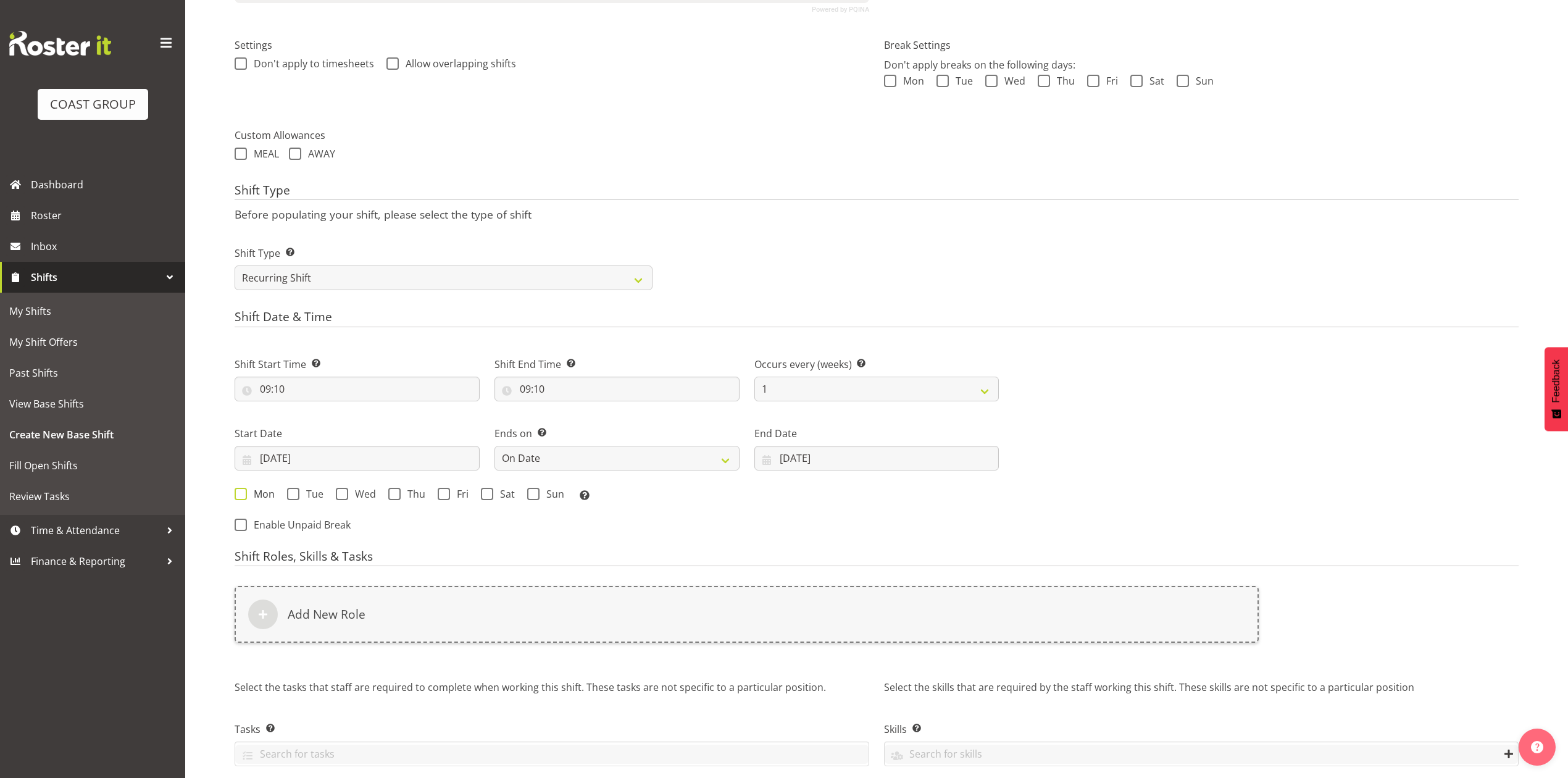
click at [237, 499] on span at bounding box center [240, 493] width 13 height 13
click at [237, 497] on input "Mon" at bounding box center [238, 493] width 8 height 8
checkbox input "true"
click at [822, 455] on input "17/09/2025" at bounding box center [877, 458] width 245 height 24
drag, startPoint x: 840, startPoint y: 490, endPoint x: 800, endPoint y: 528, distance: 55.2
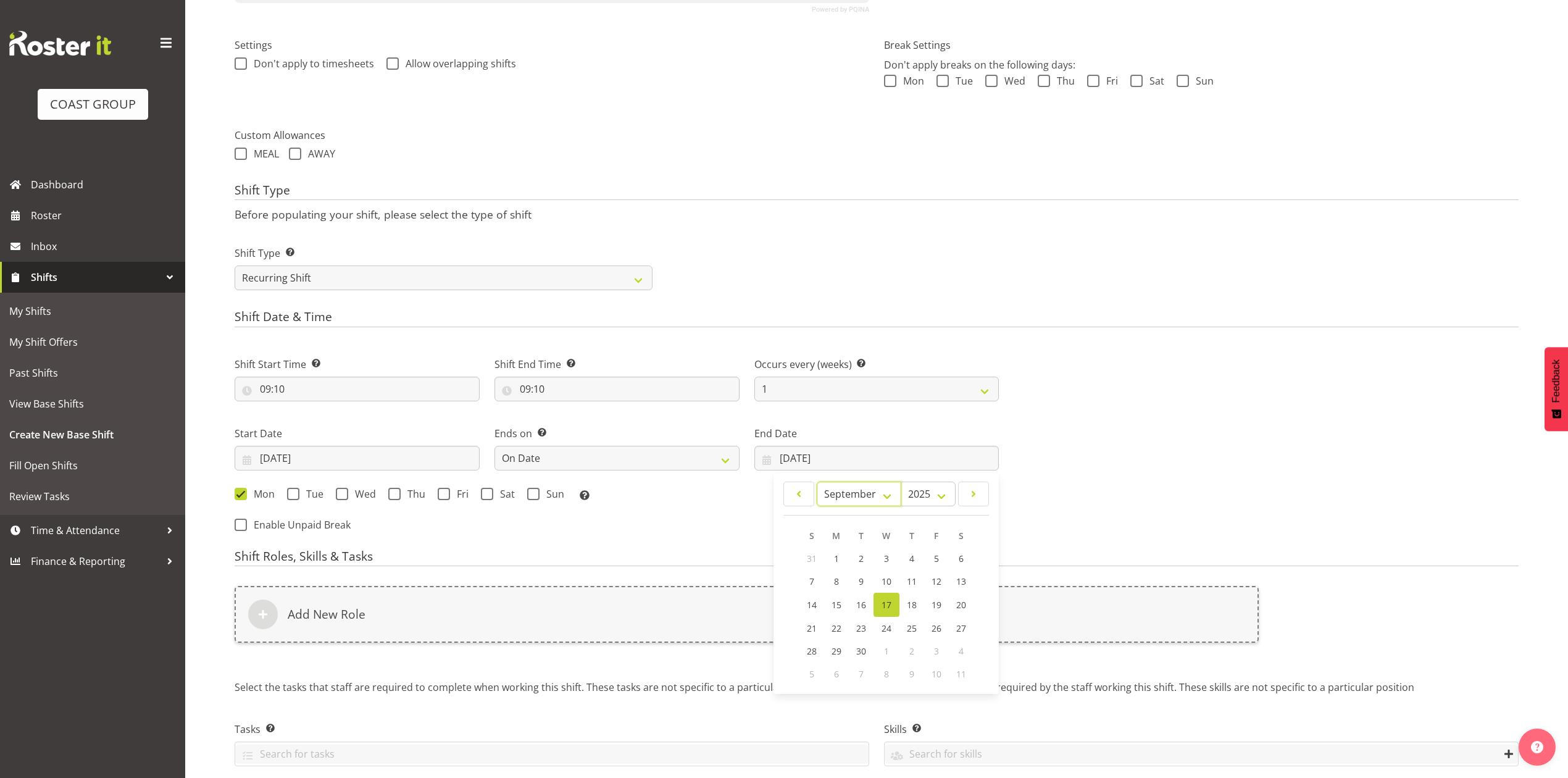
click at [841, 491] on select "January February March April May June July August September October November De…" at bounding box center [859, 493] width 84 height 24
select select "10"
click at [817, 483] on select "January February March April May June July August September October November De…" at bounding box center [859, 493] width 84 height 24
click at [916, 650] on link "27" at bounding box center [910, 650] width 24 height 23
type input "27/11/2025"
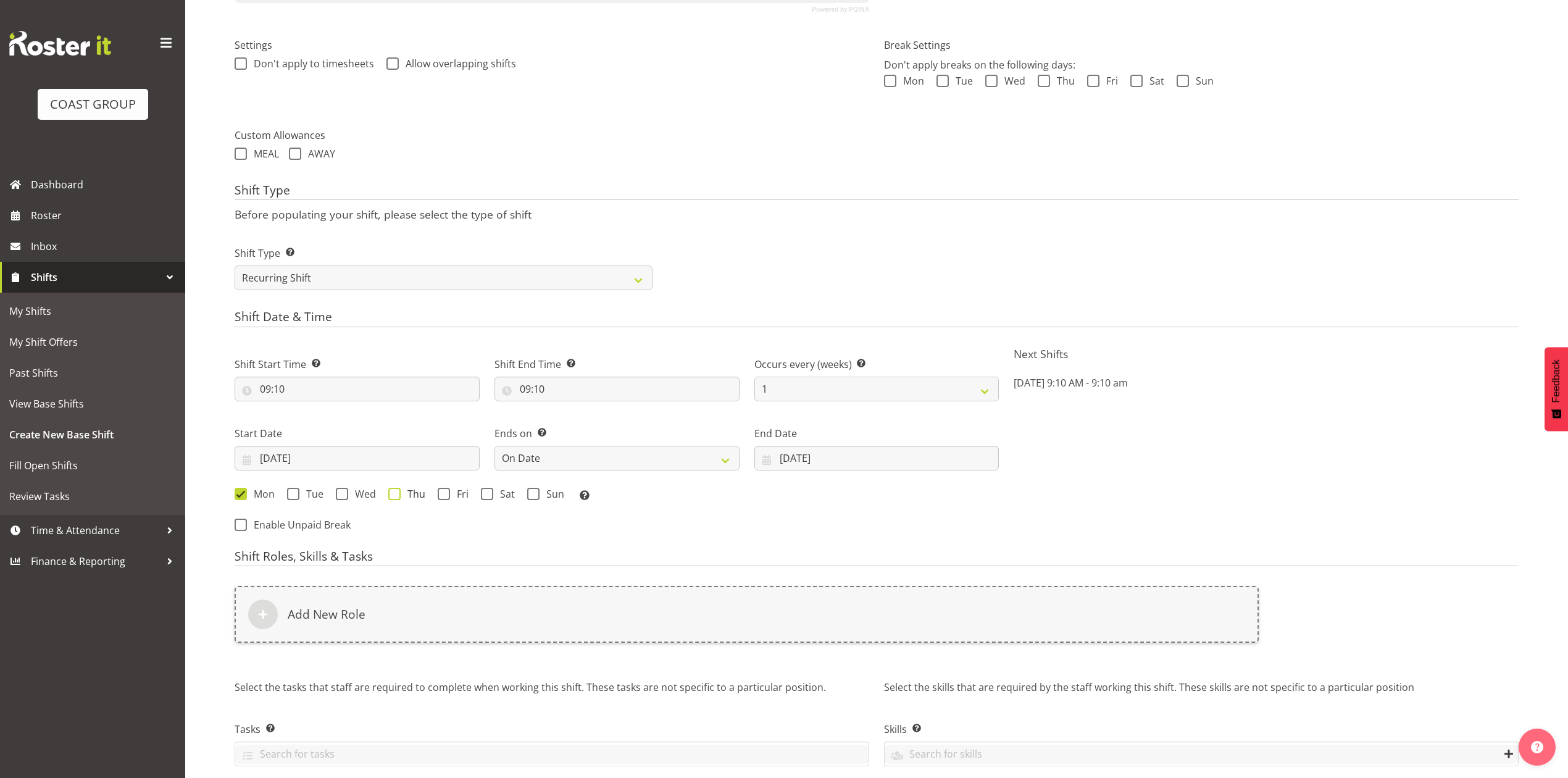
click at [398, 497] on span at bounding box center [394, 493] width 13 height 13
click at [397, 497] on input "Thu" at bounding box center [392, 493] width 8 height 8
checkbox input "true"
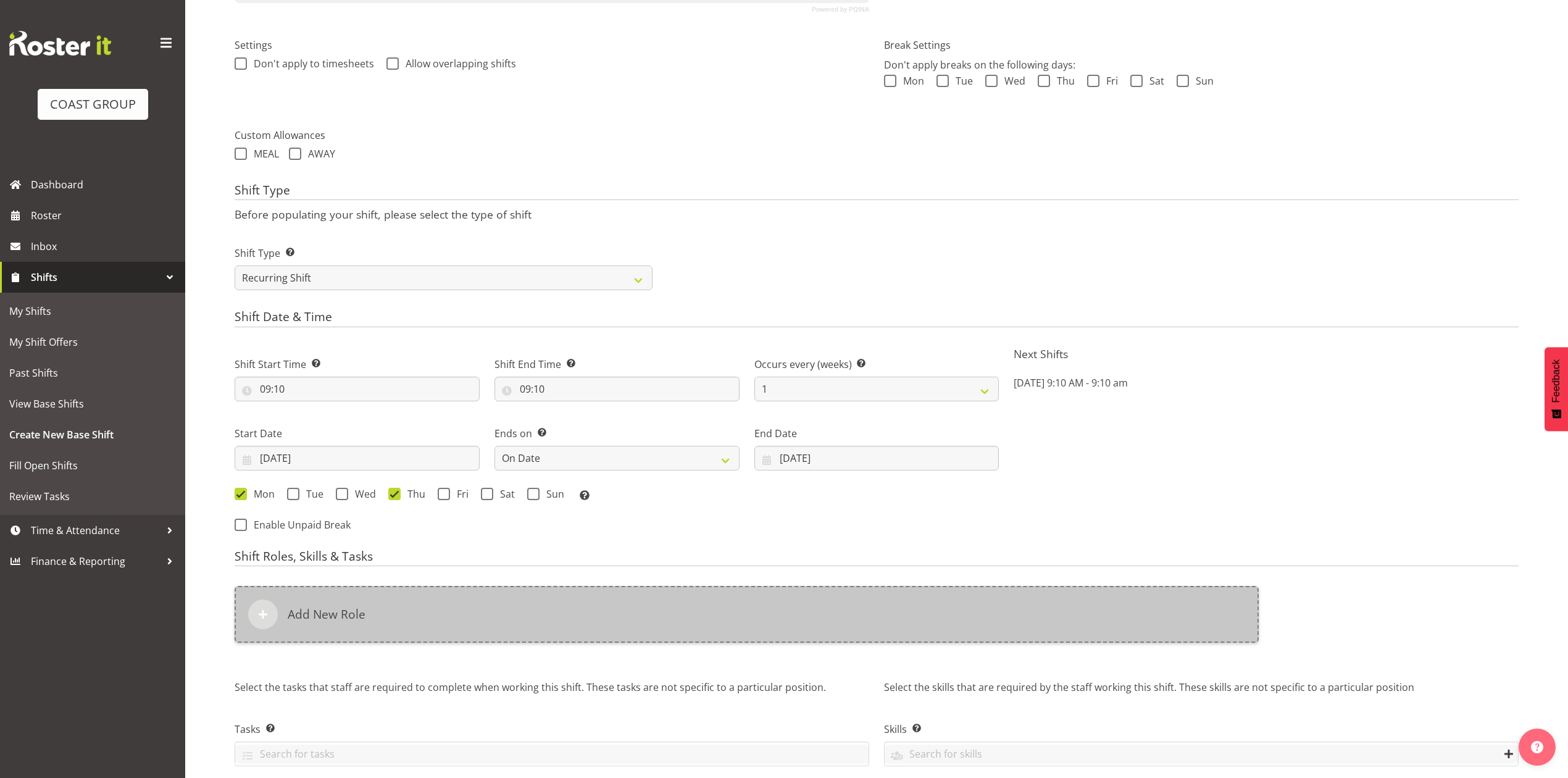
click at [437, 625] on div "Add New Role" at bounding box center [746, 614] width 1024 height 57
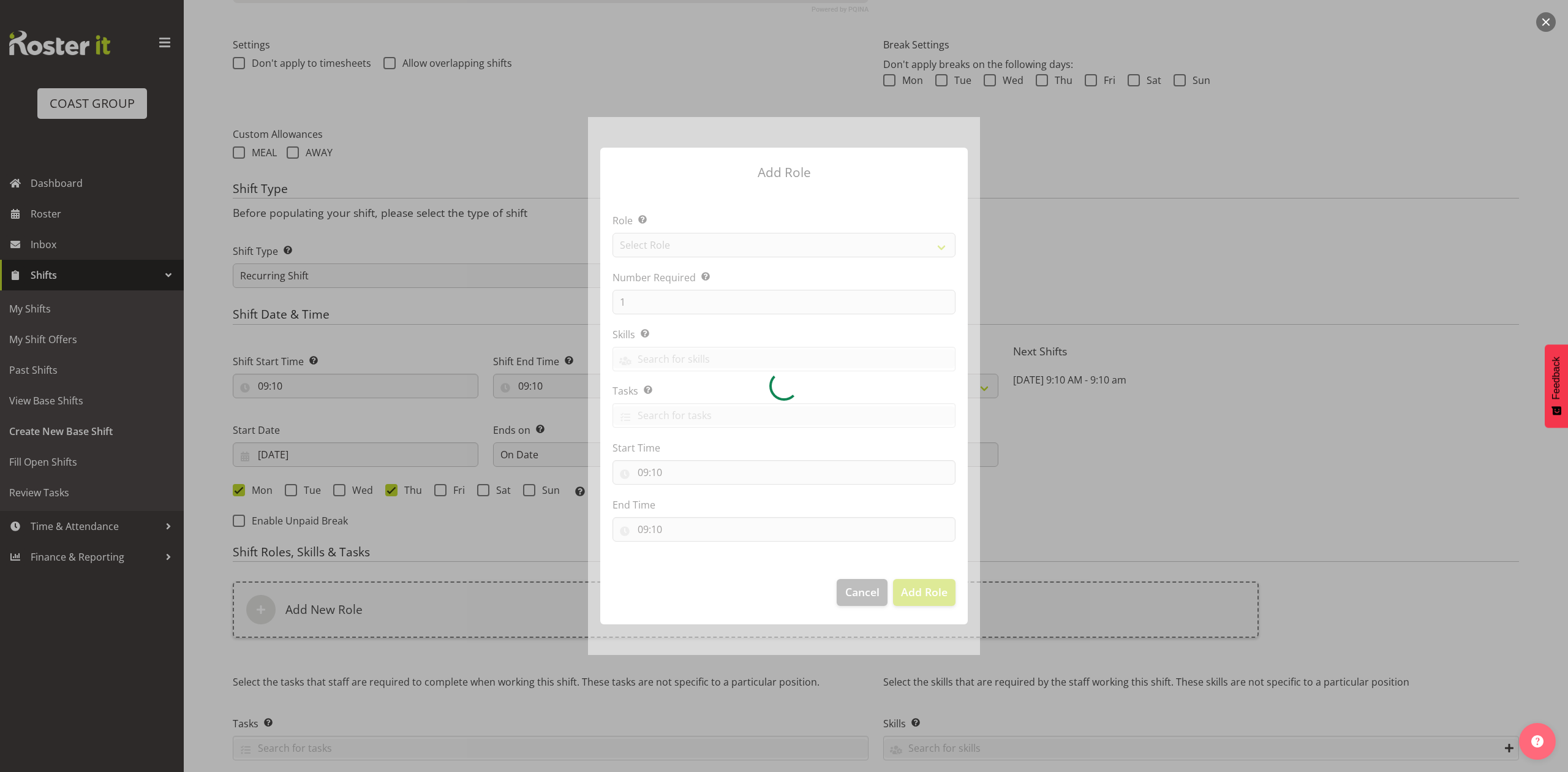
click at [733, 248] on div at bounding box center [784, 386] width 392 height 537
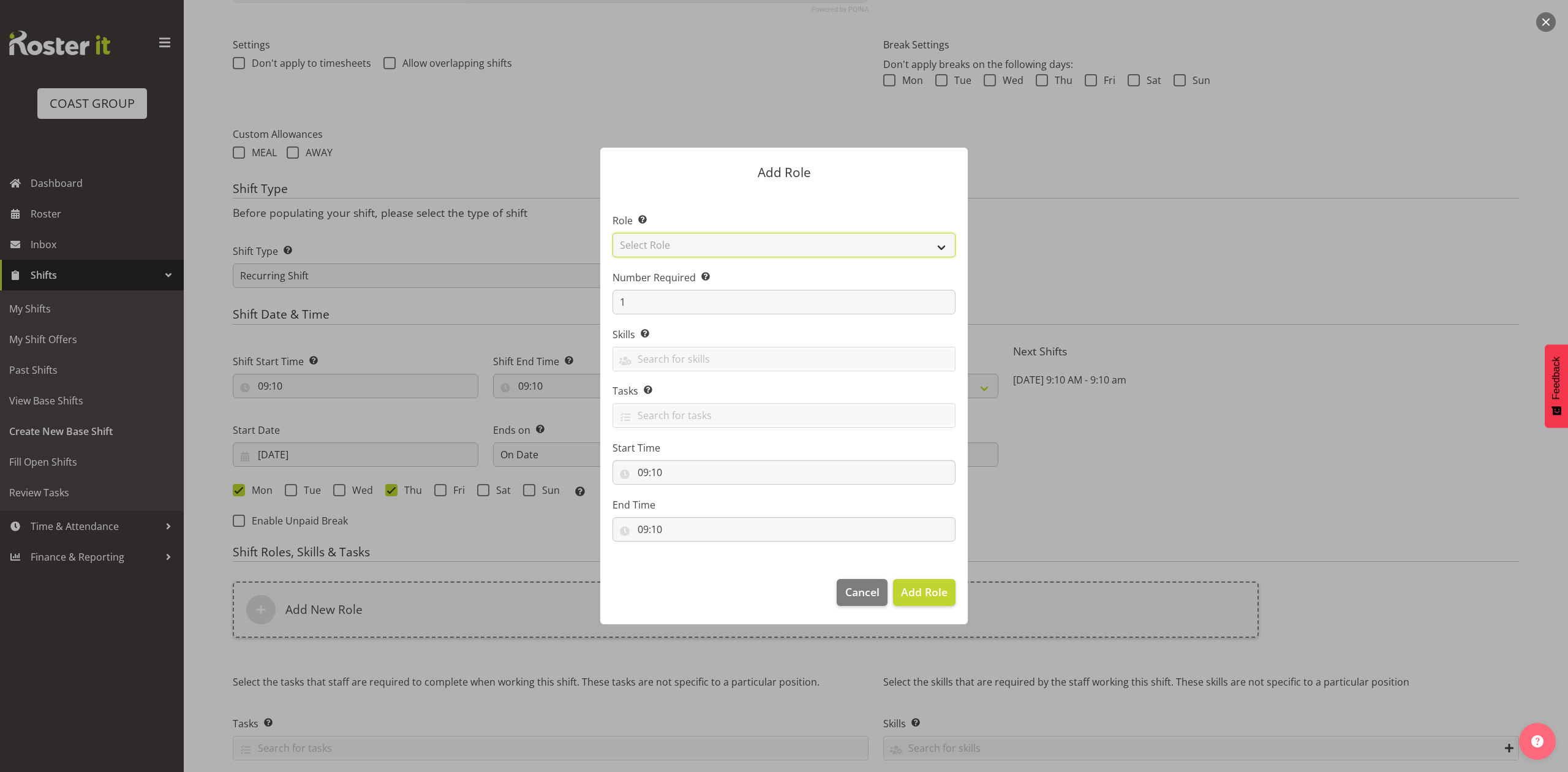
click at [733, 248] on select "Select Role ACCOUNT MANAGER ACCOUNT MANAGER DW ACCOUNTS AKL DIANNA VEHICLES AKL…" at bounding box center [784, 244] width 343 height 24
select select "81"
click at [612, 233] on select "Select Role ACCOUNT MANAGER ACCOUNT MANAGER DW ACCOUNTS AKL DIANNA VEHICLES AKL…" at bounding box center [784, 244] width 343 height 24
click at [914, 591] on span "Add Role" at bounding box center [924, 592] width 46 height 14
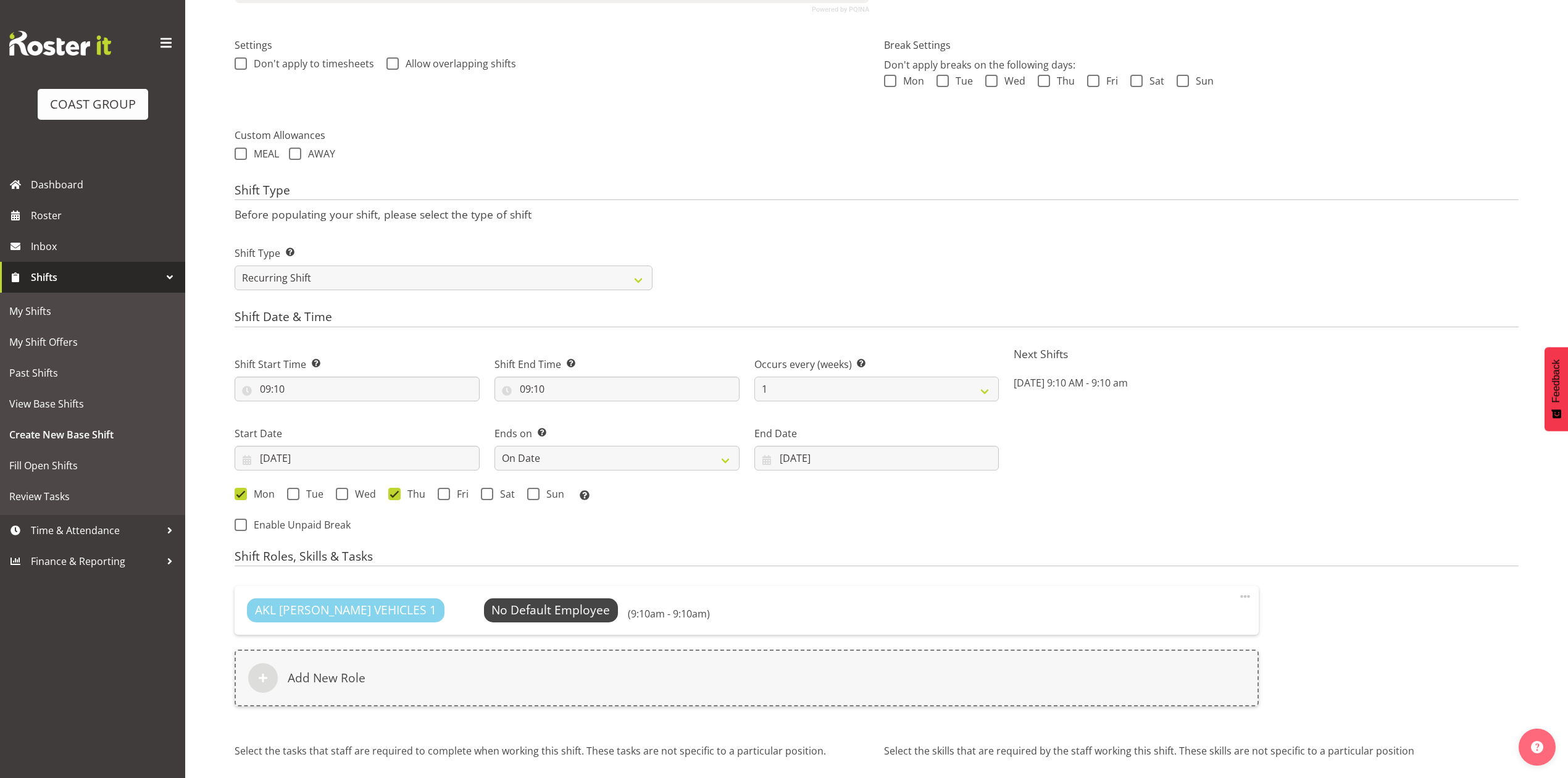
click at [581, 712] on div "AKL RYMER VEHICLES 1 No Default Employee Select Employee (9:10am - 9:10am) Edit…" at bounding box center [746, 653] width 1039 height 150
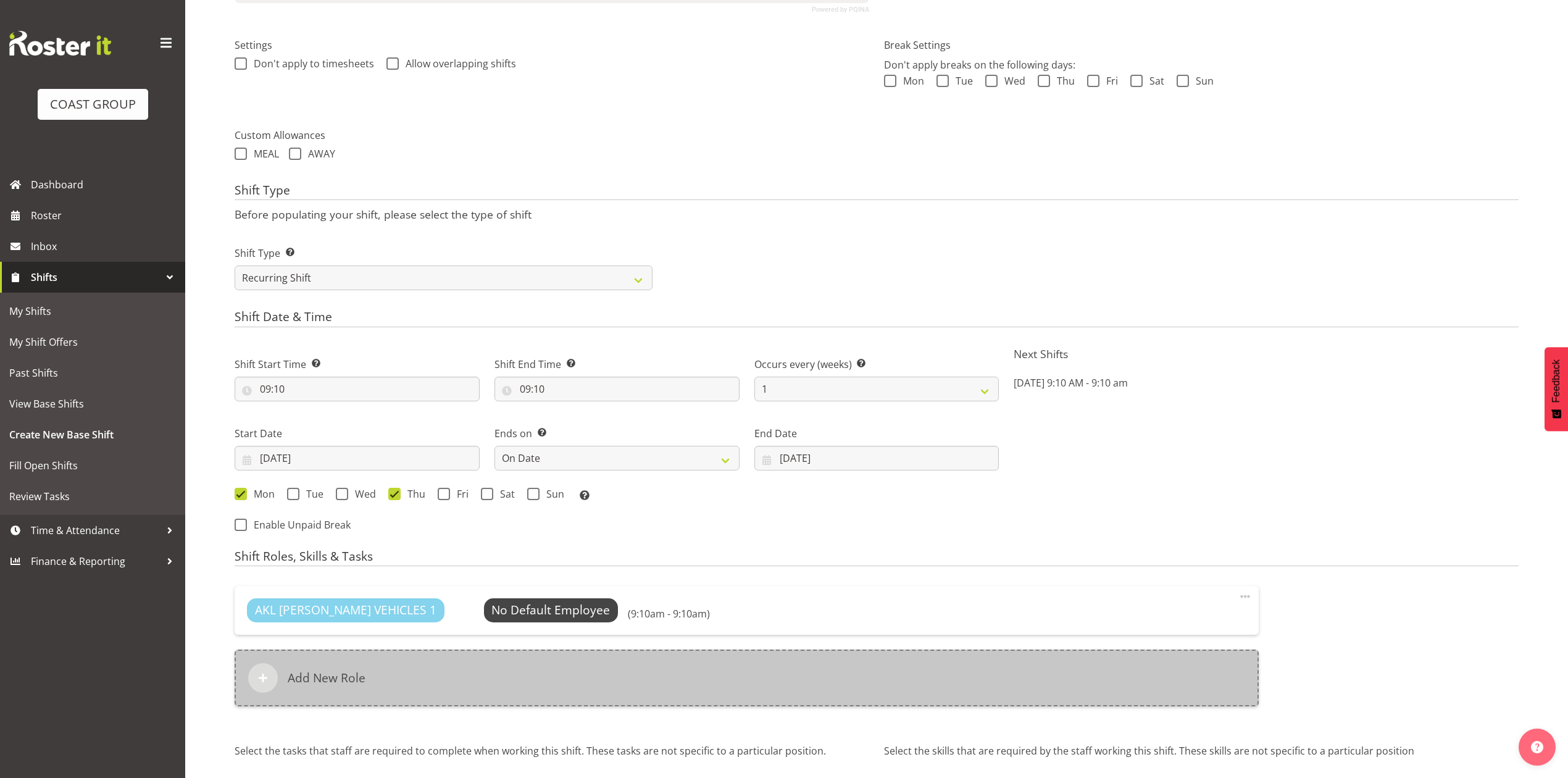
click at [580, 700] on div "Add New Role" at bounding box center [746, 678] width 1024 height 57
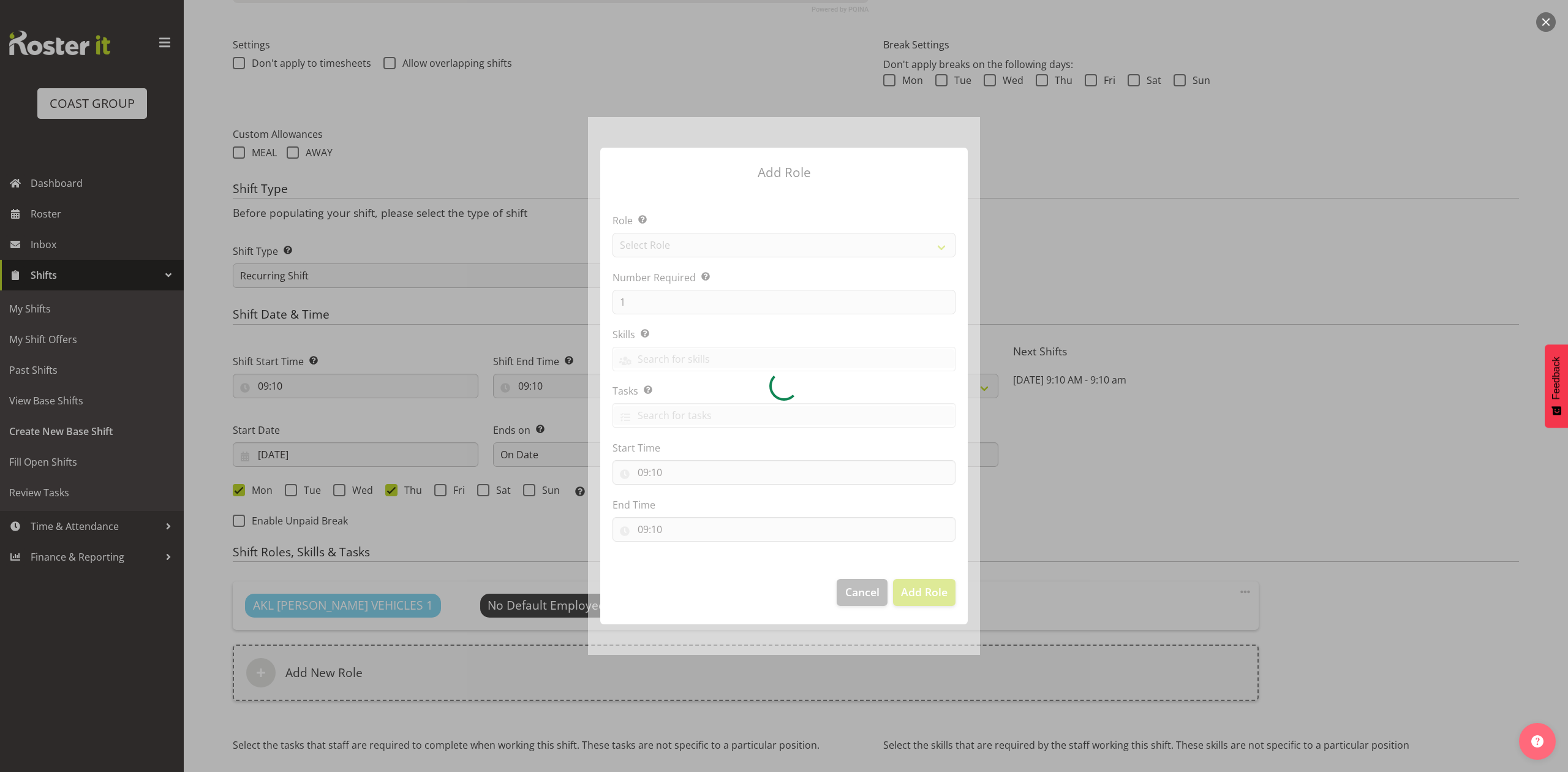
click at [670, 239] on div at bounding box center [784, 386] width 392 height 537
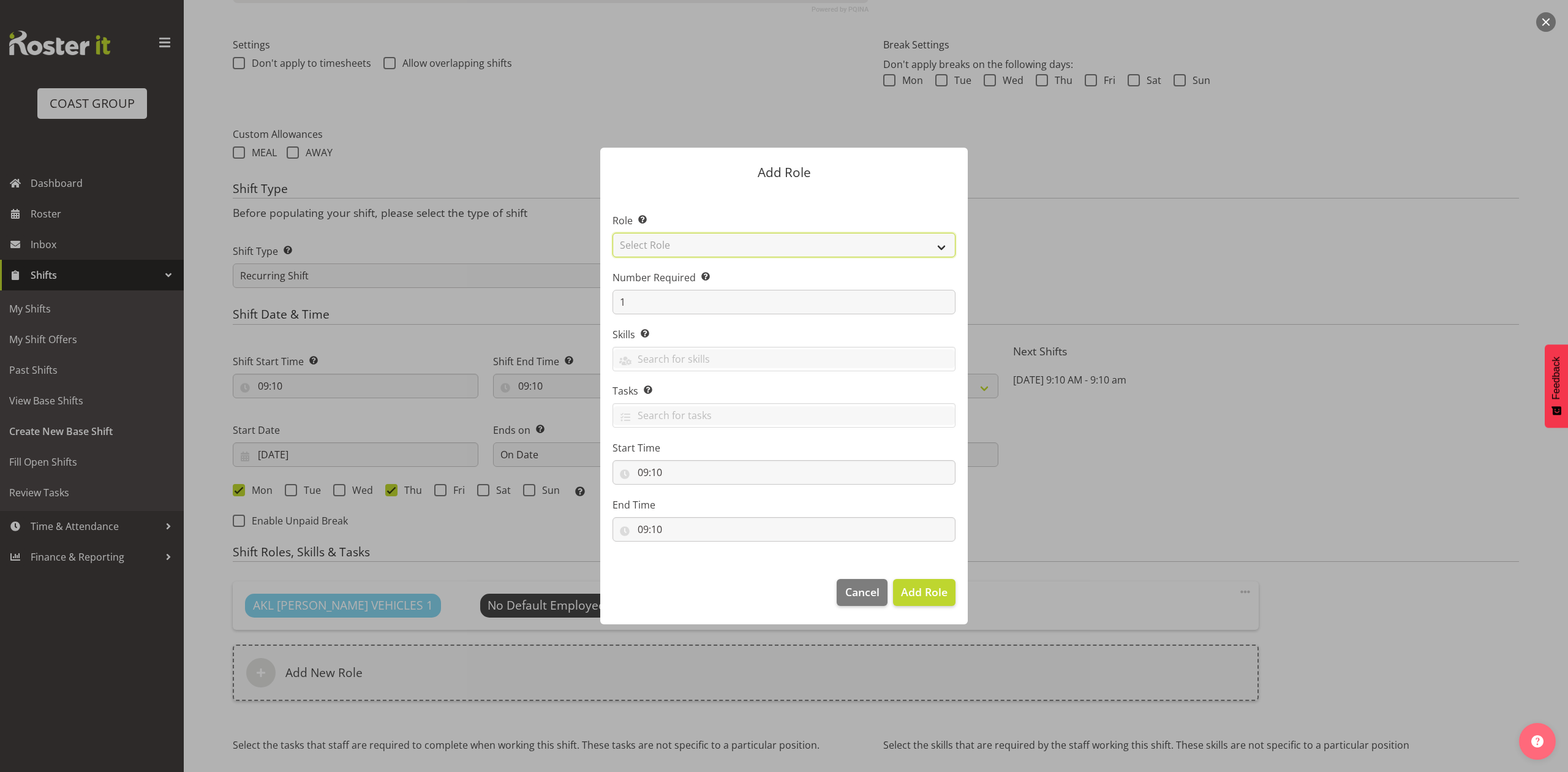
click at [670, 239] on select "Select Role ACCOUNT MANAGER ACCOUNT MANAGER DW ACCOUNTS AKL DIANNA VEHICLES AKL…" at bounding box center [784, 244] width 343 height 24
select select "188"
click at [612, 233] on select "Select Role ACCOUNT MANAGER ACCOUNT MANAGER DW ACCOUNTS AKL DIANNA VEHICLES AKL…" at bounding box center [784, 244] width 343 height 24
click at [650, 303] on input "1" at bounding box center [784, 301] width 343 height 24
type input "2"
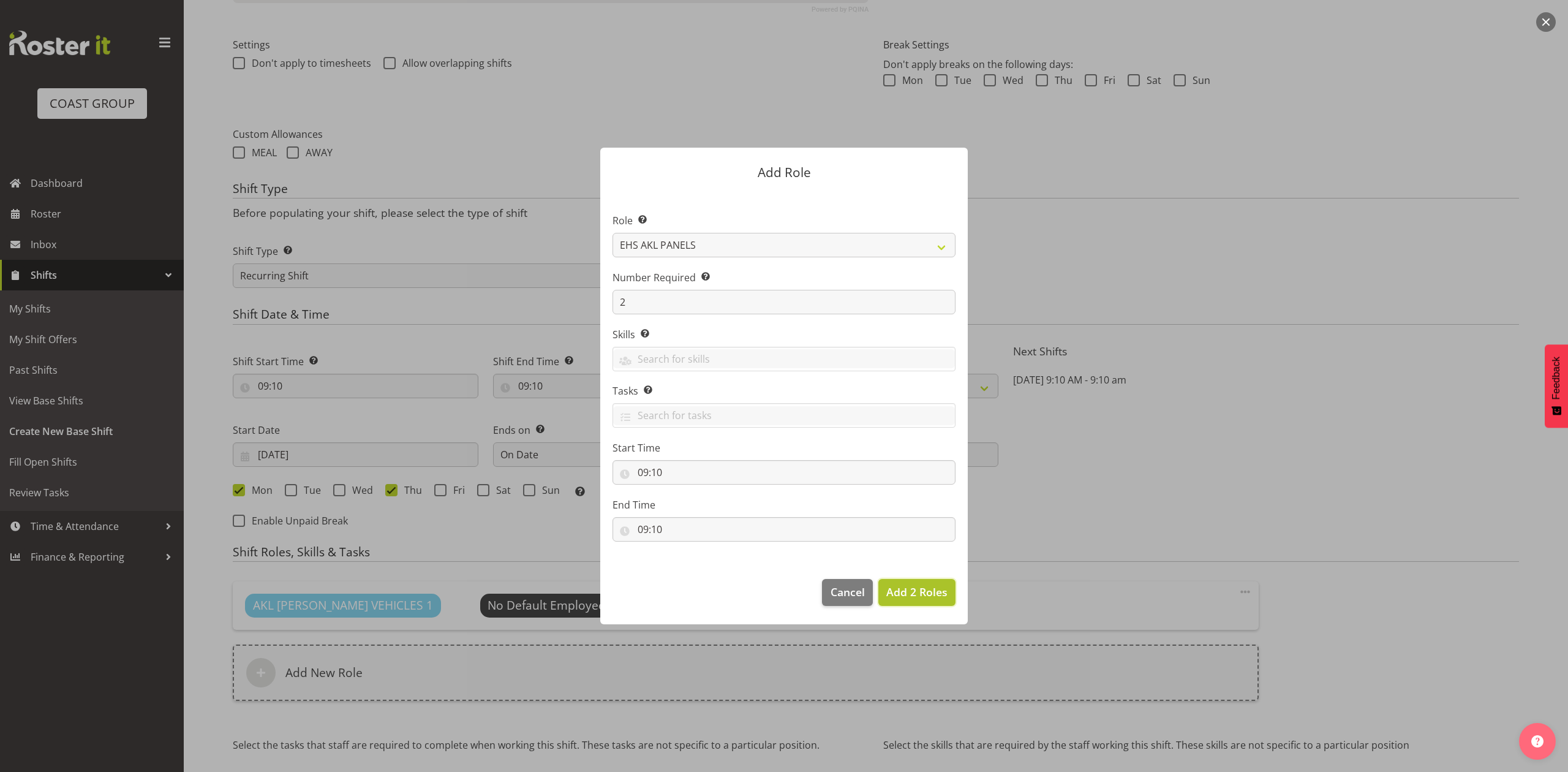
click at [897, 594] on span "Add 2 Roles" at bounding box center [917, 592] width 61 height 14
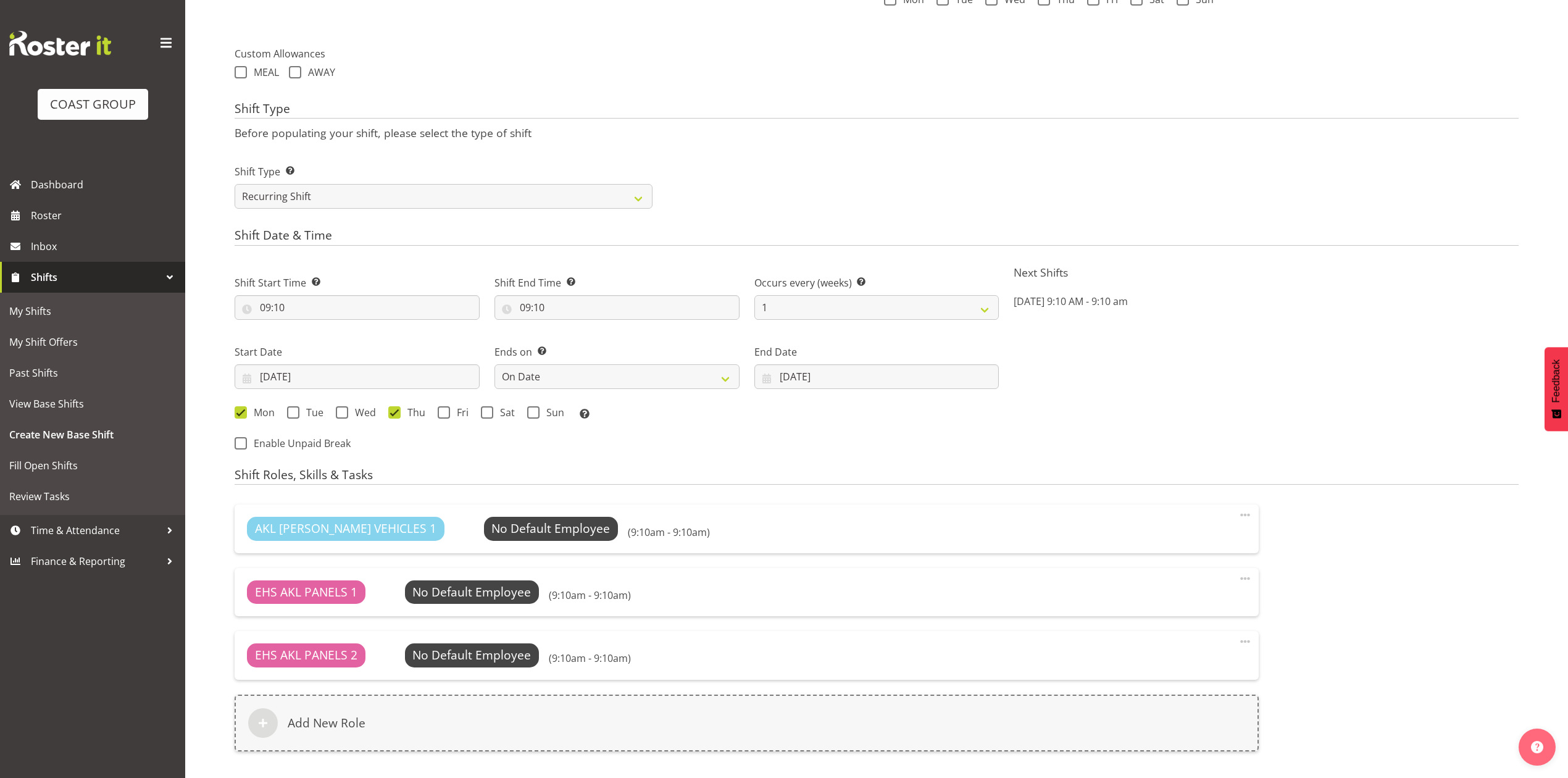
scroll to position [655, 0]
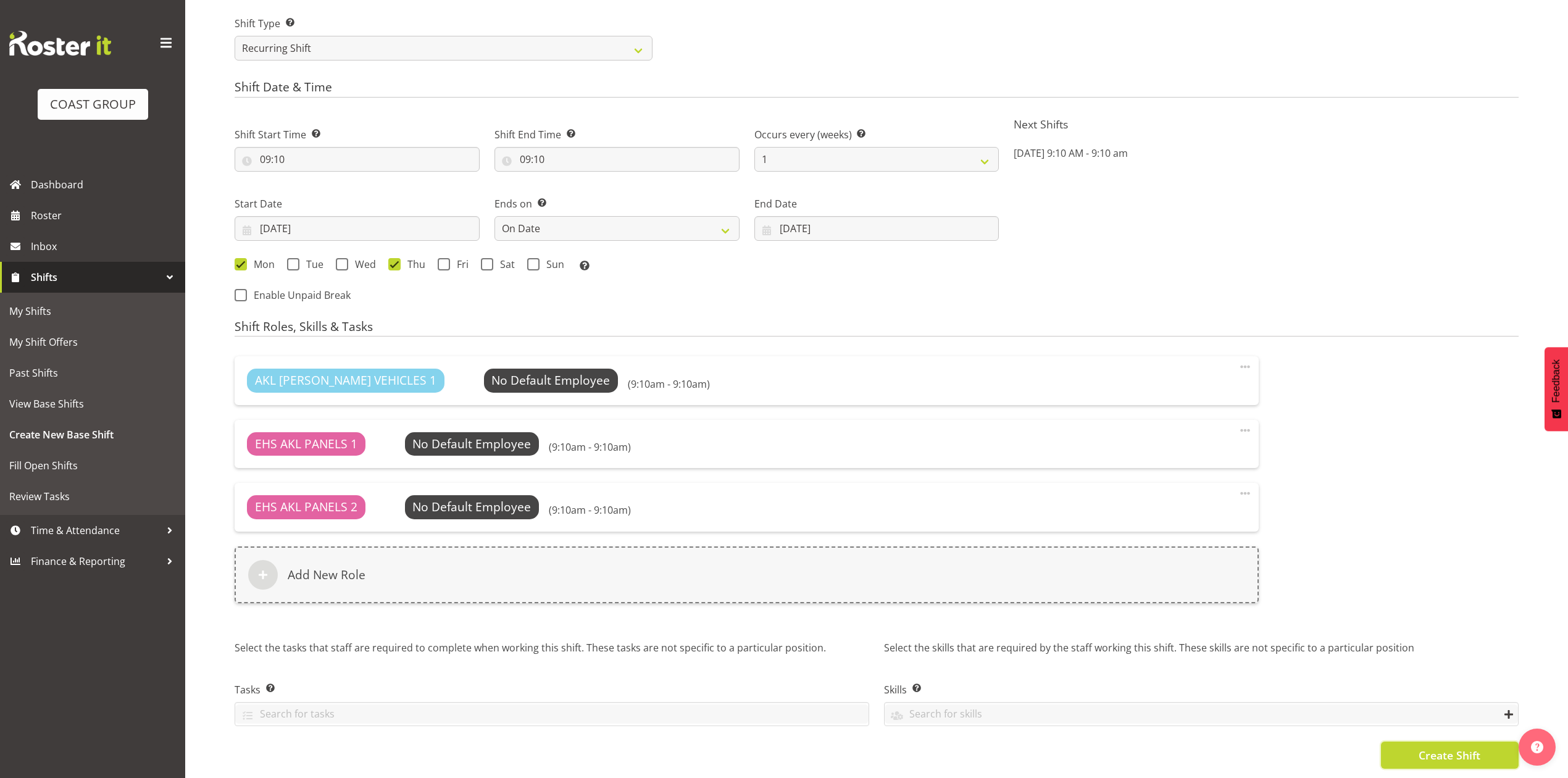
click at [1486, 744] on button "Create Shift" at bounding box center [1449, 754] width 138 height 27
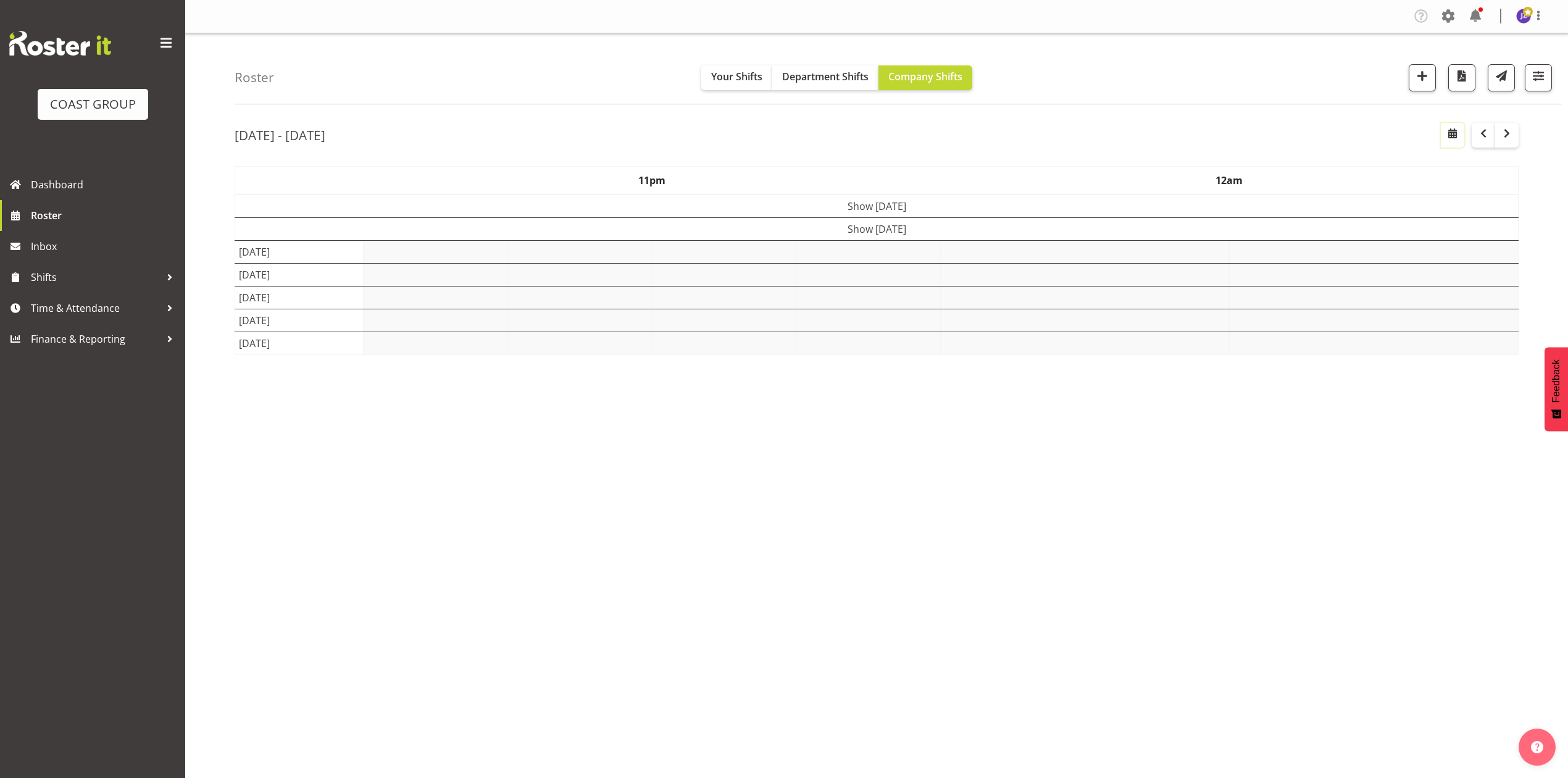
click at [1457, 137] on span "button" at bounding box center [1453, 133] width 14 height 14
select select "8"
select select "2025"
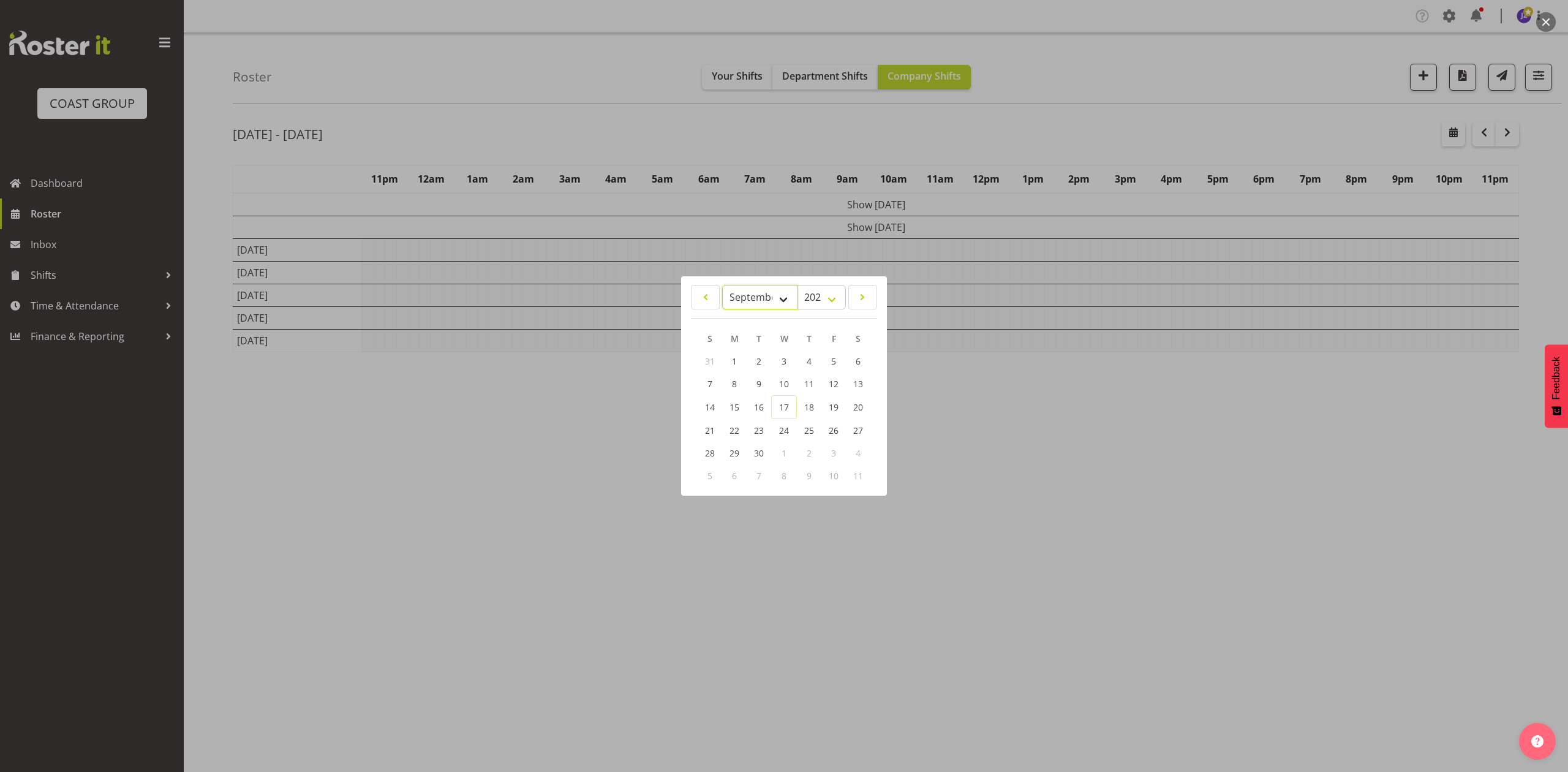
click at [748, 289] on select "January February March April May June July August September October November De…" at bounding box center [759, 297] width 75 height 24
select select "10"
click at [722, 285] on select "January February March April May June July August September October November De…" at bounding box center [759, 297] width 75 height 24
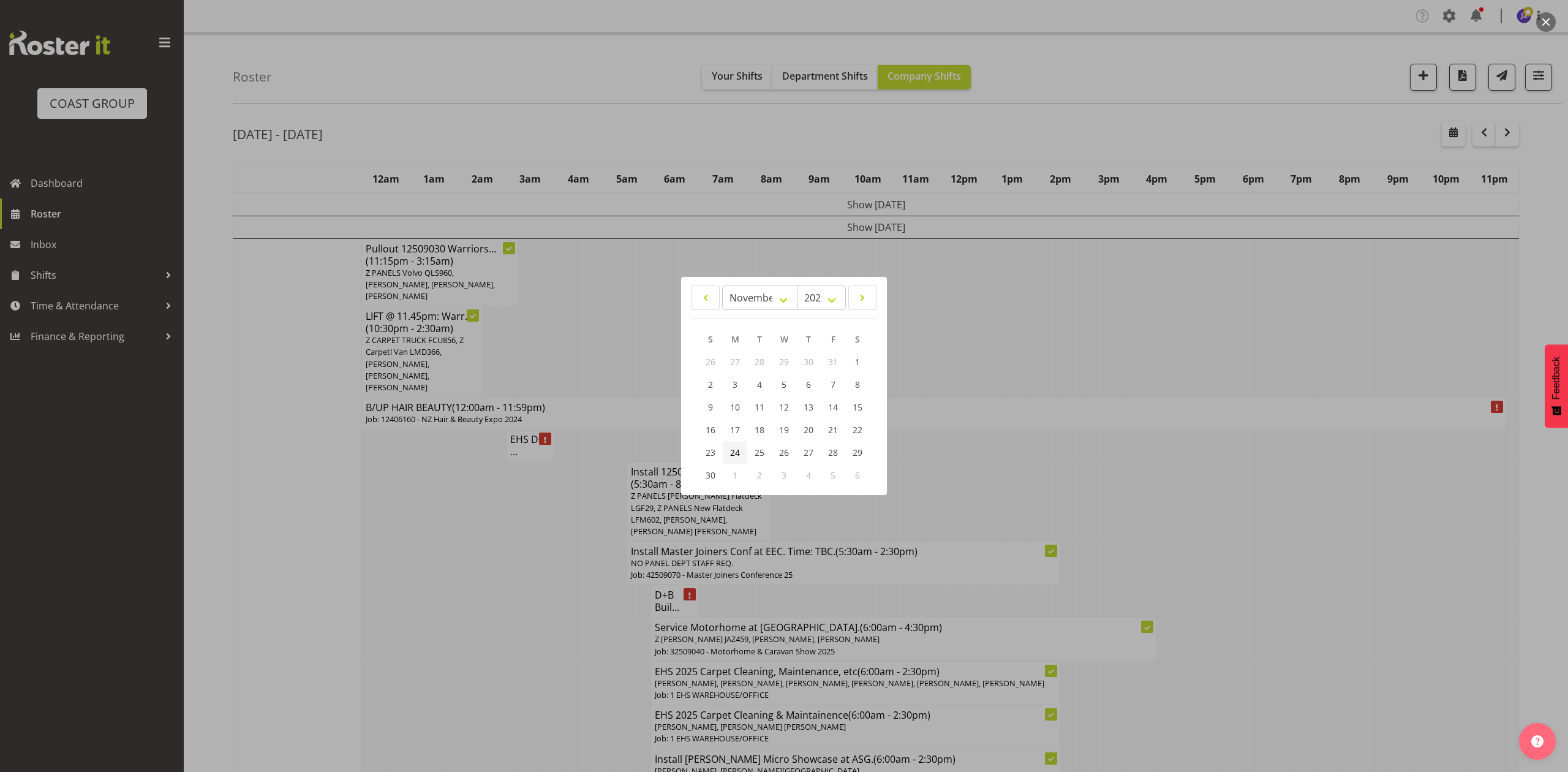
click at [733, 450] on span "24" at bounding box center [735, 452] width 10 height 12
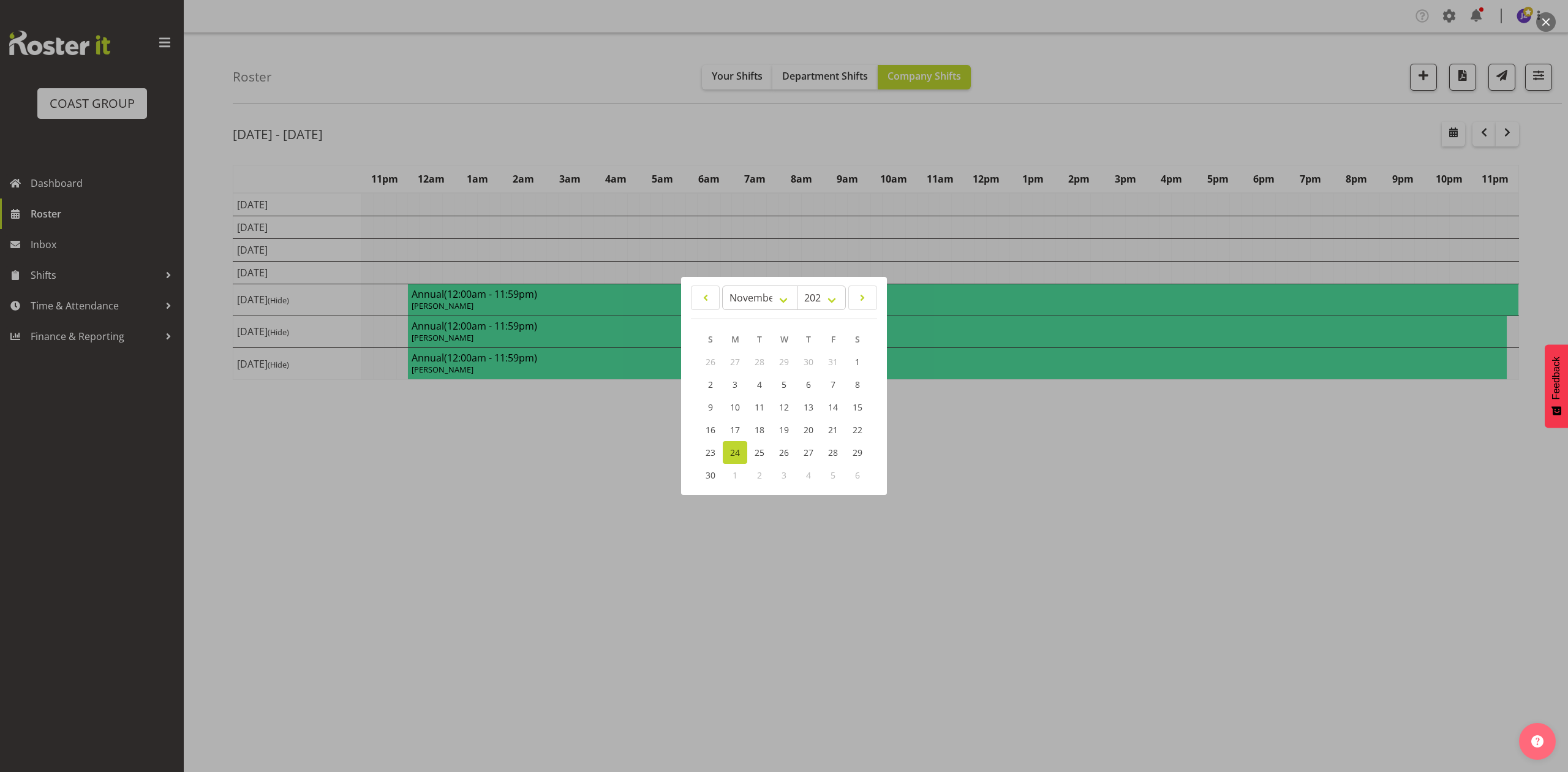
click at [1203, 130] on div at bounding box center [784, 386] width 1568 height 772
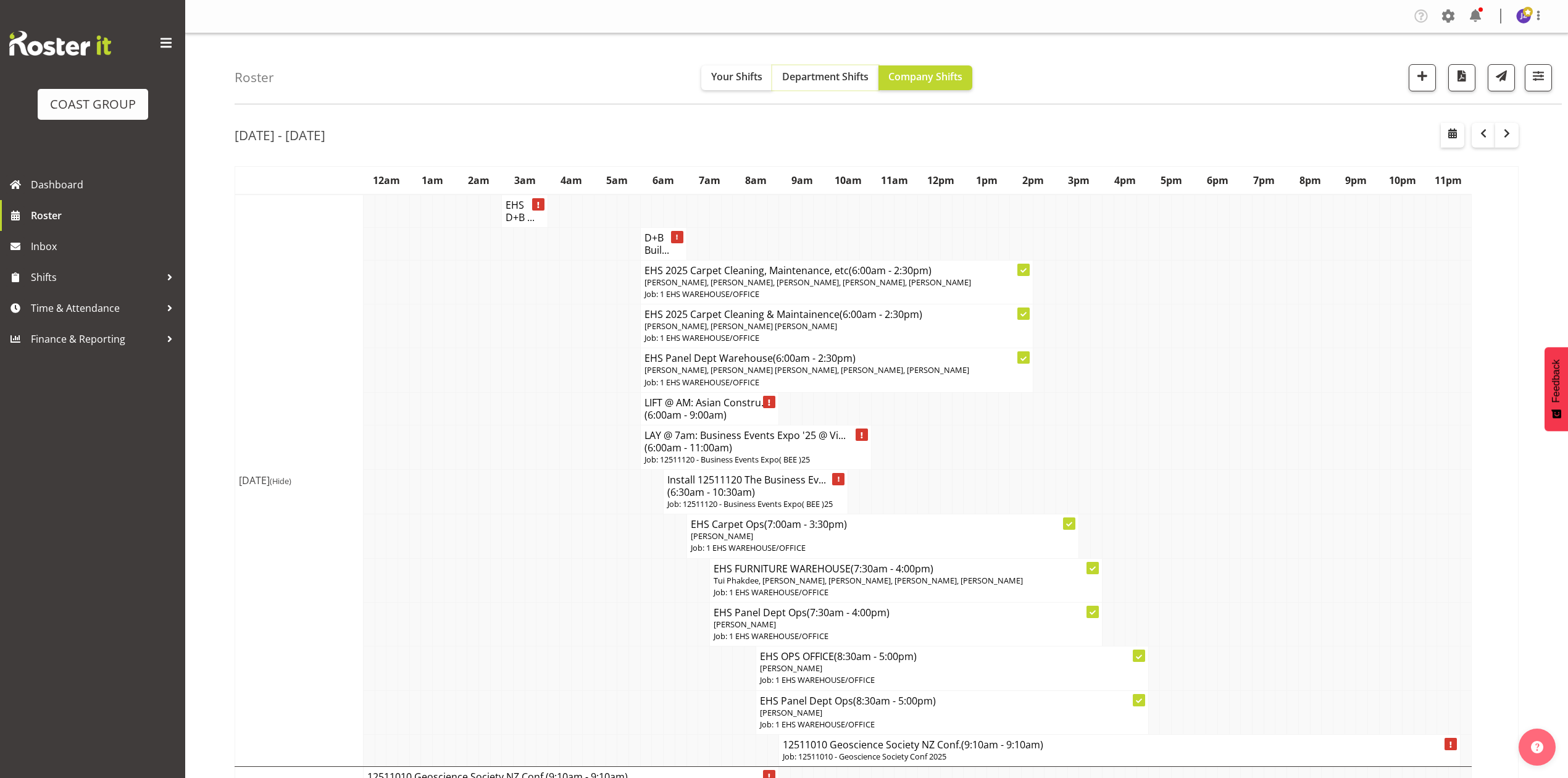
drag, startPoint x: 824, startPoint y: 65, endPoint x: 865, endPoint y: 76, distance: 42.4
click at [825, 65] on button "Department Shifts" at bounding box center [825, 77] width 106 height 24
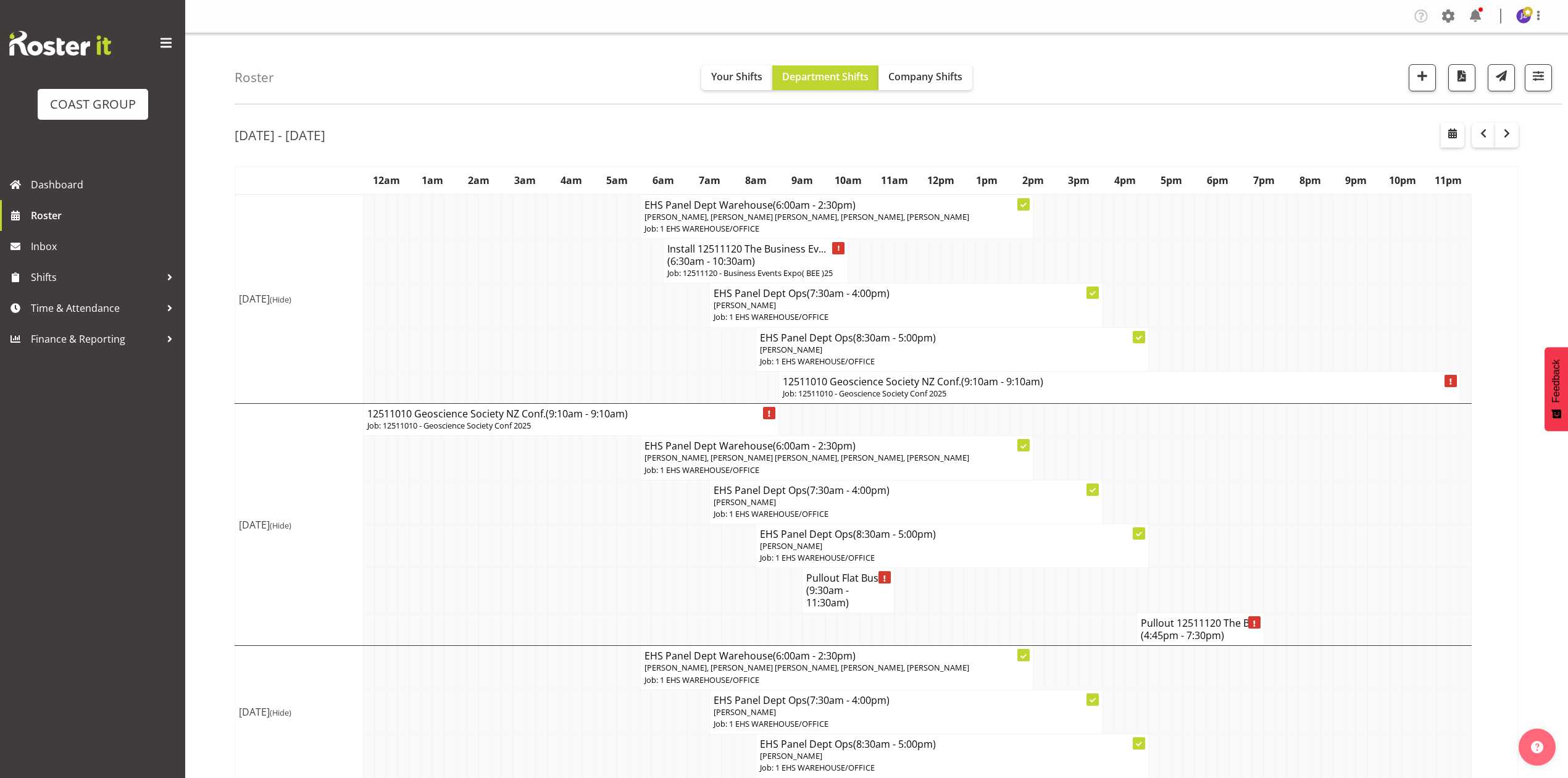
click at [882, 387] on h4 "12511010 Geoscience Society NZ Conf. (9:10am - 9:10am)" at bounding box center [1119, 381] width 673 height 13
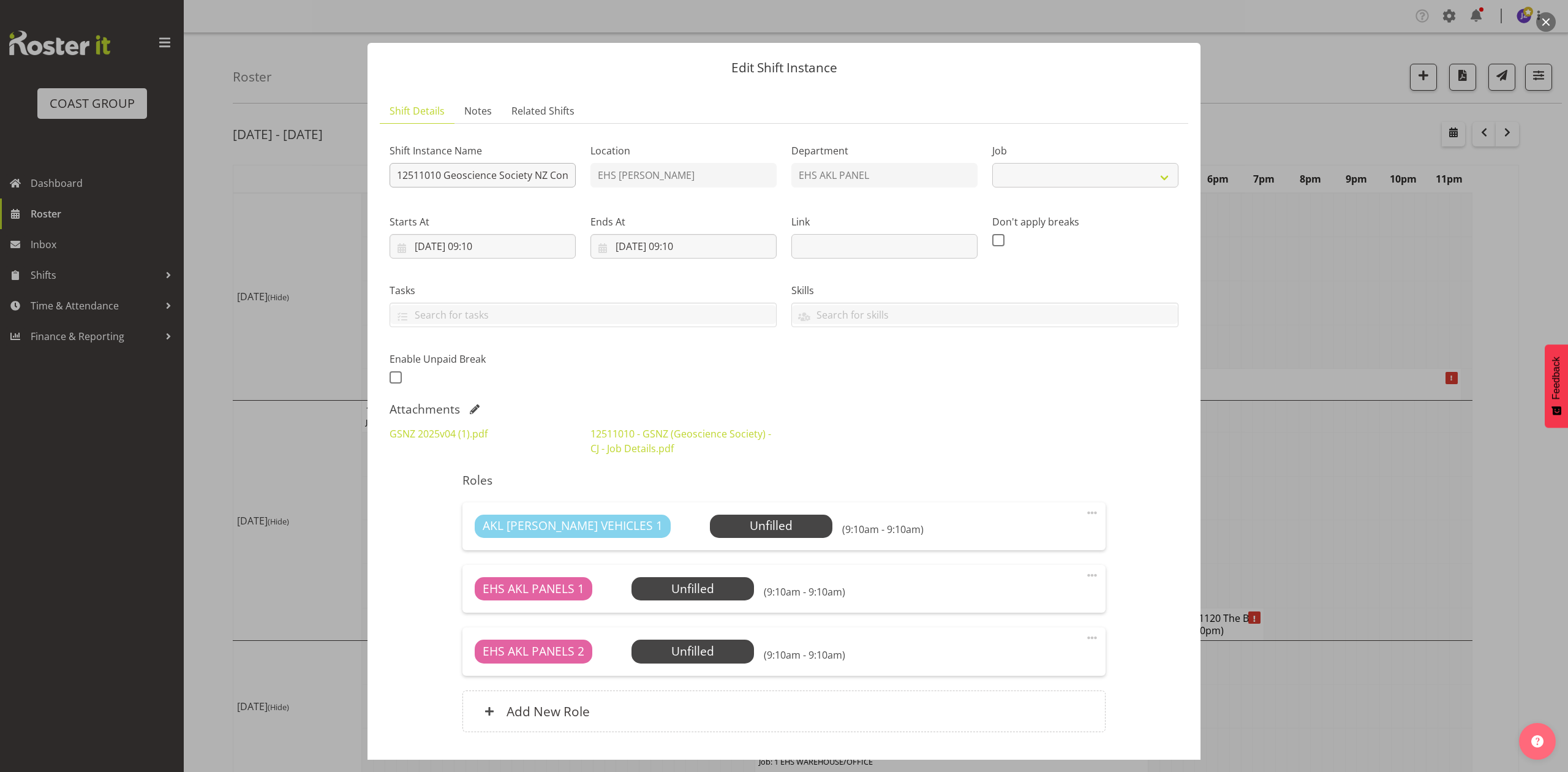
select select "9051"
click at [395, 175] on input "12511010 Geoscience Society NZ Conf." at bounding box center [482, 175] width 186 height 24
click at [554, 184] on input "Install 12511010 Geoscience Society NZ Conf." at bounding box center [482, 175] width 186 height 24
type input "Install 12511010 Geoscience Society NZ [DOMAIN_NAME] at 9am."
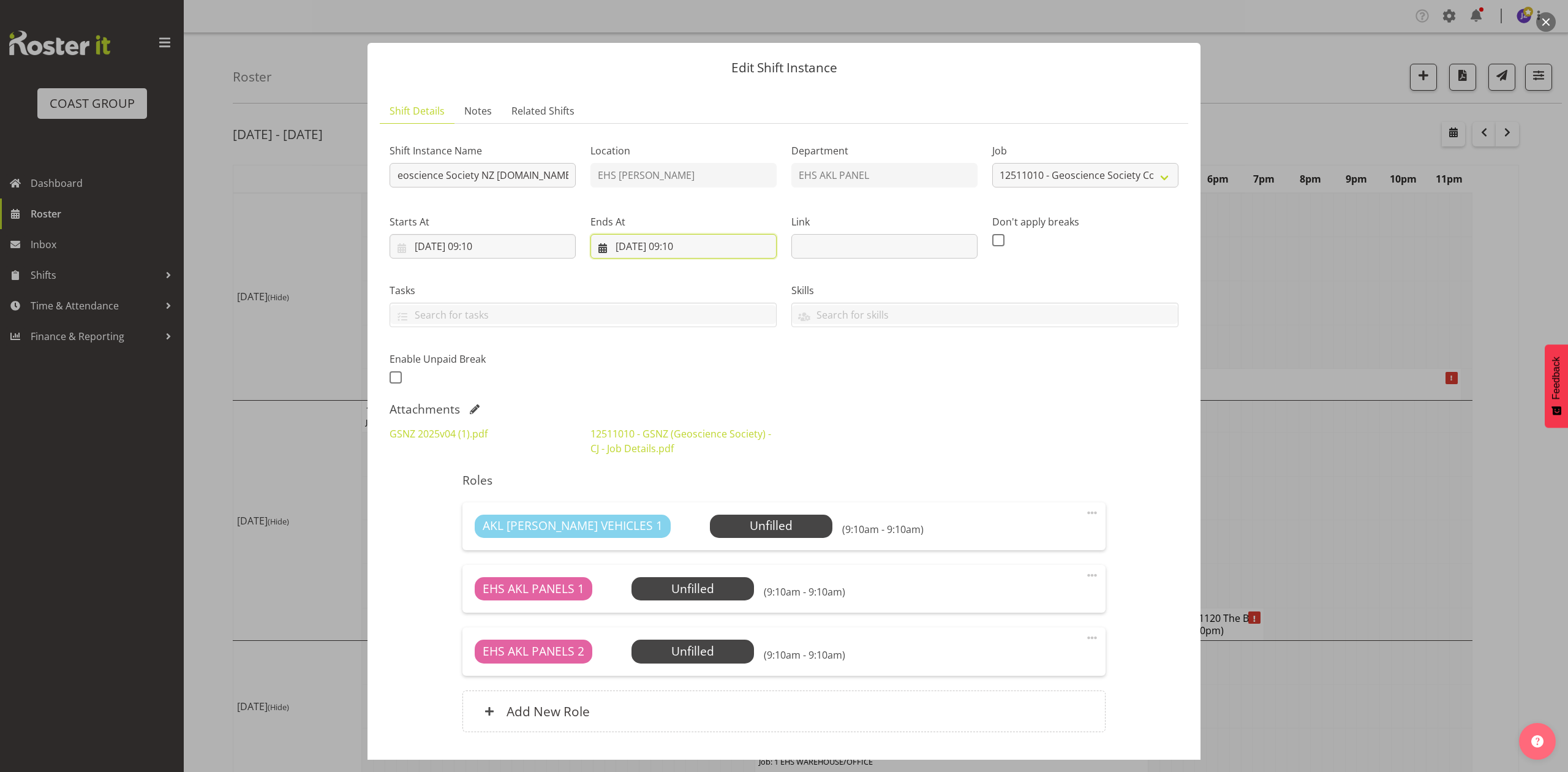
click at [615, 244] on input "[DATE] 09:10" at bounding box center [683, 246] width 186 height 24
click at [637, 436] on link "24" at bounding box center [649, 436] width 24 height 23
type input "[DATE] 09:10"
click at [479, 238] on input "[DATE] 09:10" at bounding box center [482, 246] width 186 height 24
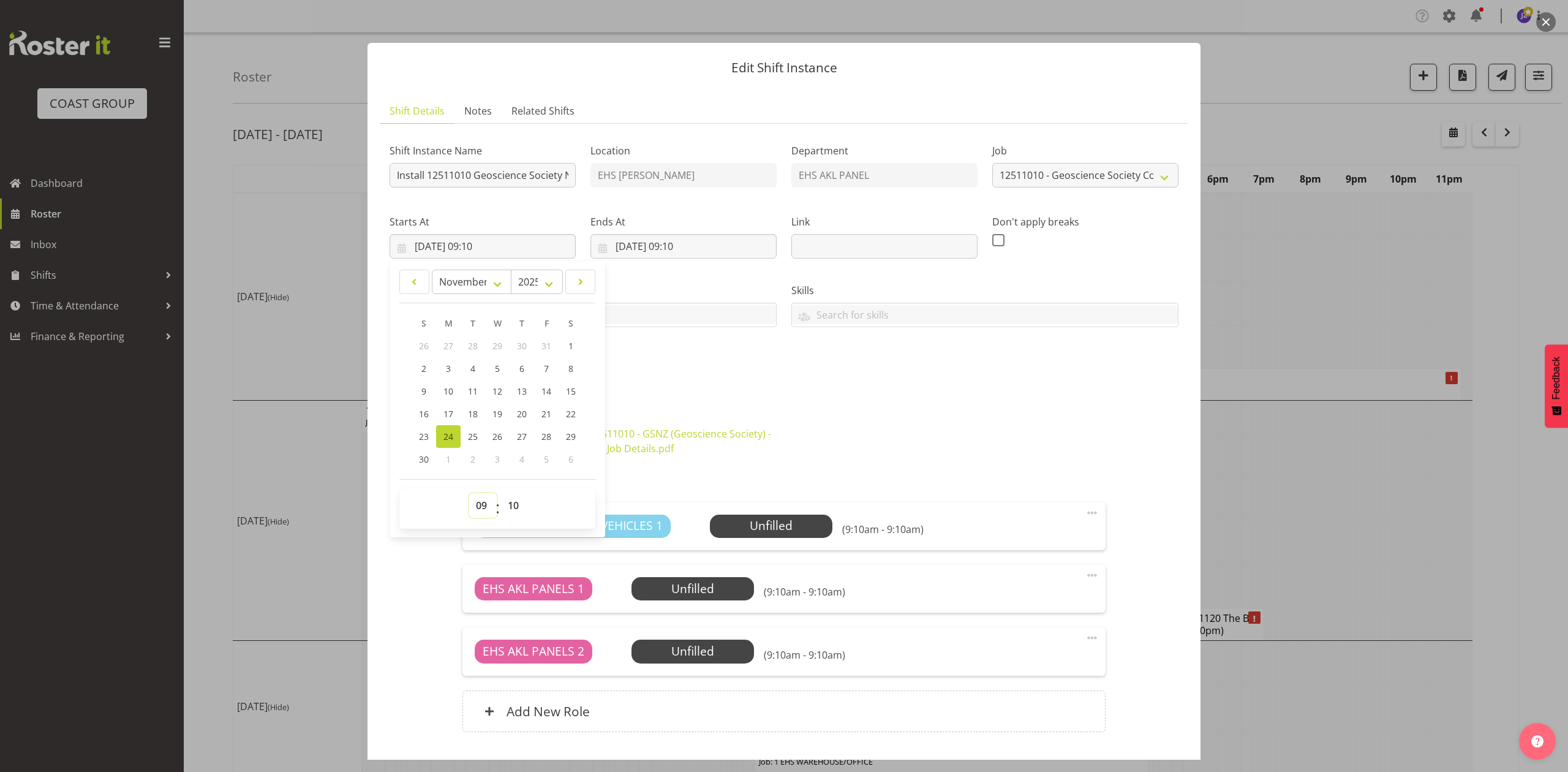
click at [483, 502] on select "00 01 02 03 04 05 06 07 08 09 10 11 12 13 14 15 16 17 18 19 20 21 22 23" at bounding box center [483, 505] width 27 height 24
select select "8"
click at [469, 494] on select "00 01 02 03 04 05 06 07 08 09 10 11 12 13 14 15 16 17 18 19 20 21 22 23" at bounding box center [483, 505] width 27 height 24
type input "[DATE] 08:10"
click at [520, 511] on select "00 01 02 03 04 05 06 07 08 09 10 11 12 13 14 15 16 17 18 19 20 21 22 23 24 25 2…" at bounding box center [515, 505] width 27 height 24
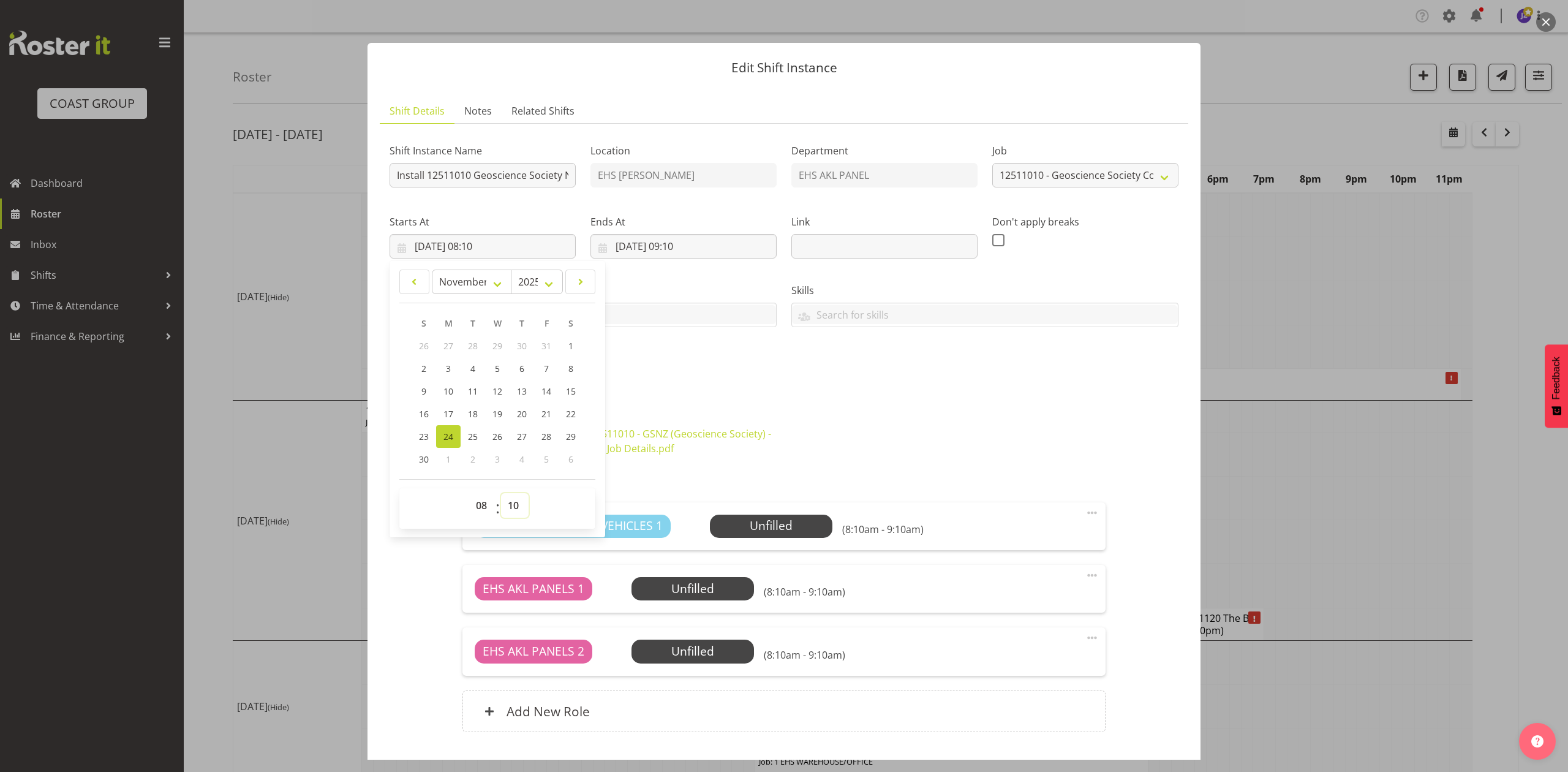
select select "30"
click at [501, 494] on select "00 01 02 03 04 05 06 07 08 09 10 11 12 13 14 15 16 17 18 19 20 21 22 23 24 25 2…" at bounding box center [515, 505] width 27 height 24
type input "[DATE] 08:30"
click at [897, 378] on div "Shift Instance Name Install 12511010 Geoscience Society NZ [DOMAIN_NAME] at 9am…" at bounding box center [784, 260] width 803 height 268
drag, startPoint x: 682, startPoint y: 243, endPoint x: 710, endPoint y: 277, distance: 44.0
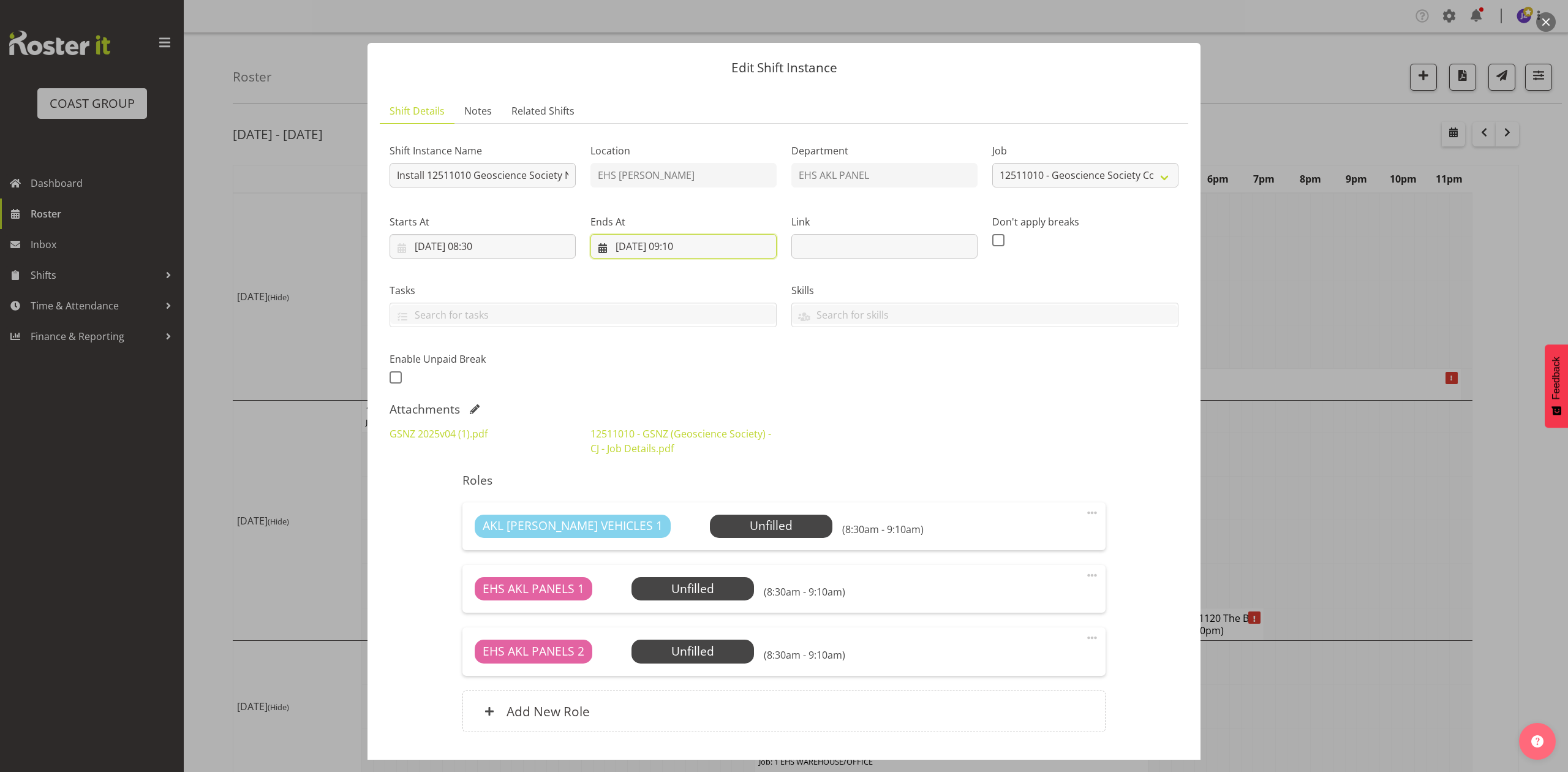
click at [684, 243] on input "[DATE] 09:10" at bounding box center [683, 246] width 186 height 24
click at [920, 434] on div "GSNZ 2025v04 (1).pdf 12511010 - GSNZ (Geoscience Society) - CJ - Job Details.pdf" at bounding box center [784, 441] width 803 height 44
click at [680, 246] on input "[DATE] 09:10" at bounding box center [683, 246] width 186 height 24
click at [676, 506] on select "00 01 02 03 04 05 06 07 08 09 10 11 12 13 14 15 16 17 18 19 20 21 22 23" at bounding box center [684, 505] width 27 height 24
select select "11"
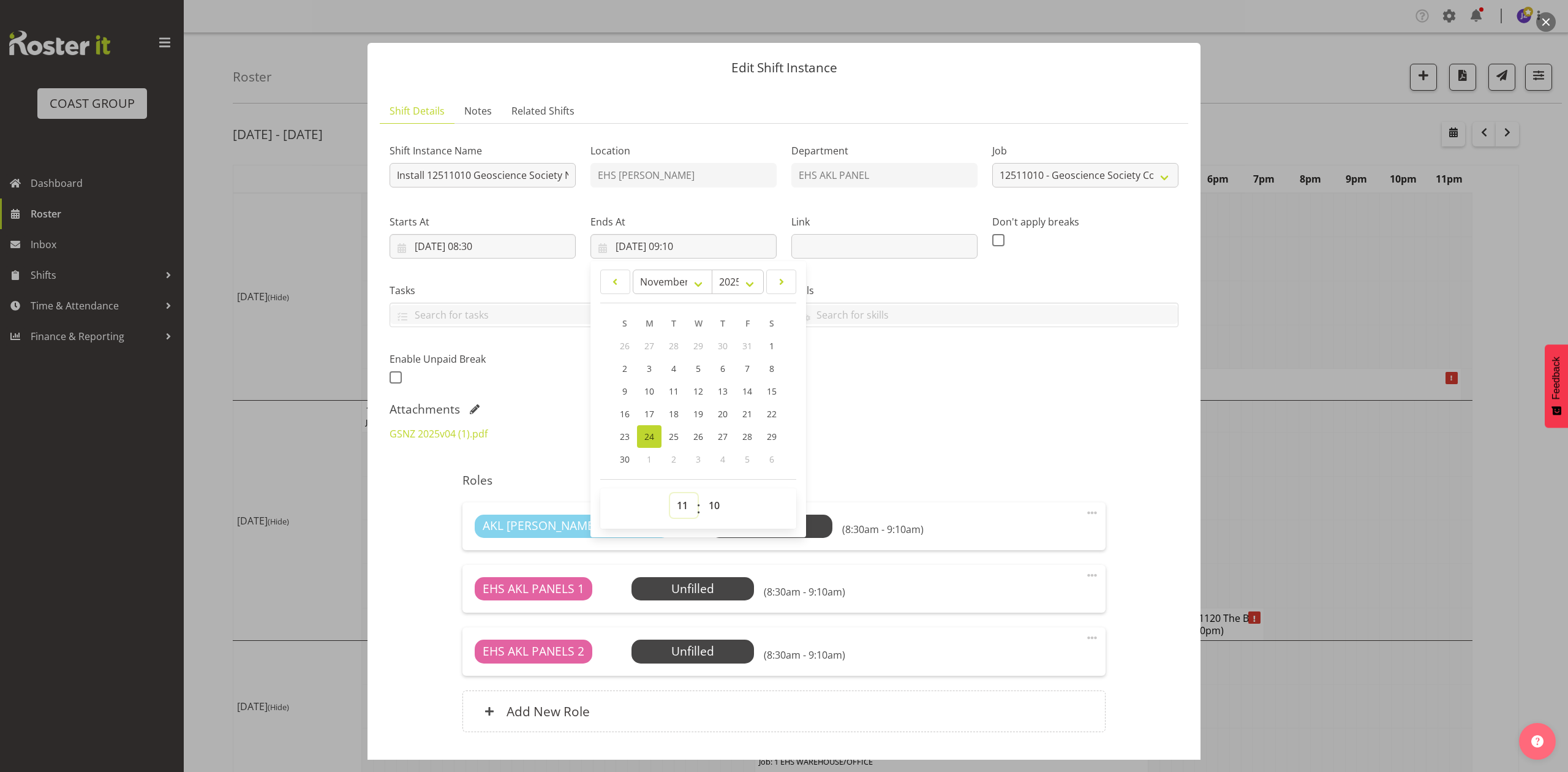
click at [670, 494] on select "00 01 02 03 04 05 06 07 08 09 10 11 12 13 14 15 16 17 18 19 20 21 22 23" at bounding box center [684, 505] width 27 height 24
type input "[DATE] 11:10"
click at [711, 505] on select "00 01 02 03 04 05 06 07 08 09 10 11 12 13 14 15 16 17 18 19 20 21 22 23 24 25 2…" at bounding box center [716, 505] width 27 height 24
select select "30"
click at [702, 494] on select "00 01 02 03 04 05 06 07 08 09 10 11 12 13 14 15 16 17 18 19 20 21 22 23 24 25 2…" at bounding box center [716, 505] width 27 height 24
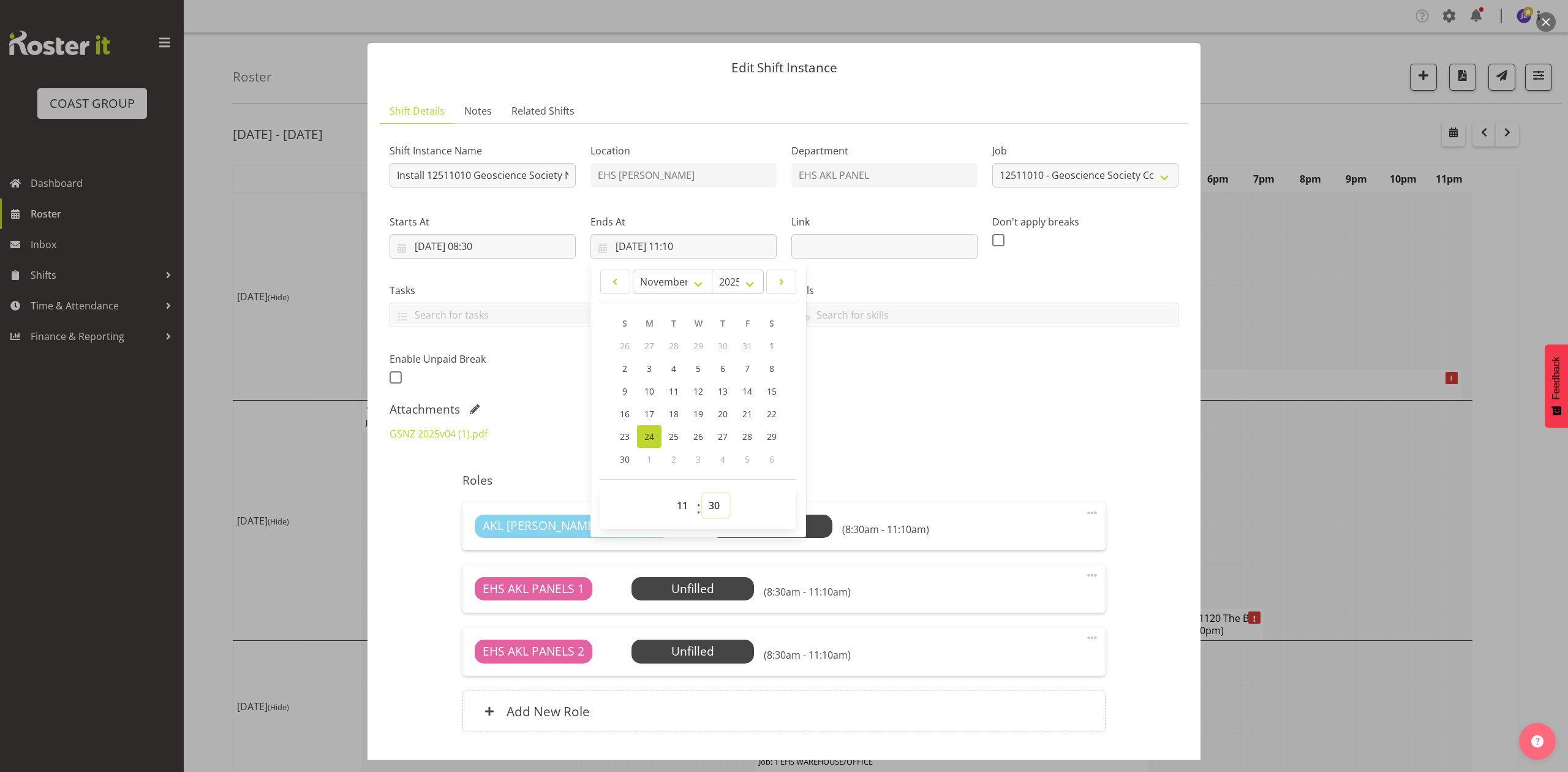
type input "[DATE] 11:30"
drag, startPoint x: 932, startPoint y: 402, endPoint x: 993, endPoint y: 500, distance: 115.4
click at [933, 402] on div "Shift Instance Name Install 12511010 Geoscience Society NZ [DOMAIN_NAME] at 9am…" at bounding box center [784, 440] width 789 height 613
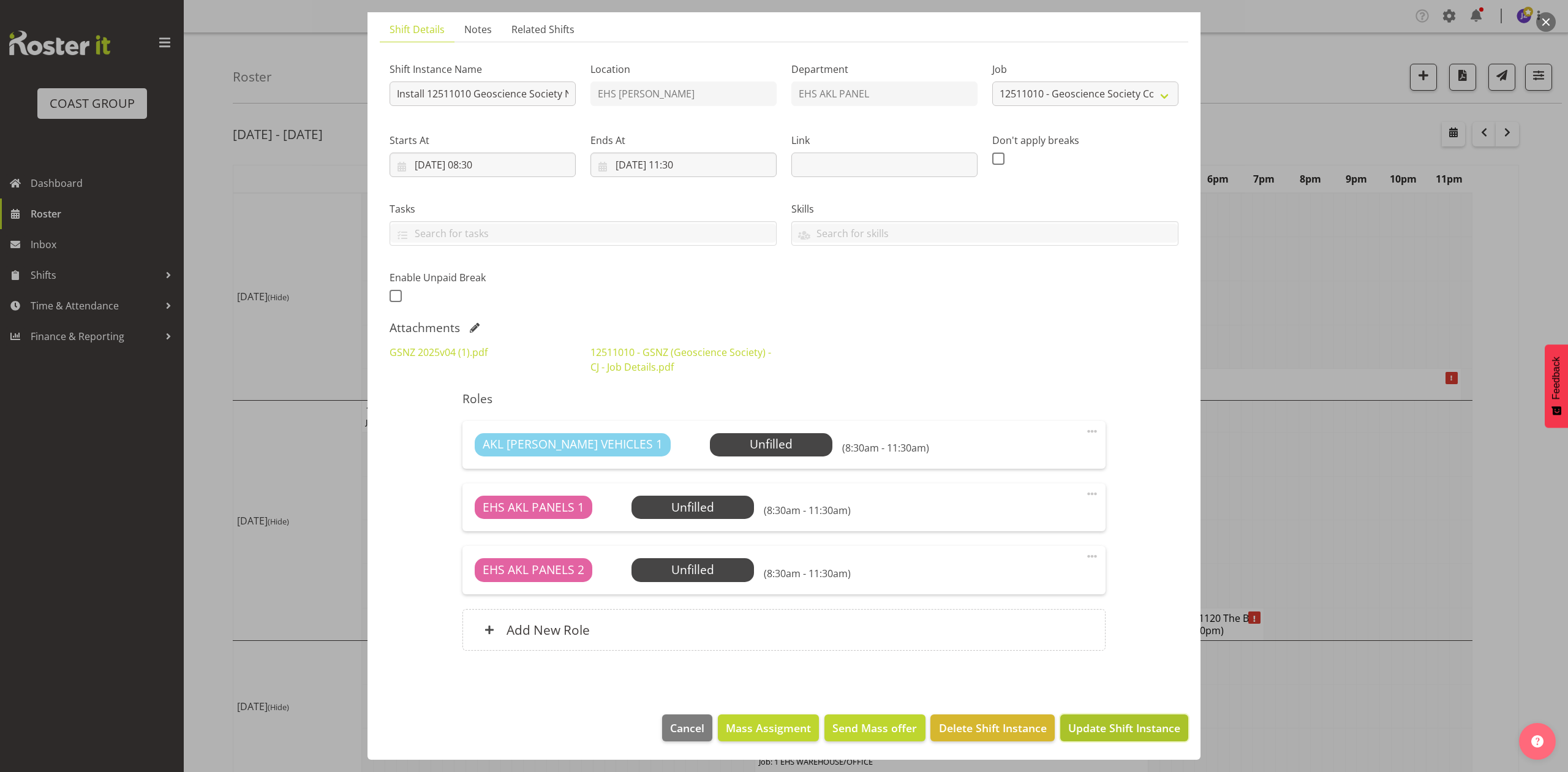
click at [1144, 720] on span "Update Shift Instance" at bounding box center [1124, 728] width 112 height 16
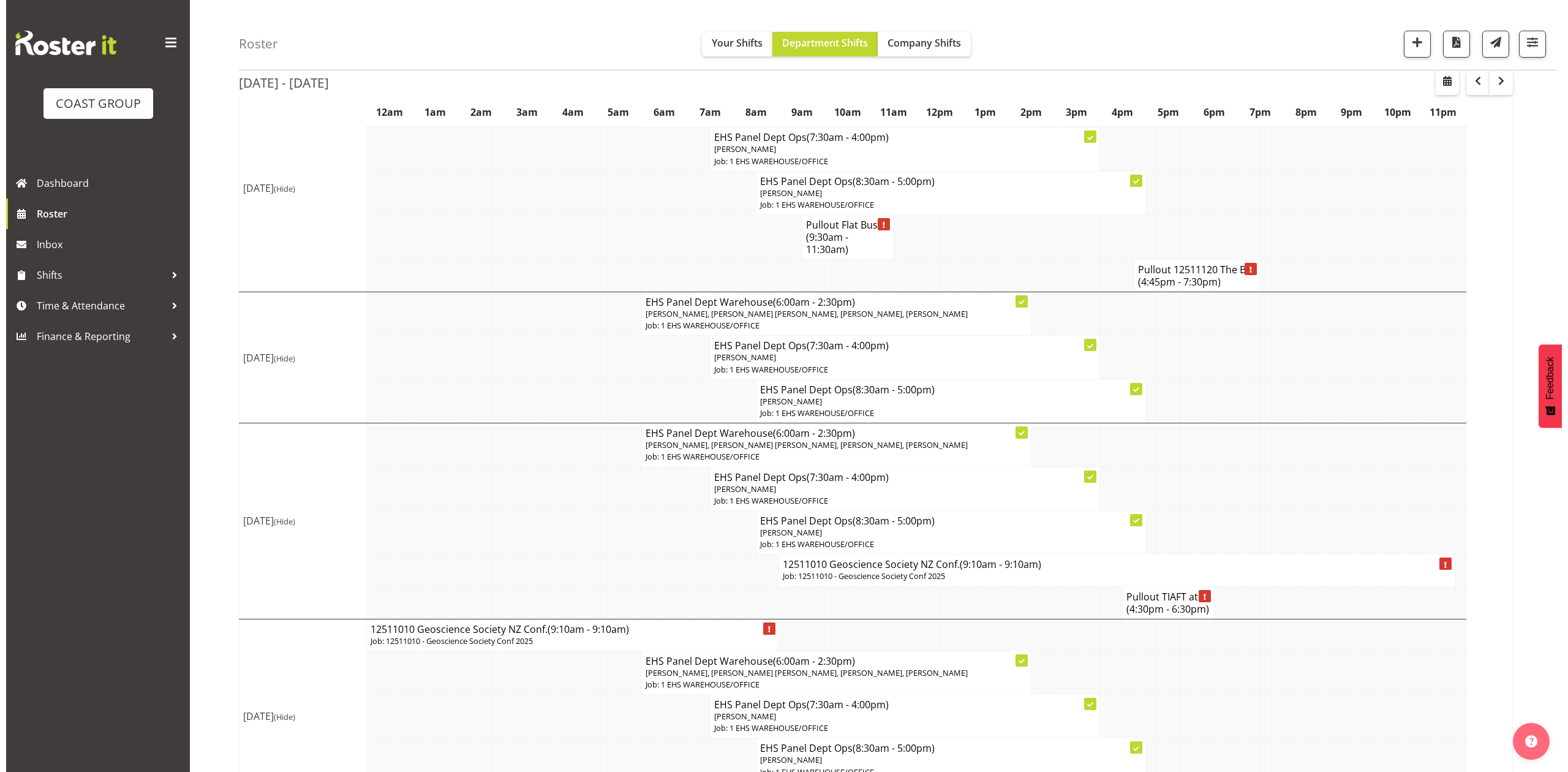
scroll to position [529, 0]
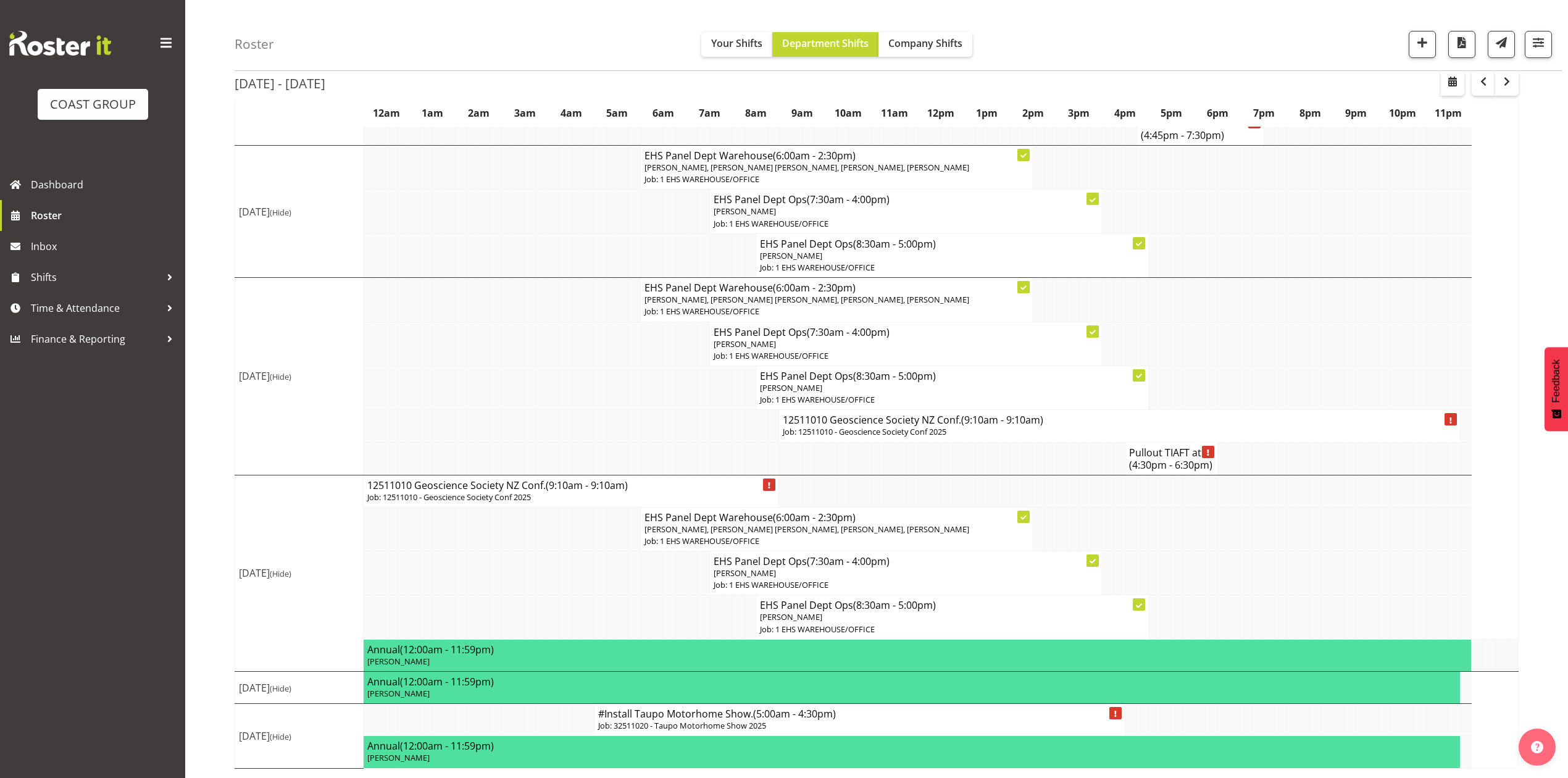
click at [1028, 413] on span "(9:10am - 9:10am)" at bounding box center [1002, 420] width 82 height 14
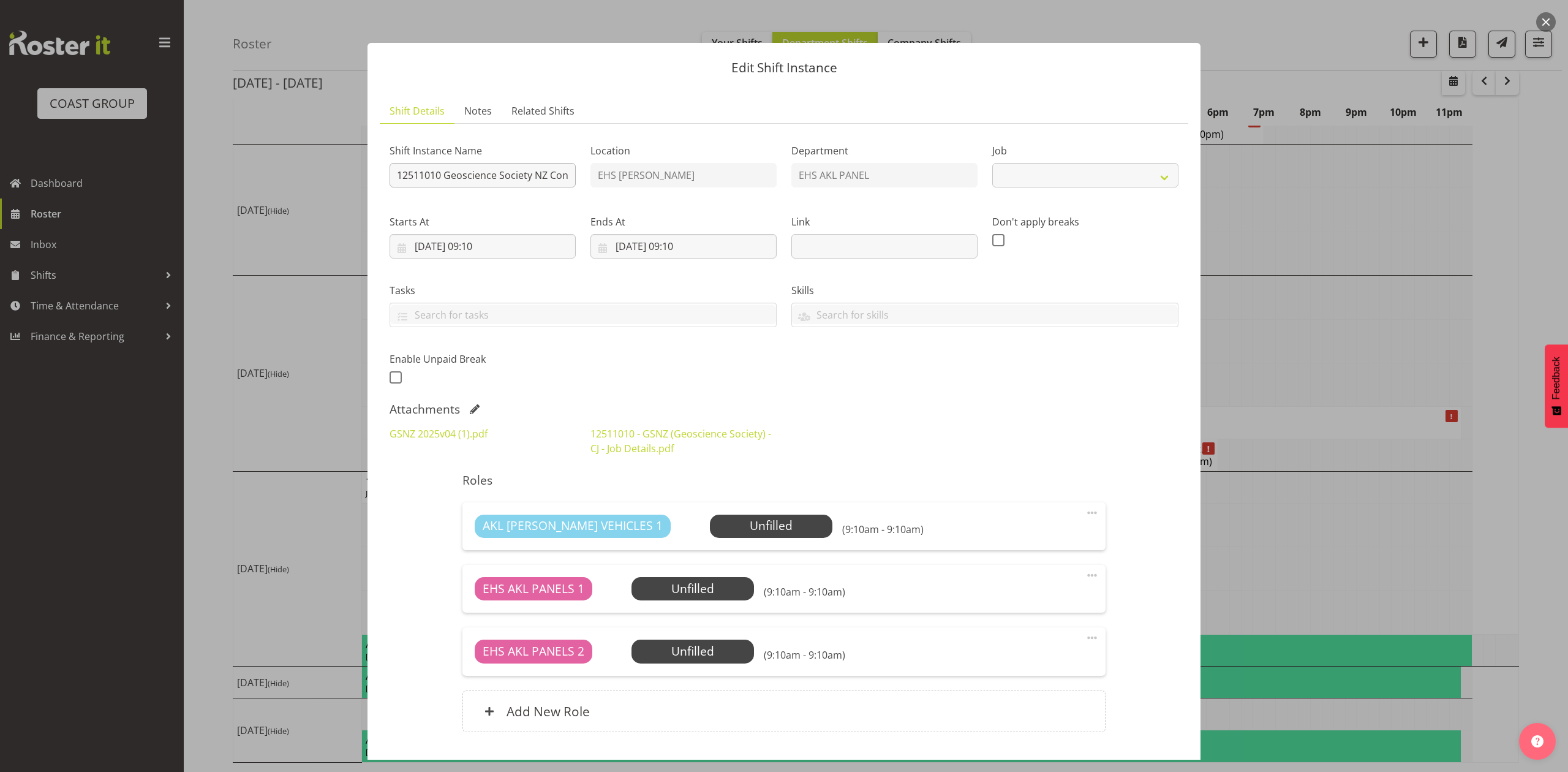
select select "9051"
click at [393, 163] on input "12511010 Geoscience Society NZ Conf." at bounding box center [482, 175] width 186 height 24
click at [558, 173] on input "Pullout 12511010 Geoscience Society NZ Conf." at bounding box center [482, 175] width 186 height 24
type input "Pullout 12511010 Geoscience Society NZ Conf.Out at 3pm."
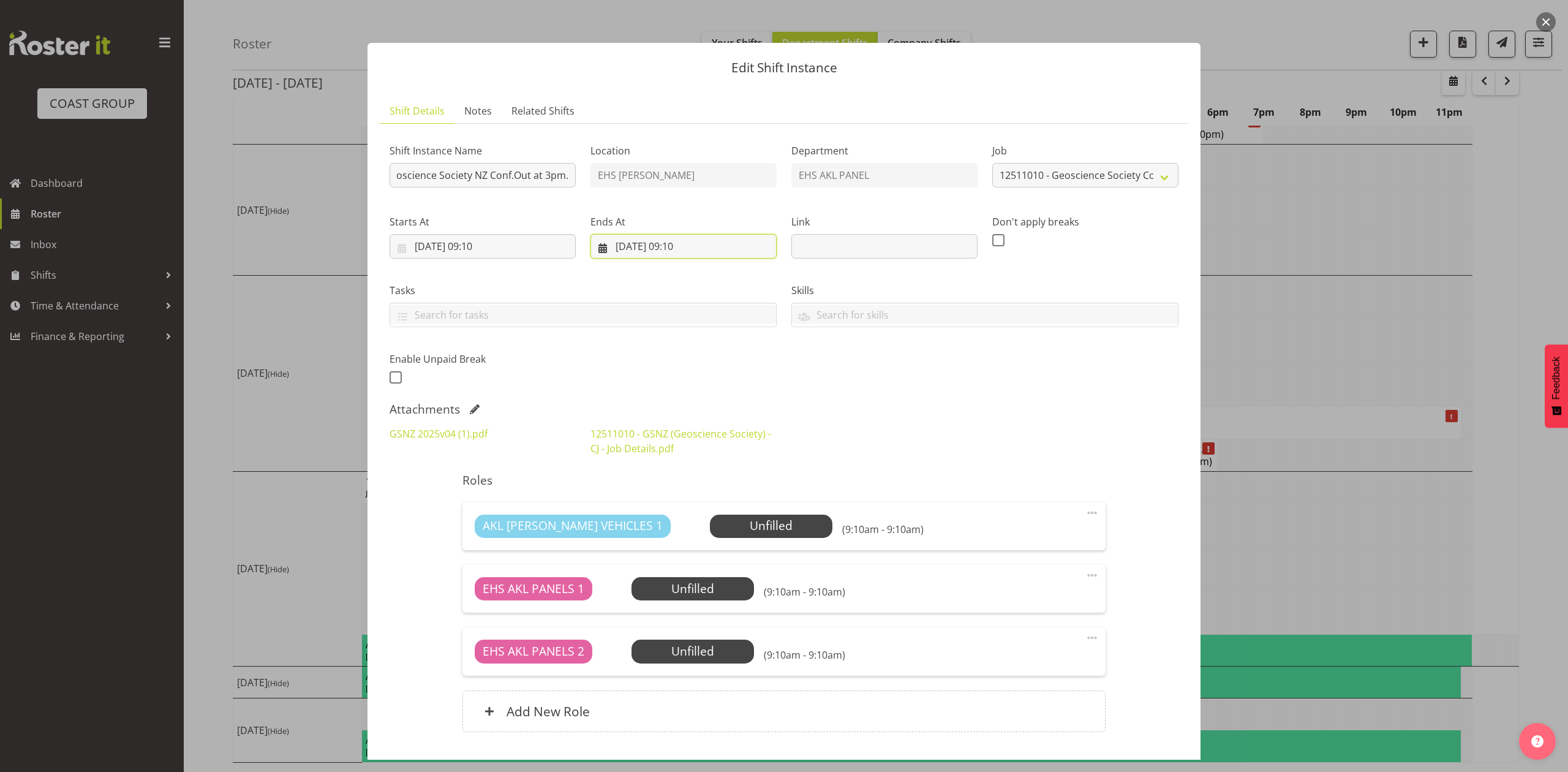
scroll to position [0, 0]
click at [618, 241] on input "[DATE] 09:10" at bounding box center [683, 246] width 186 height 24
drag, startPoint x: 718, startPoint y: 439, endPoint x: 712, endPoint y: 437, distance: 6.3
click at [718, 439] on span "27" at bounding box center [722, 437] width 10 height 12
type input "[DATE] 09:10"
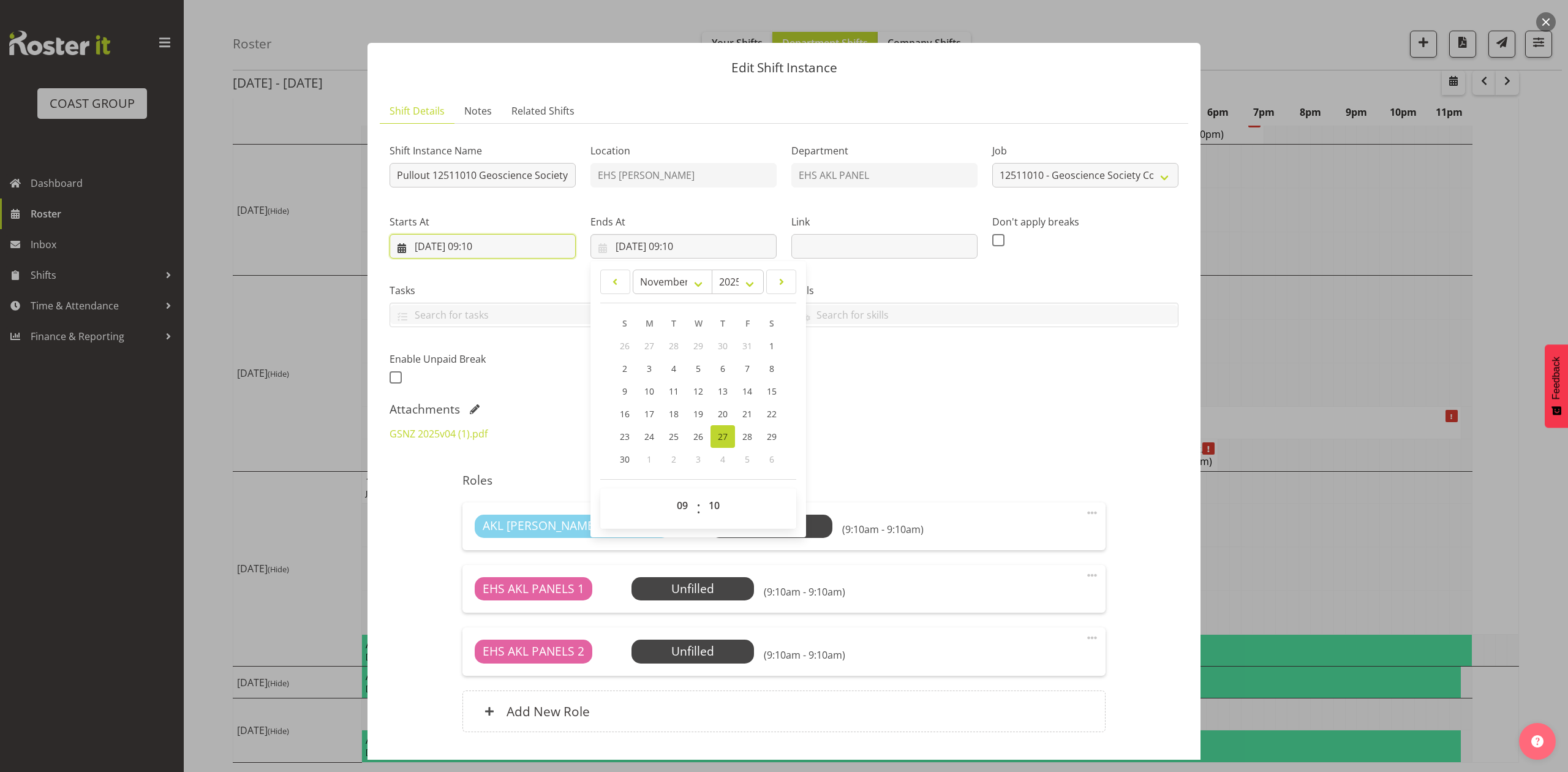
click at [488, 243] on input "[DATE] 09:10" at bounding box center [482, 246] width 186 height 24
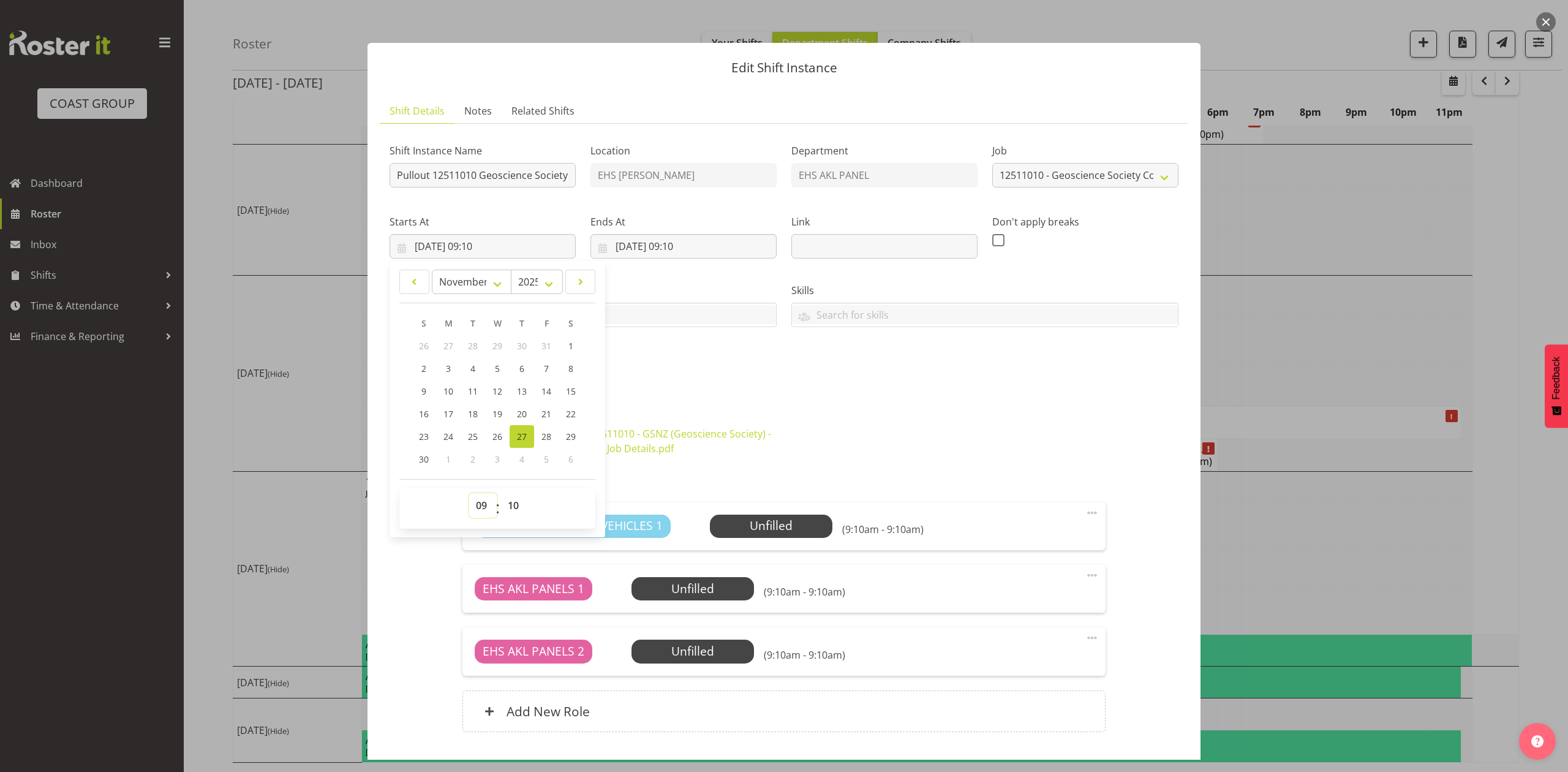
click at [485, 511] on select "00 01 02 03 04 05 06 07 08 09 10 11 12 13 14 15 16 17 18 19 20 21 22 23" at bounding box center [483, 505] width 27 height 24
select select "14"
click at [469, 494] on select "00 01 02 03 04 05 06 07 08 09 10 11 12 13 14 15 16 17 18 19 20 21 22 23" at bounding box center [483, 505] width 27 height 24
type input "[DATE] 14:10"
click at [512, 493] on select "00 01 02 03 04 05 06 07 08 09 10 11 12 13 14 15 16 17 18 19 20 21 22 23 24 25 2…" at bounding box center [515, 505] width 27 height 24
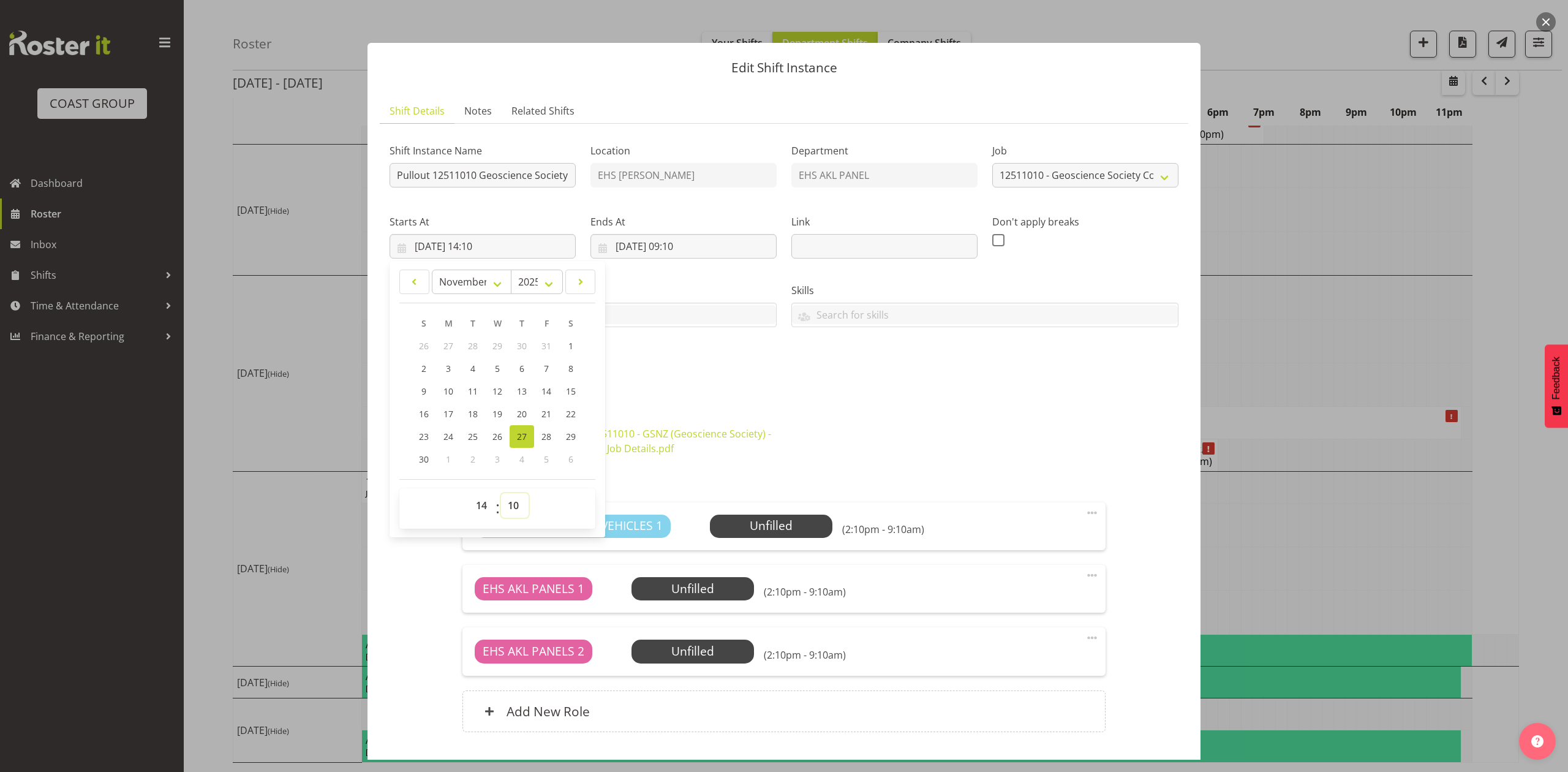
select select "30"
click at [501, 494] on select "00 01 02 03 04 05 06 07 08 09 10 11 12 13 14 15 16 17 18 19 20 21 22 23 24 25 2…" at bounding box center [515, 505] width 27 height 24
type input "[DATE] 14:30"
click at [899, 381] on div "Shift Instance Name Pullout 12511010 Geoscience Society NZ Conf.Out at 3pm. Loc…" at bounding box center [784, 260] width 803 height 268
click at [688, 234] on input "[DATE] 09:10" at bounding box center [683, 246] width 186 height 24
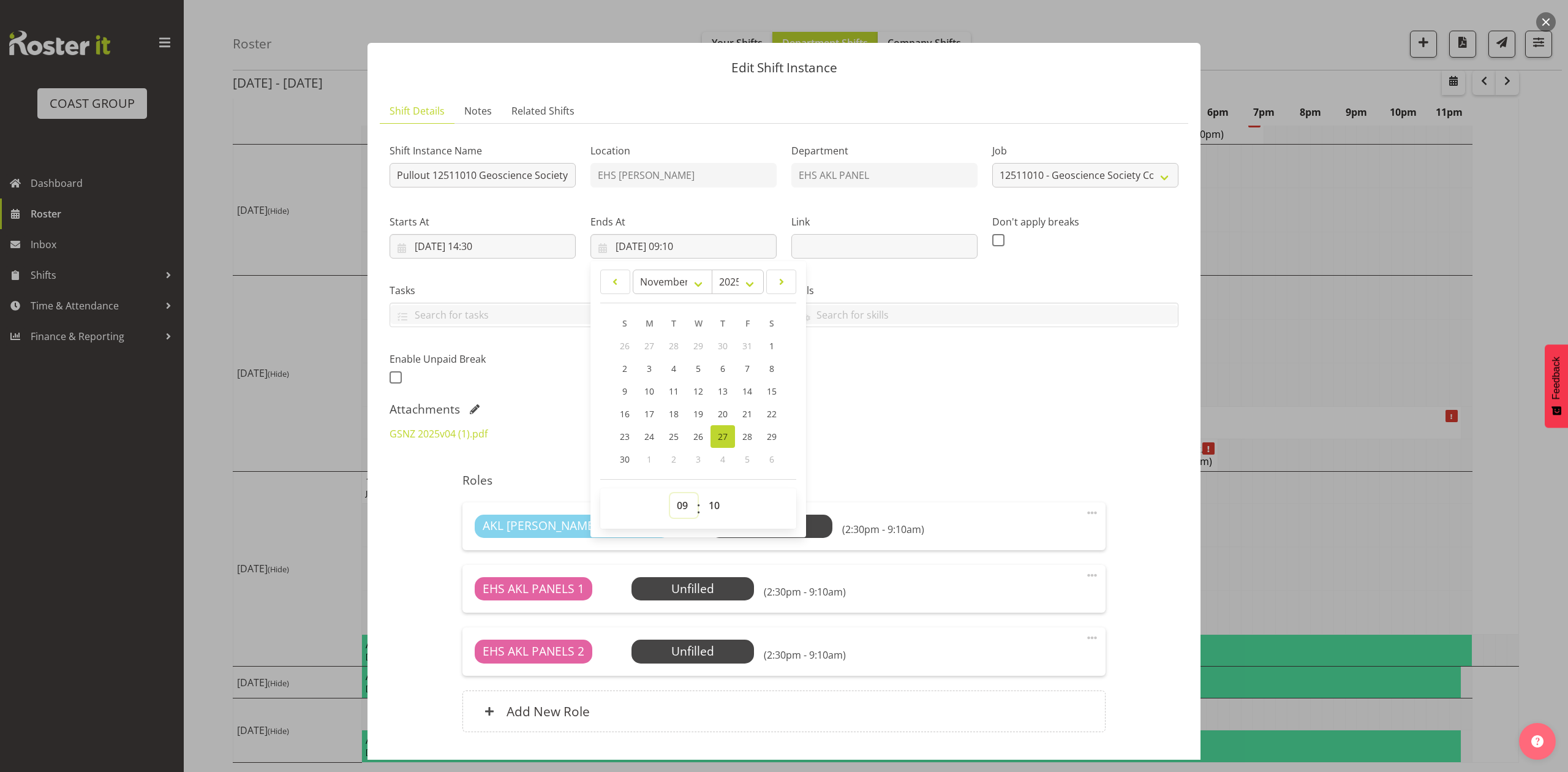
click at [681, 511] on select "00 01 02 03 04 05 06 07 08 09 10 11 12 13 14 15 16 17 18 19 20 21 22 23" at bounding box center [684, 505] width 27 height 24
select select "17"
click at [670, 494] on select "00 01 02 03 04 05 06 07 08 09 10 11 12 13 14 15 16 17 18 19 20 21 22 23" at bounding box center [684, 505] width 27 height 24
type input "[DATE] 17:10"
drag, startPoint x: 716, startPoint y: 510, endPoint x: 716, endPoint y: 503, distance: 7.0
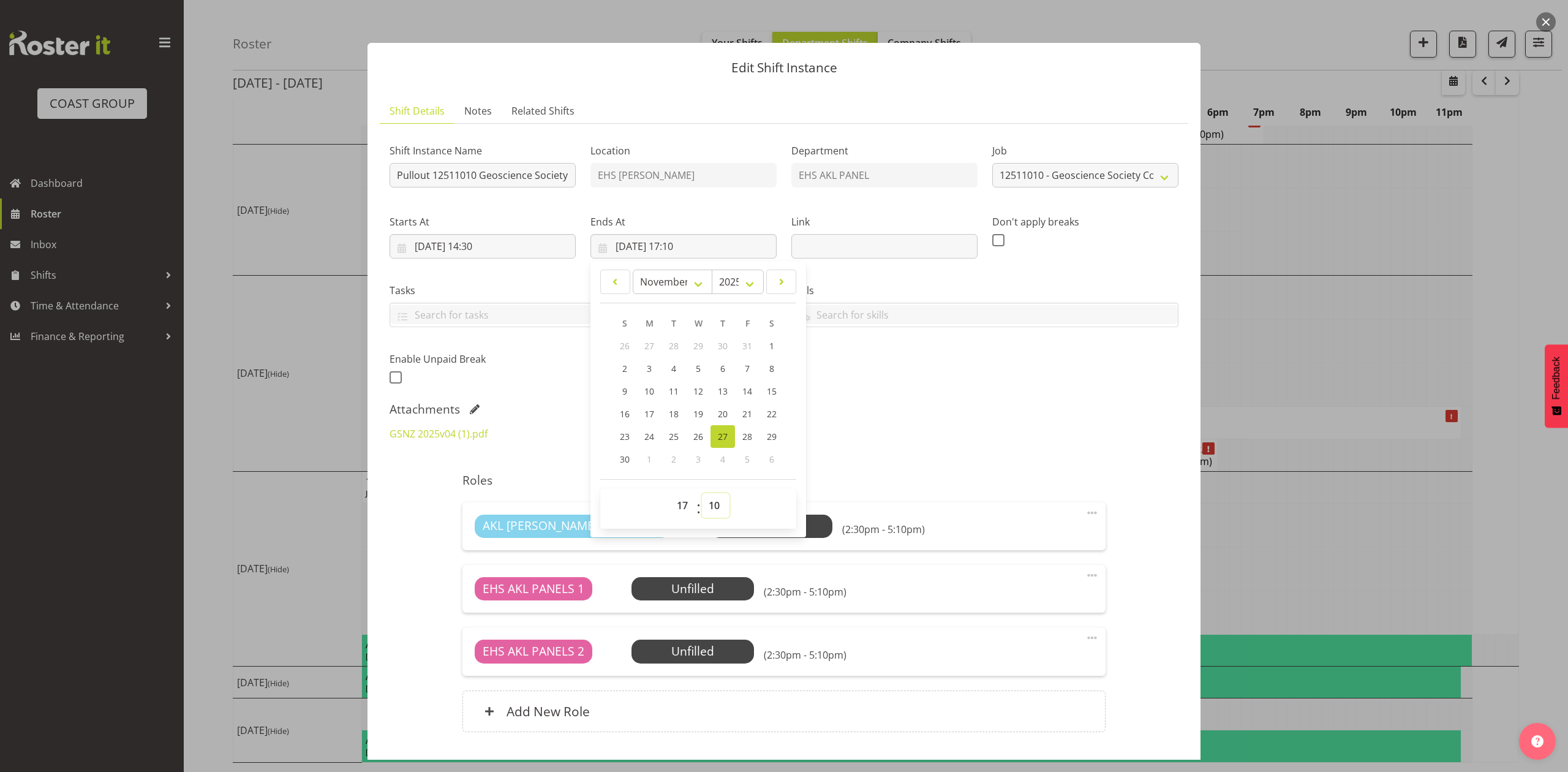
click at [716, 510] on select "00 01 02 03 04 05 06 07 08 09 10 11 12 13 14 15 16 17 18 19 20 21 22 23 24 25 2…" at bounding box center [716, 505] width 27 height 24
select select "0"
click at [702, 494] on select "00 01 02 03 04 05 06 07 08 09 10 11 12 13 14 15 16 17 18 19 20 21 22 23 24 25 2…" at bounding box center [716, 505] width 27 height 24
type input "[DATE] 17:00"
click at [892, 407] on div "Attachments" at bounding box center [784, 409] width 789 height 14
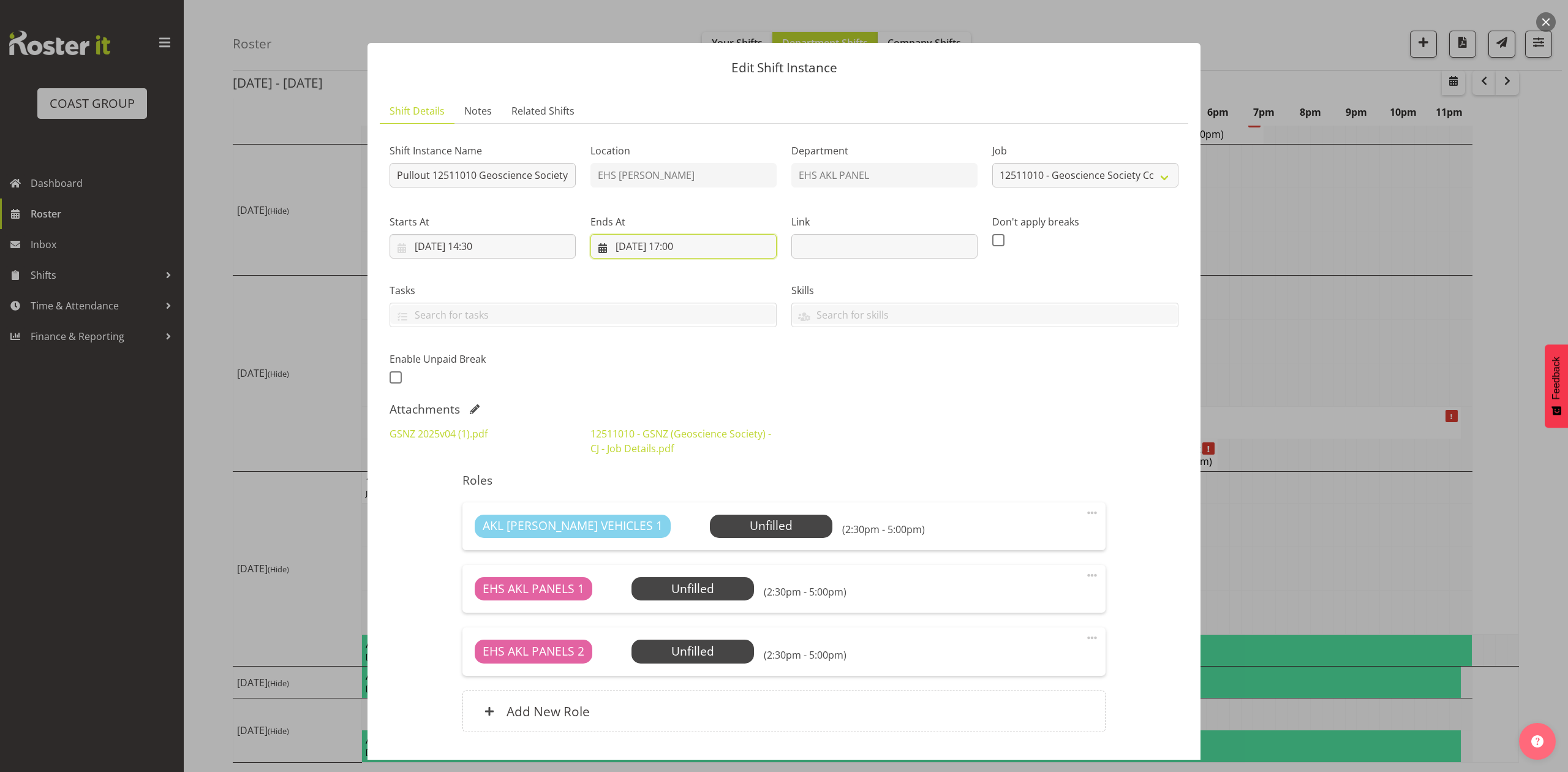
click at [685, 246] on input "[DATE] 17:00" at bounding box center [683, 246] width 186 height 24
click at [680, 505] on select "00 01 02 03 04 05 06 07 08 09 10 11 12 13 14 15 16 17 18 19 20 21 22 23" at bounding box center [684, 505] width 27 height 24
select select "16"
click at [670, 494] on select "00 01 02 03 04 05 06 07 08 09 10 11 12 13 14 15 16 17 18 19 20 21 22 23" at bounding box center [684, 505] width 27 height 24
type input "[DATE] 16:00"
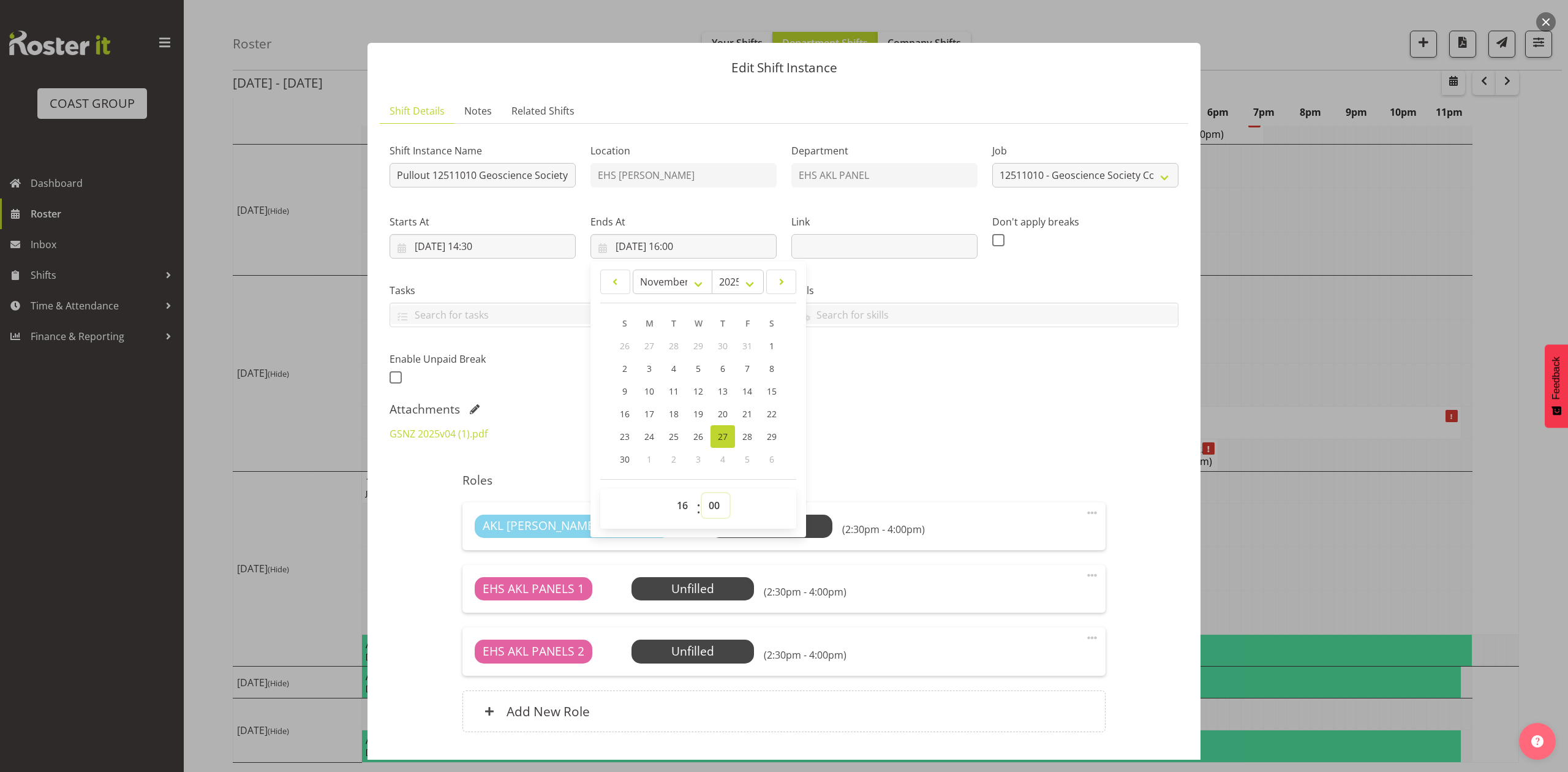
click at [722, 498] on select "00 01 02 03 04 05 06 07 08 09 10 11 12 13 14 15 16 17 18 19 20 21 22 23 24 25 2…" at bounding box center [716, 505] width 27 height 24
select select "30"
click at [702, 494] on select "00 01 02 03 04 05 06 07 08 09 10 11 12 13 14 15 16 17 18 19 20 21 22 23 24 25 2…" at bounding box center [716, 505] width 27 height 24
type input "[DATE] 16:30"
drag, startPoint x: 852, startPoint y: 424, endPoint x: 883, endPoint y: 426, distance: 31.1
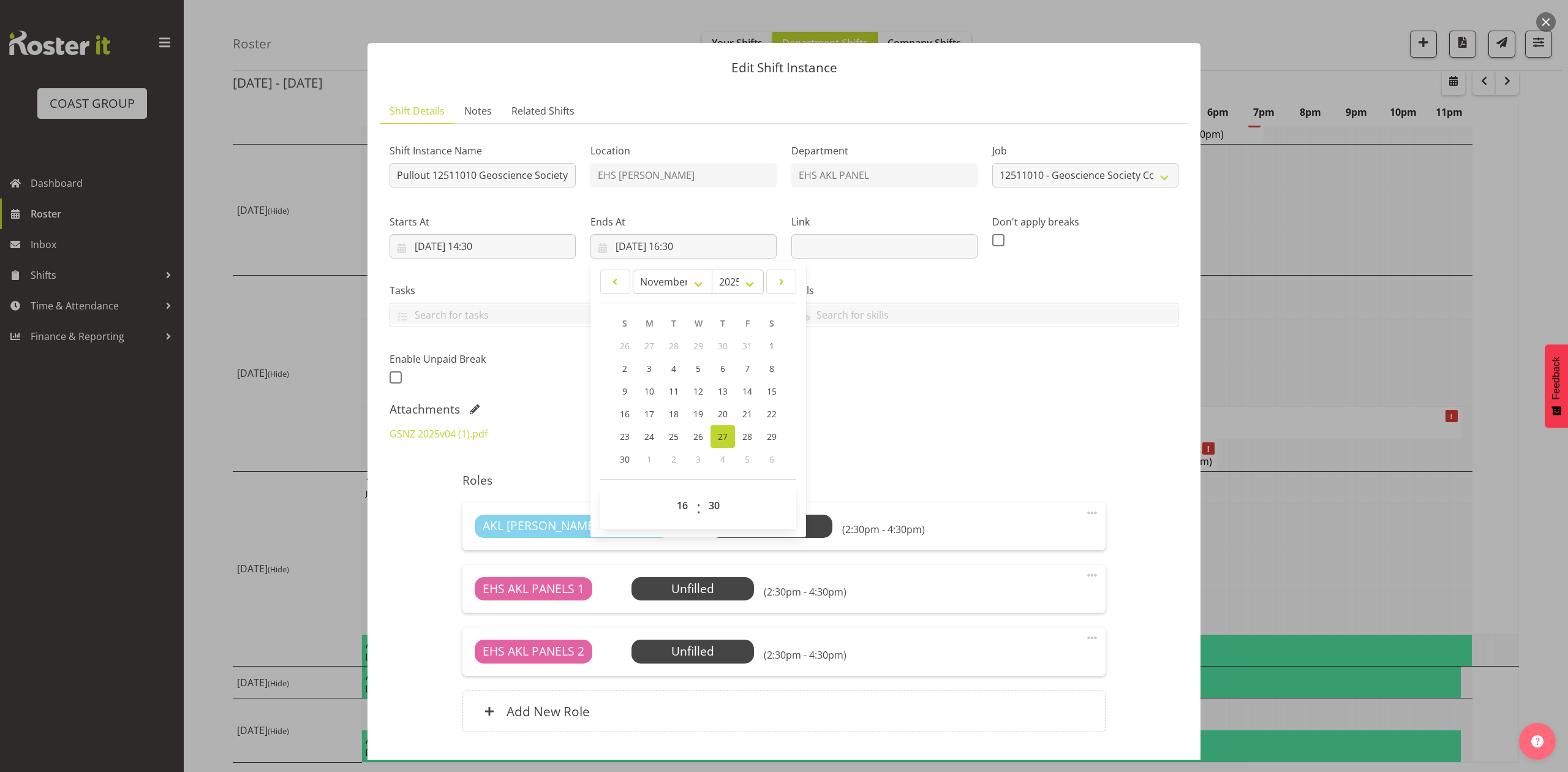
click at [855, 424] on div "GSNZ 2025v04 (1).pdf 12511010 - GSNZ (Geoscience Society) - CJ - Job Details.pdf" at bounding box center [784, 441] width 803 height 44
click at [696, 246] on input "[DATE] 16:30" at bounding box center [683, 246] width 186 height 24
click at [685, 508] on select "00 01 02 03 04 05 06 07 08 09 10 11 12 13 14 15 16 17 18 19 20 21 22 23" at bounding box center [684, 505] width 27 height 24
select select "17"
click at [670, 494] on select "00 01 02 03 04 05 06 07 08 09 10 11 12 13 14 15 16 17 18 19 20 21 22 23" at bounding box center [684, 505] width 27 height 24
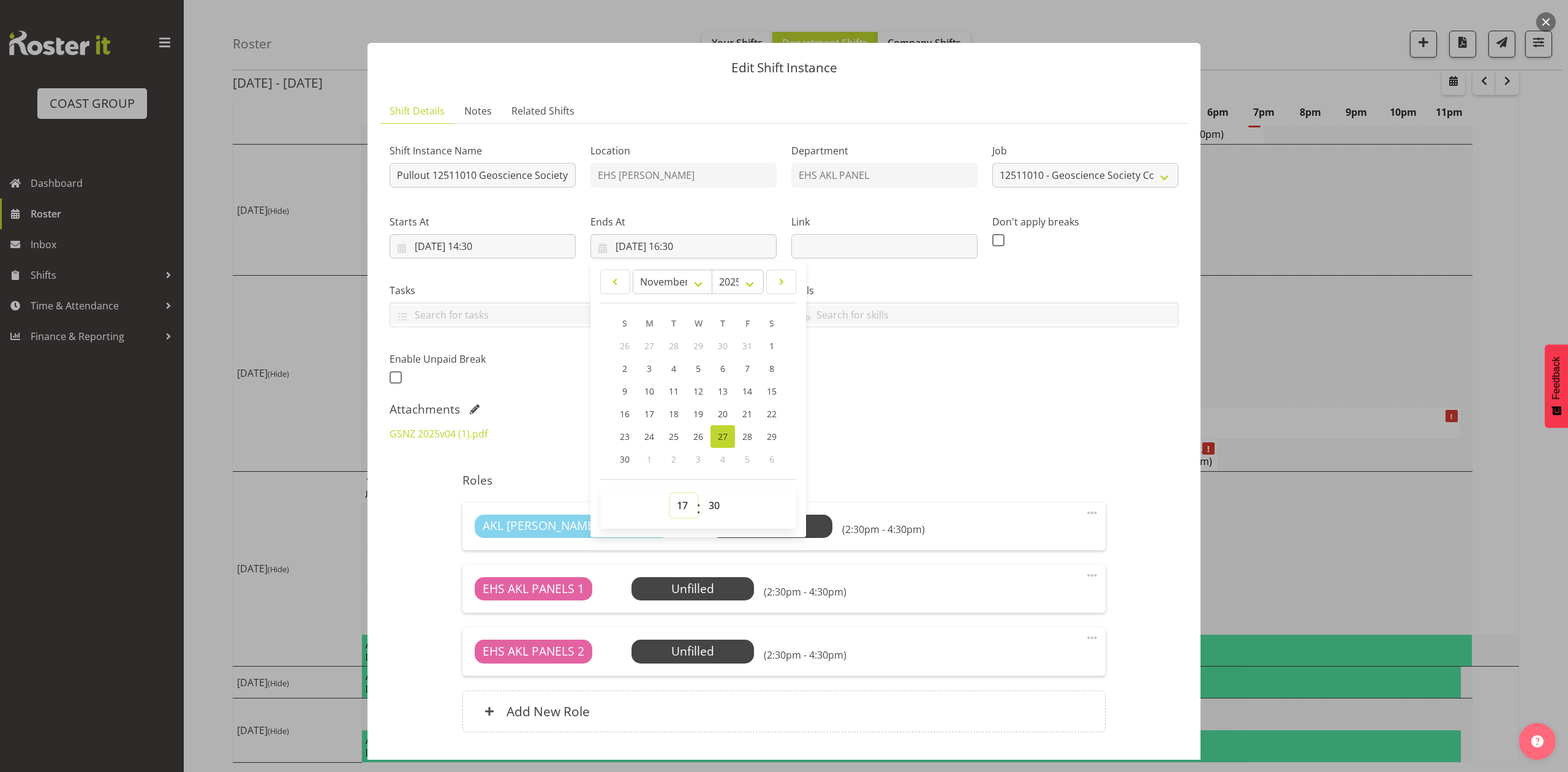
type input "[DATE] 17:30"
click at [724, 503] on select "00 01 02 03 04 05 06 07 08 09 10 11 12 13 14 15 16 17 18 19 20 21 22 23 24 25 2…" at bounding box center [716, 505] width 27 height 24
select select "0"
click at [702, 494] on select "00 01 02 03 04 05 06 07 08 09 10 11 12 13 14 15 16 17 18 19 20 21 22 23 24 25 2…" at bounding box center [716, 505] width 27 height 24
type input "[DATE] 17:00"
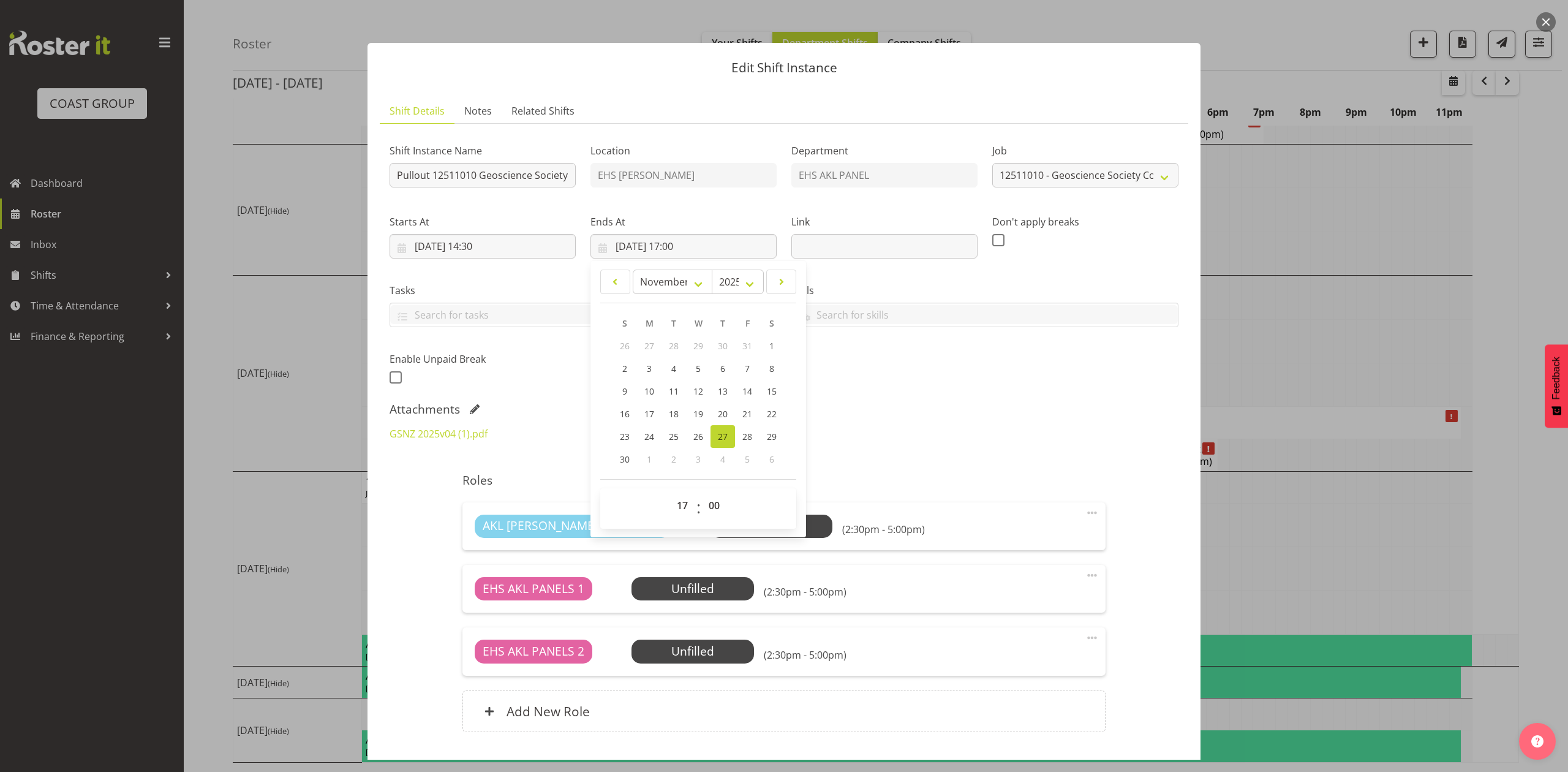
drag, startPoint x: 942, startPoint y: 440, endPoint x: 959, endPoint y: 441, distance: 17.0
click at [948, 441] on div "GSNZ 2025v04 (1).pdf 12511010 - GSNZ (Geoscience Society) - CJ - Job Details.pdf" at bounding box center [784, 441] width 803 height 44
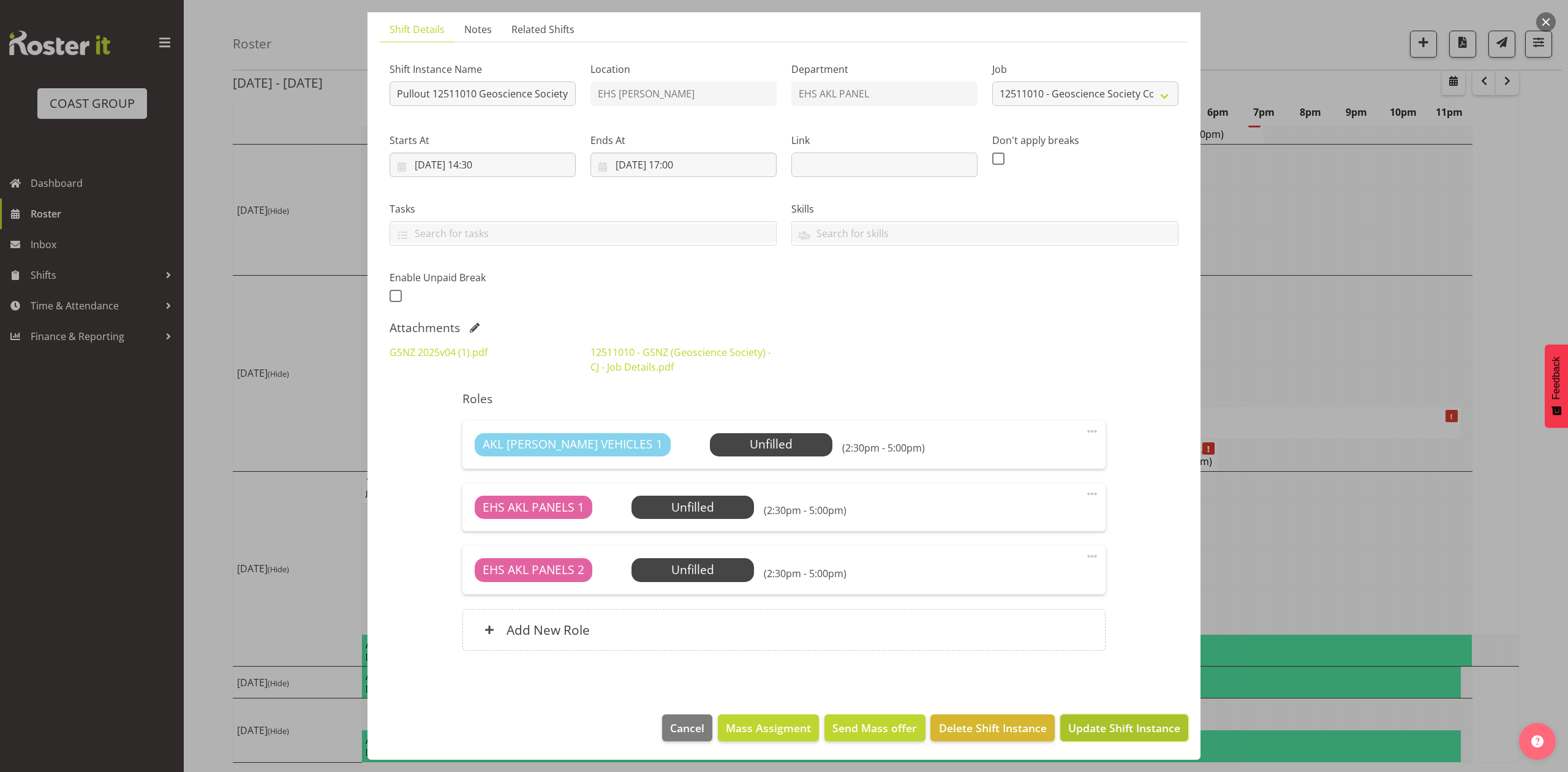
click at [1129, 726] on span "Update Shift Instance" at bounding box center [1124, 728] width 112 height 16
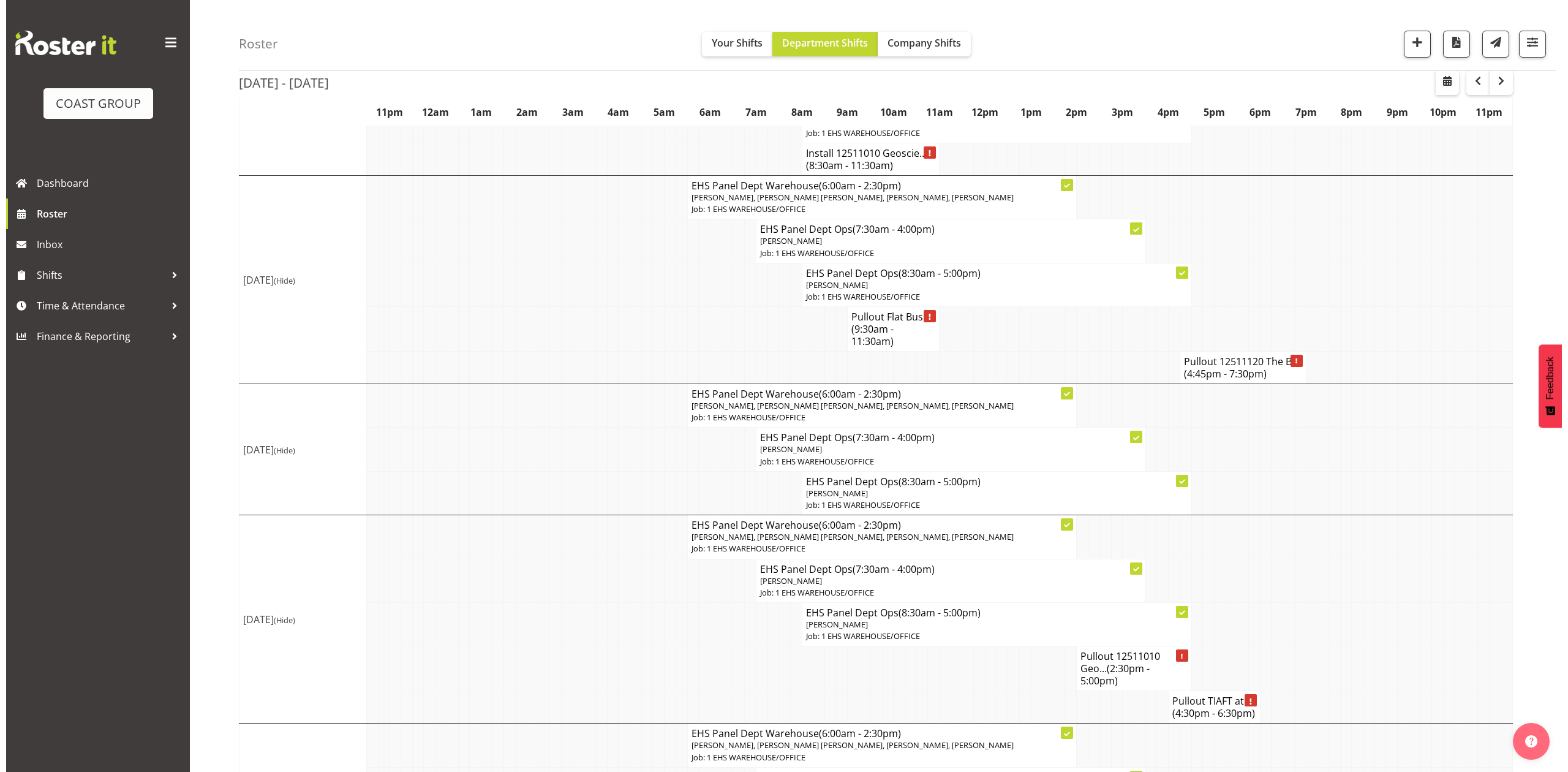
scroll to position [408, 0]
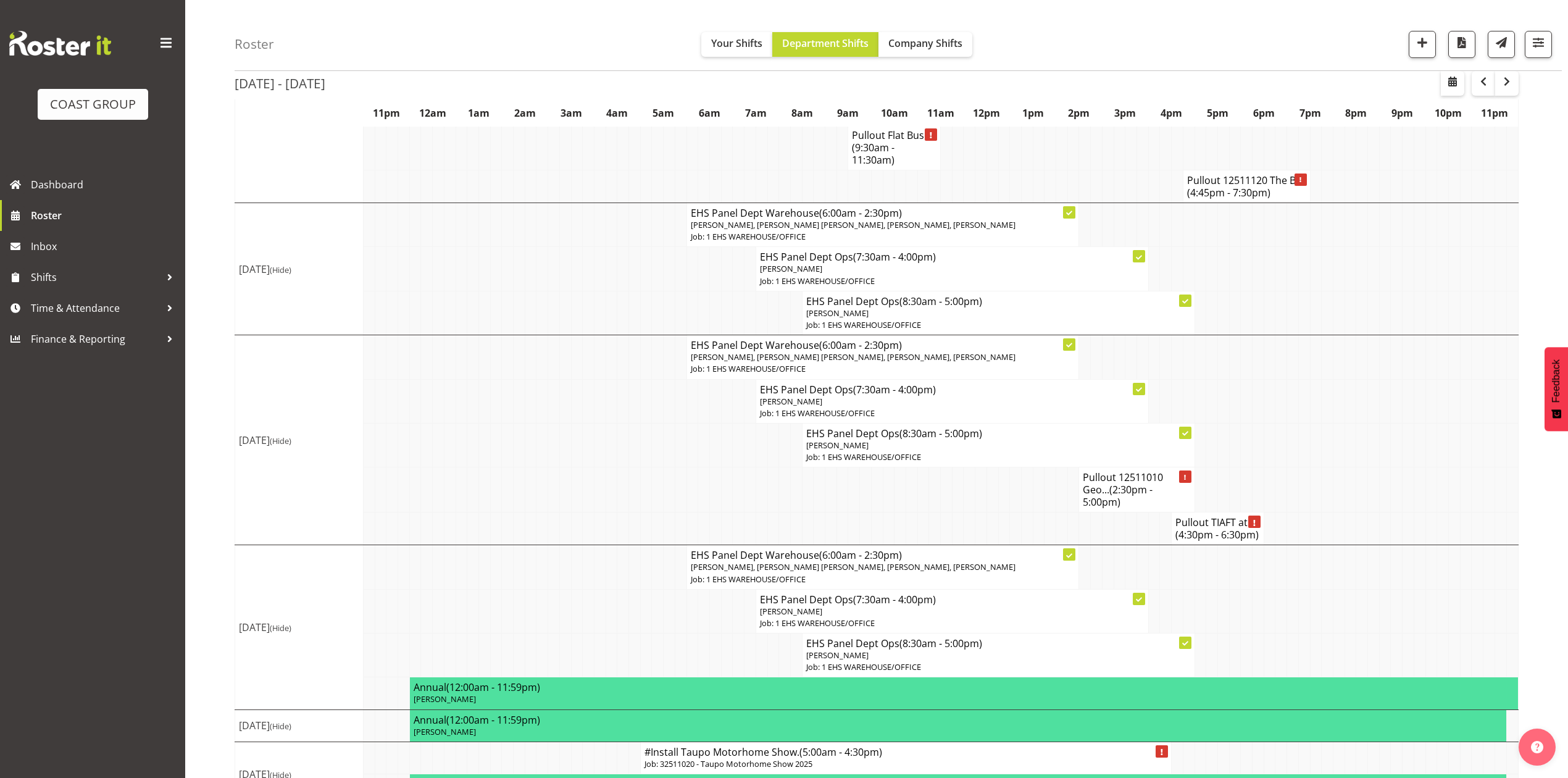
click at [1345, 466] on td at bounding box center [1351, 445] width 12 height 44
click at [1457, 83] on span "button" at bounding box center [1453, 81] width 14 height 14
select select "8"
select select "2025"
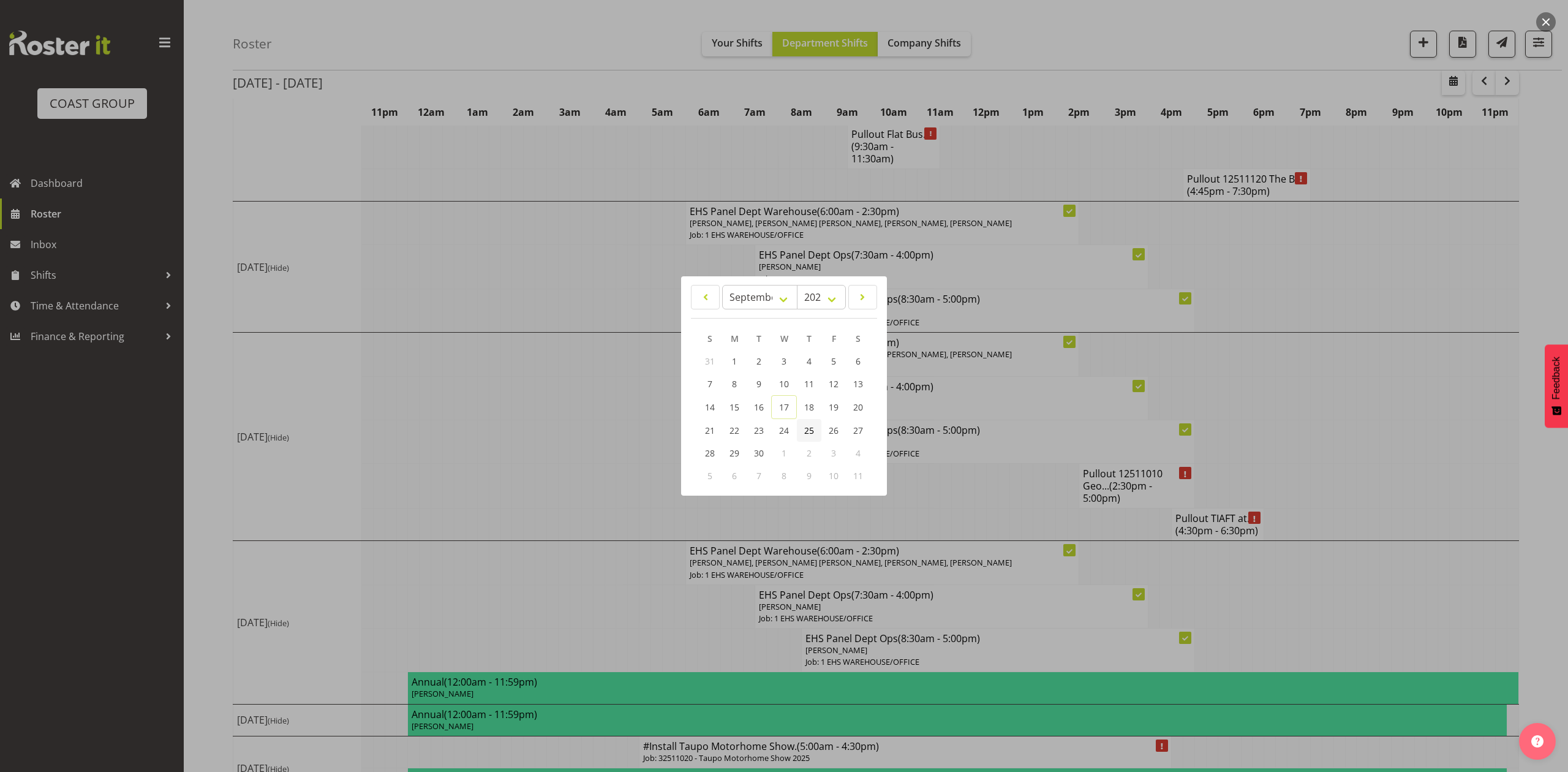
drag, startPoint x: 806, startPoint y: 433, endPoint x: 860, endPoint y: 401, distance: 62.8
click at [807, 433] on span "25" at bounding box center [809, 430] width 10 height 12
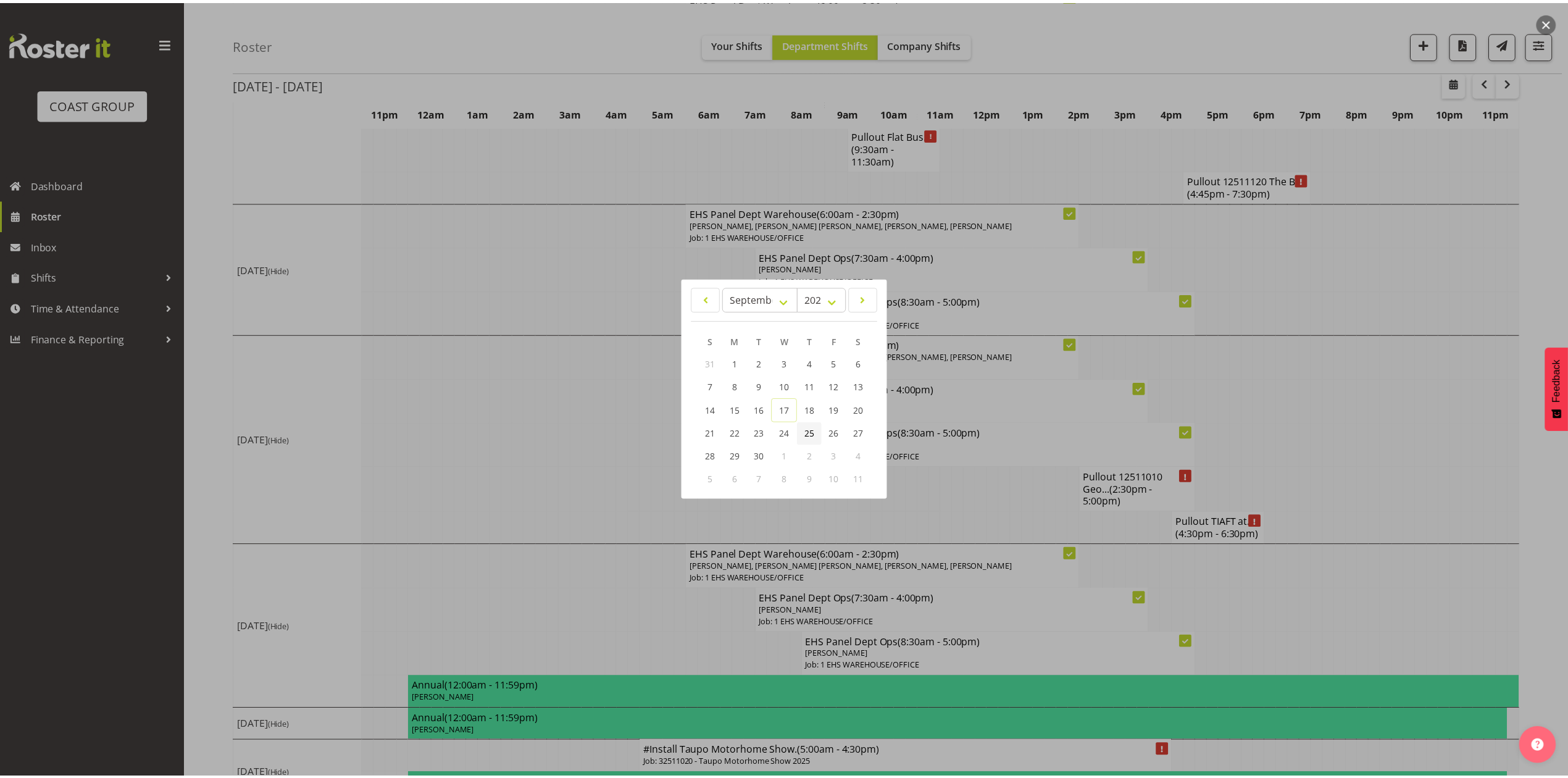
scroll to position [0, 0]
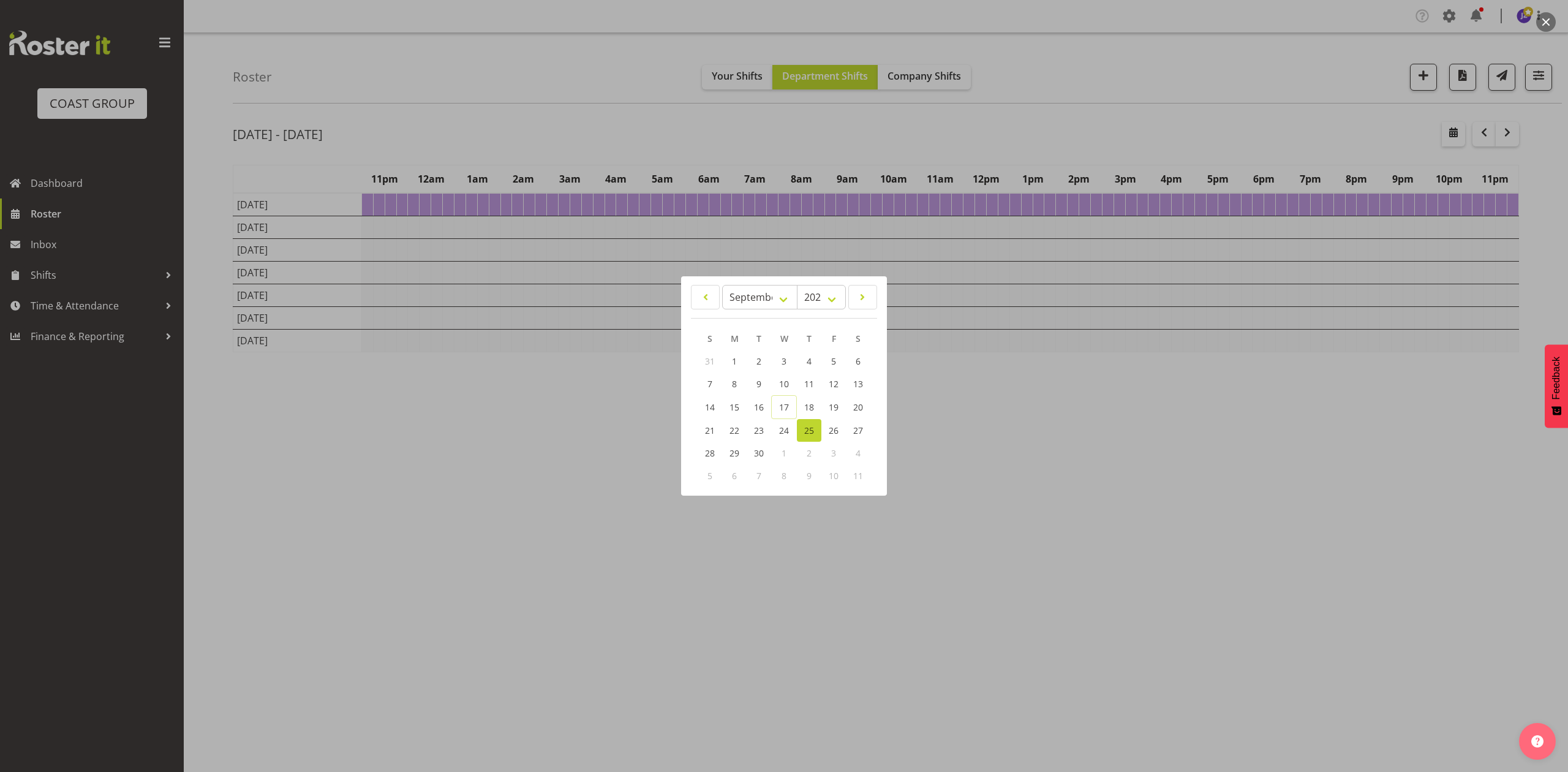
click at [1086, 60] on div at bounding box center [784, 386] width 1568 height 772
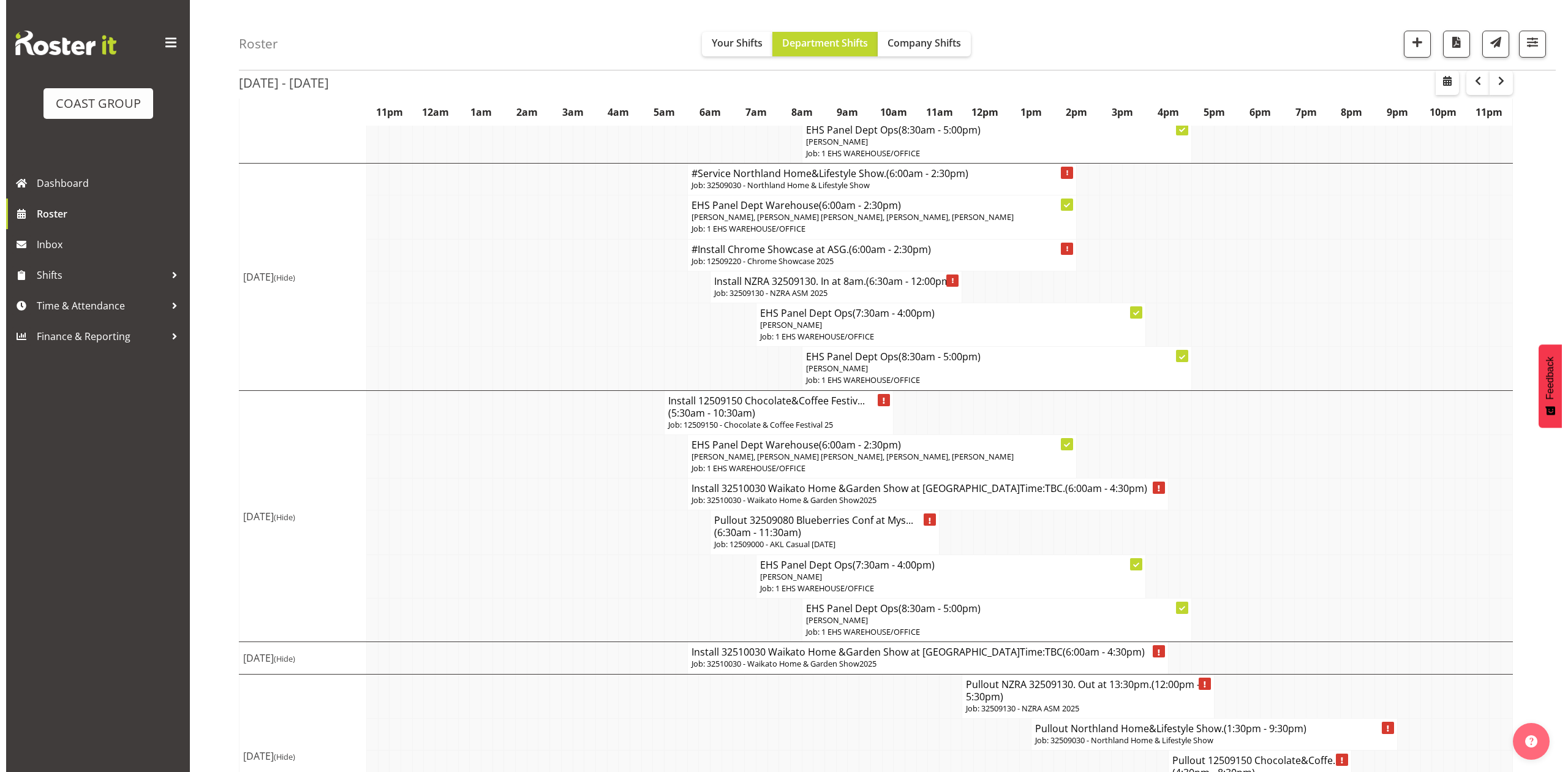
scroll to position [794, 0]
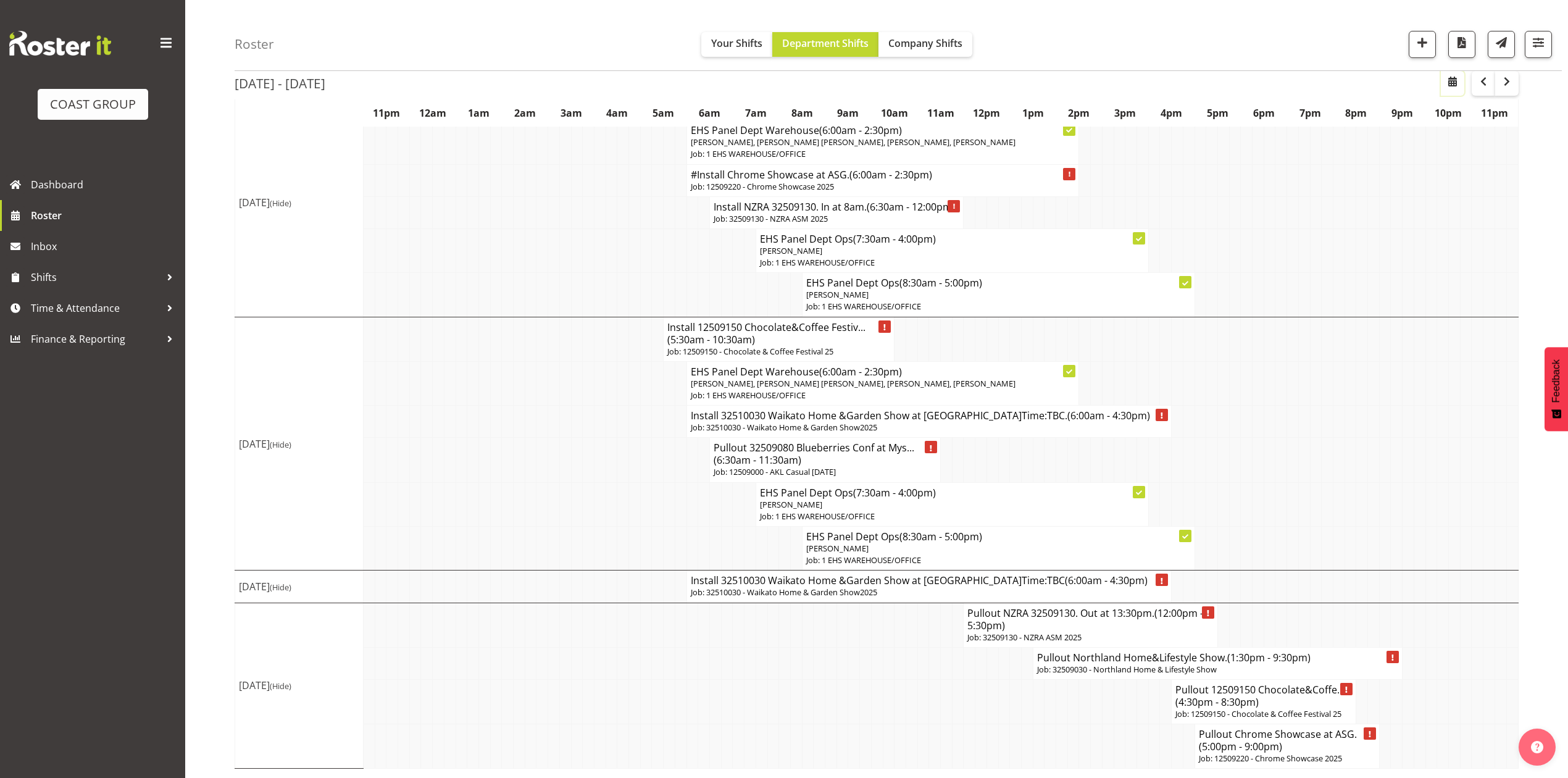
click at [1457, 82] on span "button" at bounding box center [1453, 81] width 14 height 14
select select "8"
select select "2025"
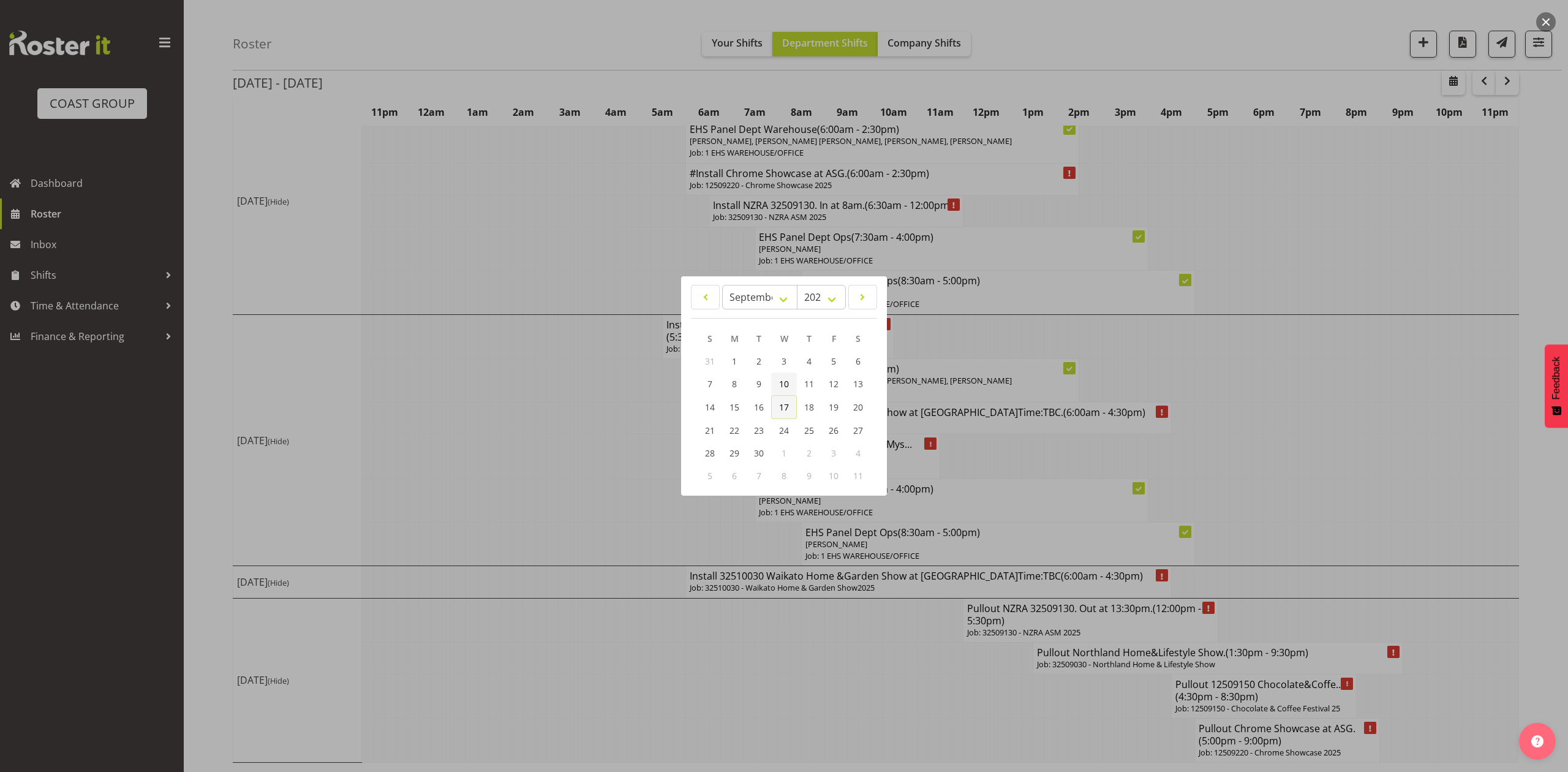
drag, startPoint x: 785, startPoint y: 397, endPoint x: 785, endPoint y: 388, distance: 9.0
click at [785, 397] on link "17" at bounding box center [784, 407] width 25 height 24
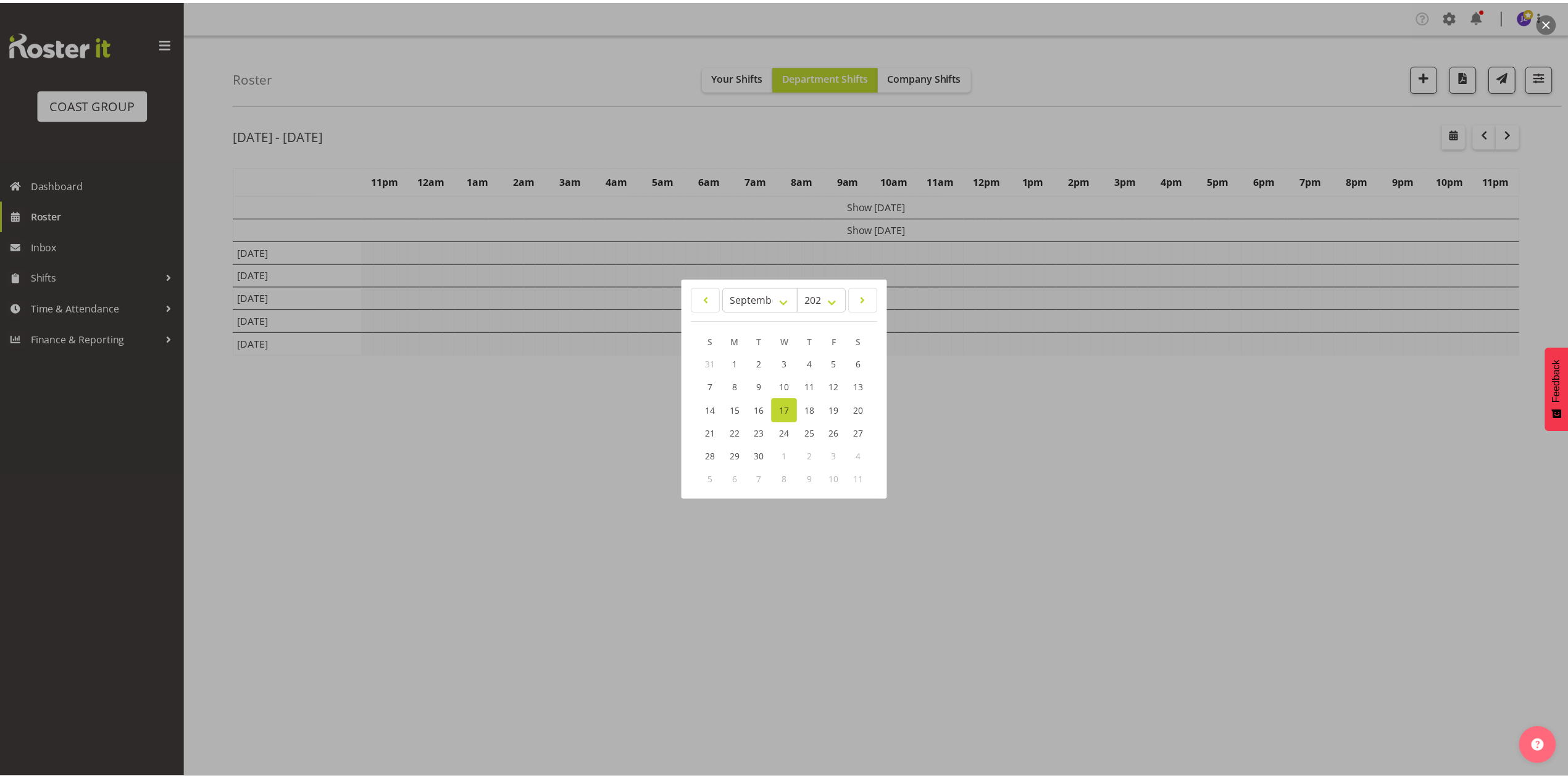
scroll to position [0, 0]
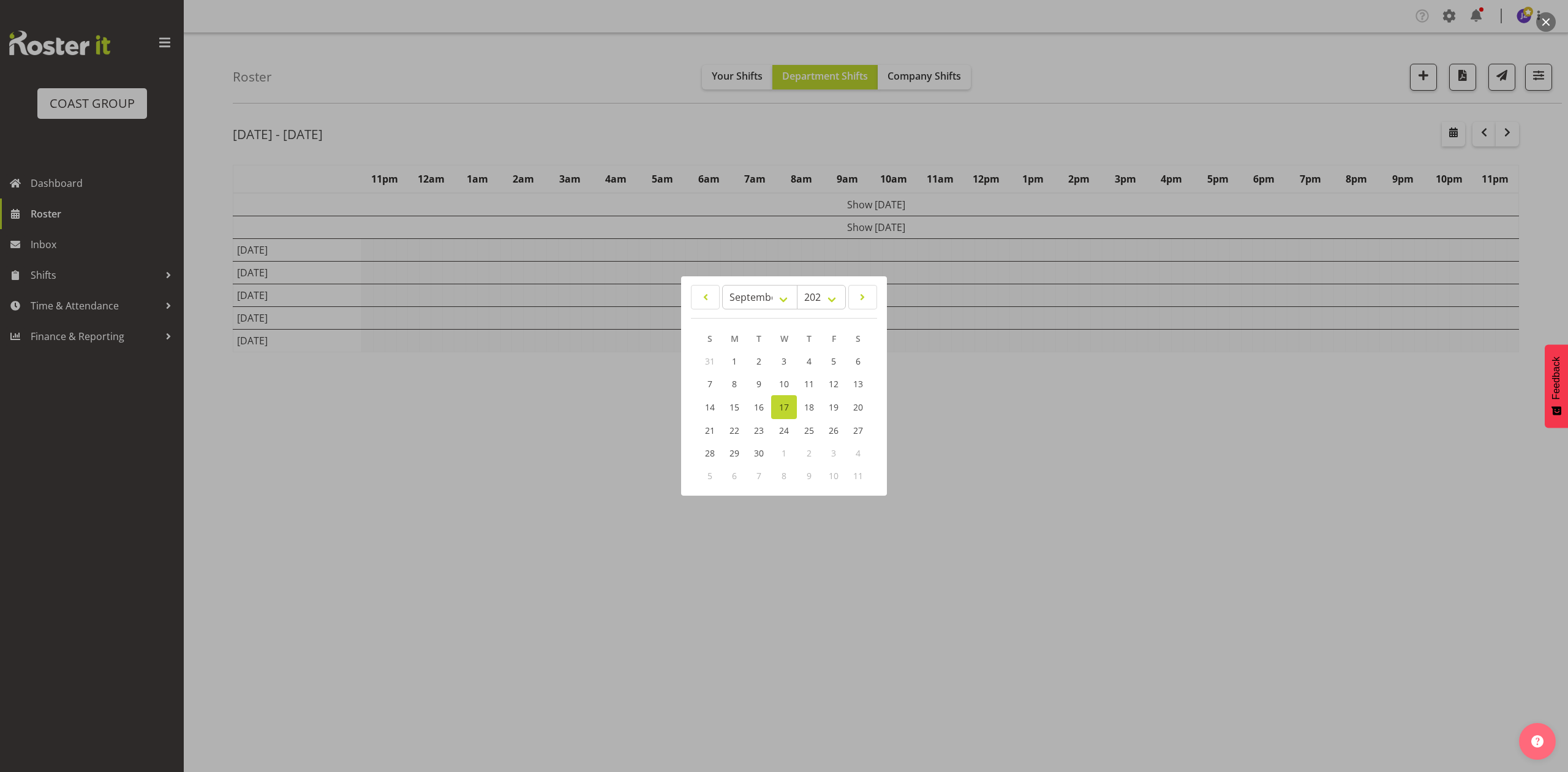
click at [571, 140] on div at bounding box center [784, 386] width 1568 height 772
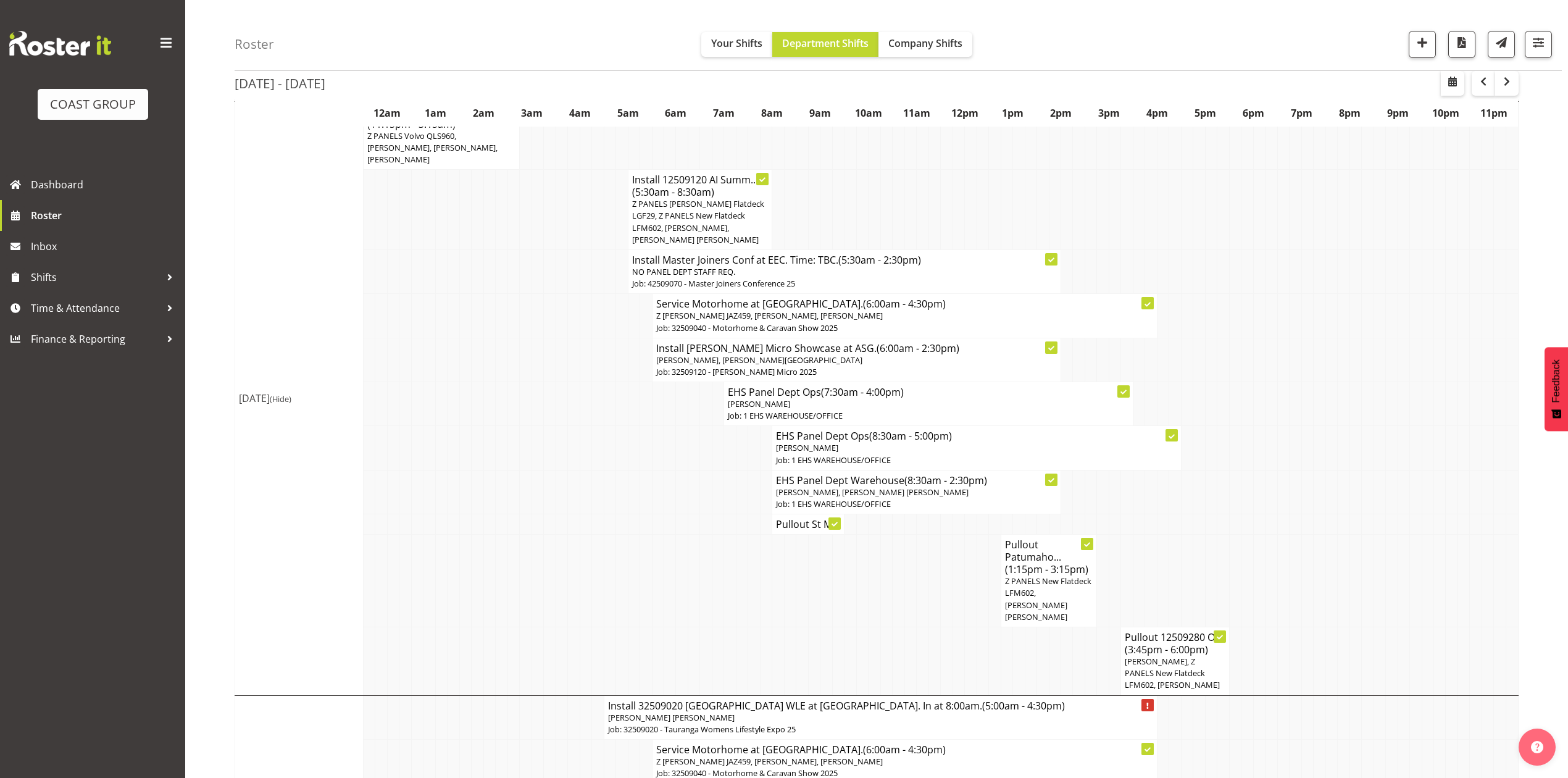
scroll to position [164, 0]
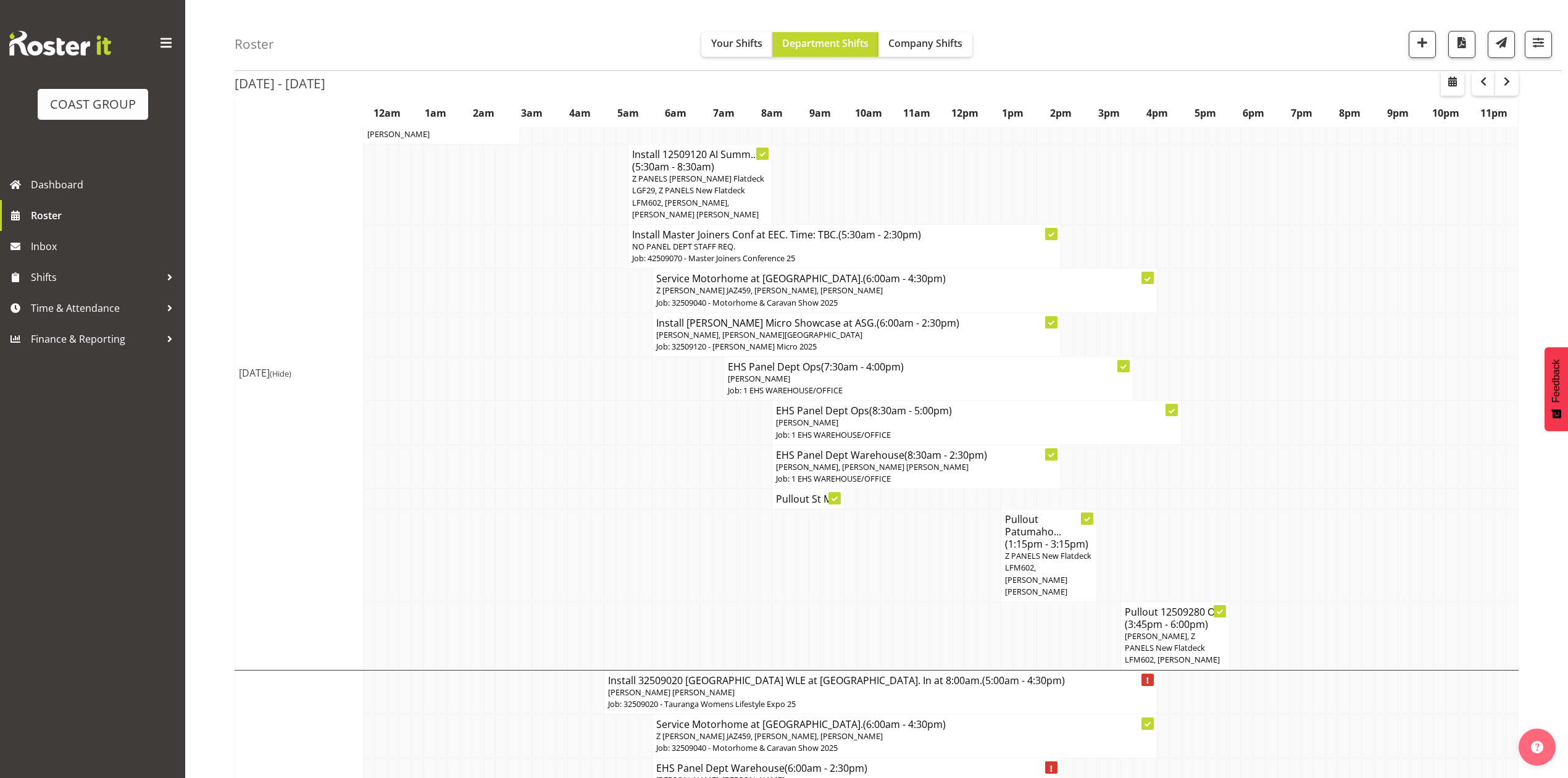
click at [771, 317] on h4 "Install [PERSON_NAME] Micro Showcase at ASG. (6:00am - 2:30pm)" at bounding box center [856, 323] width 401 height 13
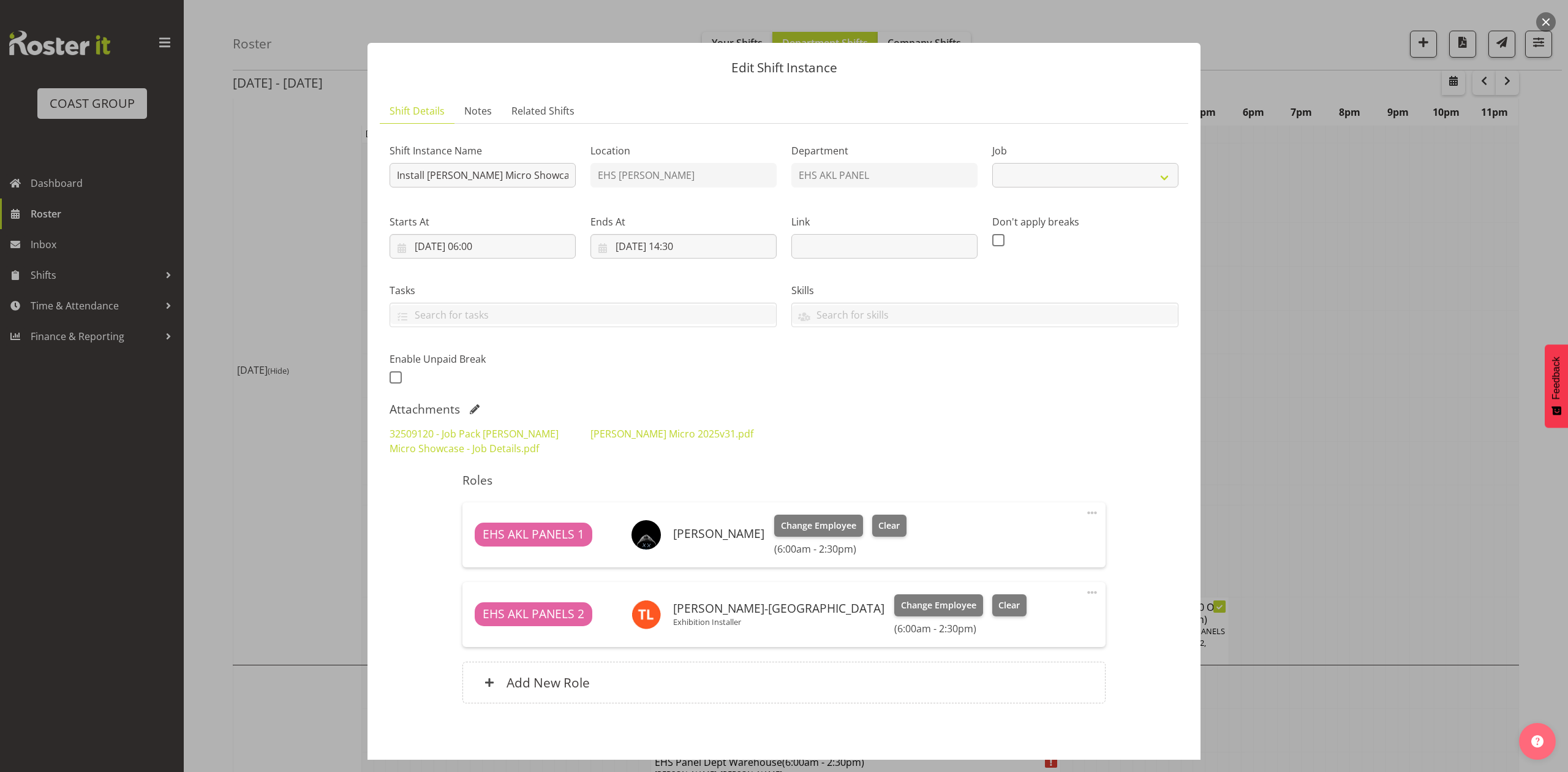
select select "9134"
click at [605, 437] on link "[PERSON_NAME] Micro 2025v31.pdf" at bounding box center [671, 433] width 163 height 14
click at [1428, 469] on div at bounding box center [784, 386] width 1568 height 772
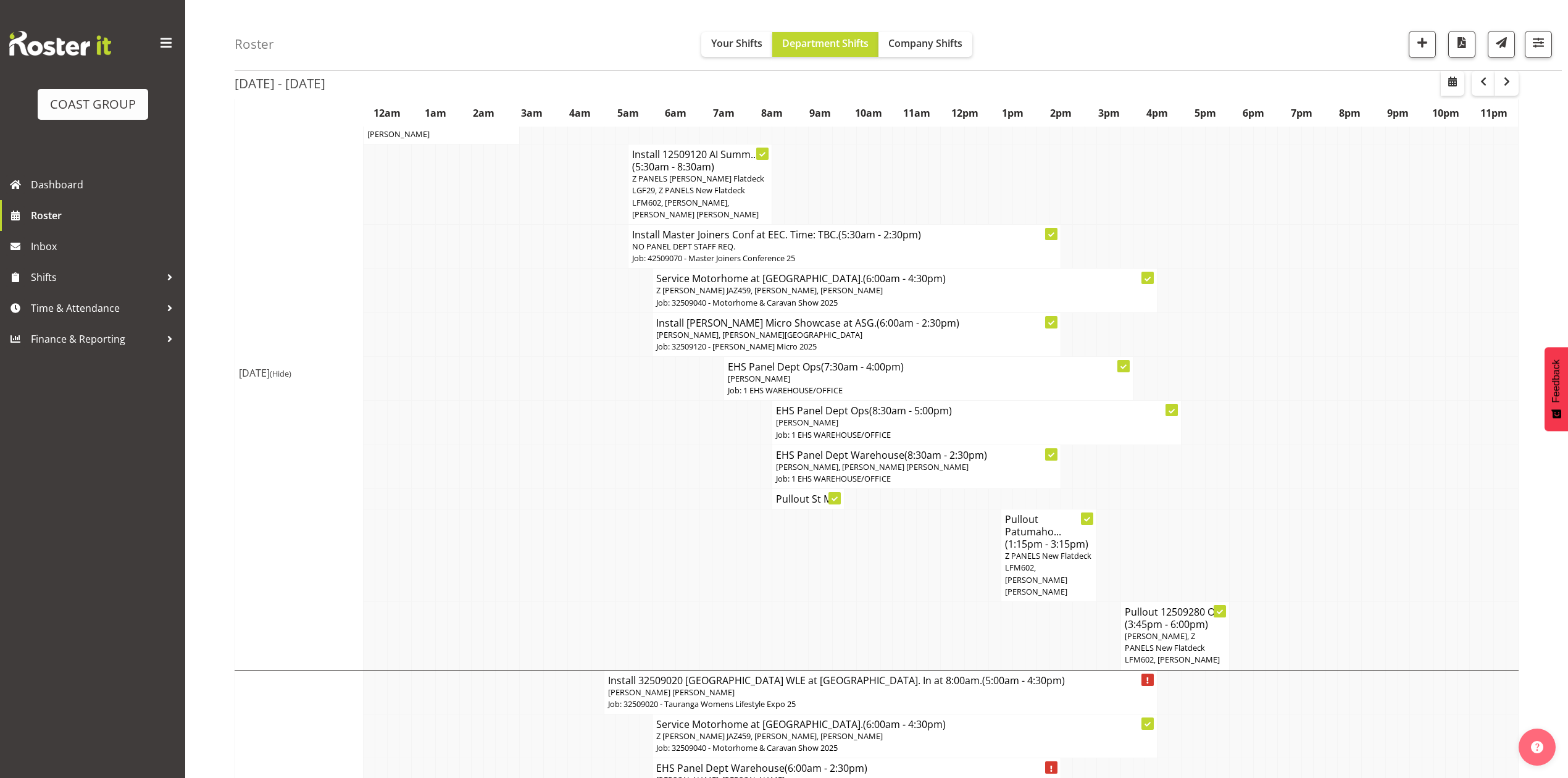
click at [694, 445] on td at bounding box center [694, 466] width 12 height 44
click at [781, 493] on h4 "Pullout St M..." at bounding box center [808, 499] width 64 height 13
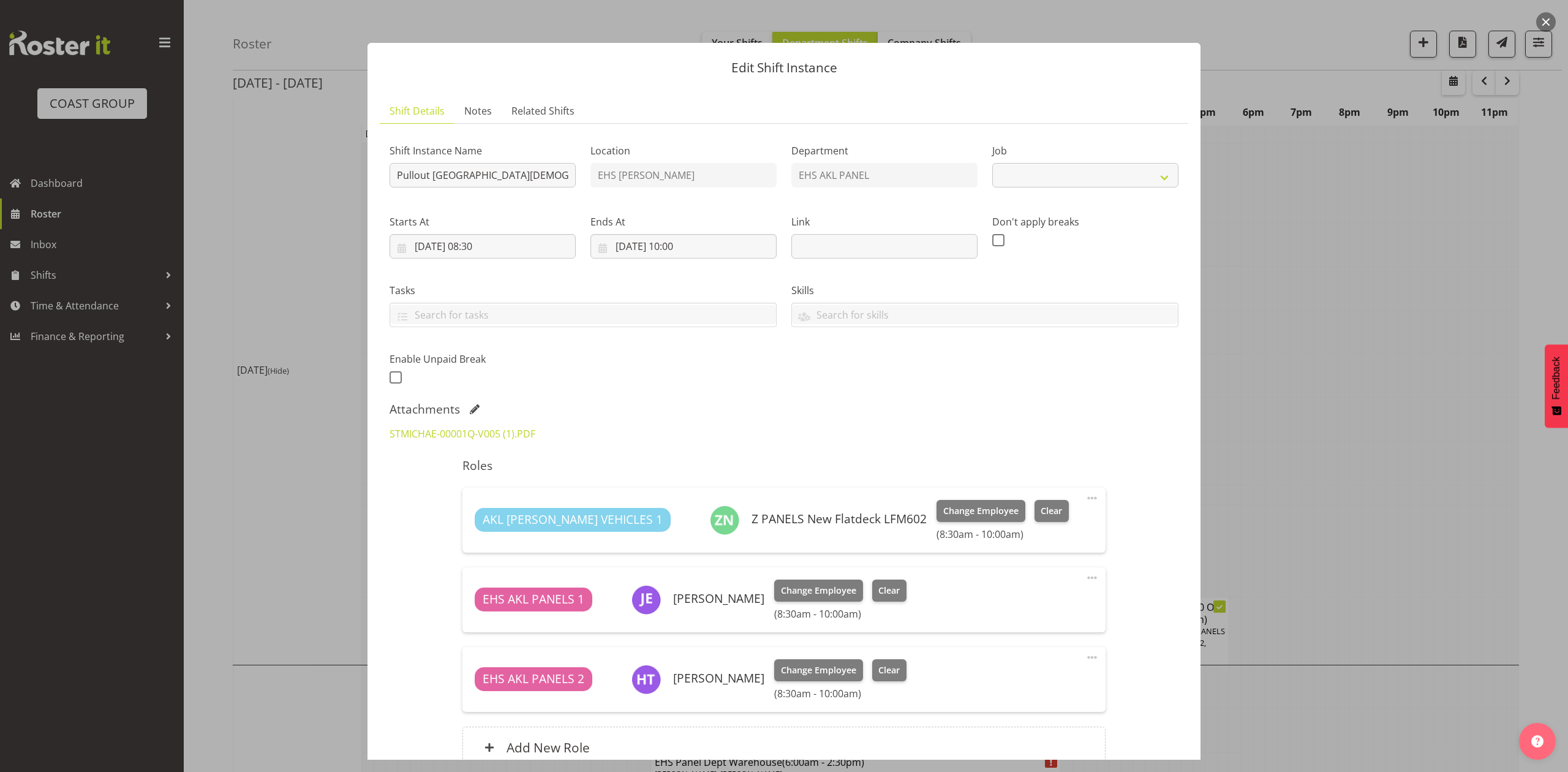
select select "8653"
click at [1285, 375] on div at bounding box center [784, 386] width 1568 height 772
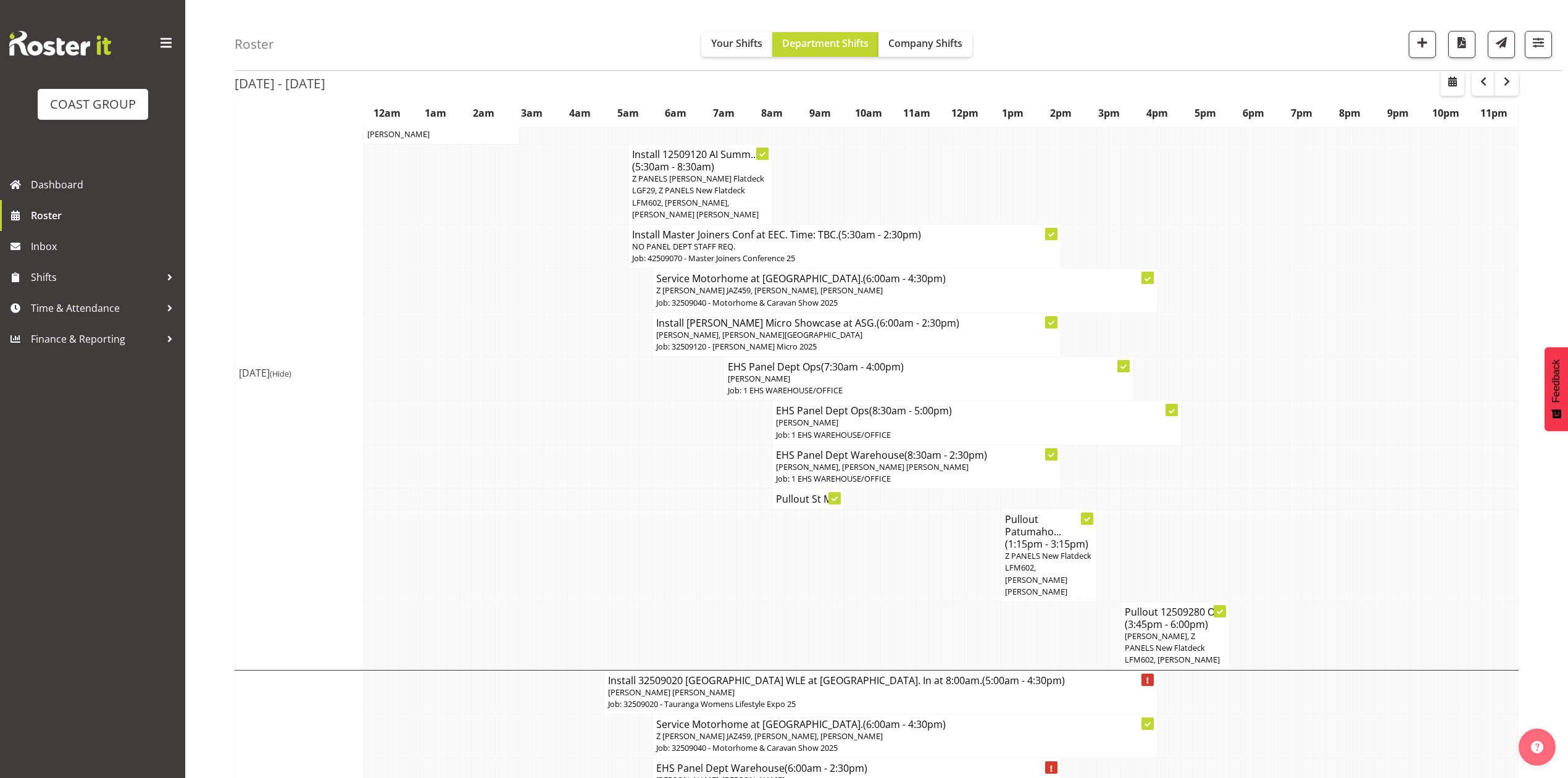
click at [736, 527] on td at bounding box center [742, 555] width 12 height 93
click at [734, 542] on td at bounding box center [730, 555] width 12 height 93
click at [966, 526] on td at bounding box center [971, 555] width 12 height 93
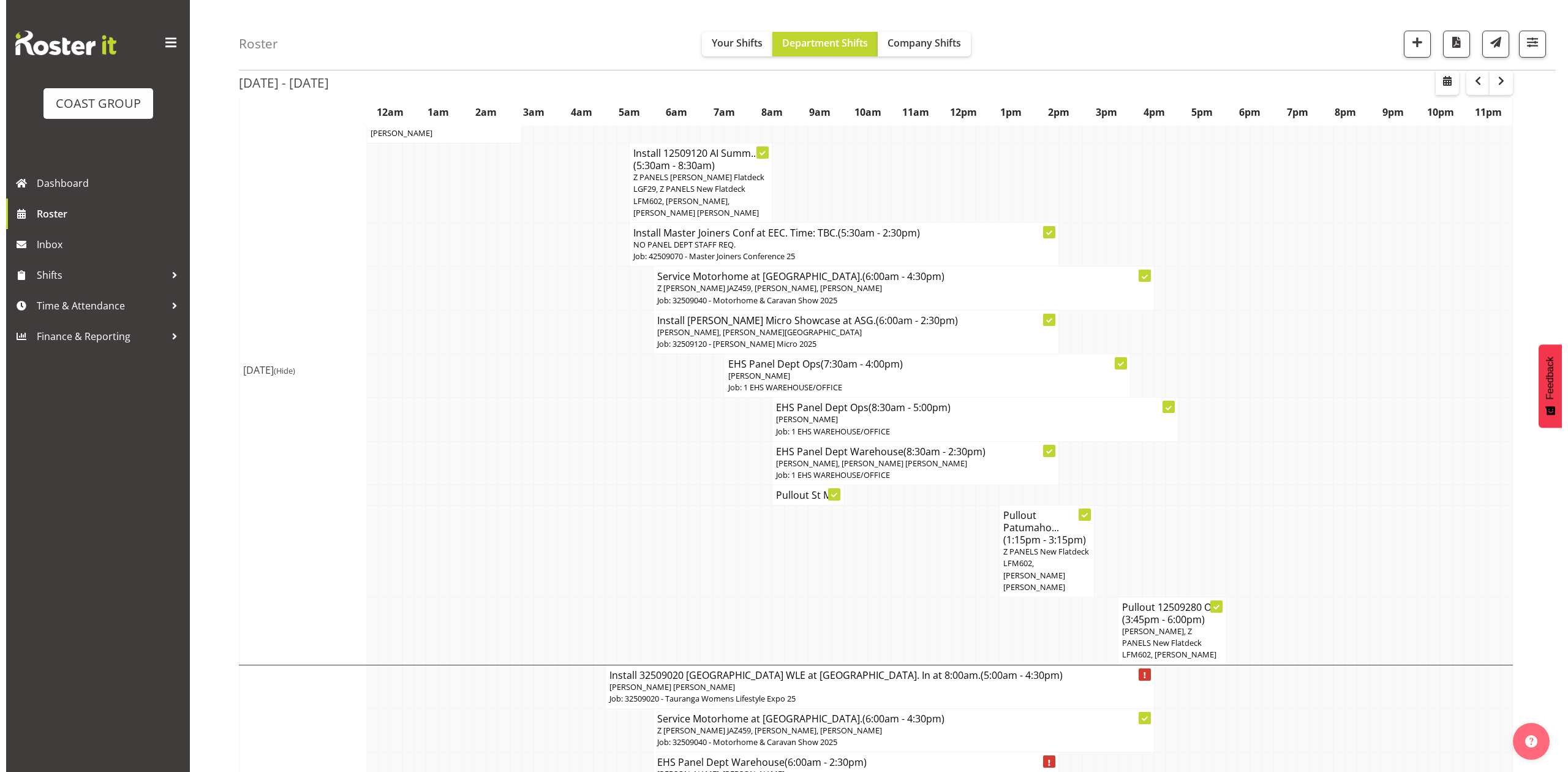
scroll to position [245, 0]
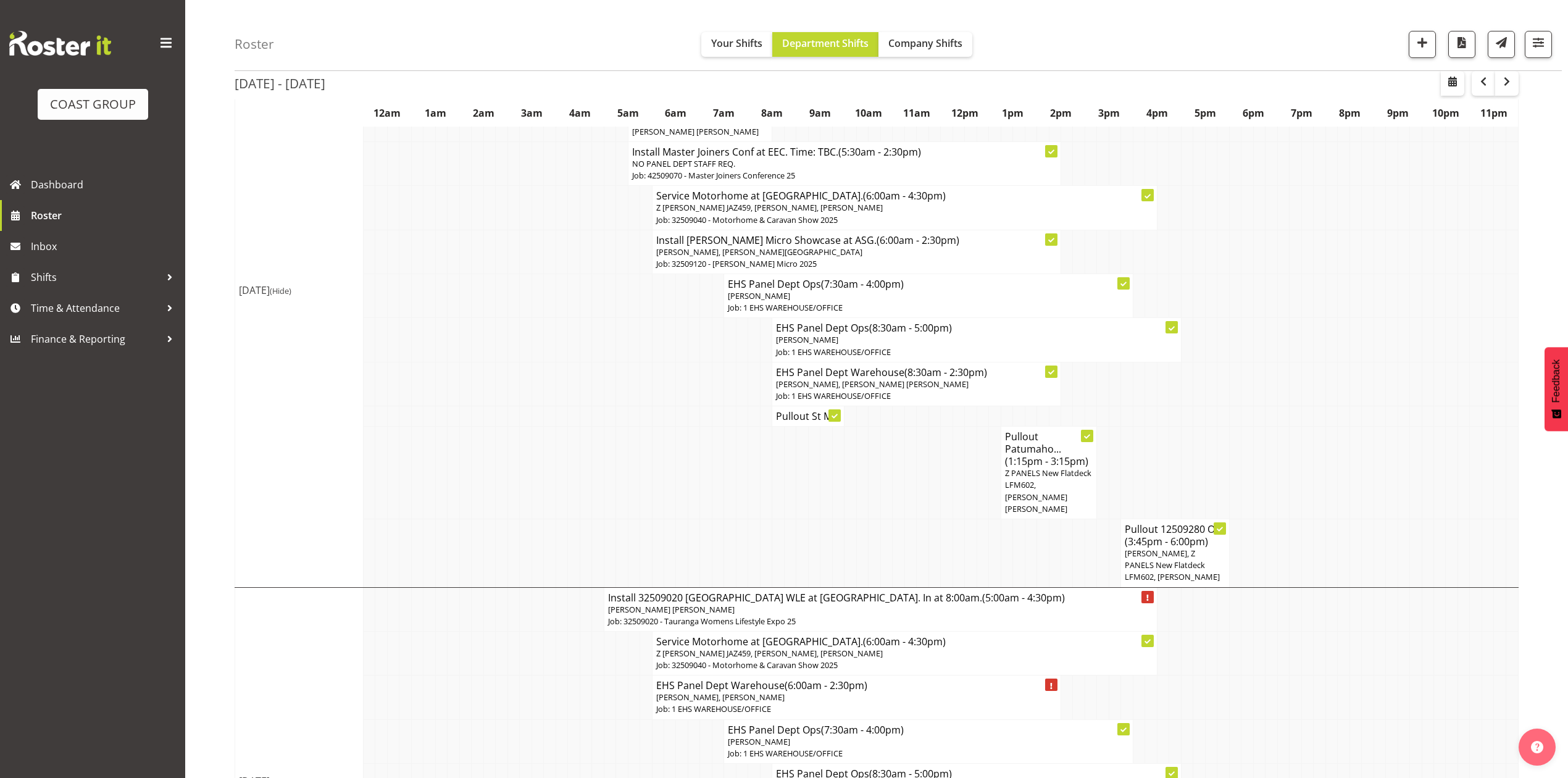
click at [1195, 428] on td at bounding box center [1199, 473] width 12 height 93
click at [1164, 535] on span "(3:45pm - 6:00pm)" at bounding box center [1166, 542] width 84 height 14
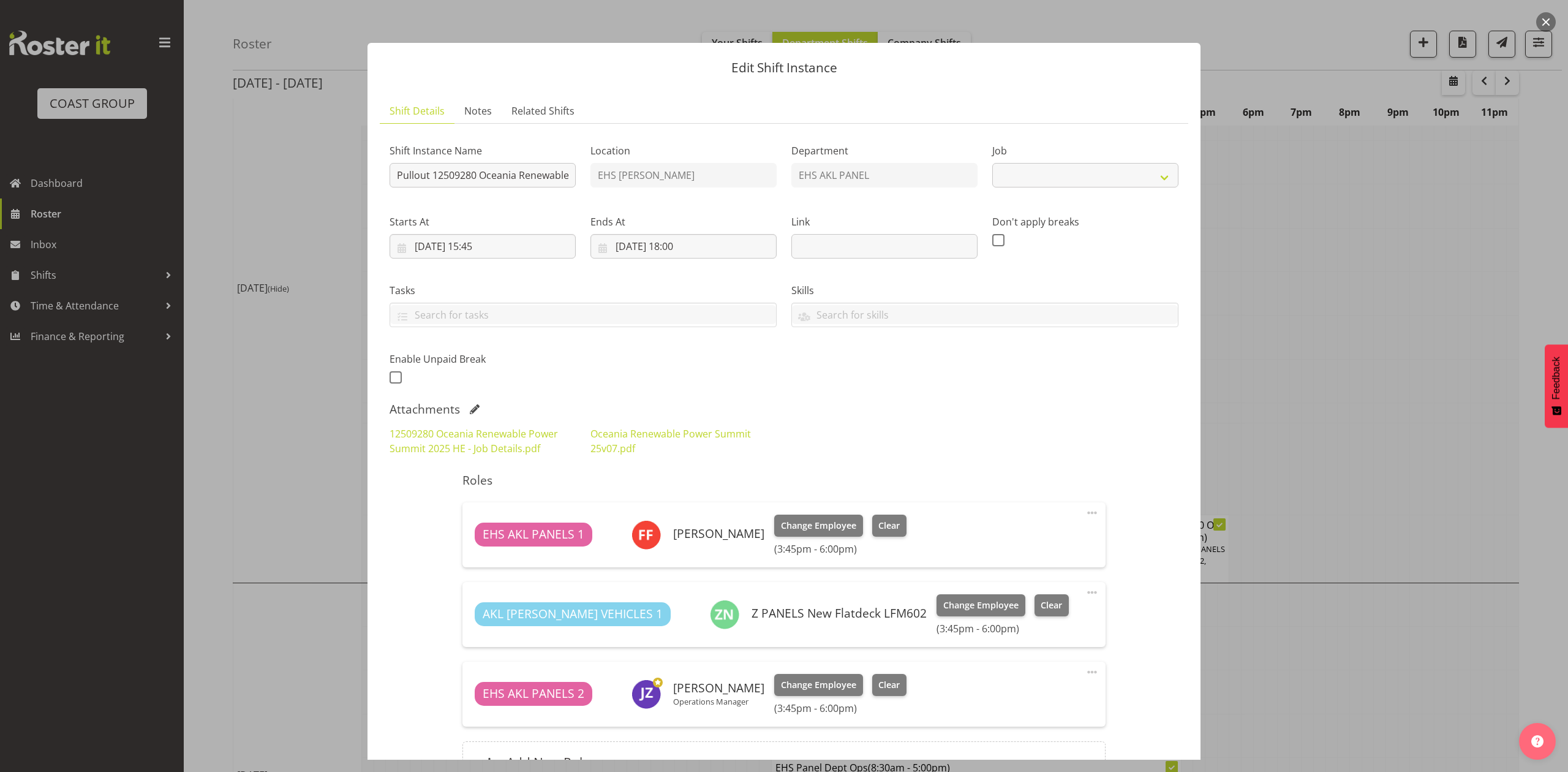
select select "10278"
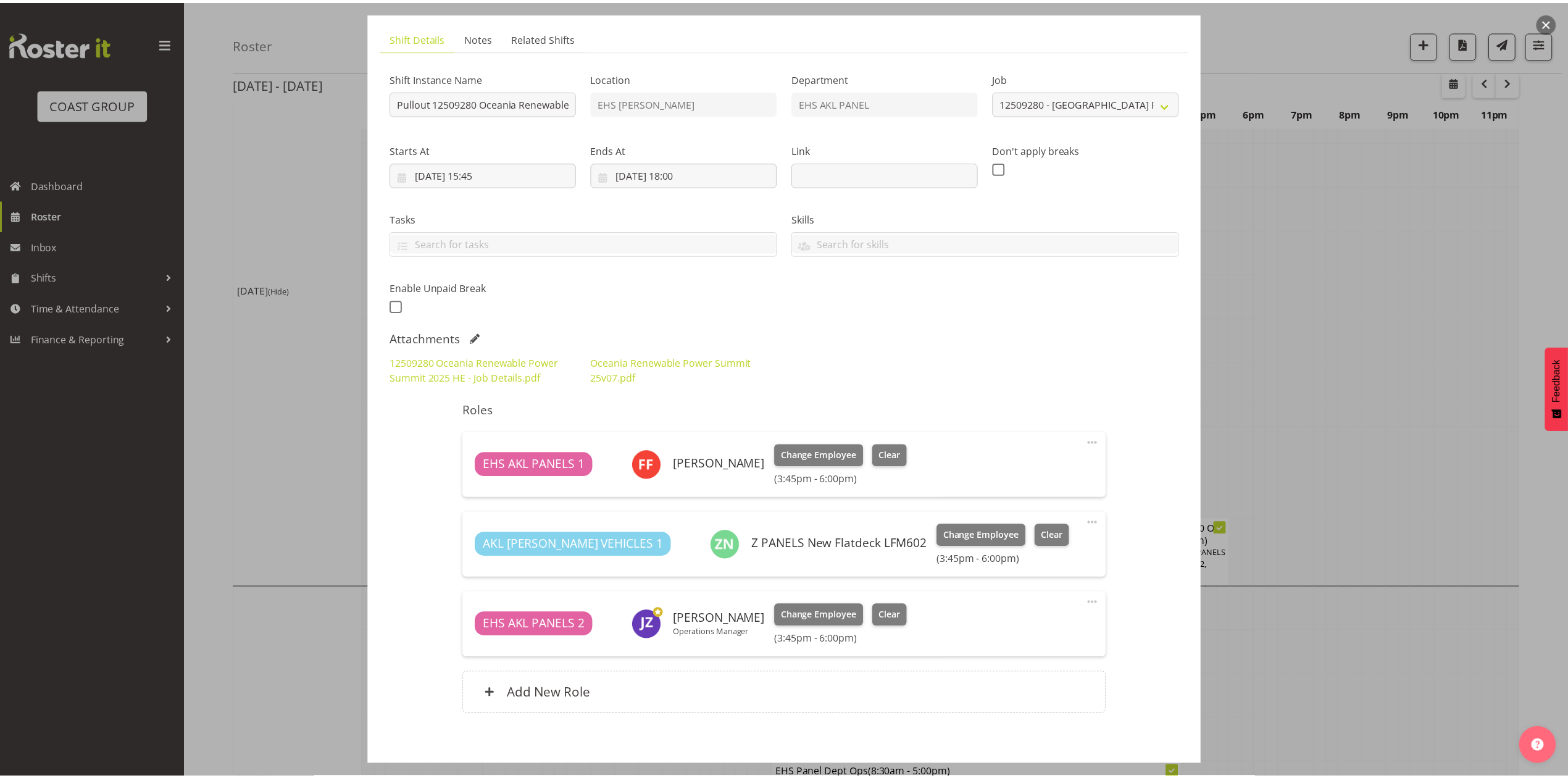
scroll to position [53, 0]
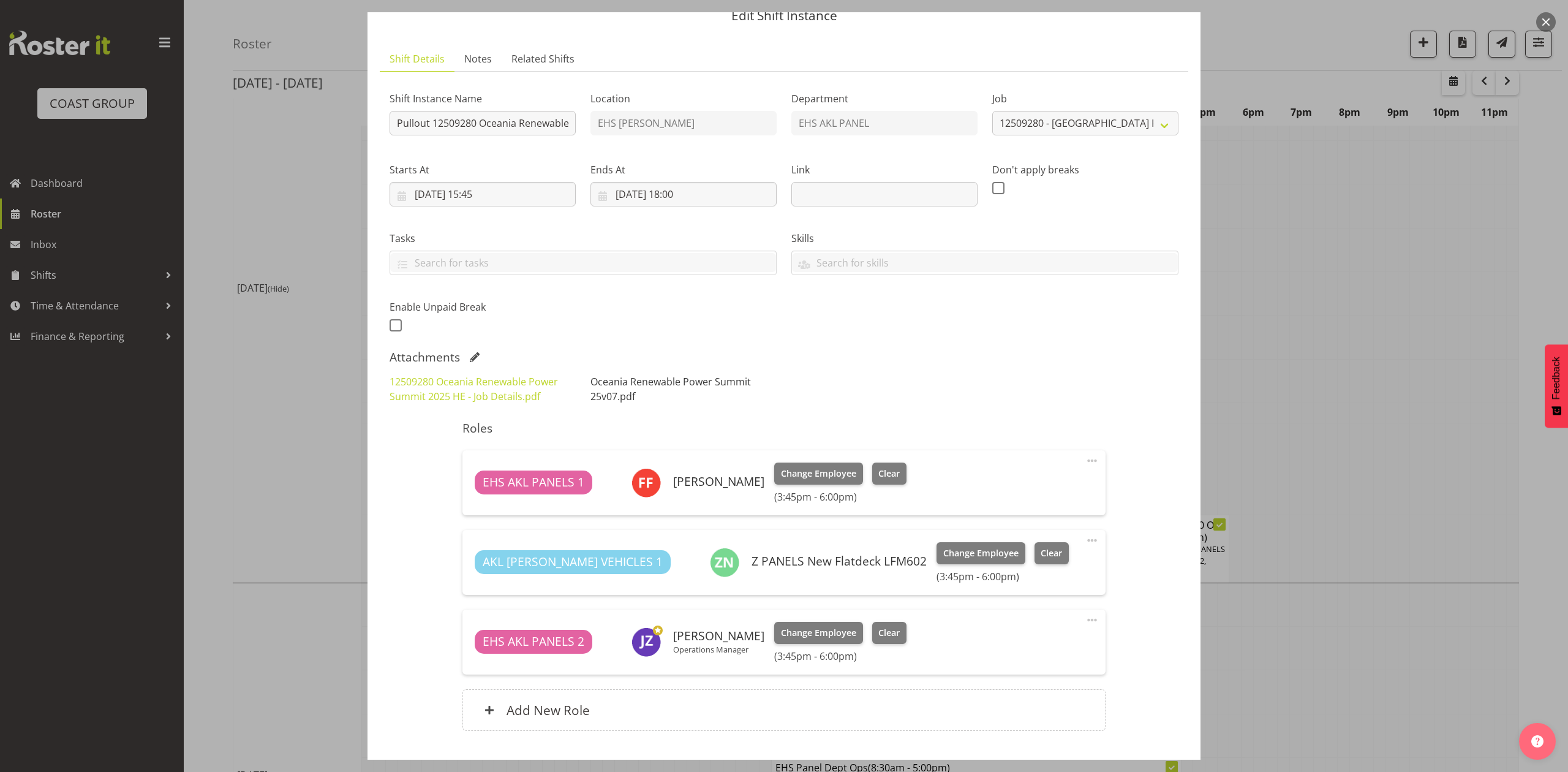
click at [618, 385] on link "Oceania Renewable Power Summit 25v07.pdf" at bounding box center [671, 388] width 161 height 28
click at [1282, 290] on div at bounding box center [784, 386] width 1568 height 772
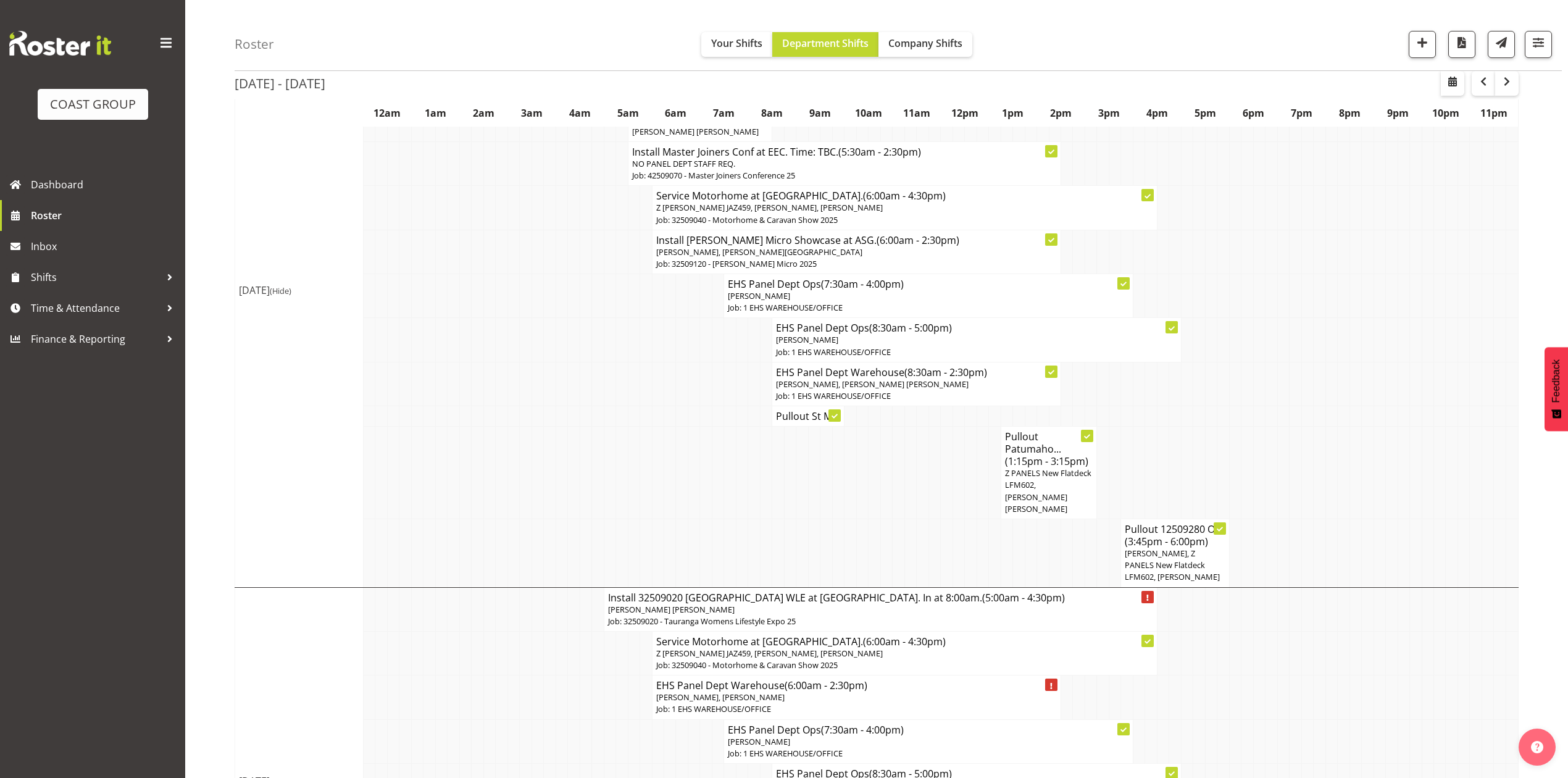
click at [890, 503] on td at bounding box center [886, 473] width 12 height 93
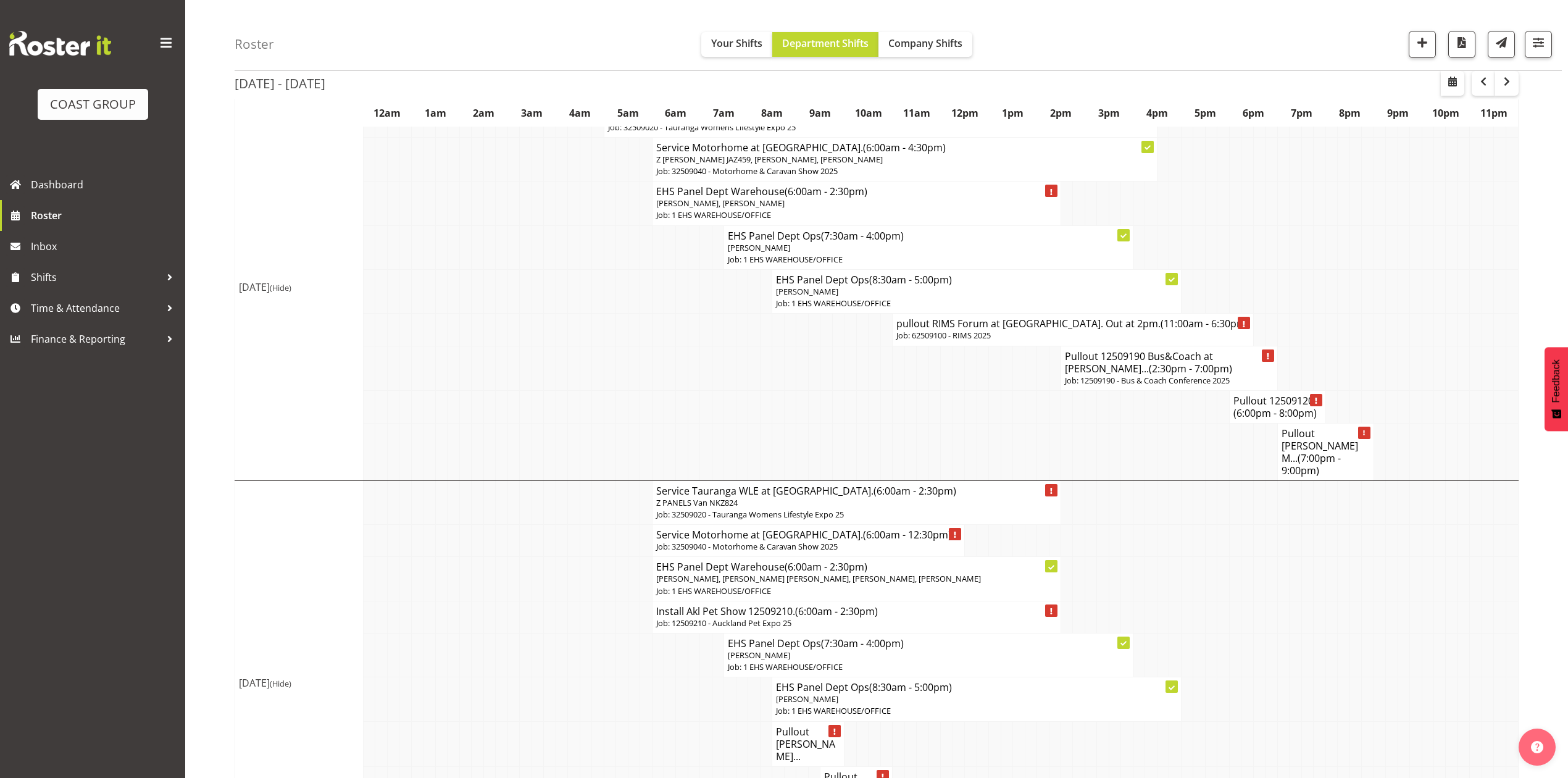
scroll to position [892, 0]
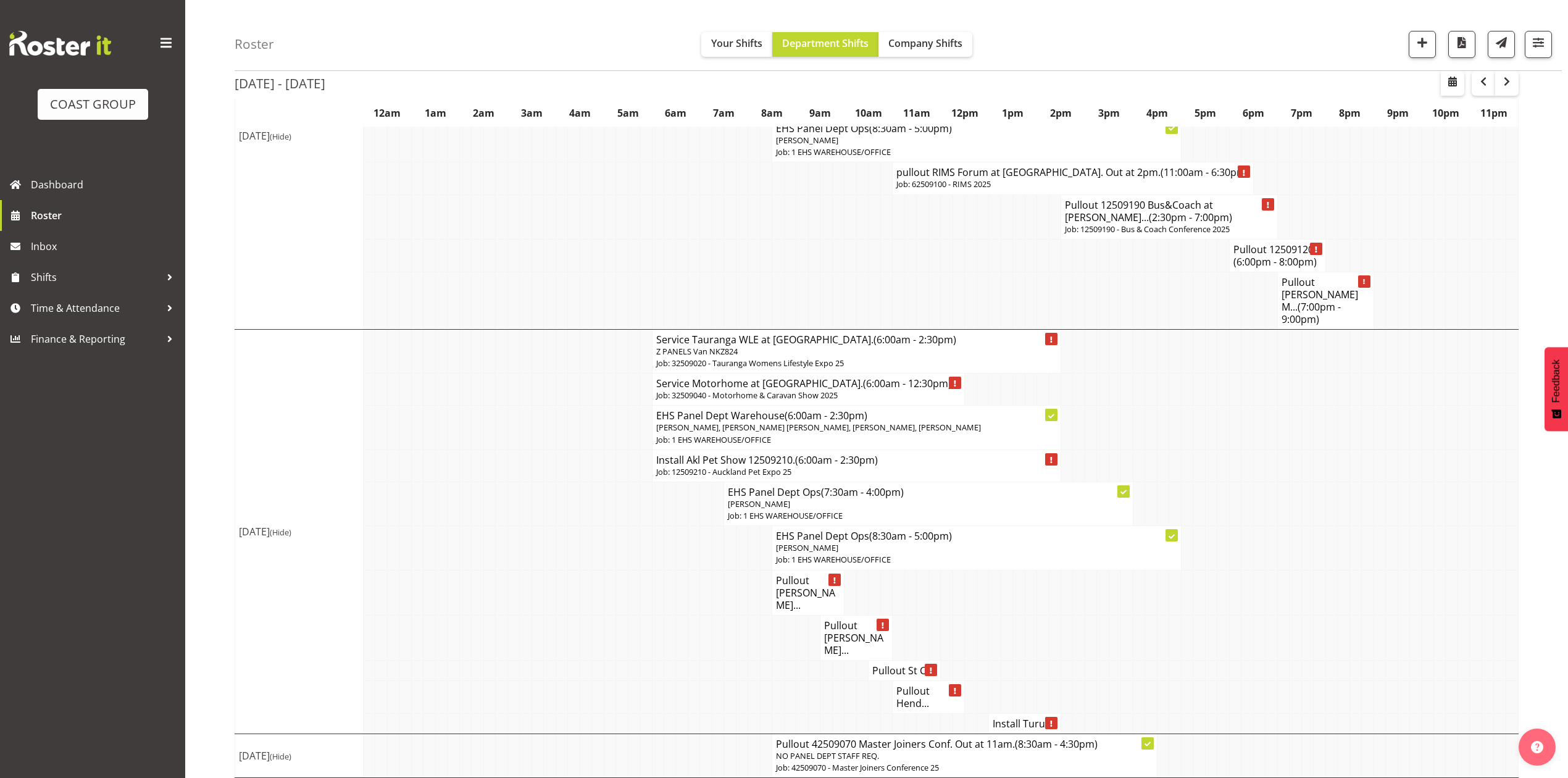
click at [1015, 660] on td at bounding box center [1019, 670] width 12 height 20
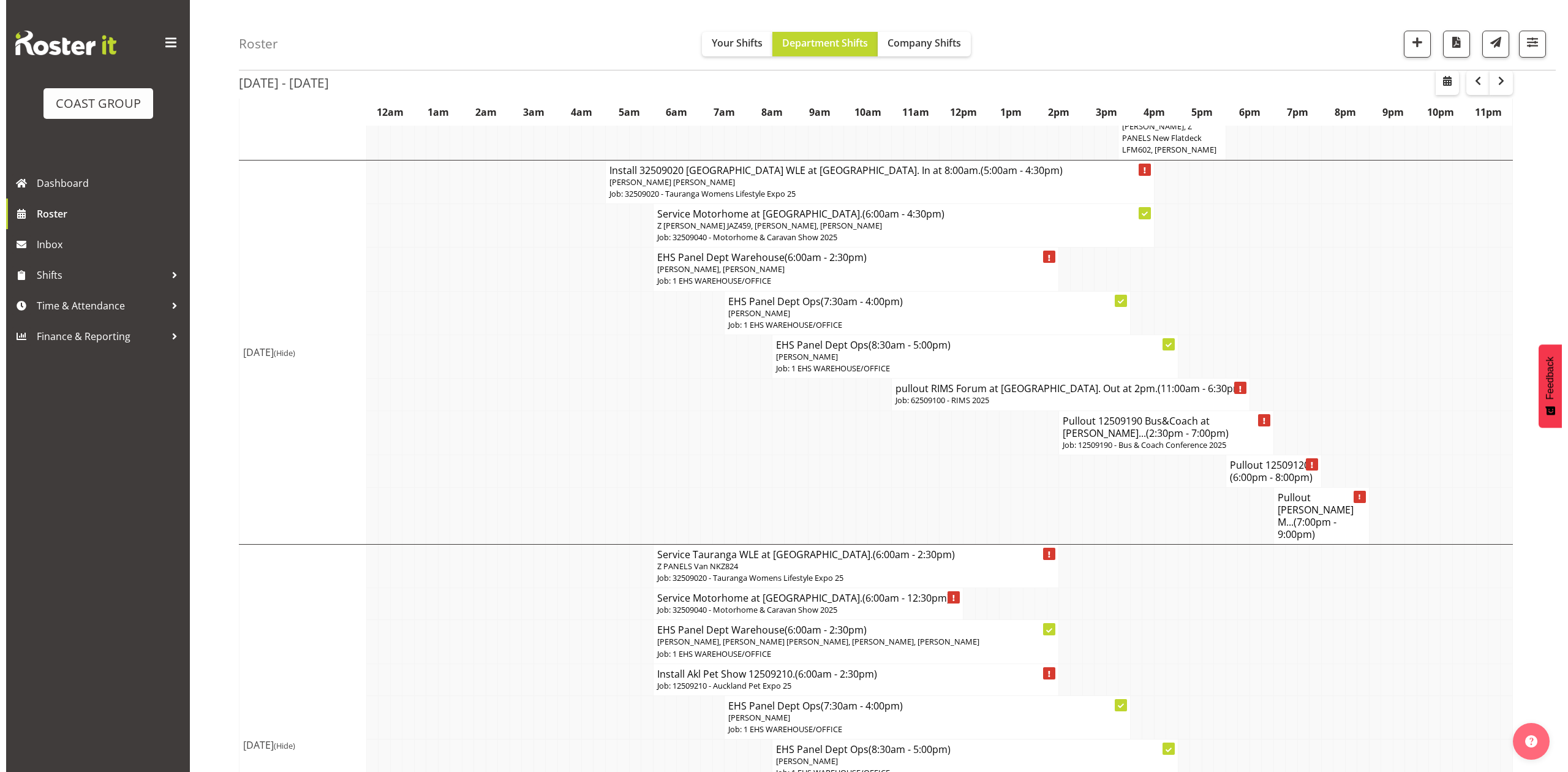
scroll to position [640, 0]
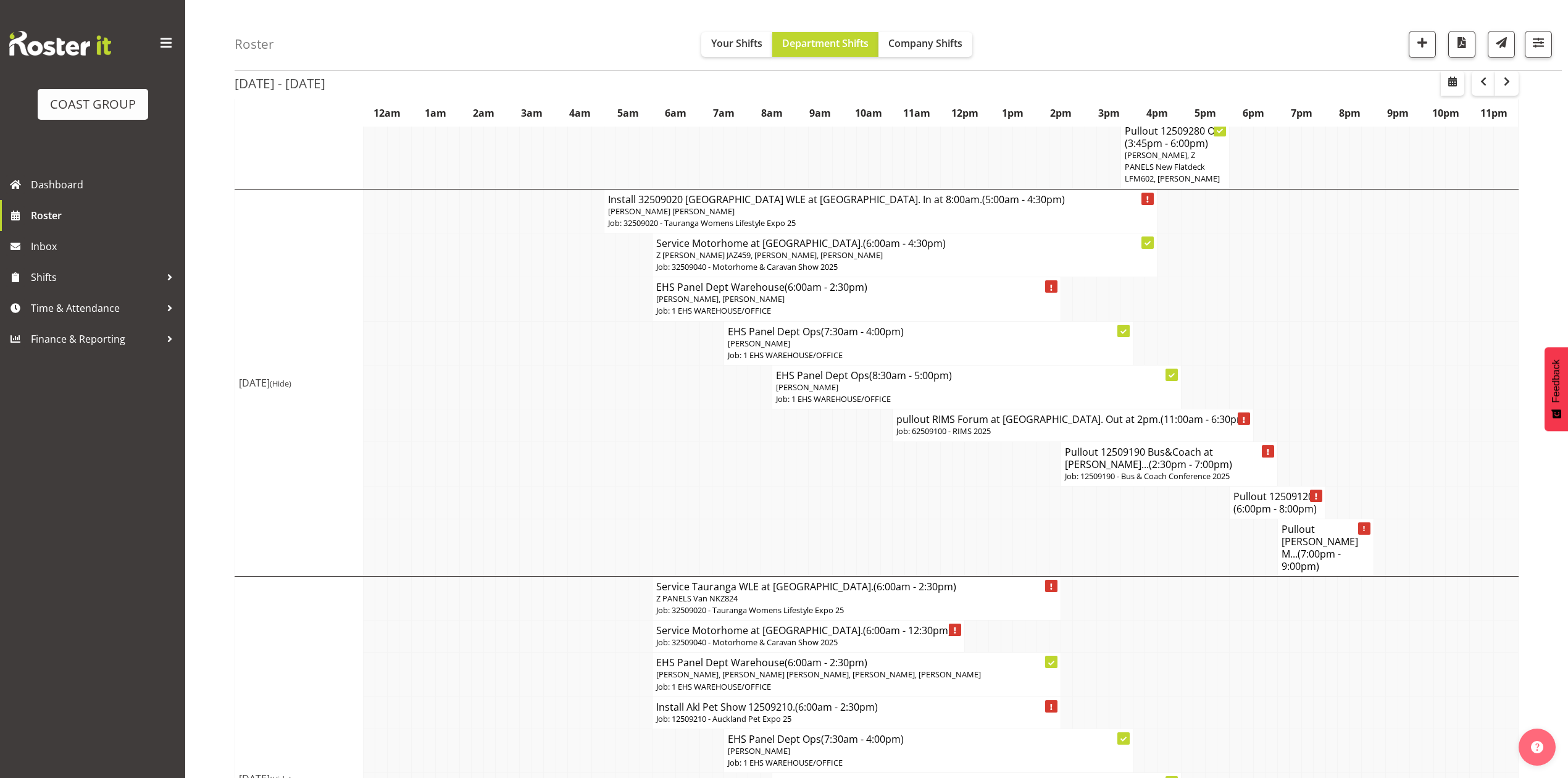
click at [723, 206] on span "[PERSON_NAME] [PERSON_NAME]" at bounding box center [671, 211] width 126 height 11
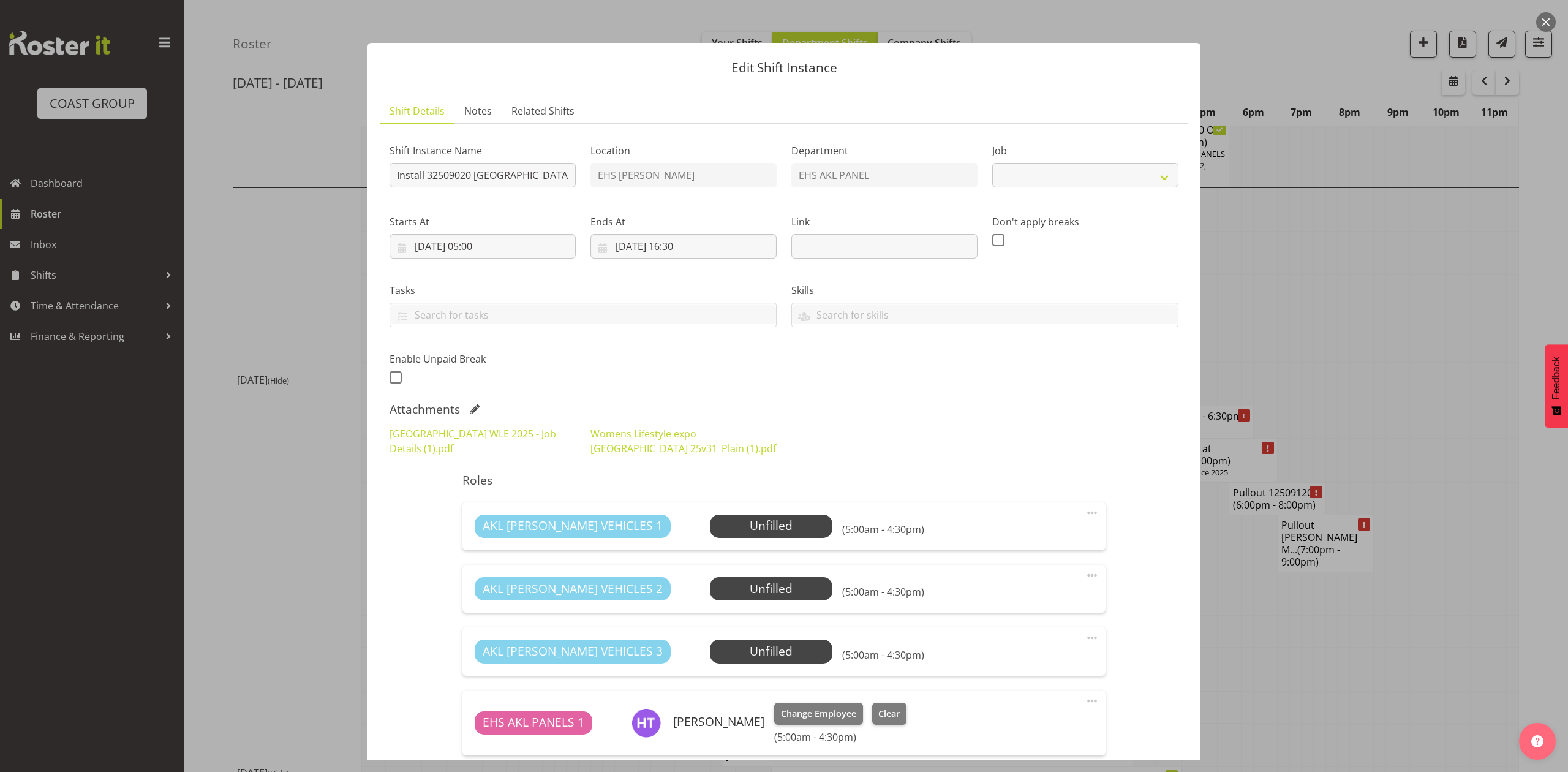
select select "8967"
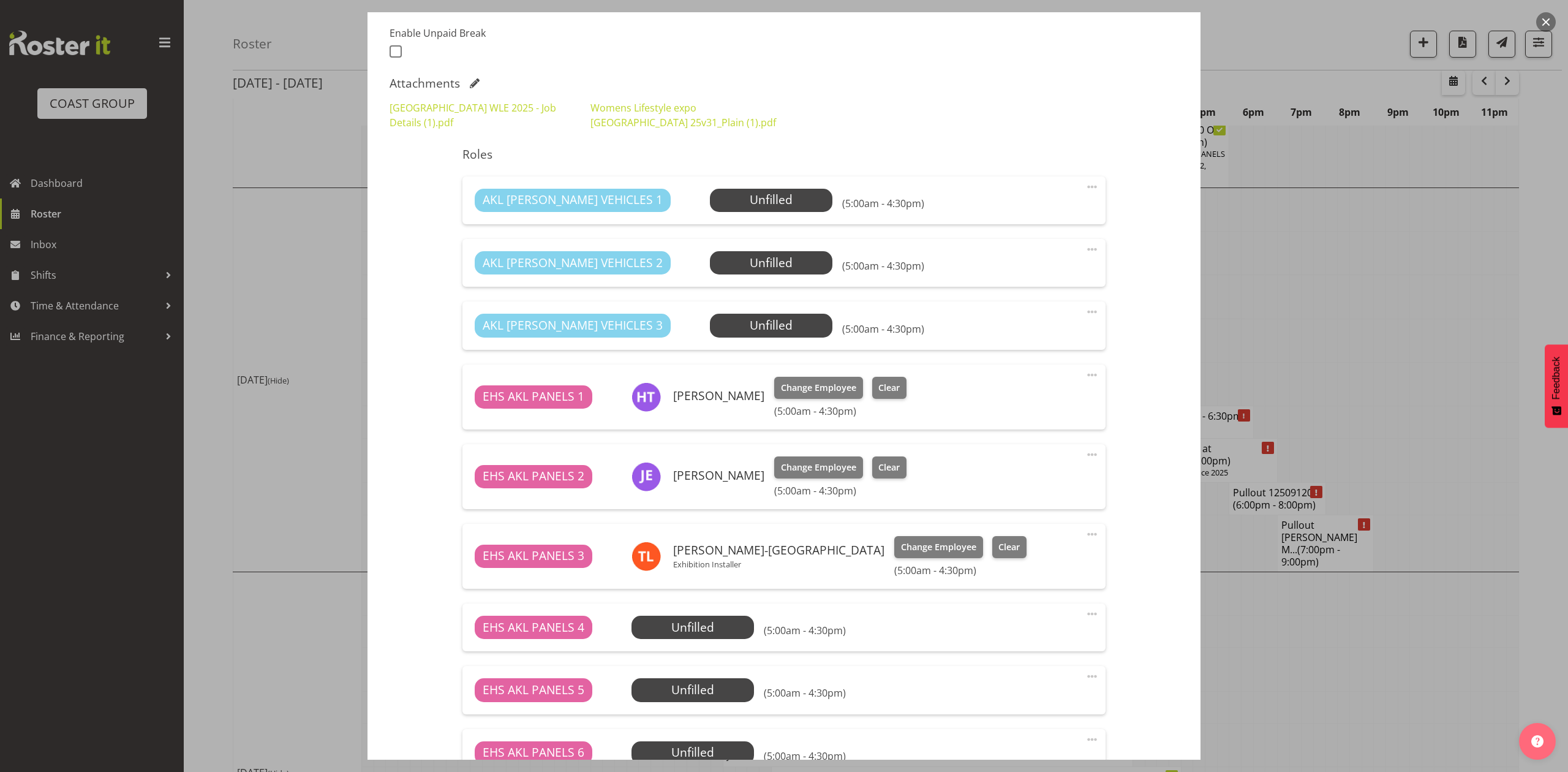
scroll to position [182, 0]
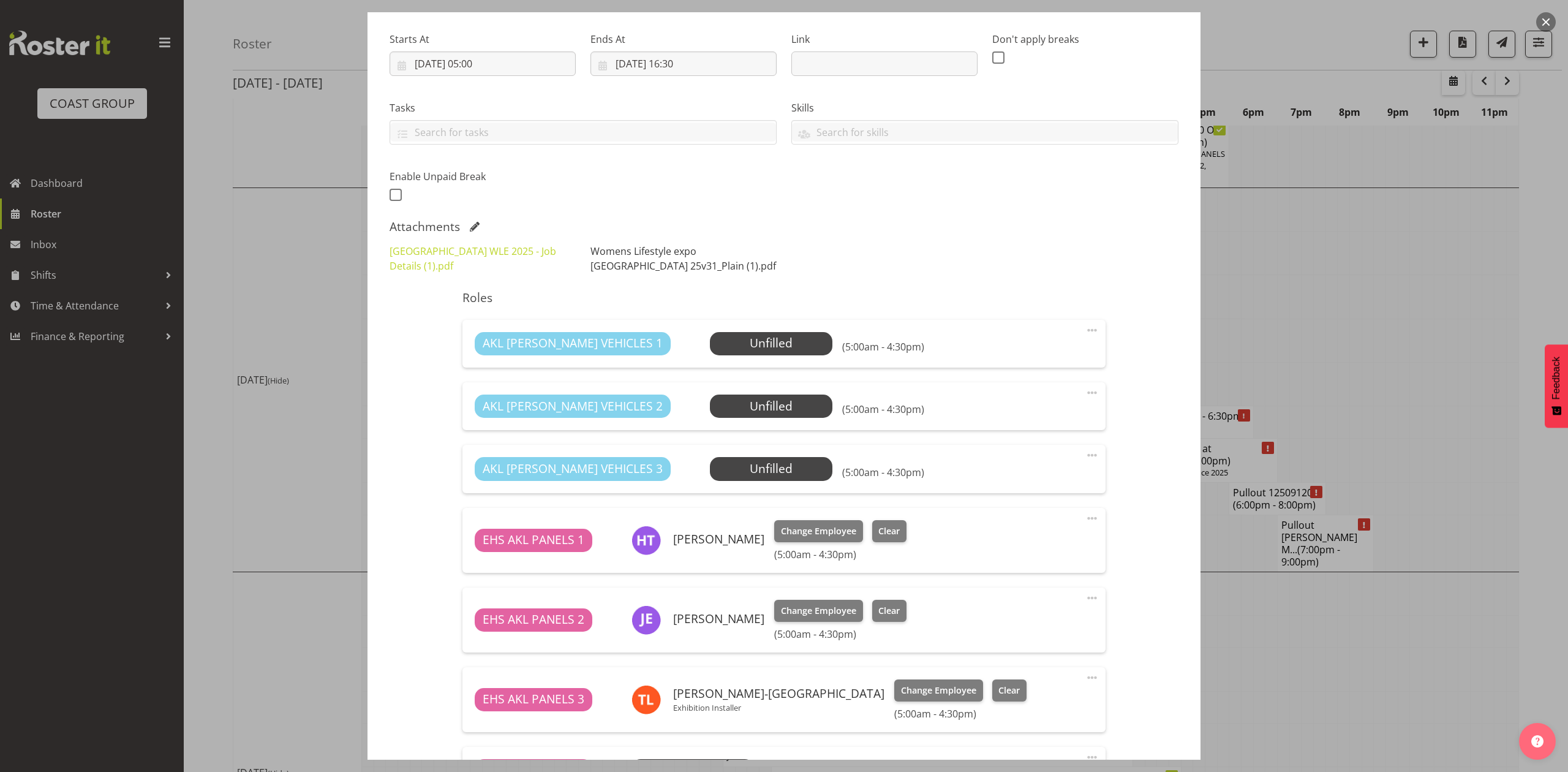
click at [592, 262] on link "Womens Lifestyle expo [GEOGRAPHIC_DATA] 25v31_Plain (1).pdf" at bounding box center [683, 258] width 186 height 28
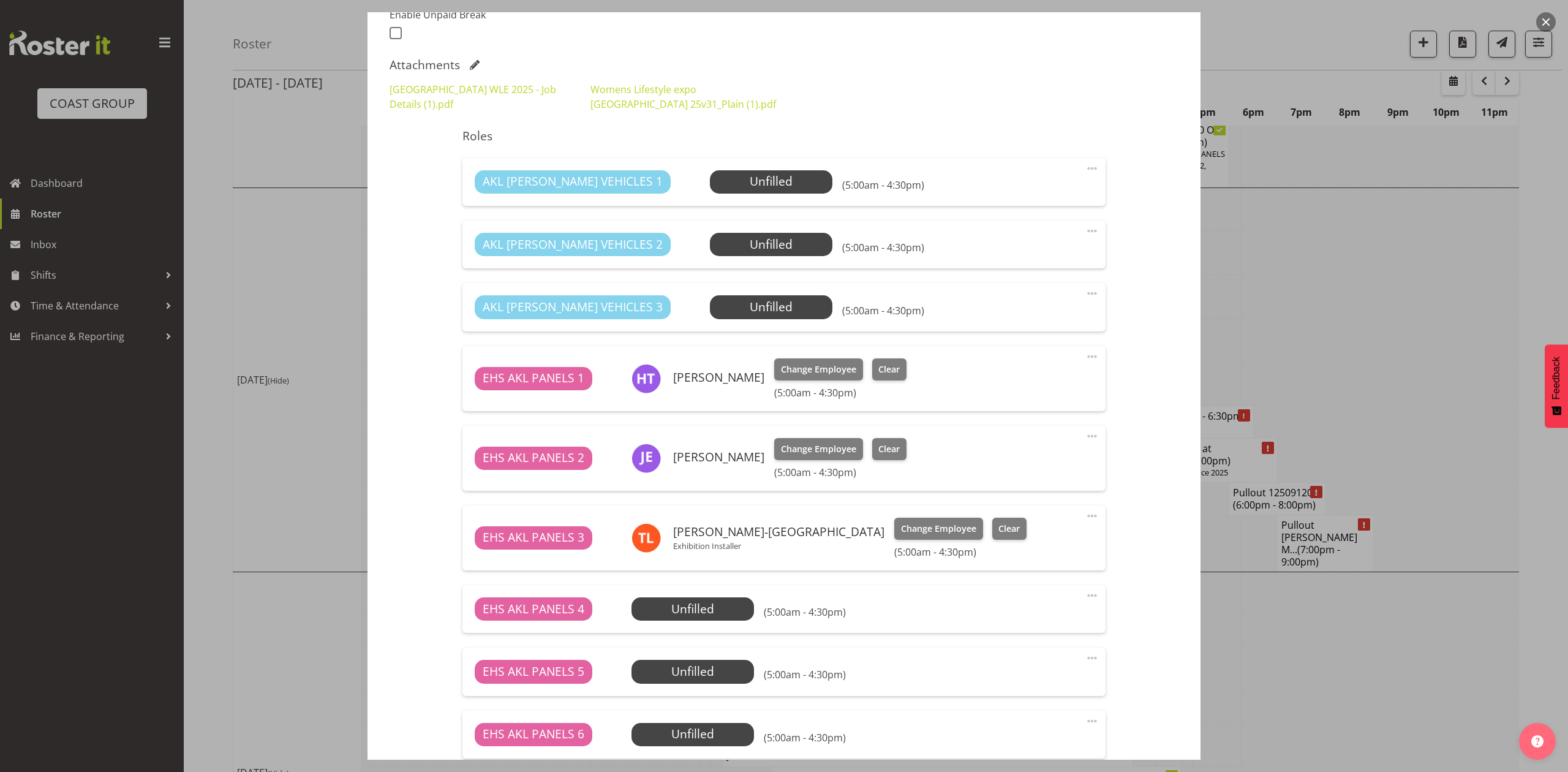
scroll to position [346, 0]
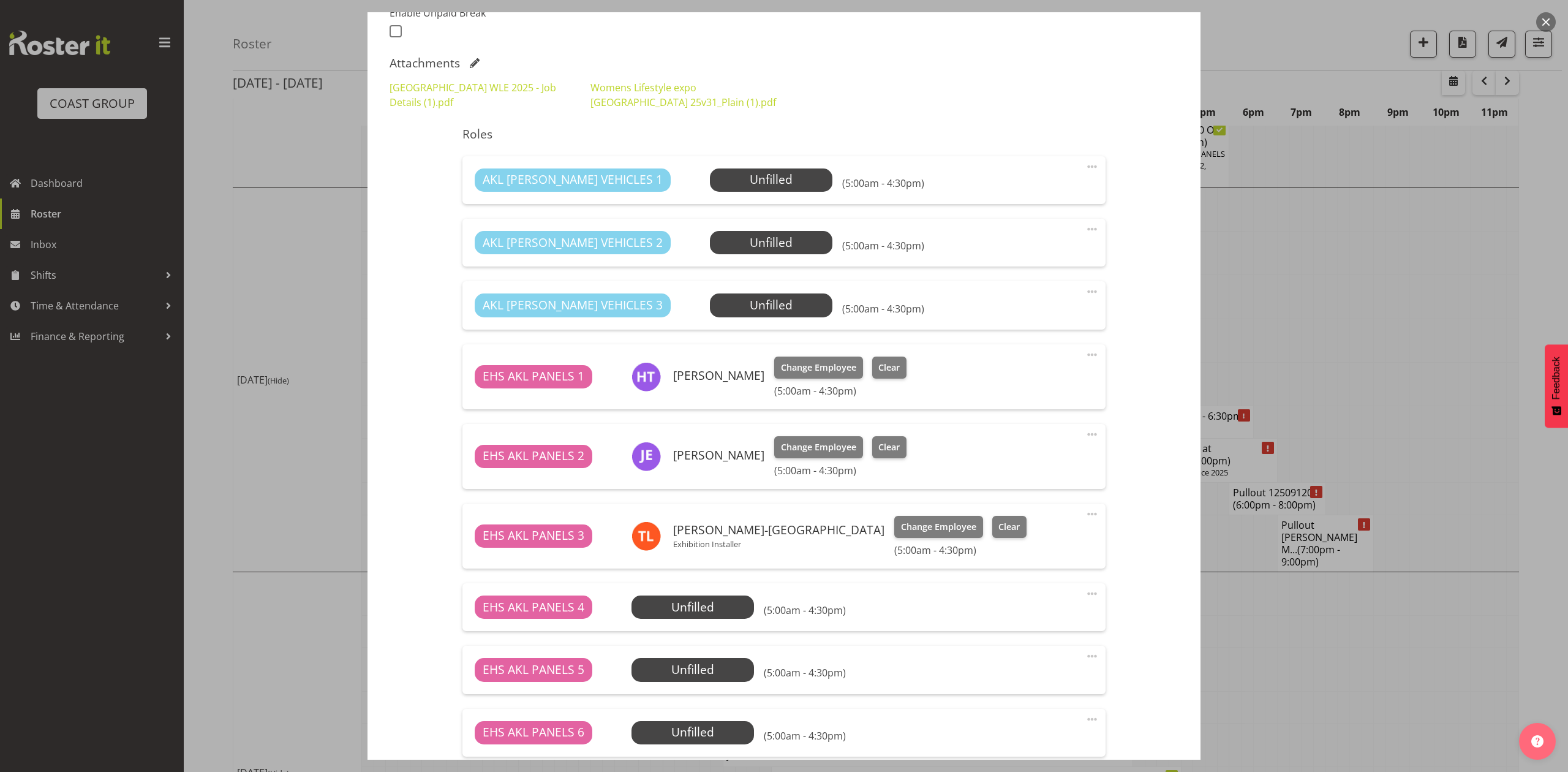
drag, startPoint x: 1415, startPoint y: 244, endPoint x: 1407, endPoint y: 246, distance: 8.2
click at [1415, 243] on div at bounding box center [784, 386] width 1568 height 772
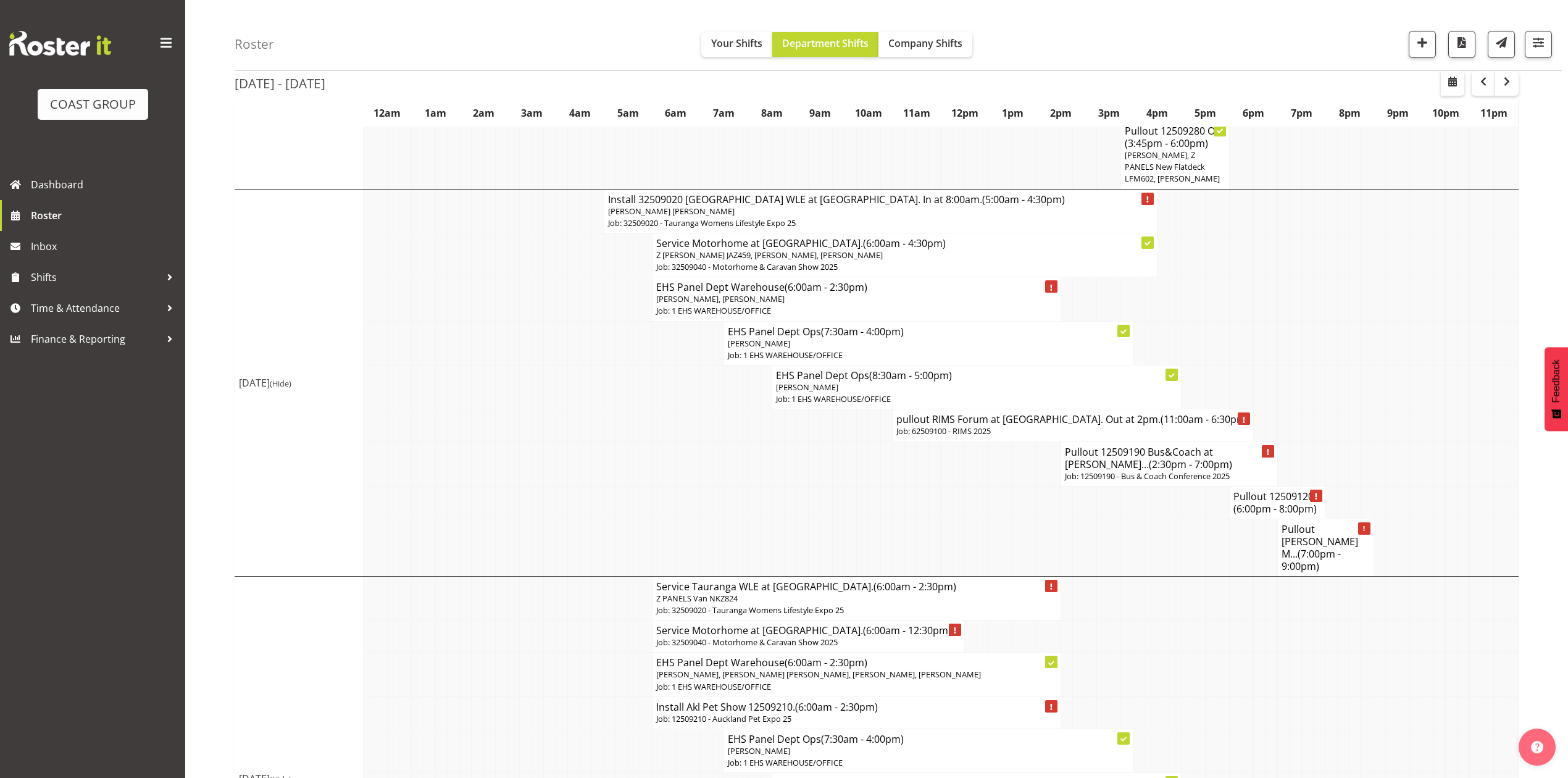
click at [1185, 470] on p "Job: 12509190 - Bus & Coach Conference 2025" at bounding box center [1169, 476] width 209 height 12
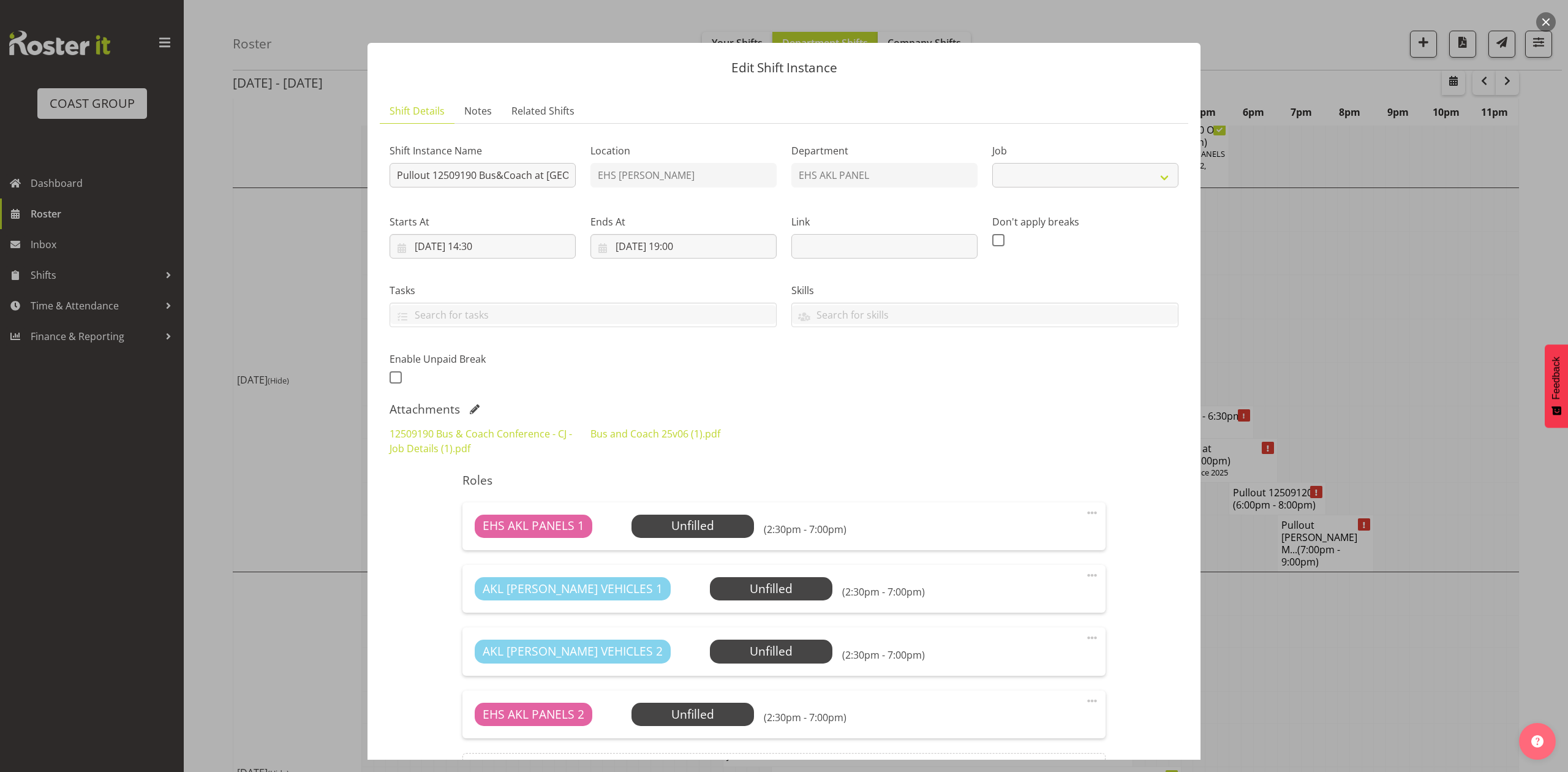
select select "9939"
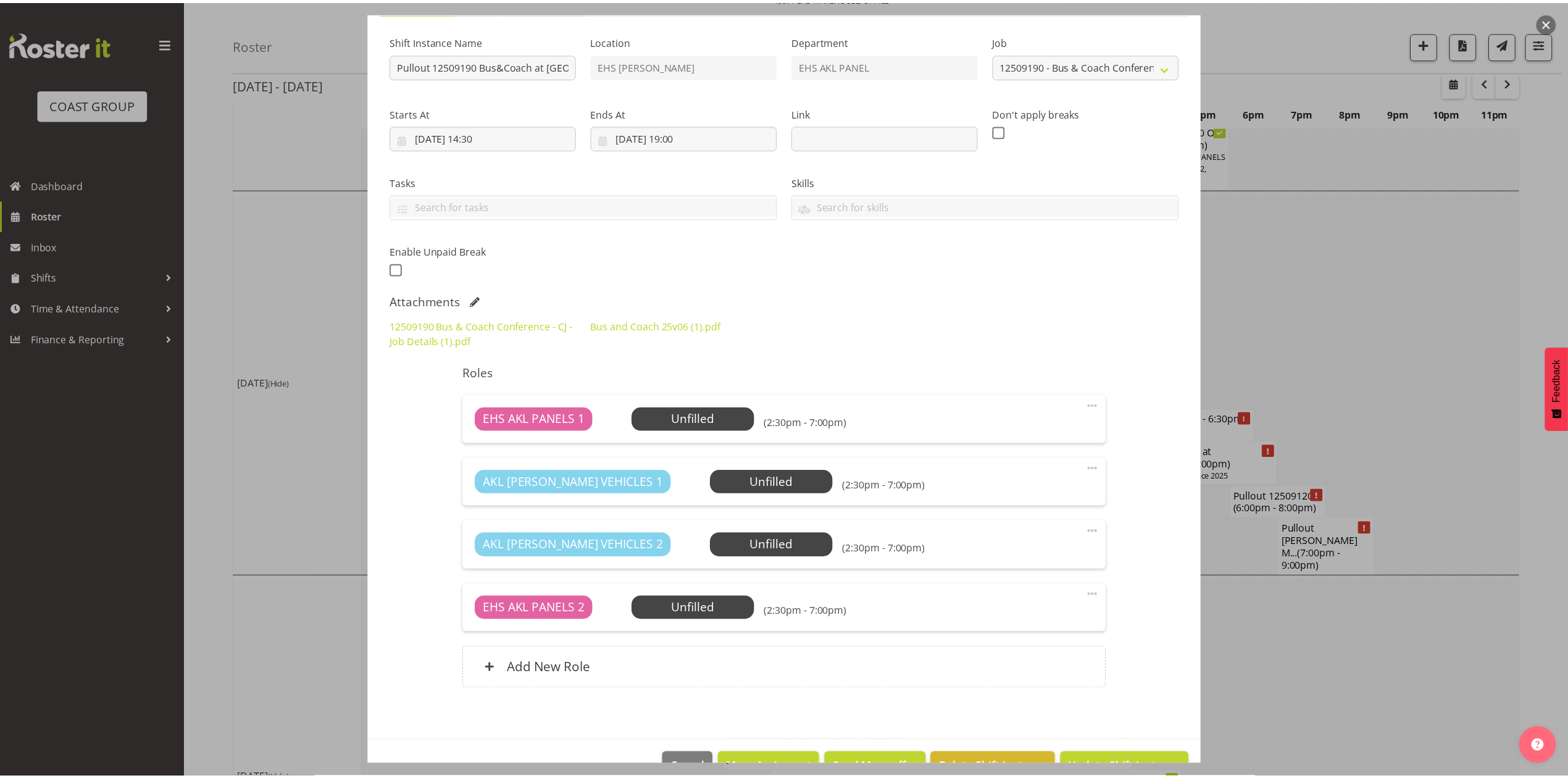
scroll to position [146, 0]
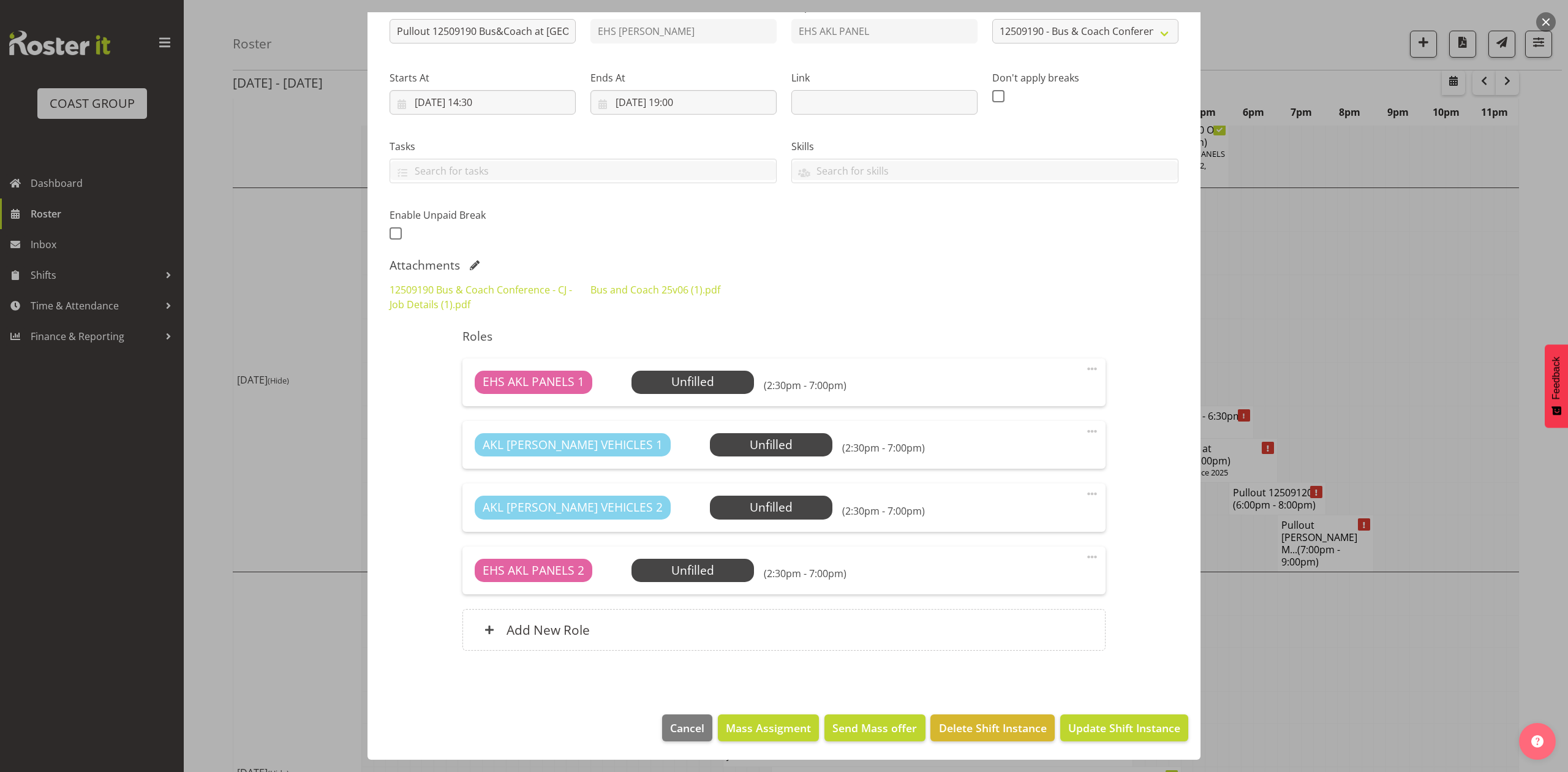
click at [1329, 301] on div at bounding box center [784, 386] width 1568 height 772
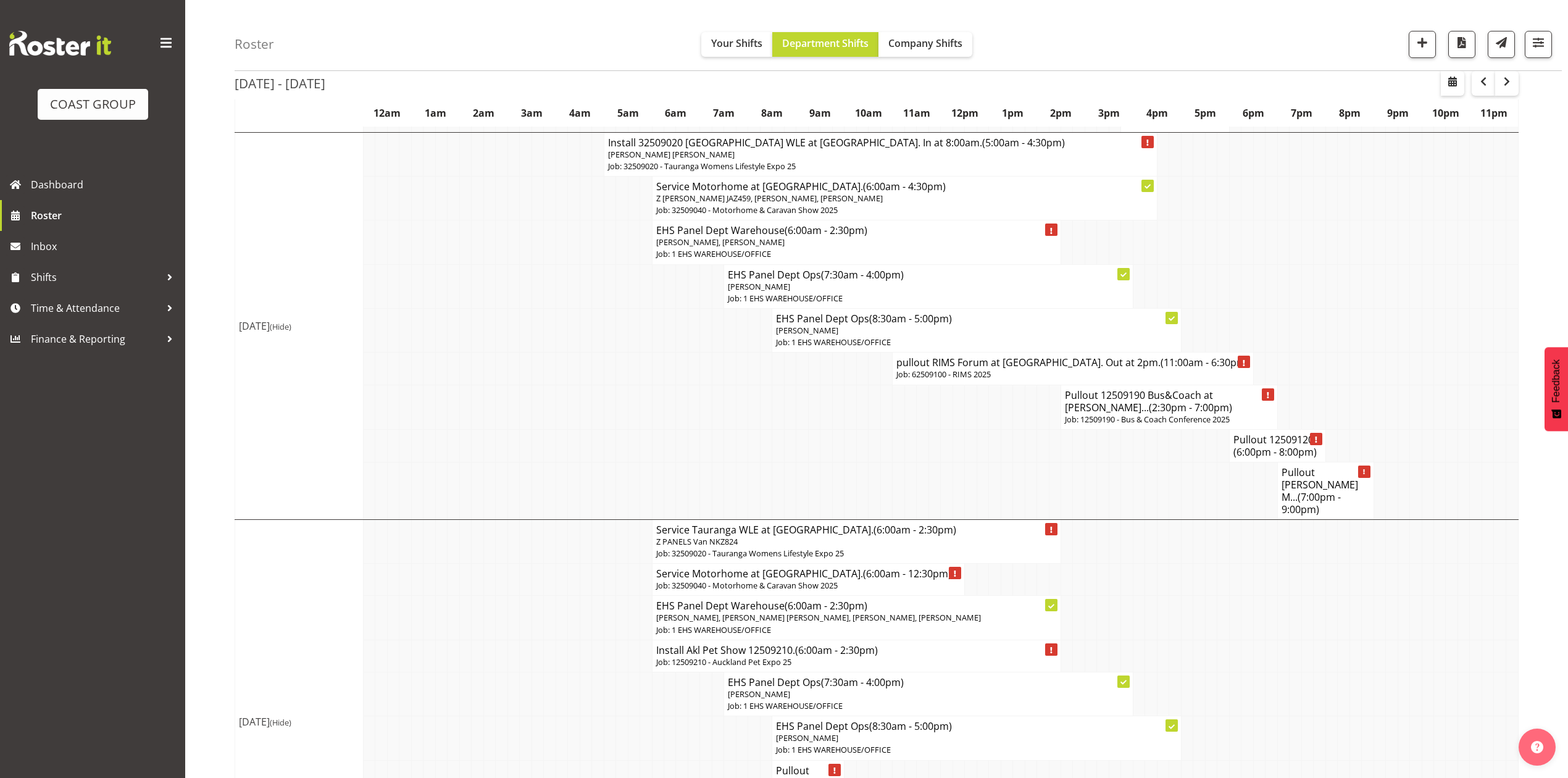
scroll to position [727, 0]
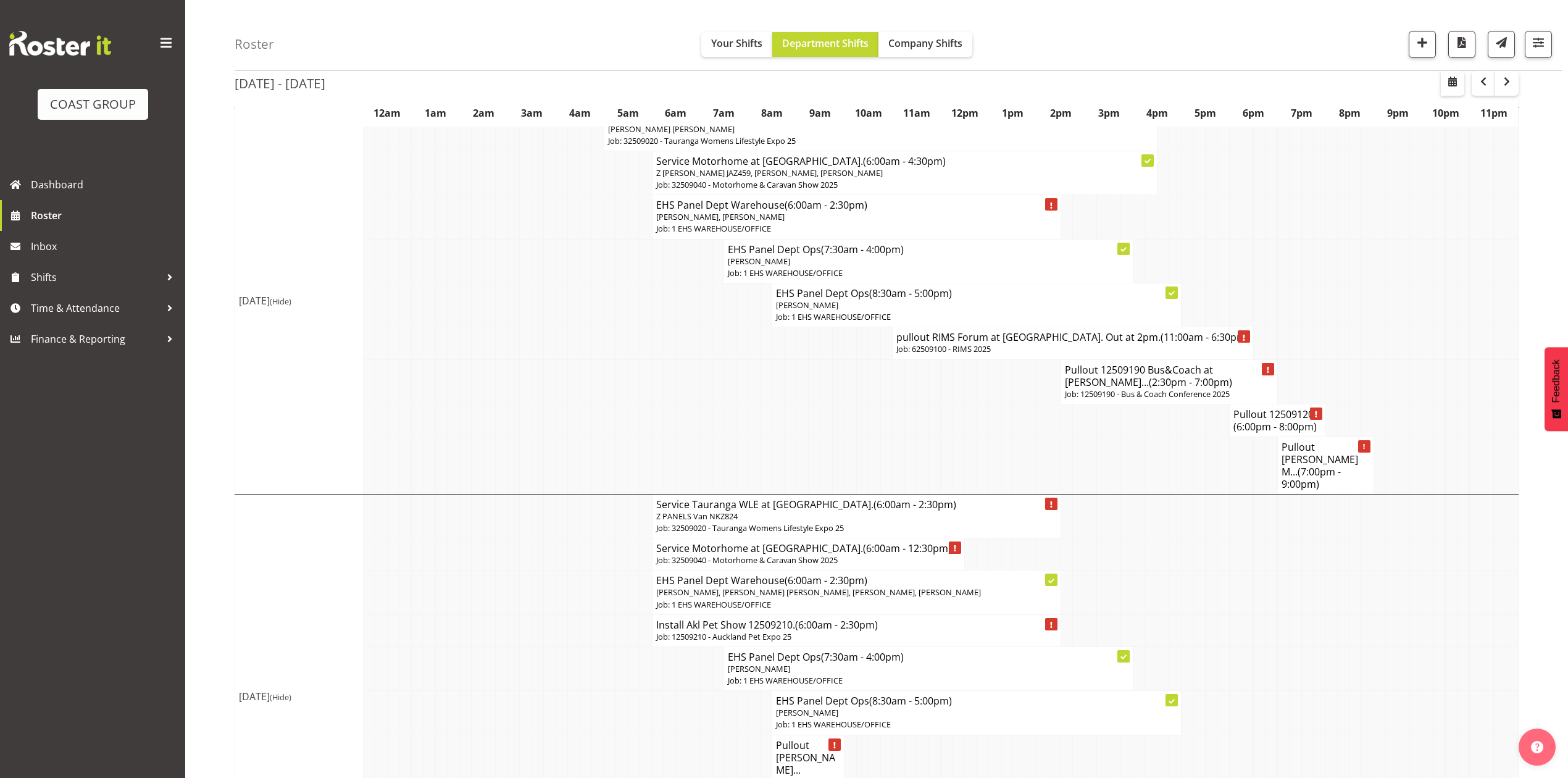
click at [1137, 430] on td at bounding box center [1139, 420] width 12 height 33
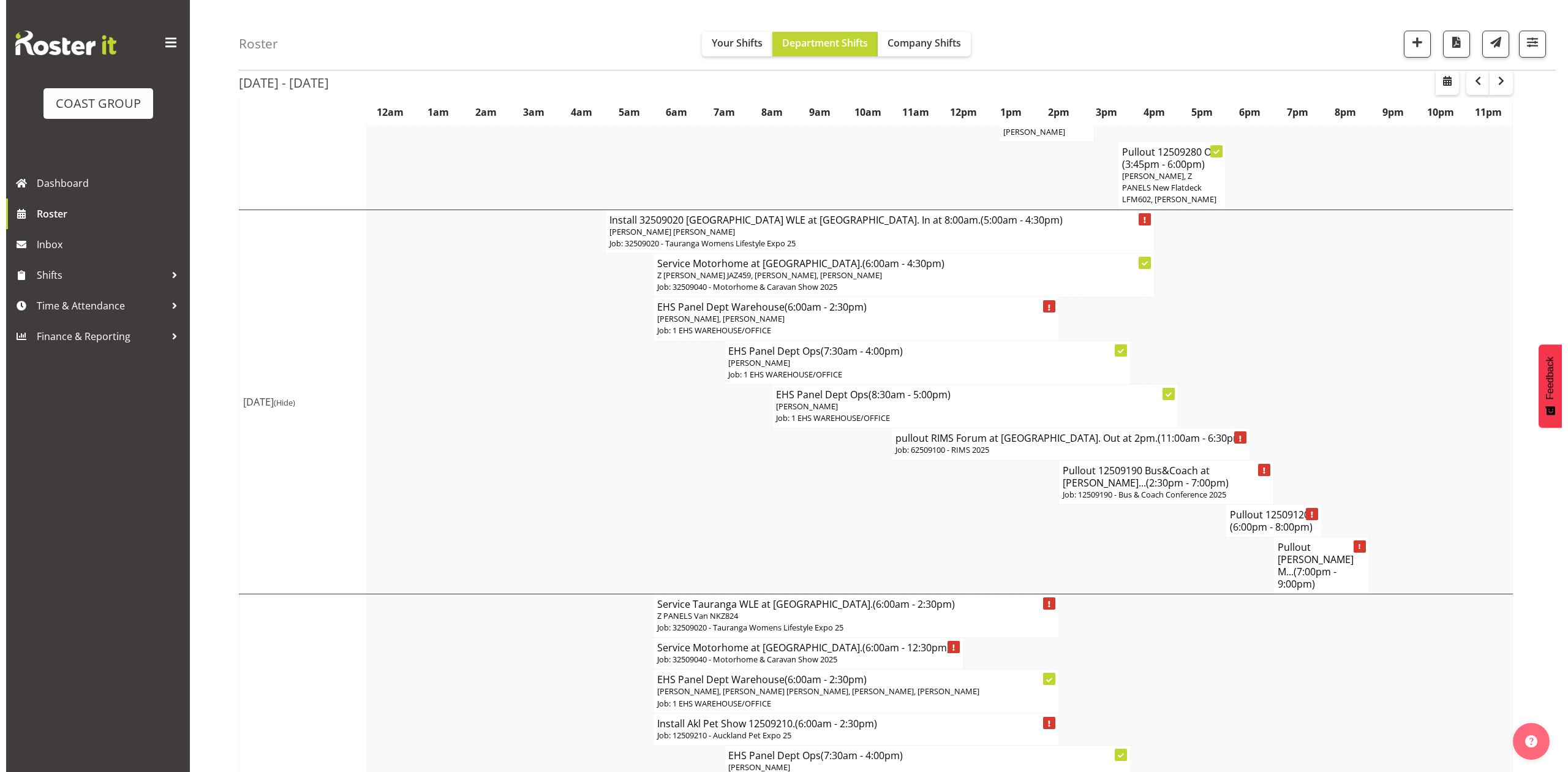
scroll to position [640, 0]
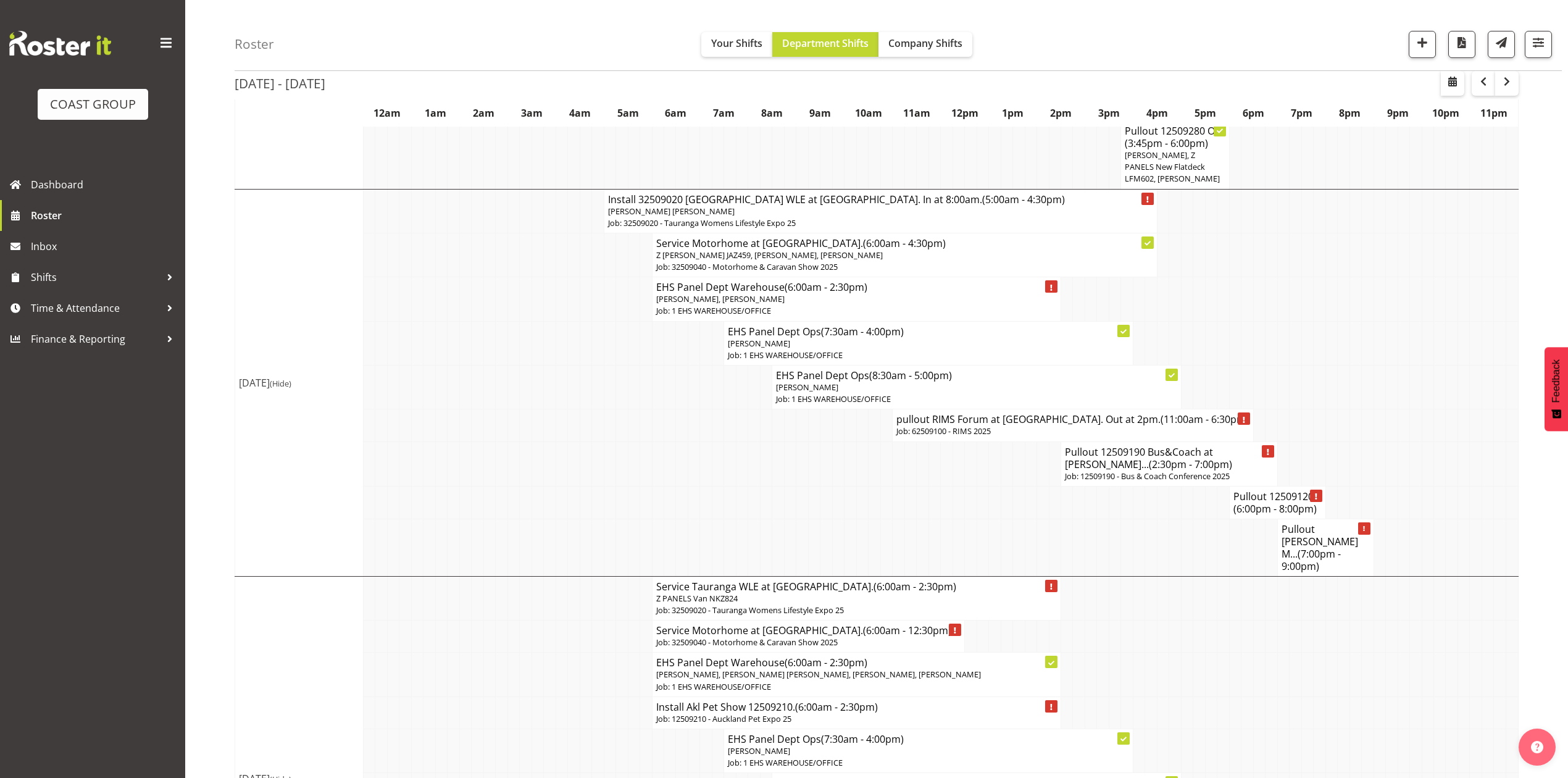
click at [1272, 503] on h4 "Pullout 12509120... (6:00pm - 8:00pm)" at bounding box center [1277, 502] width 88 height 24
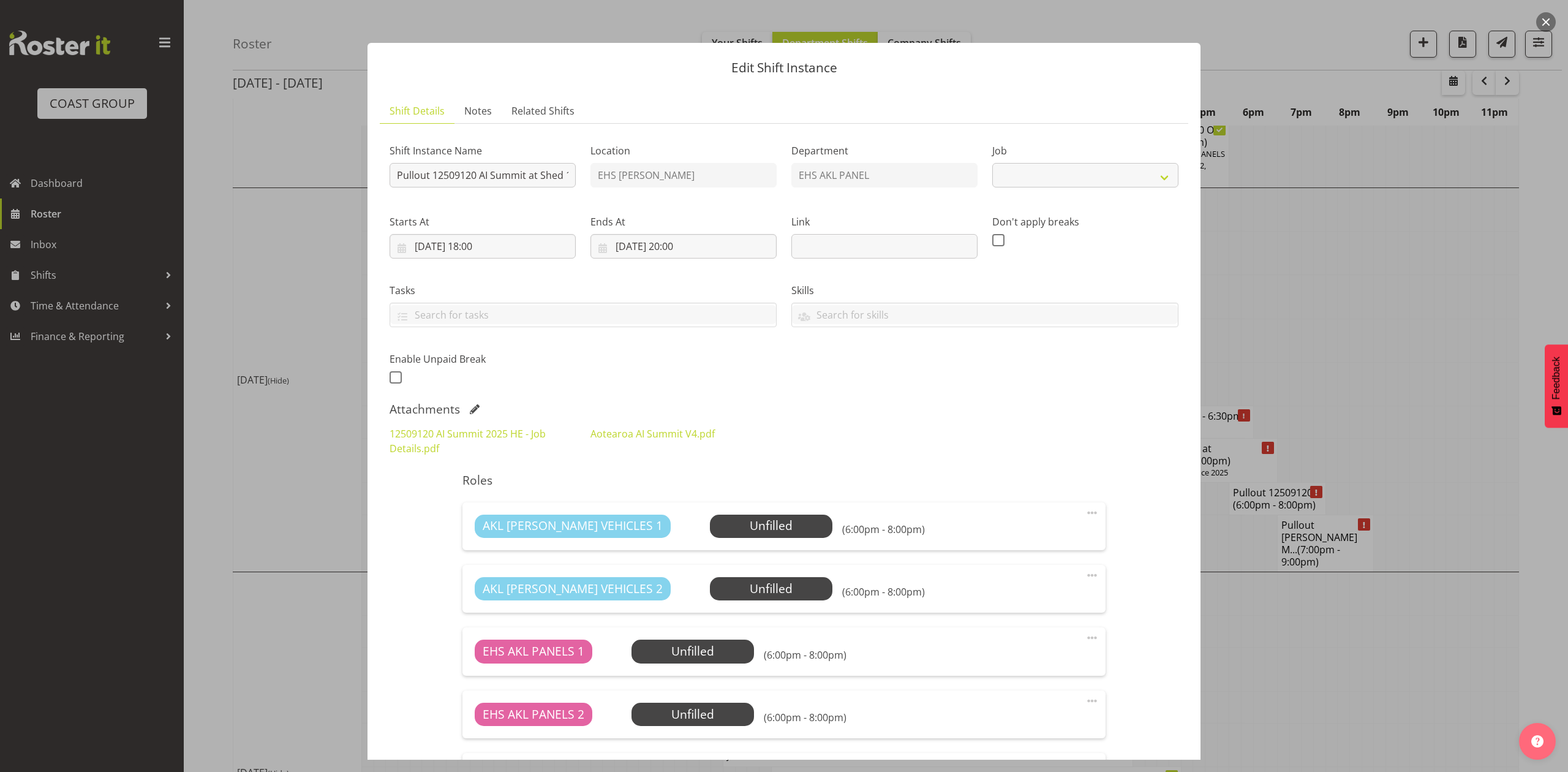
select select "9449"
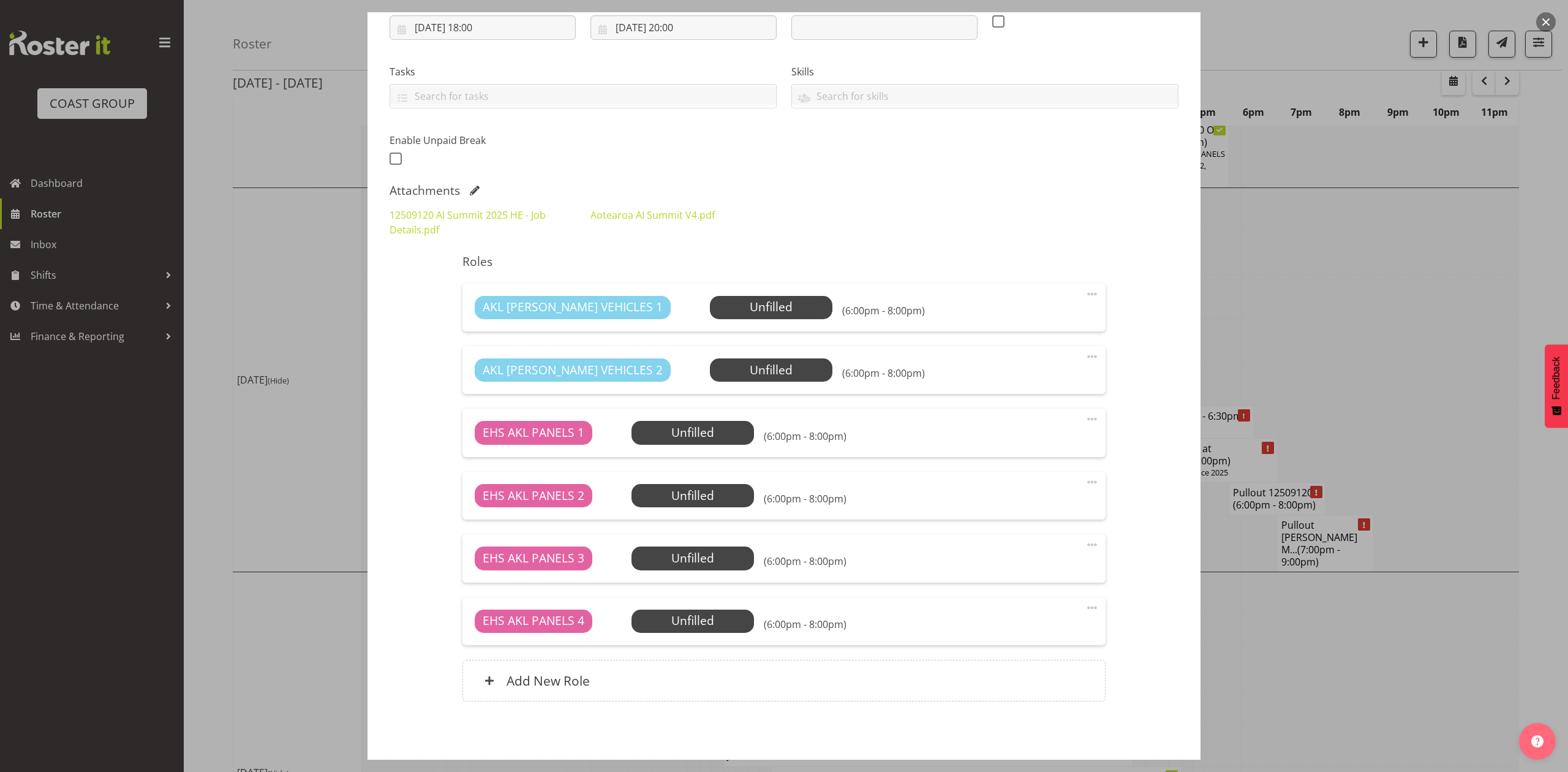
scroll to position [245, 0]
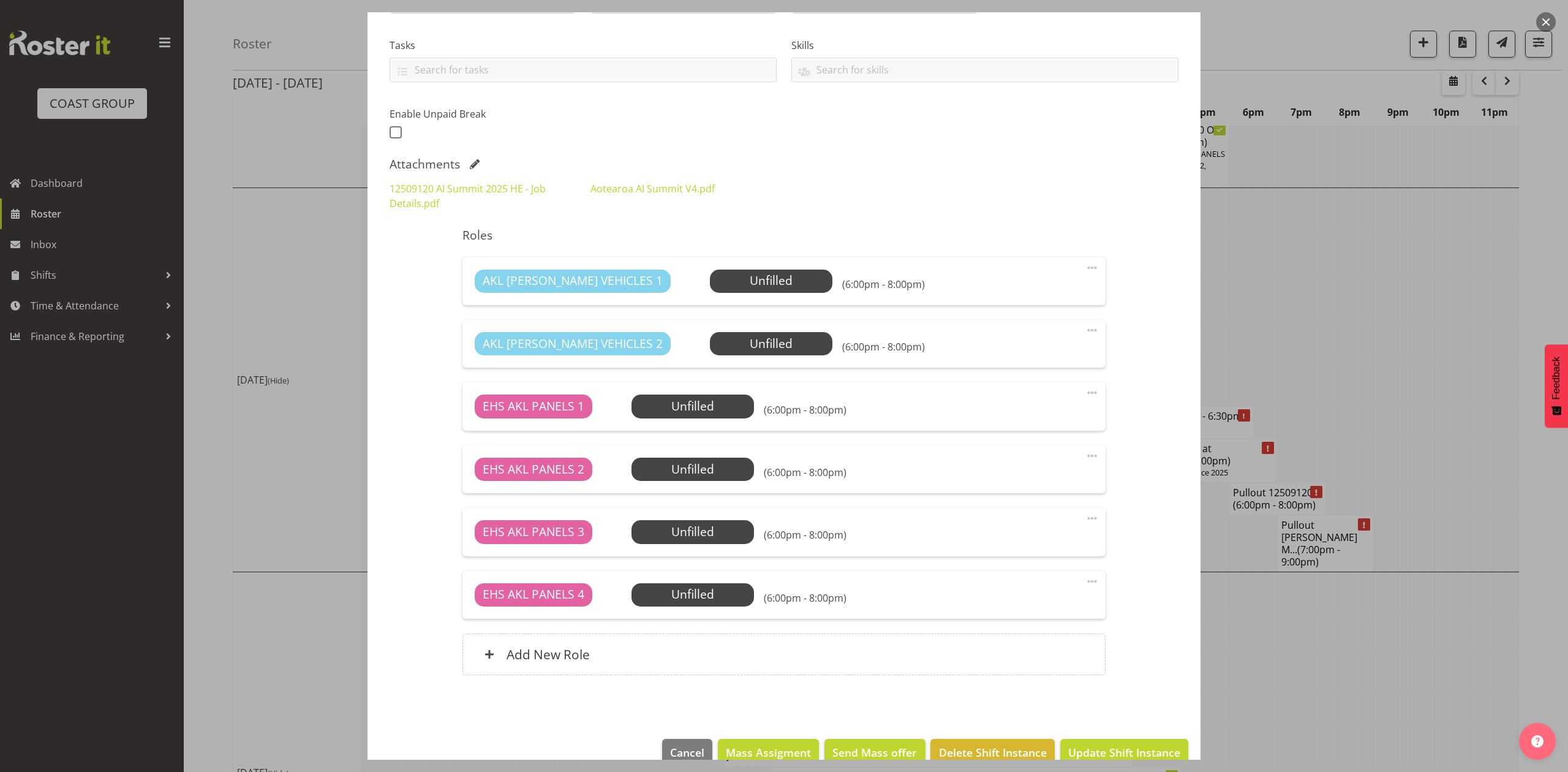
click at [1469, 265] on div at bounding box center [784, 386] width 1568 height 772
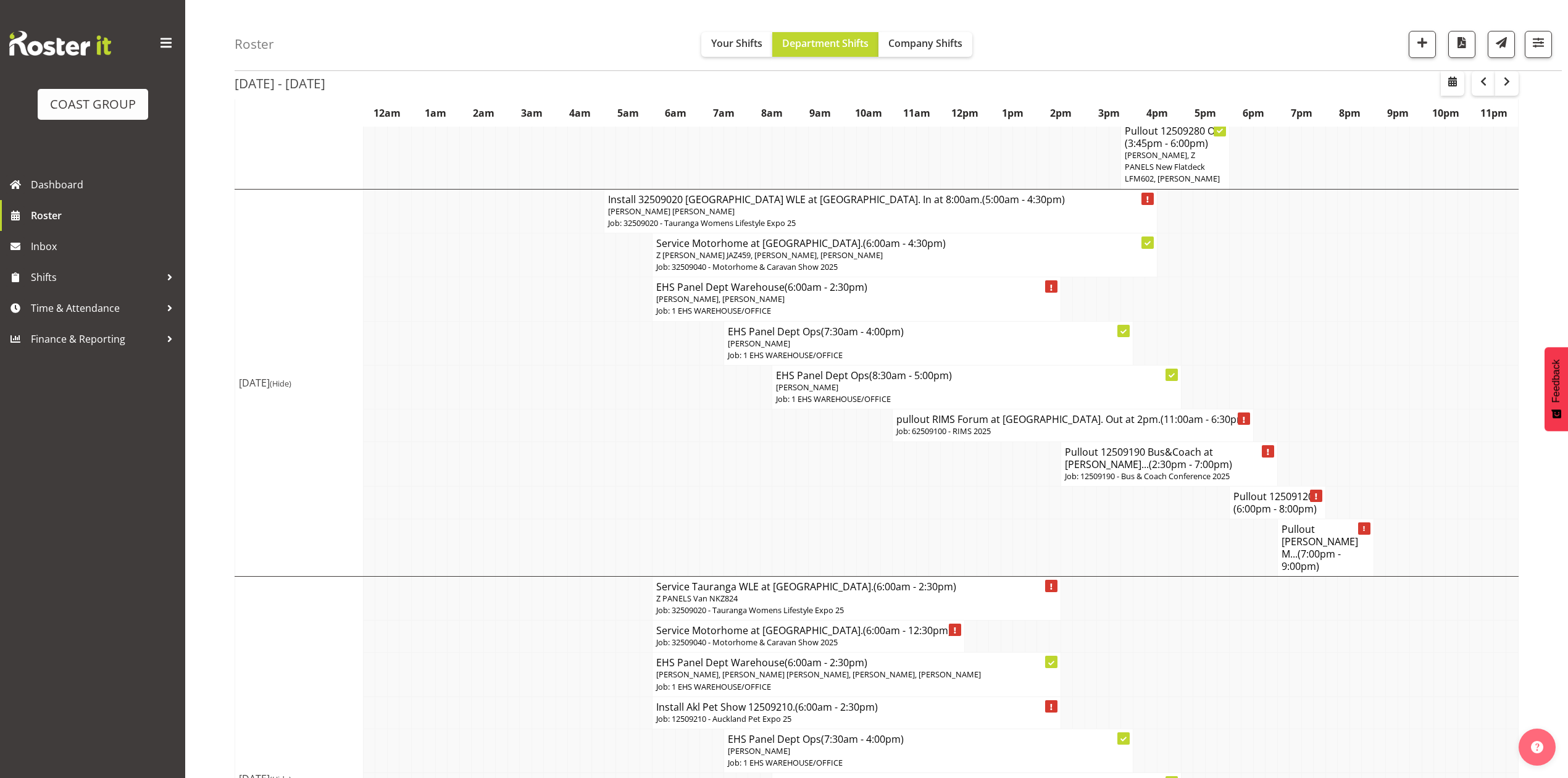
click at [1272, 497] on h4 "Pullout 12509120... (6:00pm - 8:00pm)" at bounding box center [1277, 502] width 88 height 24
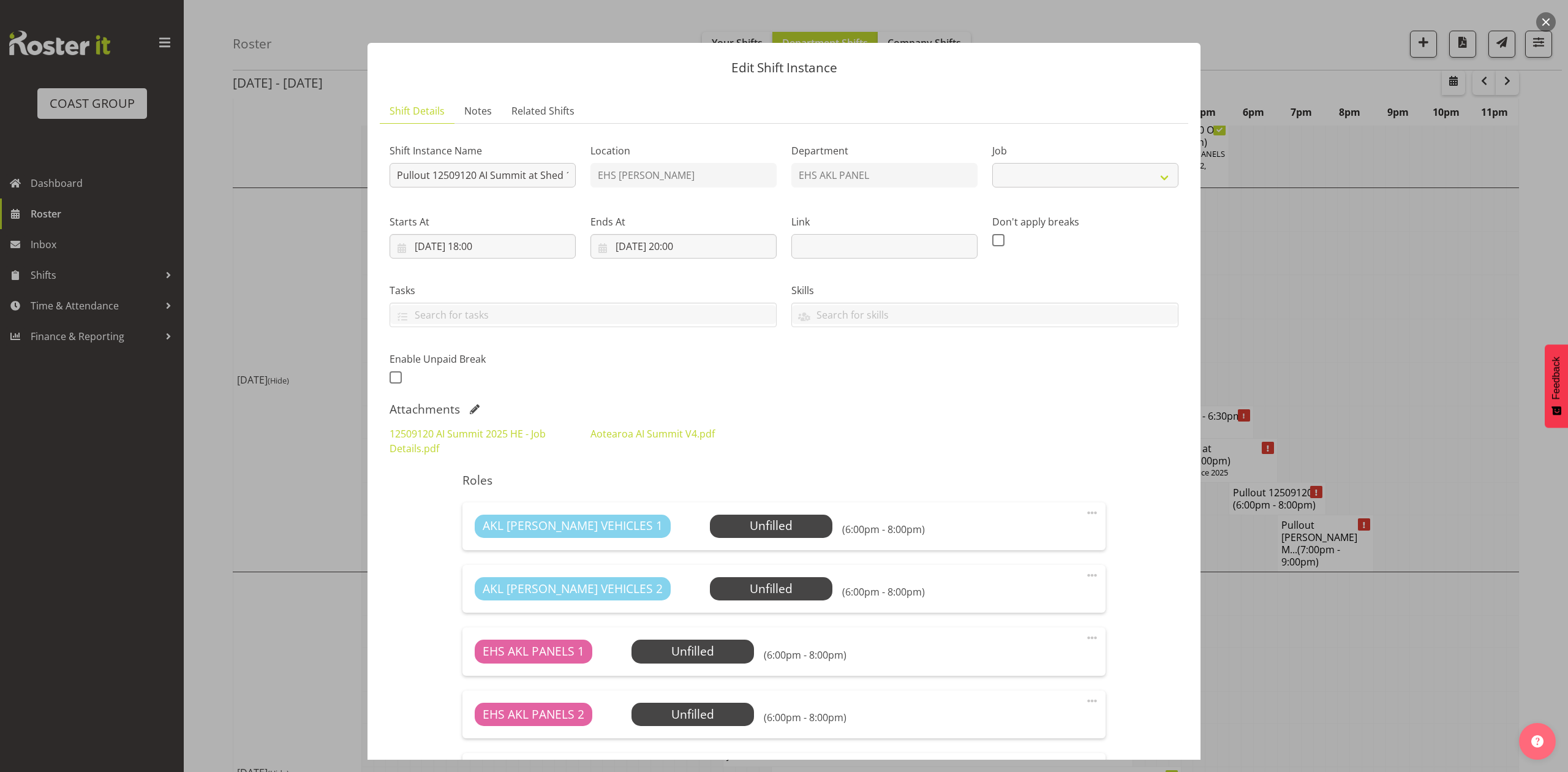
select select "9449"
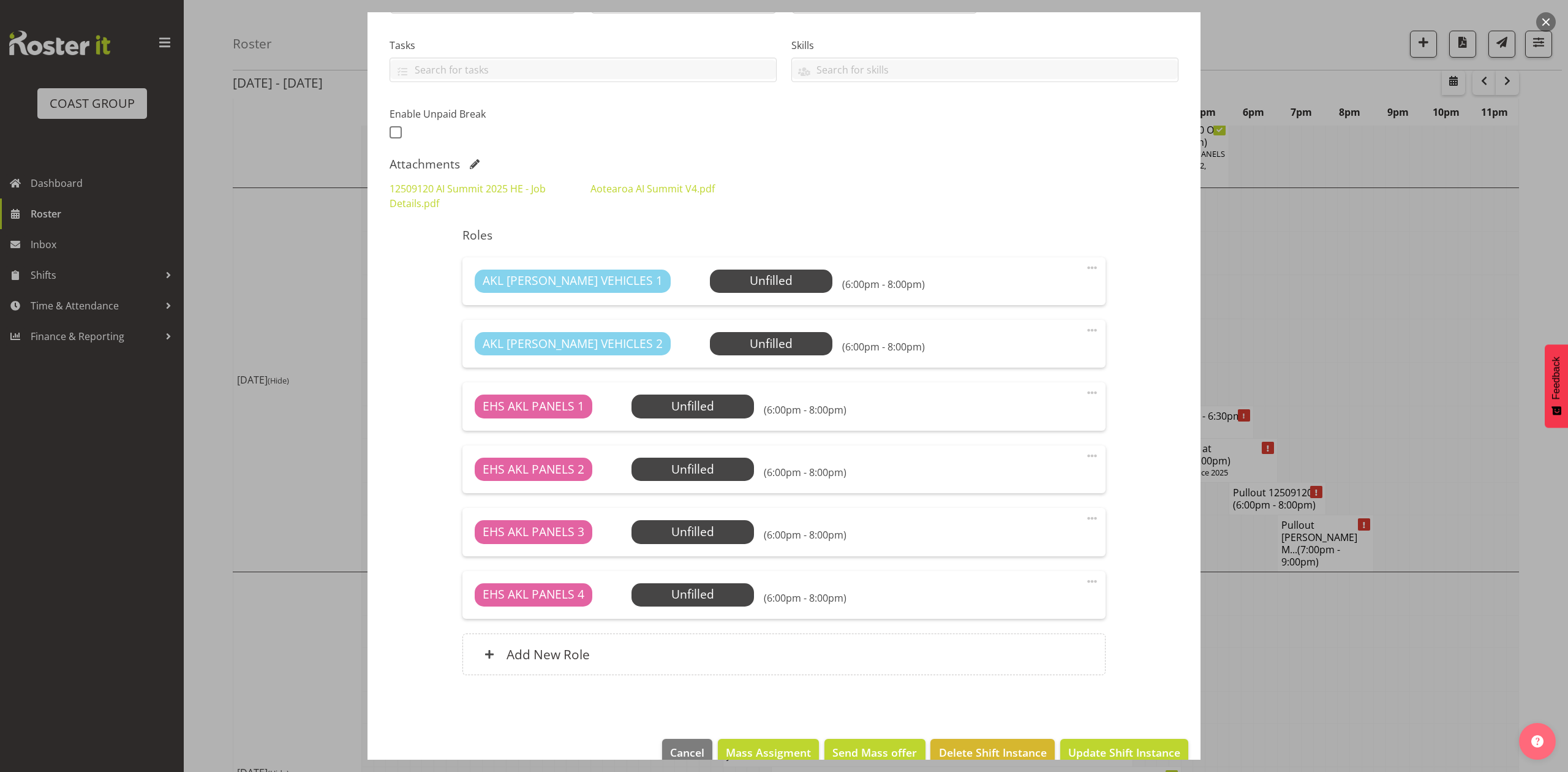
click at [1086, 579] on span at bounding box center [1092, 581] width 14 height 14
click at [1000, 655] on link "Delete" at bounding box center [1041, 652] width 118 height 22
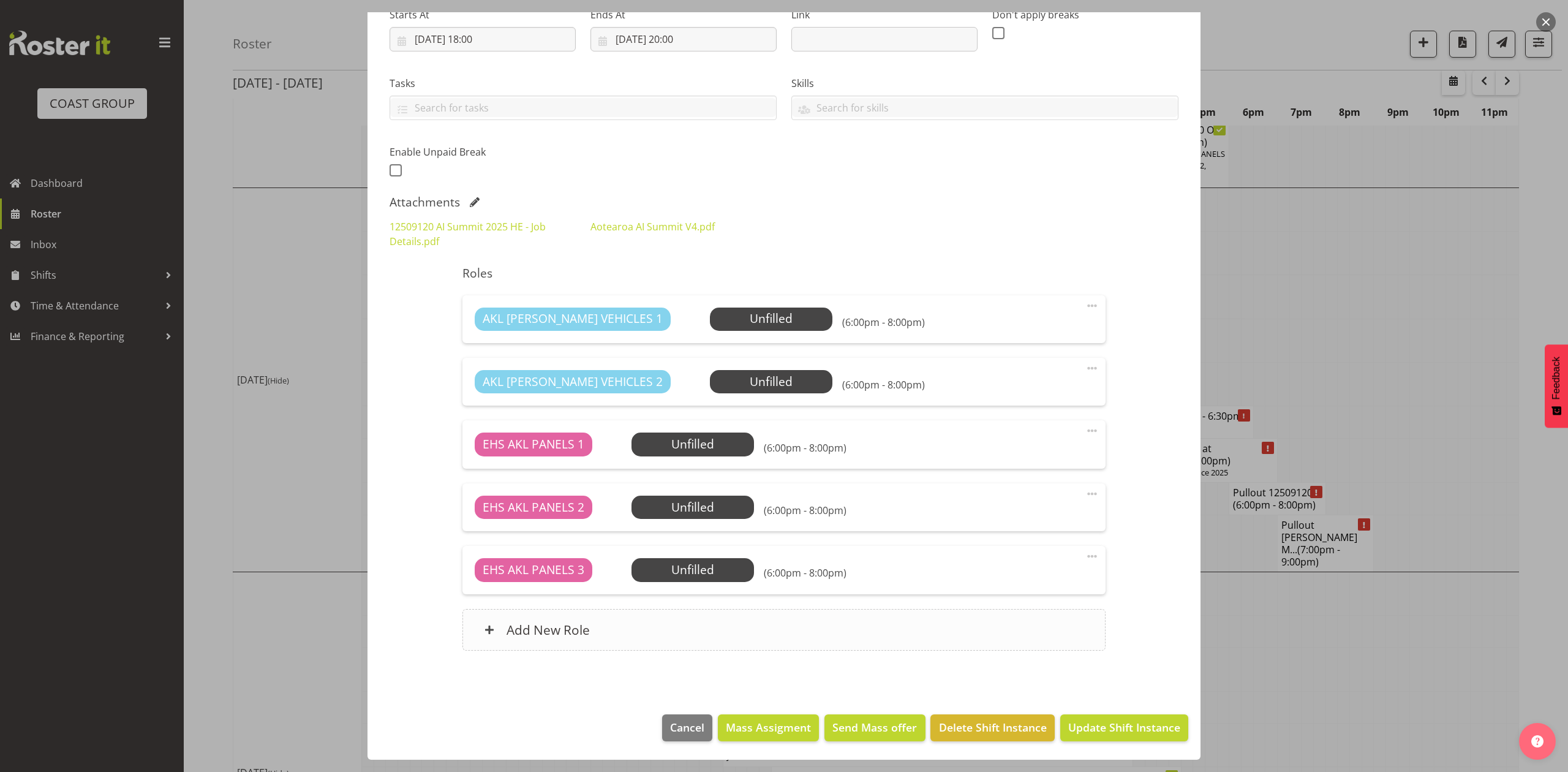
scroll to position [209, 0]
click at [1126, 716] on button "Update Shift Instance" at bounding box center [1124, 728] width 128 height 27
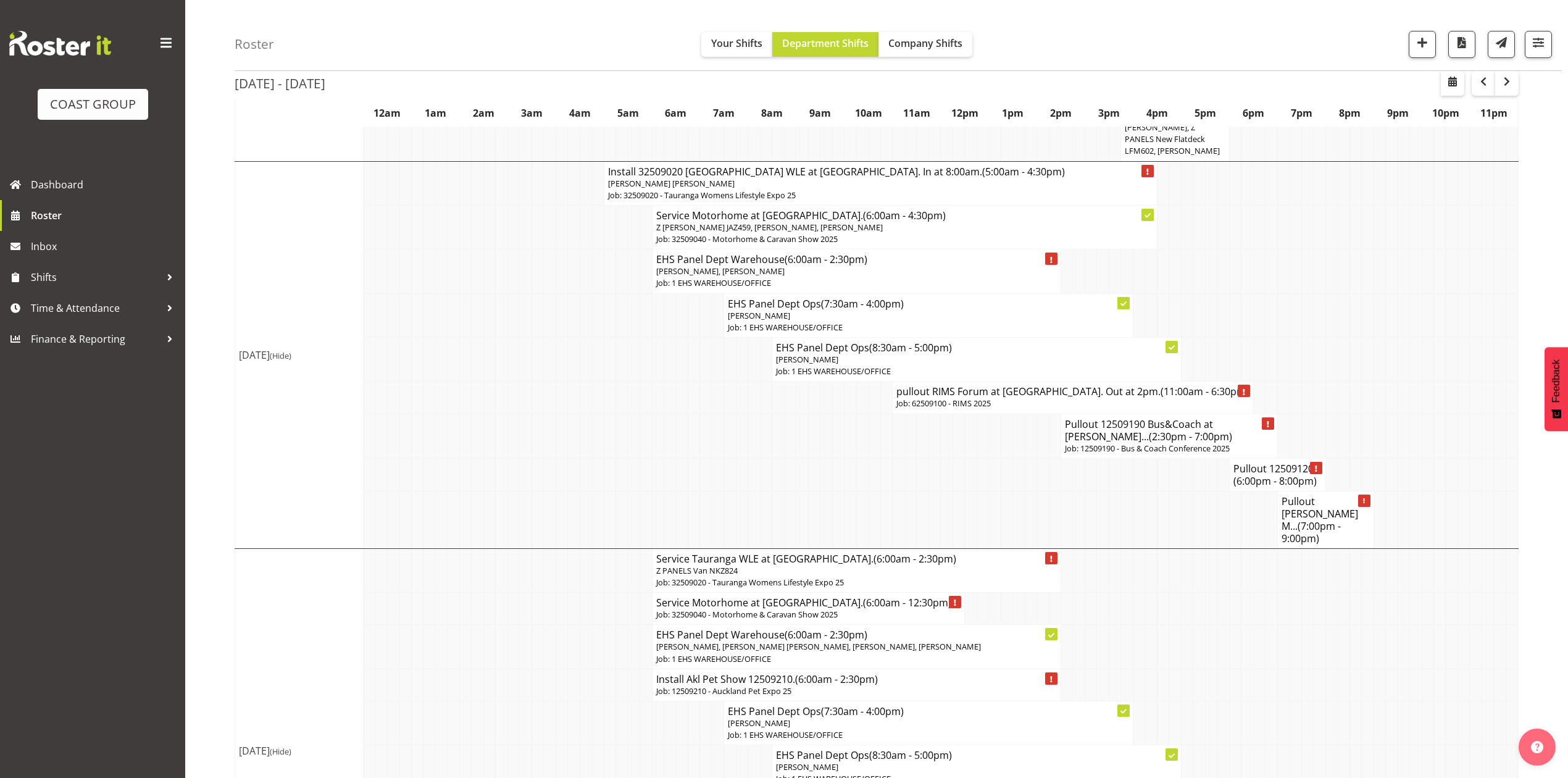
scroll to position [645, 0]
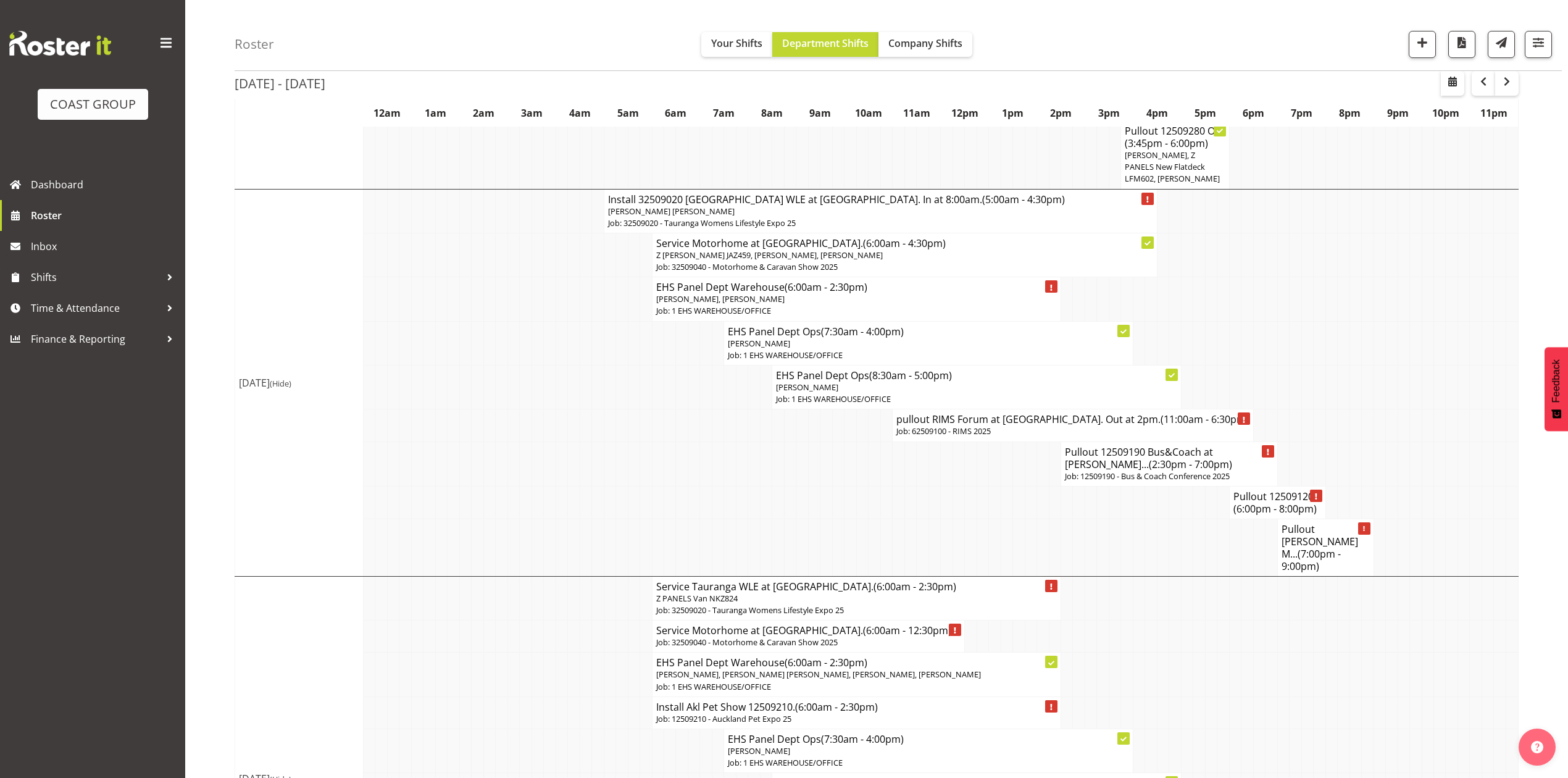
click at [1335, 547] on span "(7:00pm - 9:00pm)" at bounding box center [1311, 559] width 59 height 26
click at [1138, 621] on td at bounding box center [1139, 636] width 12 height 32
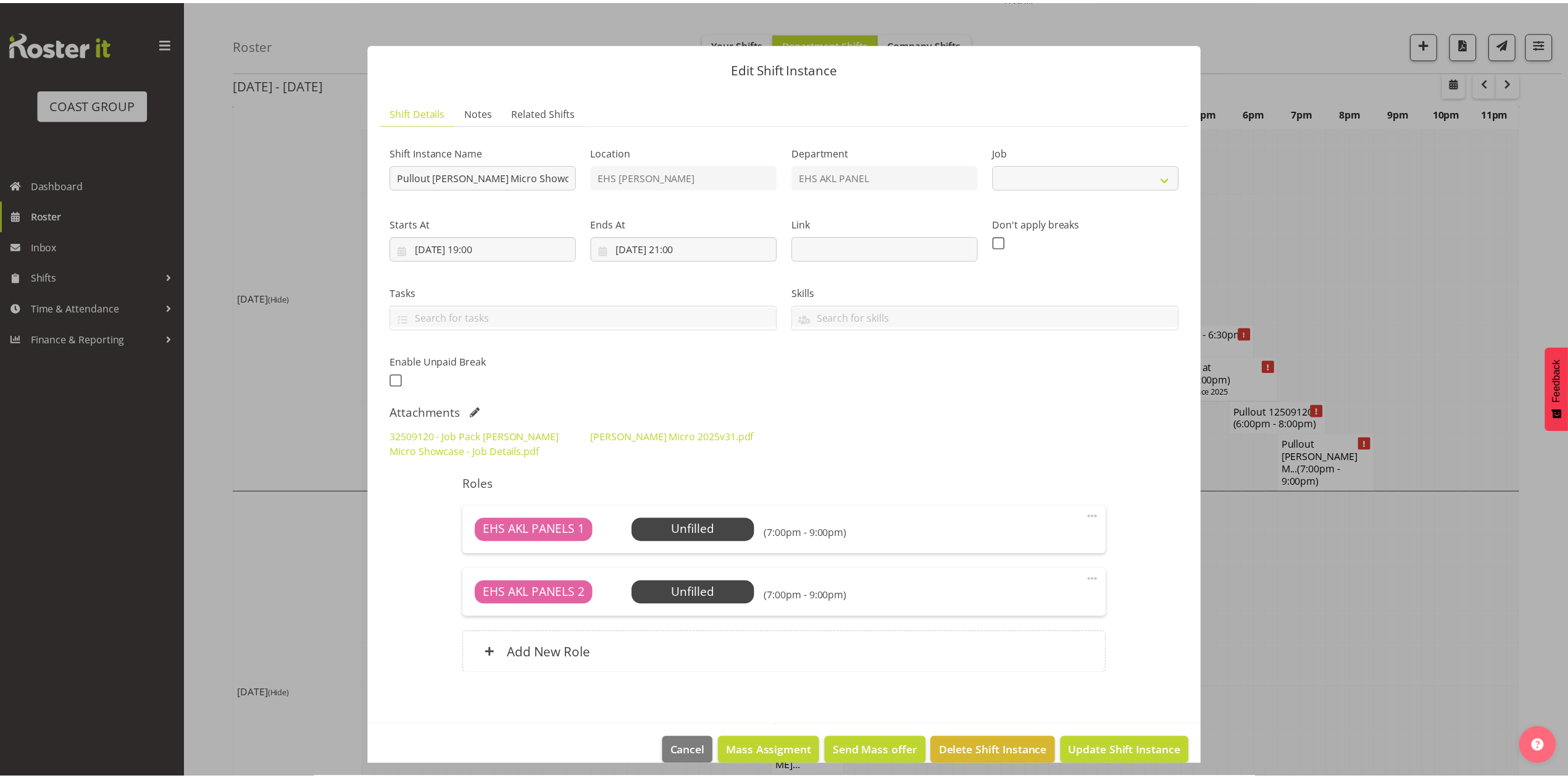
scroll to position [716, 0]
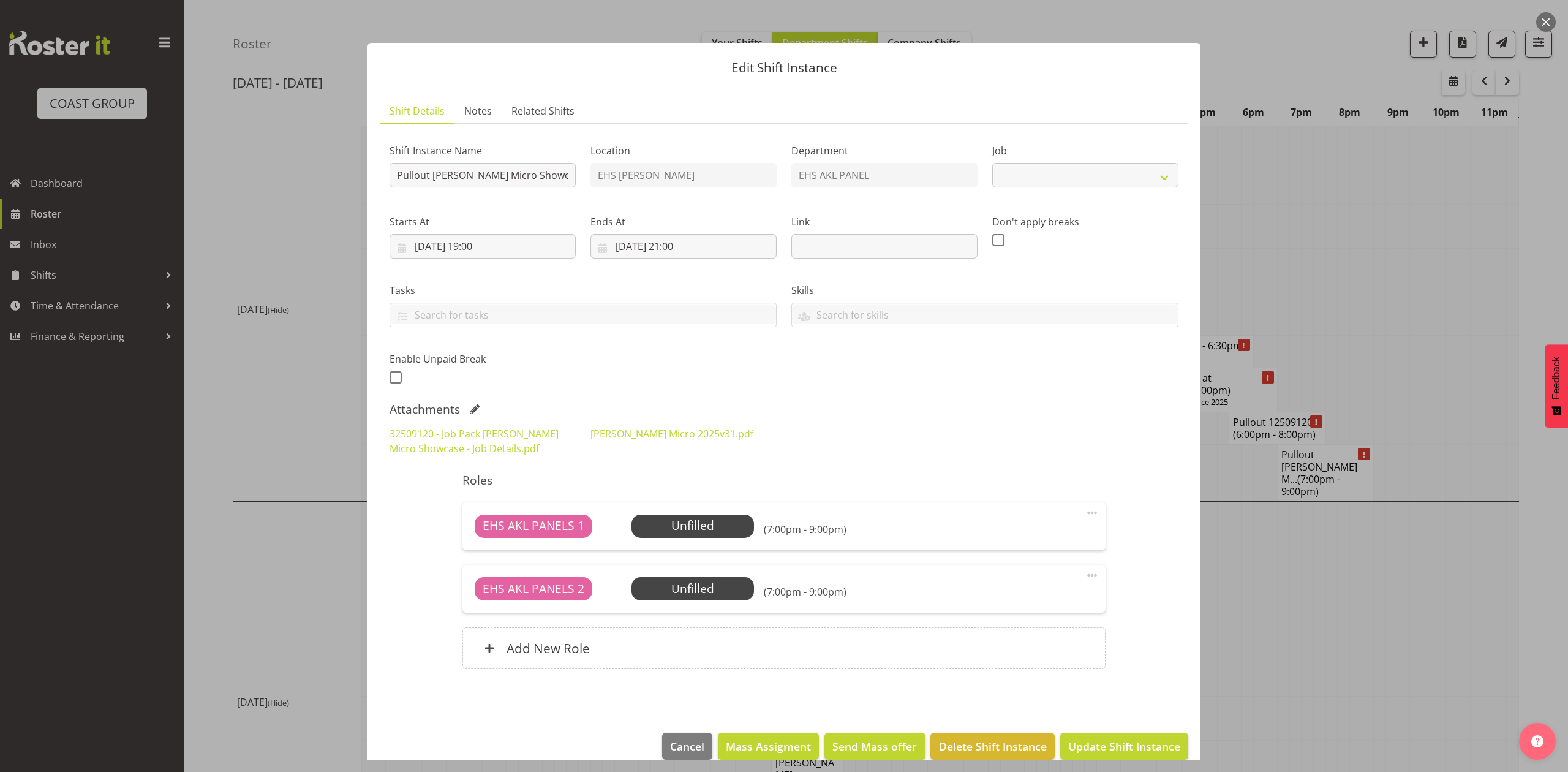
select select "9134"
click at [1235, 566] on div at bounding box center [784, 386] width 1568 height 772
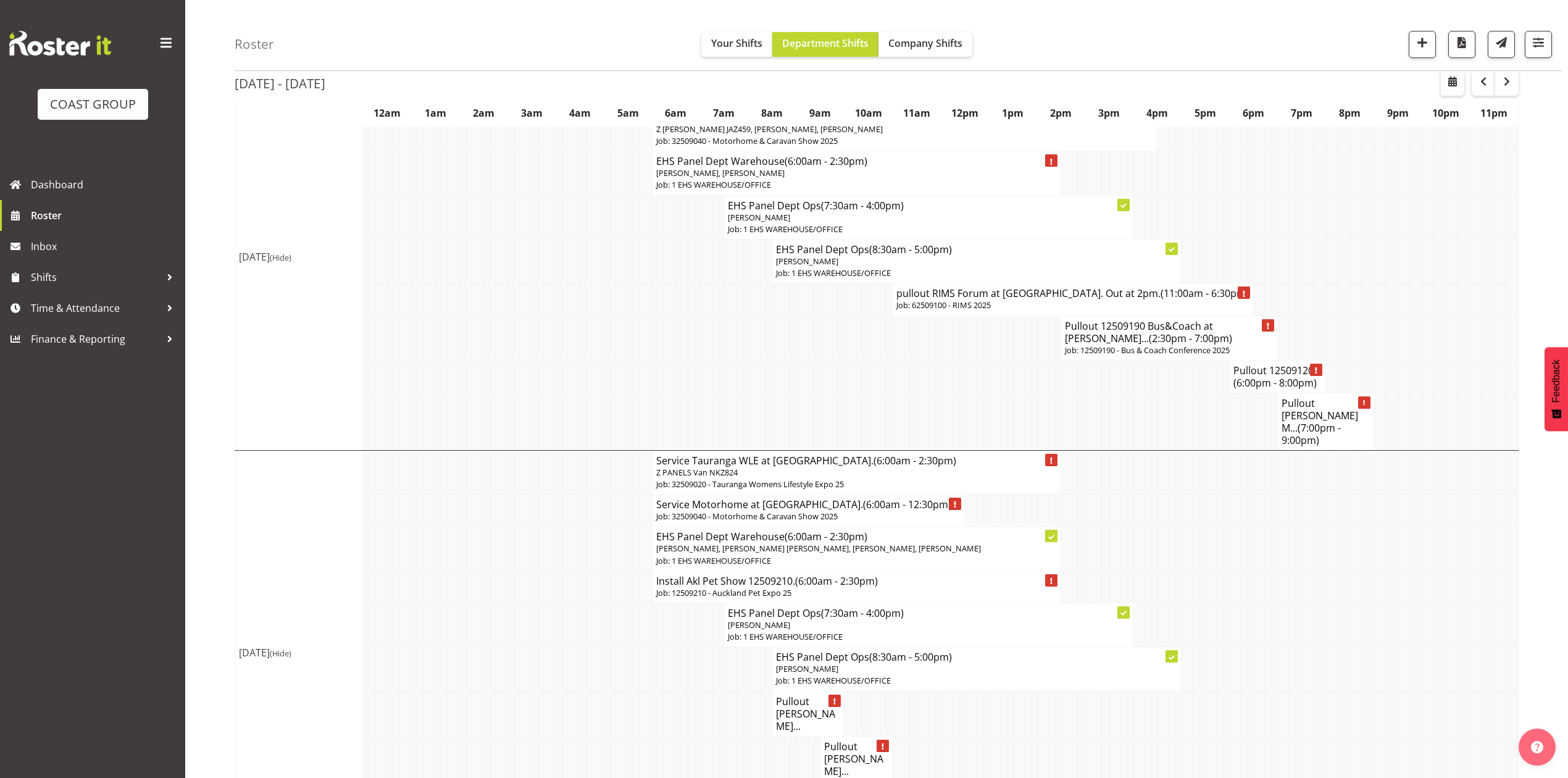
scroll to position [798, 0]
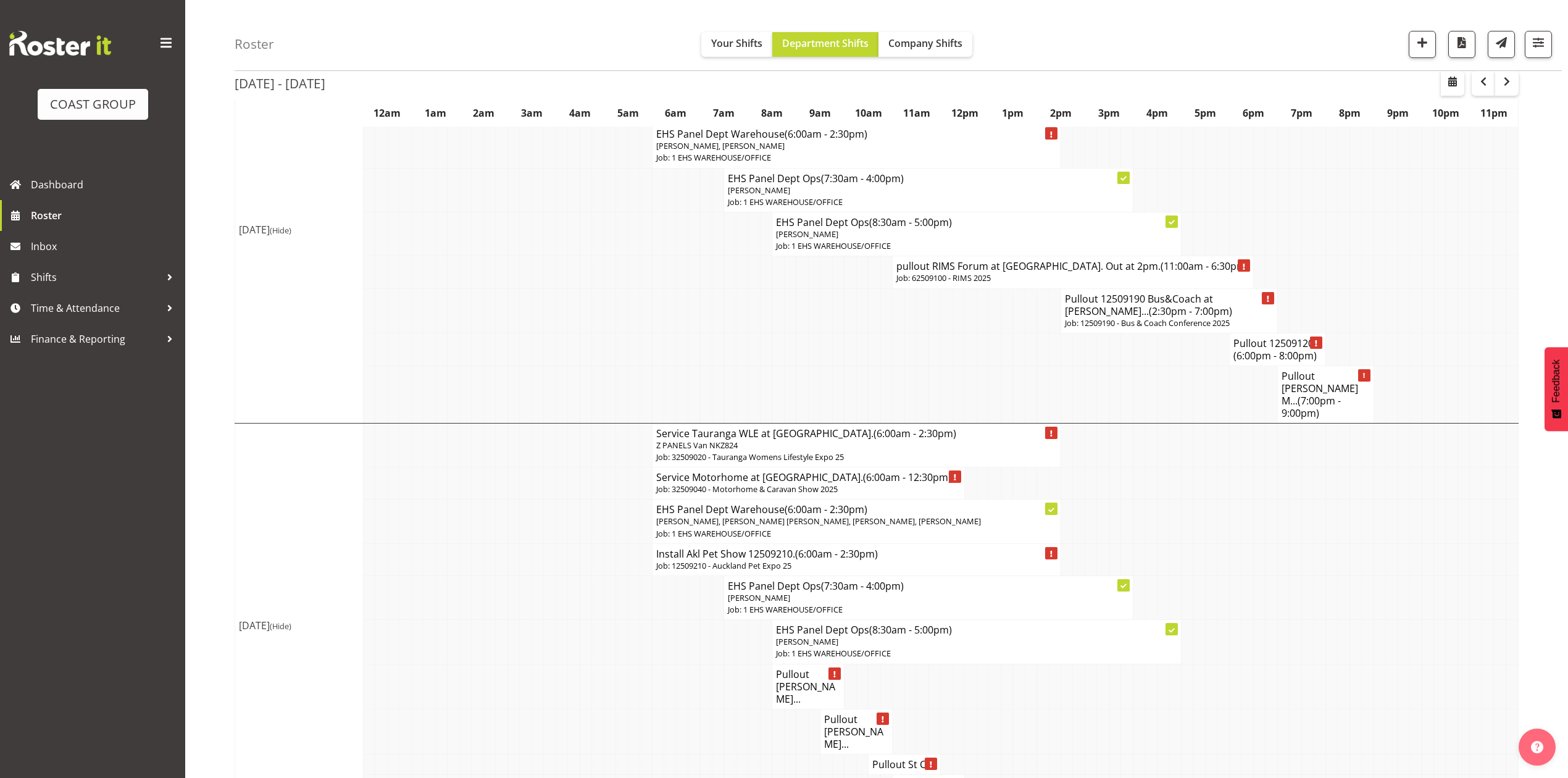
click at [1333, 381] on h4 "Pullout [PERSON_NAME] M... (7:00pm - 9:00pm)" at bounding box center [1326, 394] width 88 height 49
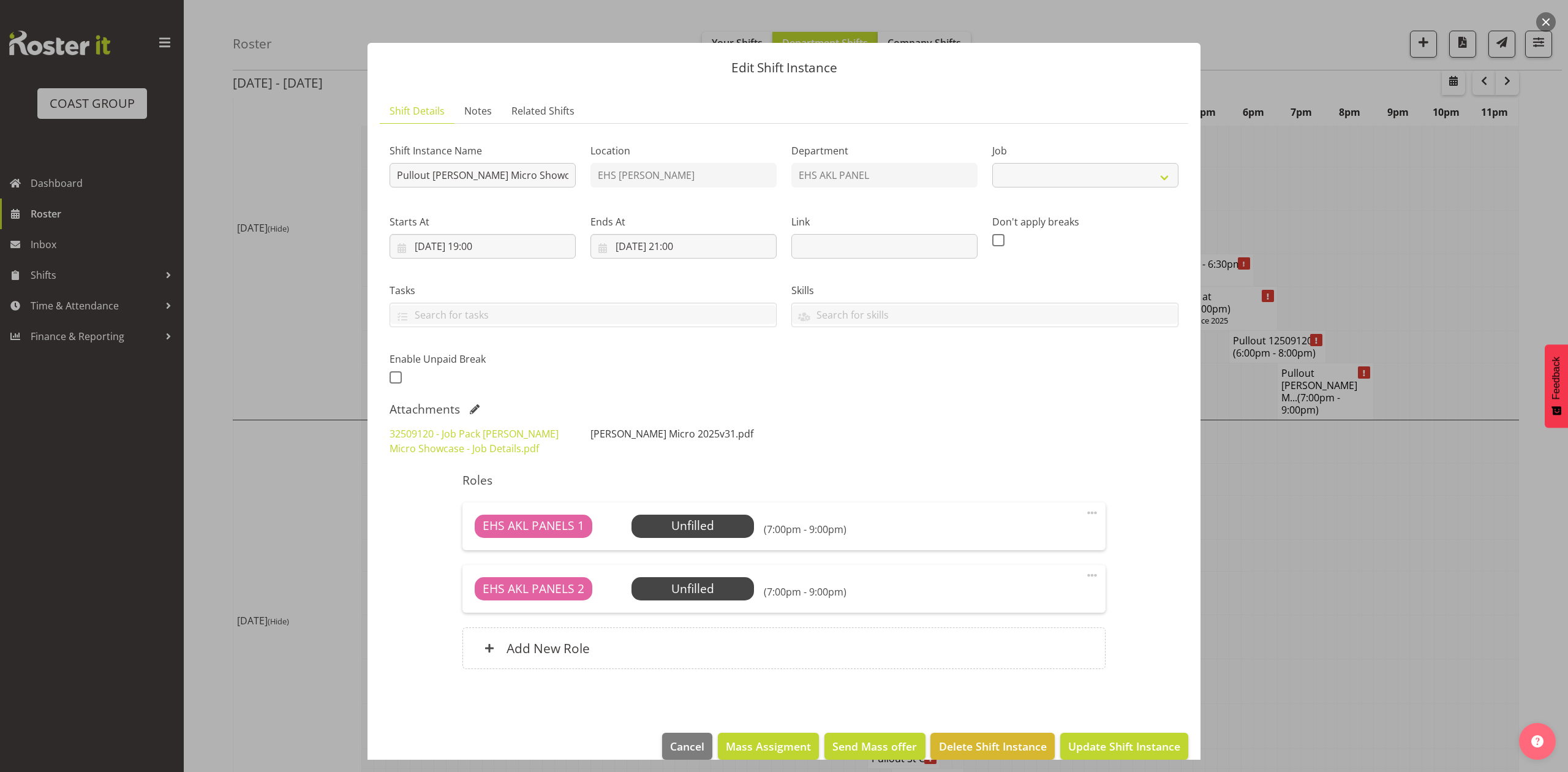
select select "9134"
click at [486, 429] on link "32509120 - Job Pack [PERSON_NAME] Micro Showcase - Job Details.pdf" at bounding box center [474, 441] width 169 height 28
click at [1255, 443] on div at bounding box center [784, 386] width 1568 height 772
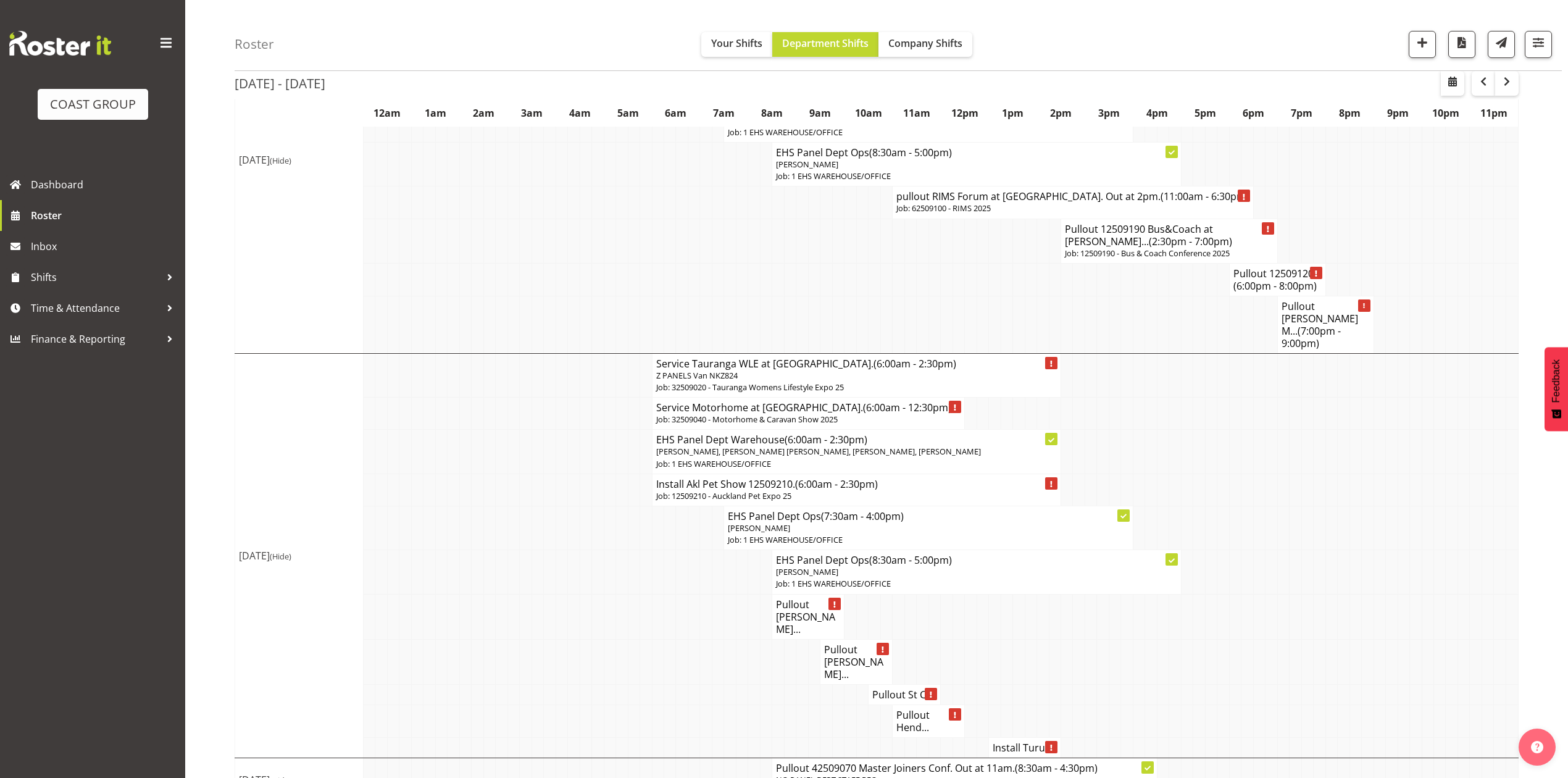
scroll to position [892, 0]
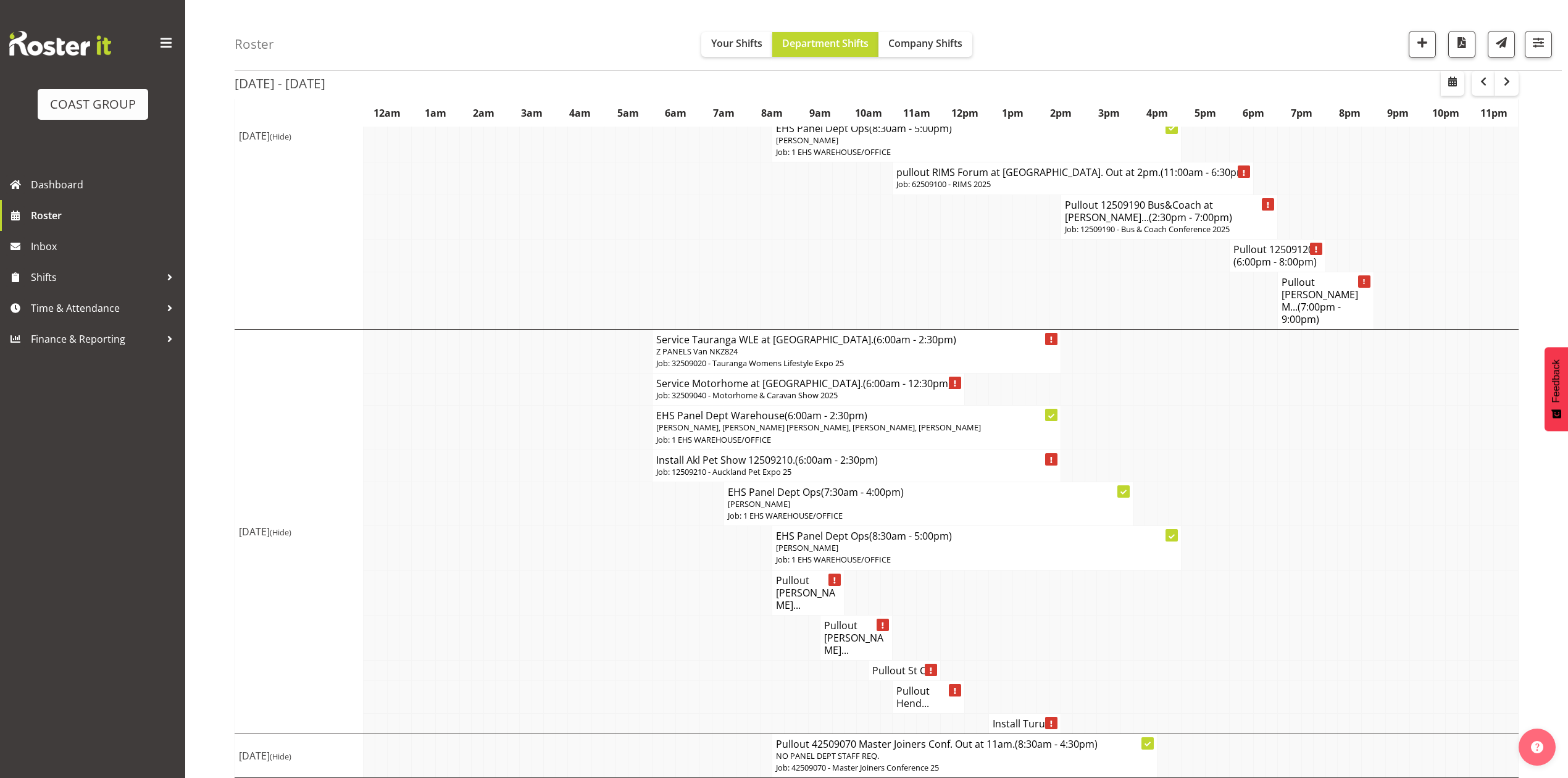
drag, startPoint x: 1258, startPoint y: 613, endPoint x: 1264, endPoint y: 613, distance: 6.0
click at [1264, 615] on td at bounding box center [1259, 637] width 12 height 45
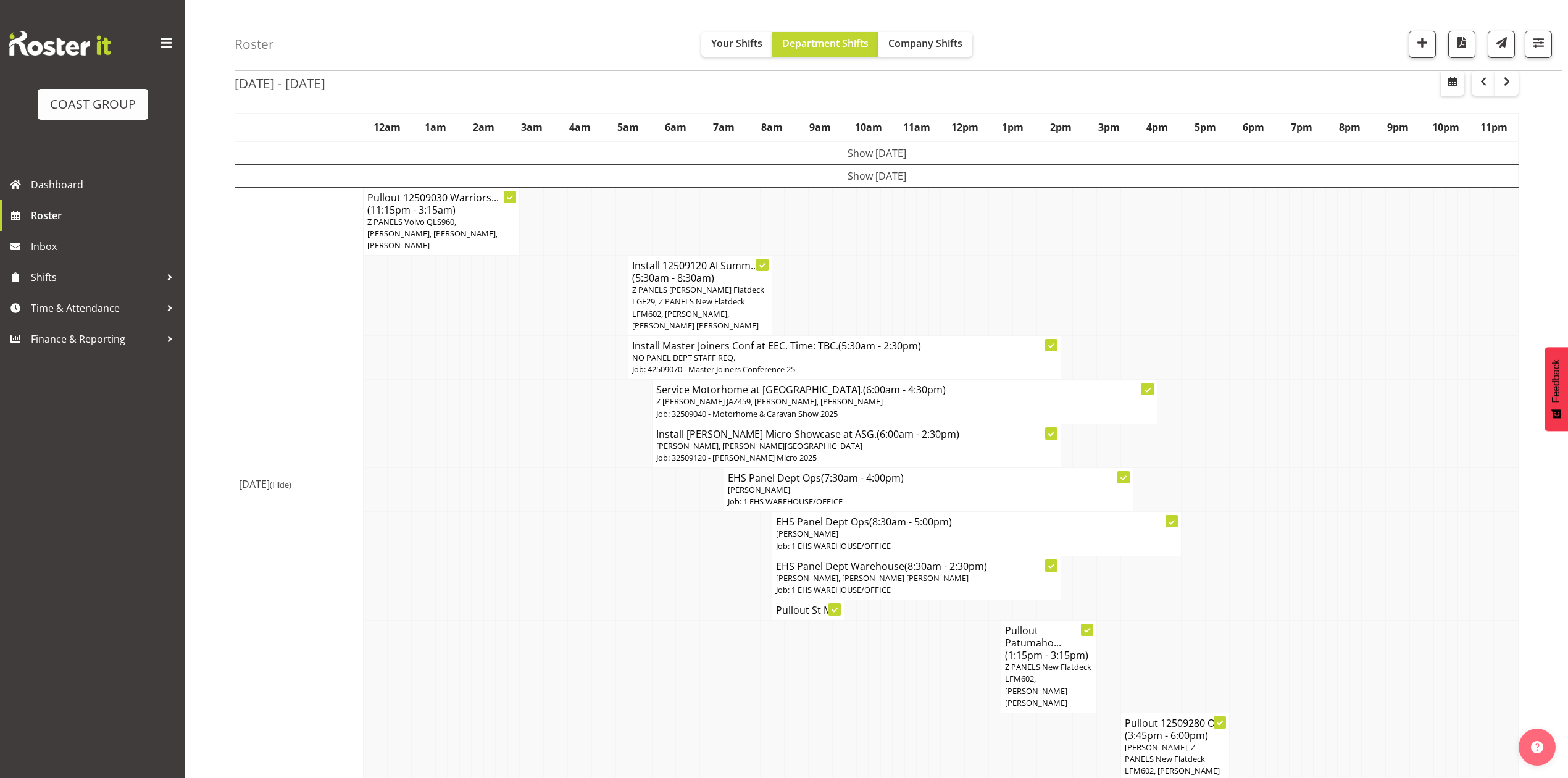
scroll to position [82, 0]
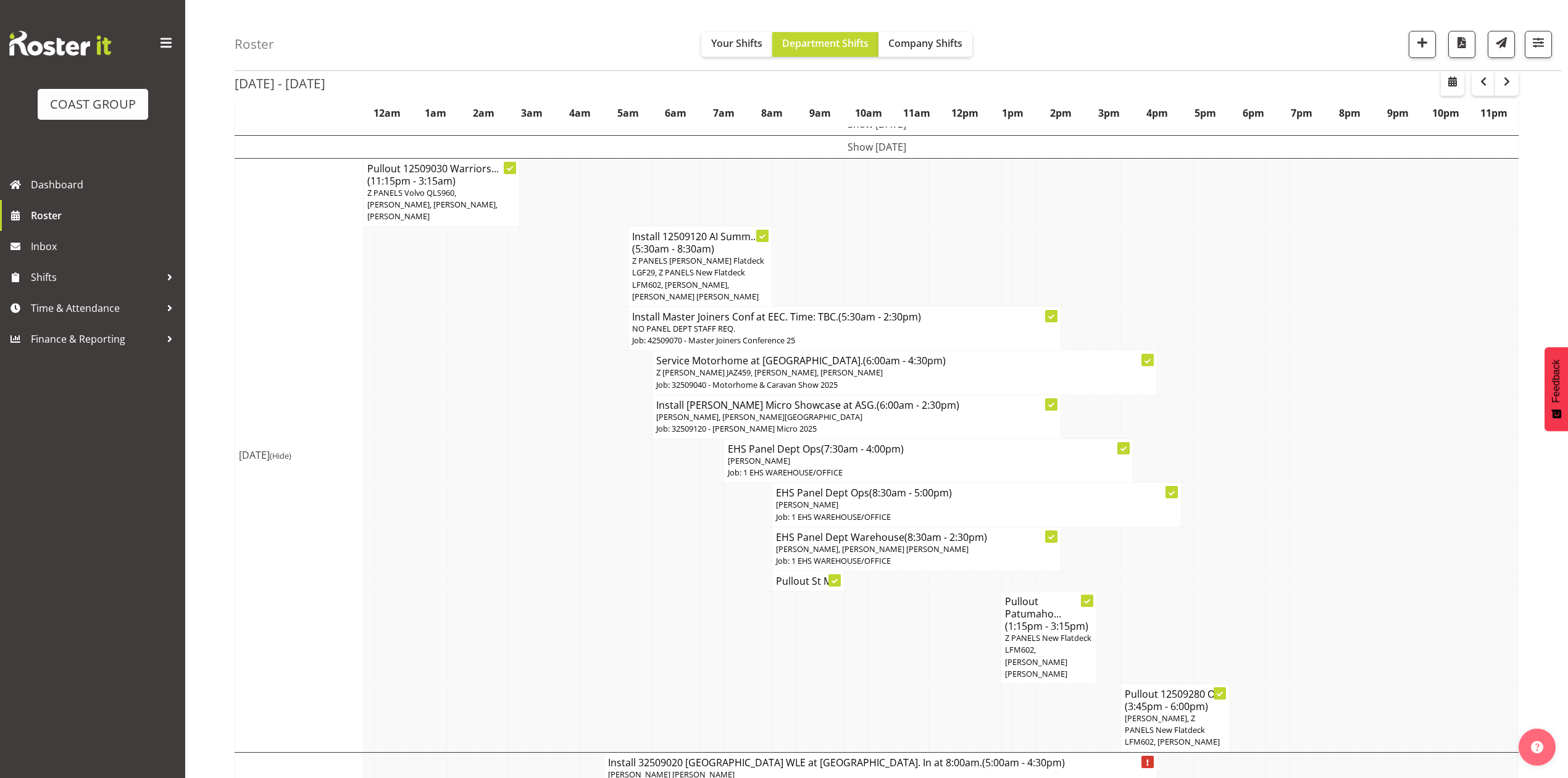
click at [979, 198] on td at bounding box center [982, 192] width 12 height 69
click at [535, 396] on td at bounding box center [538, 416] width 12 height 44
click at [920, 242] on td at bounding box center [923, 267] width 12 height 80
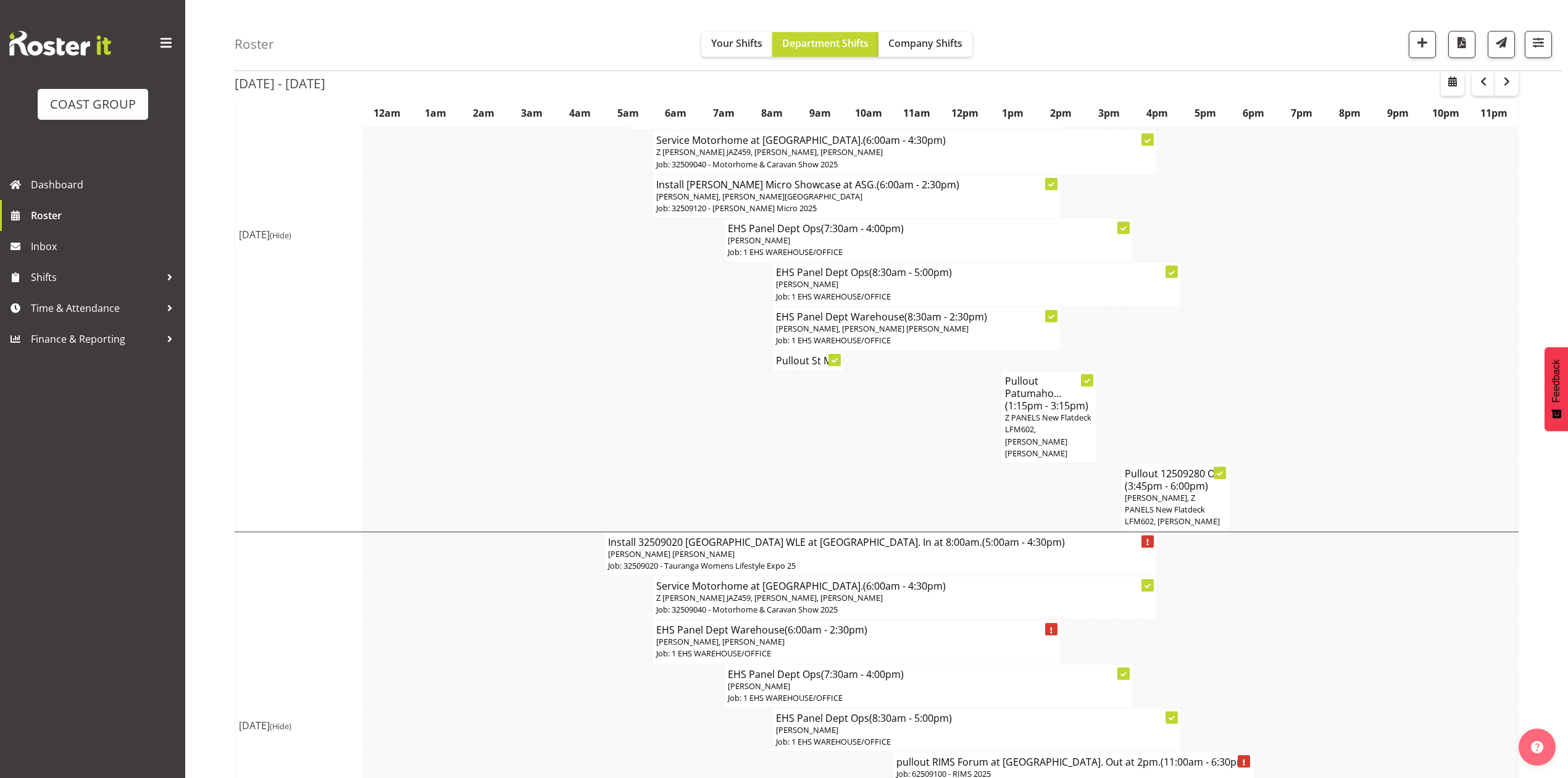
scroll to position [494, 0]
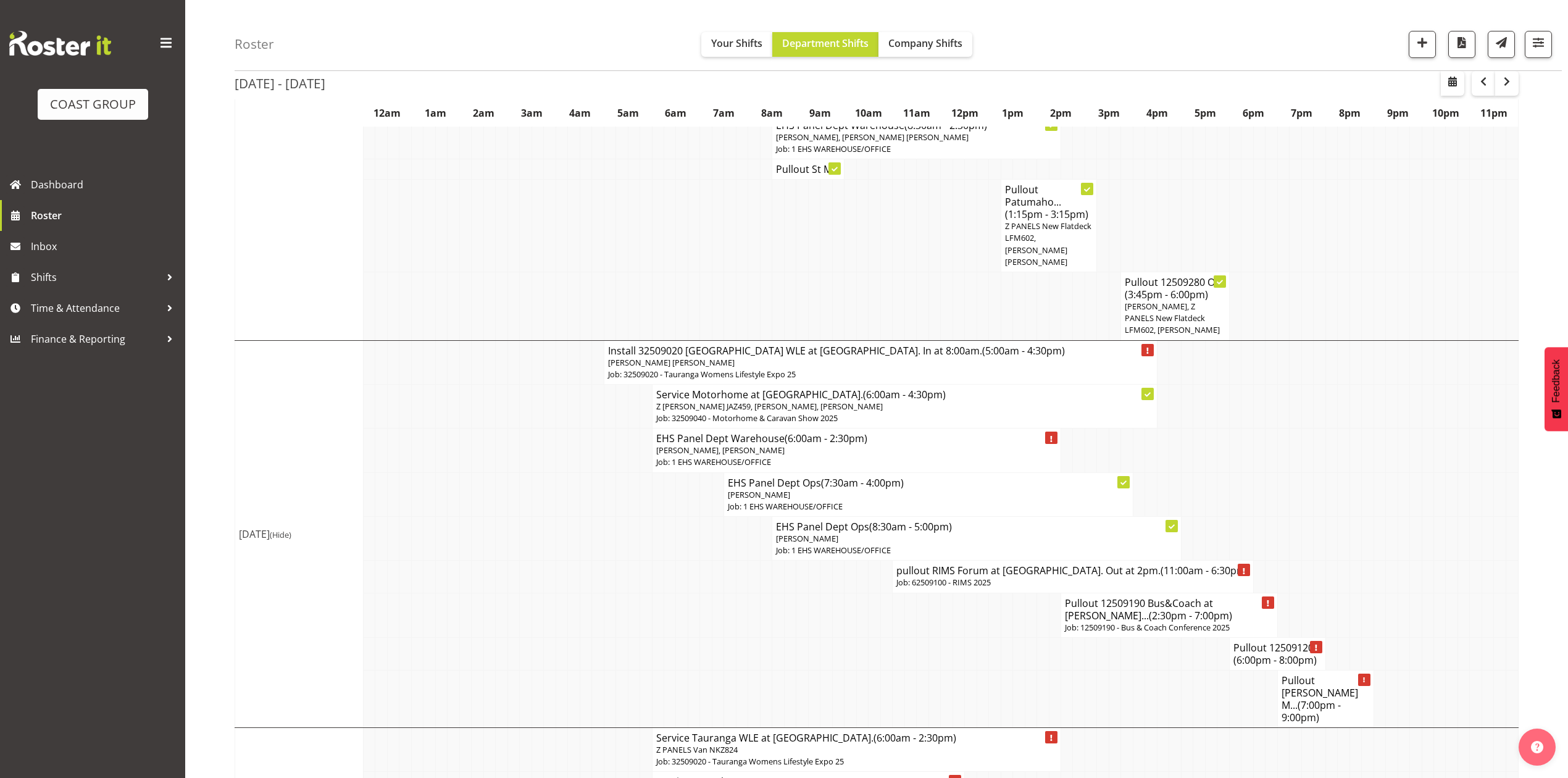
click at [854, 578] on td at bounding box center [851, 576] width 12 height 32
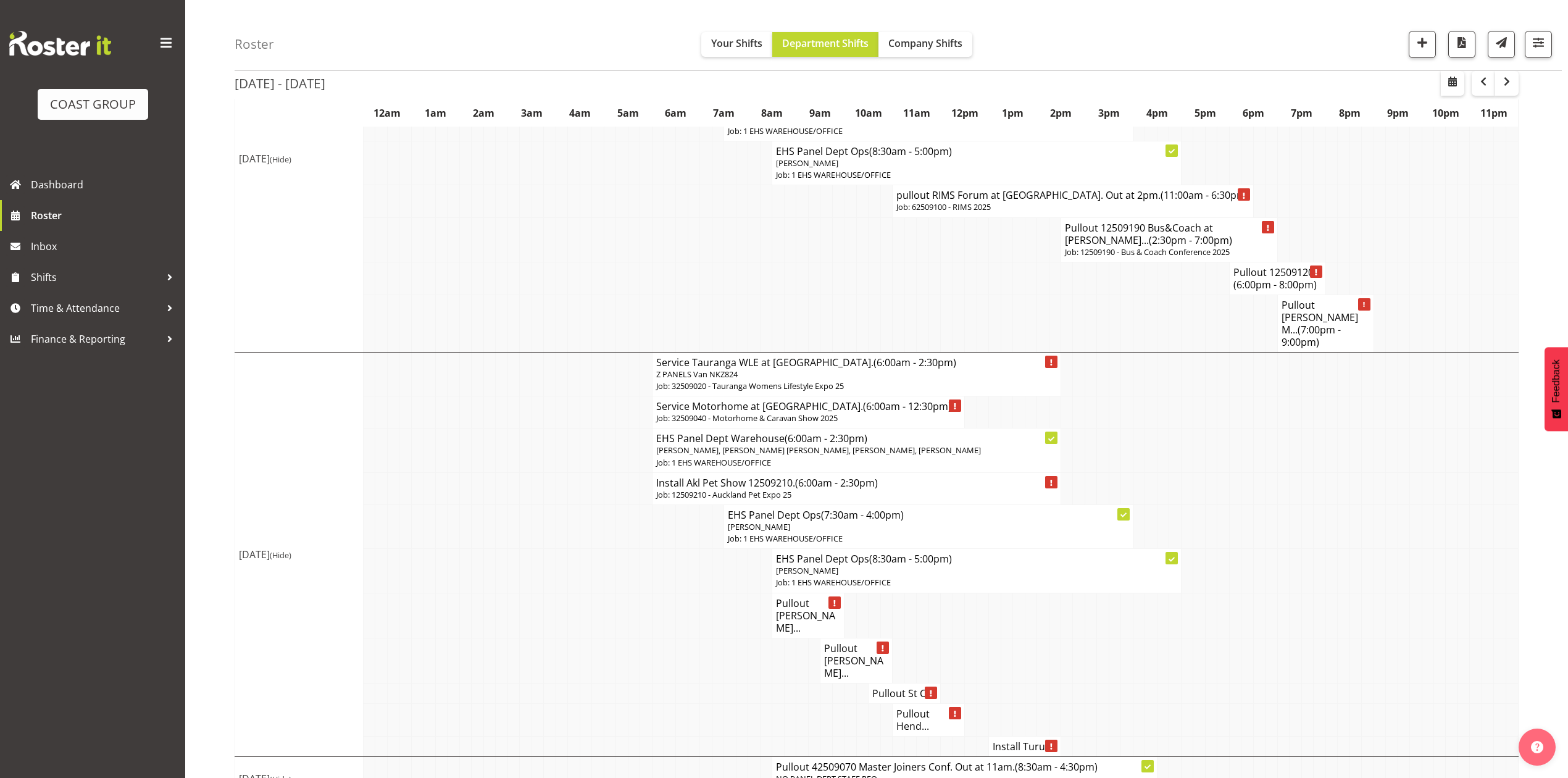
scroll to position [892, 0]
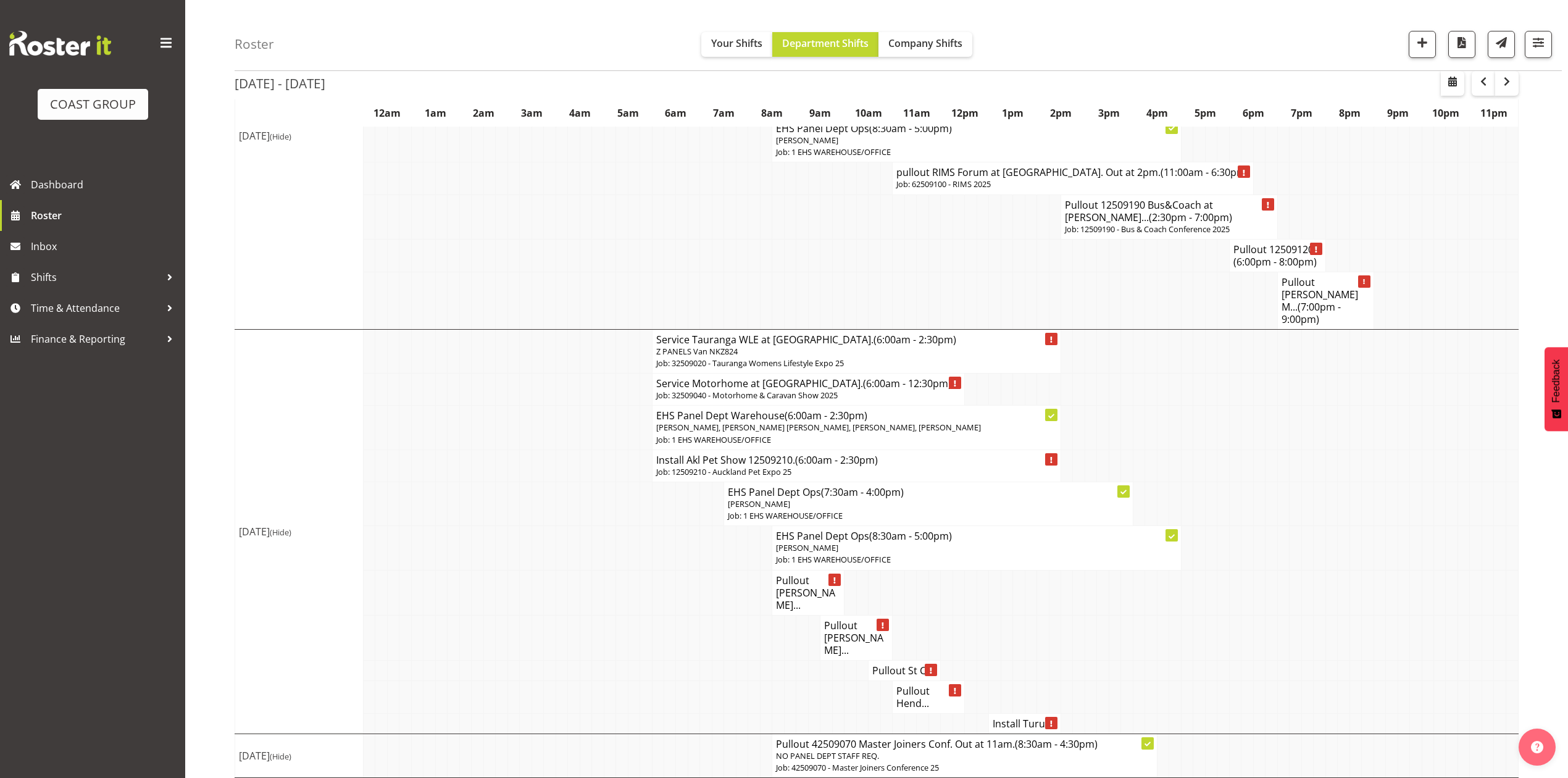
click at [1213, 592] on td at bounding box center [1211, 592] width 12 height 45
click at [1418, 660] on td at bounding box center [1416, 670] width 12 height 20
drag, startPoint x: 1275, startPoint y: 431, endPoint x: 1283, endPoint y: 447, distance: 17.9
click at [1277, 432] on tr "EHS Panel Dept Warehouse (6:00am - 2:30pm) [PERSON_NAME], [PERSON_NAME] [PERSON…" at bounding box center [877, 428] width 1283 height 44
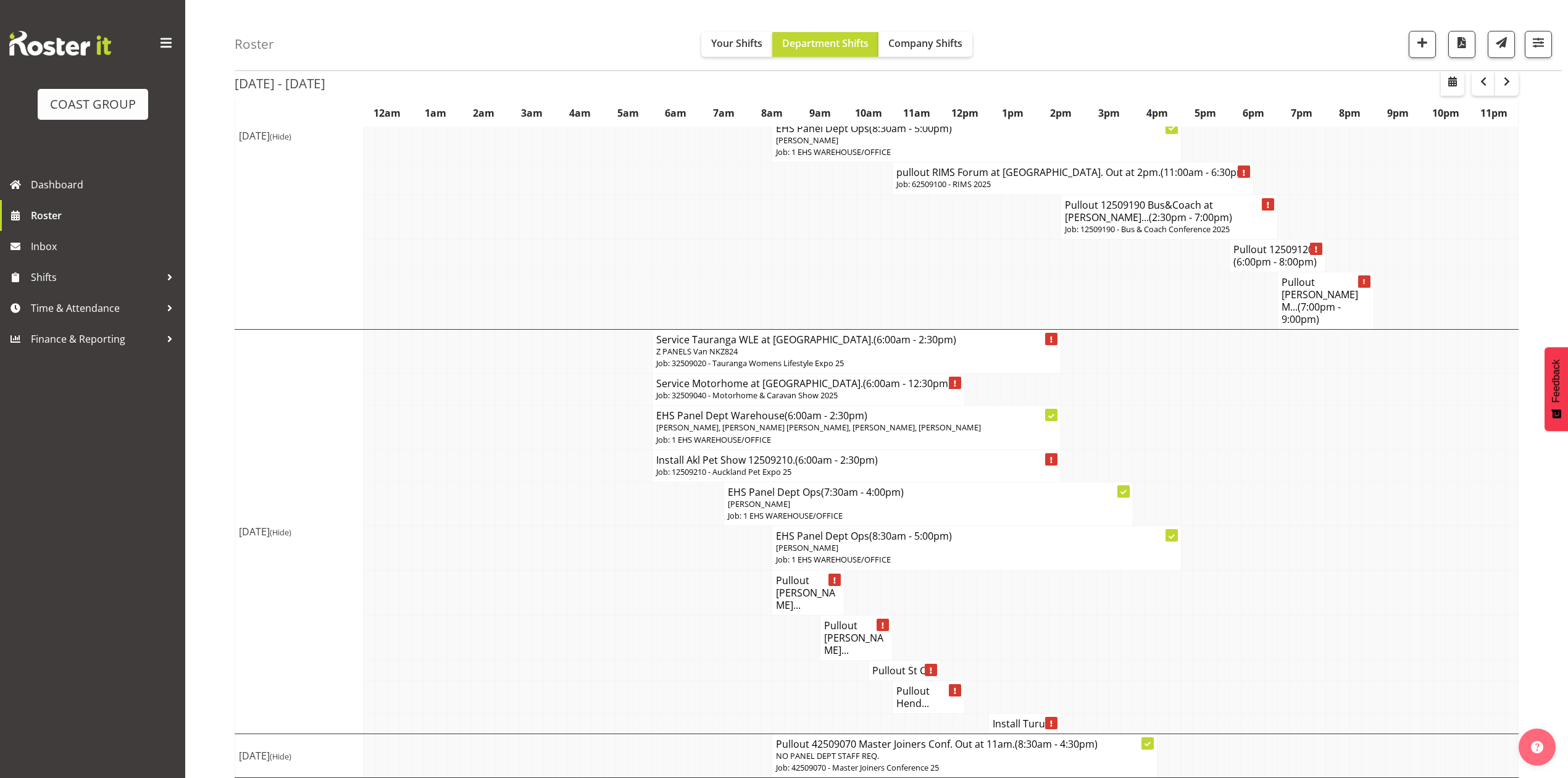
click at [568, 482] on td at bounding box center [574, 503] width 12 height 44
click at [1391, 526] on td at bounding box center [1392, 547] width 12 height 44
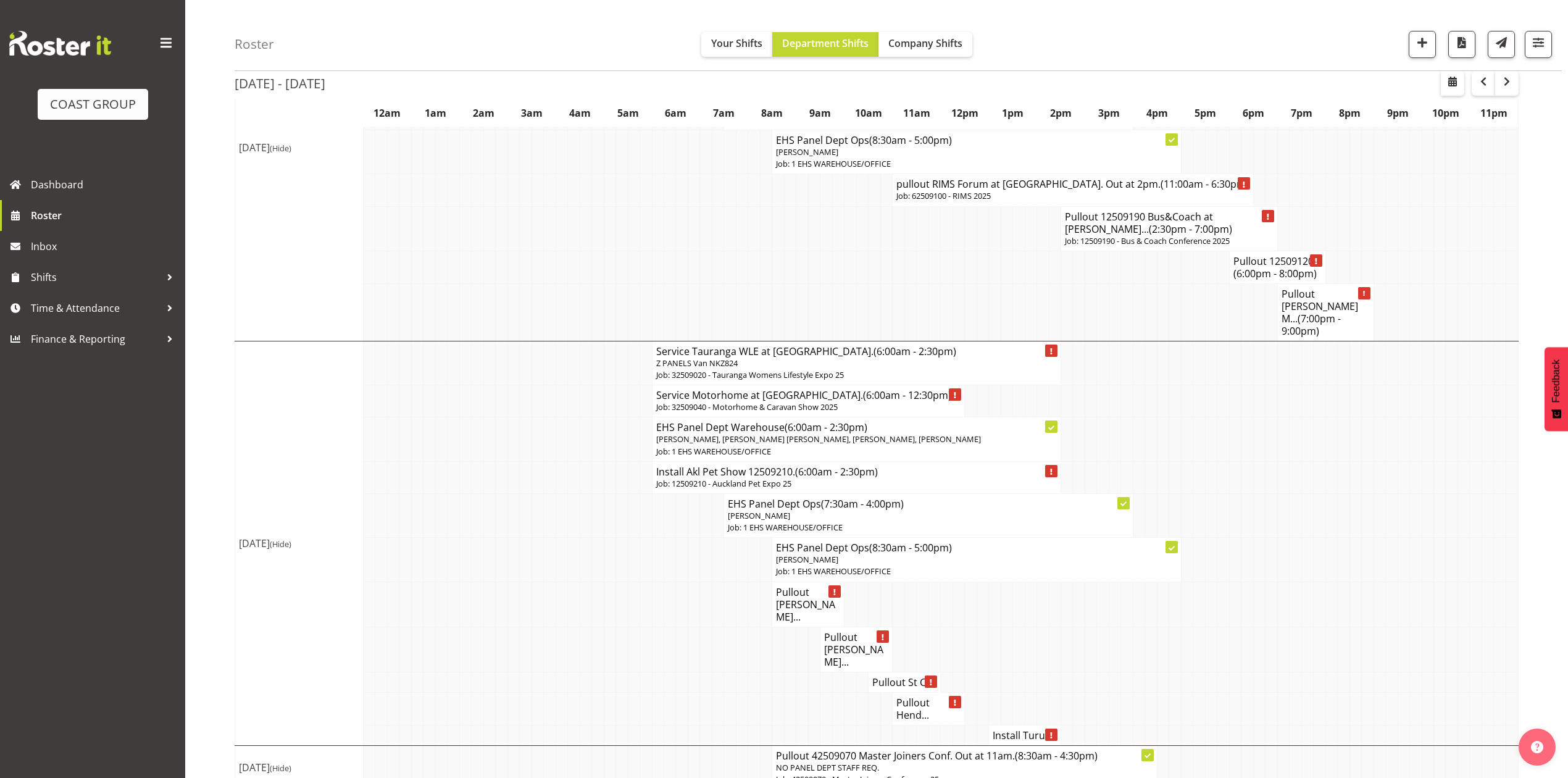
scroll to position [810, 0]
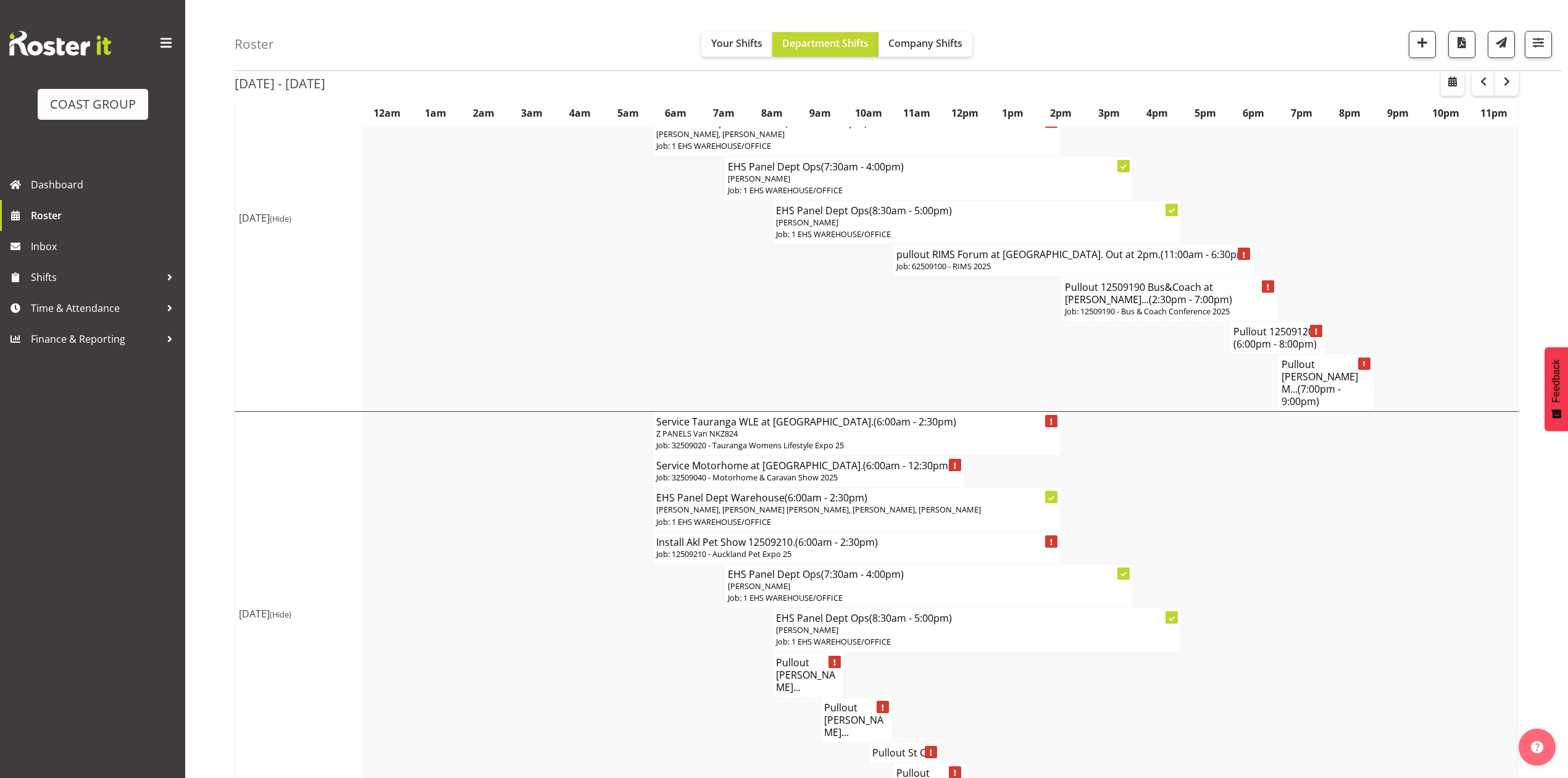
click at [1366, 416] on td at bounding box center [1368, 433] width 12 height 44
click at [1256, 621] on td at bounding box center [1259, 630] width 12 height 44
click at [1253, 585] on td at bounding box center [1259, 586] width 12 height 44
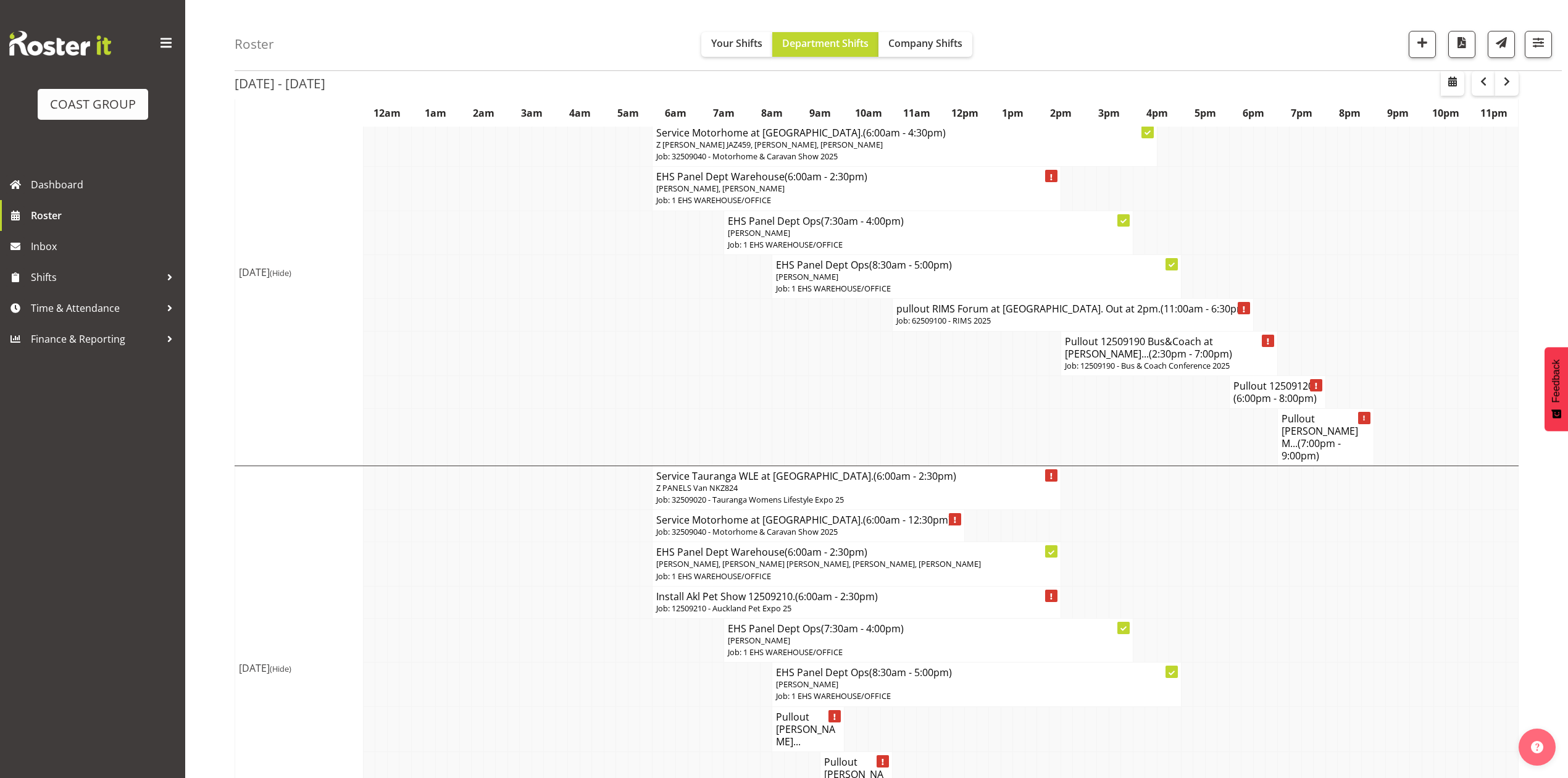
scroll to position [727, 0]
